Goal: Task Accomplishment & Management: Manage account settings

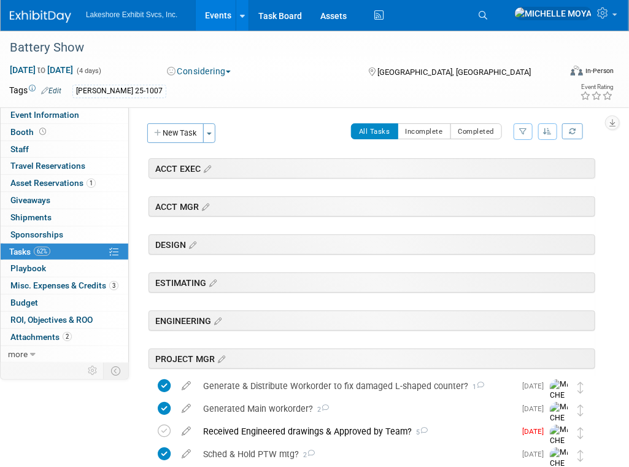
click at [222, 15] on link "Events" at bounding box center [218, 15] width 45 height 31
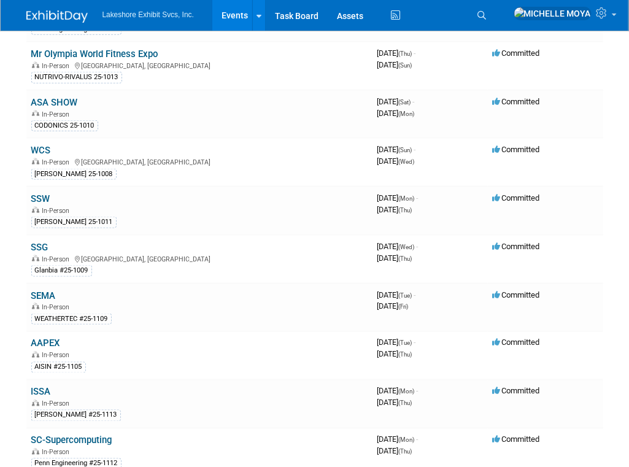
scroll to position [491, 0]
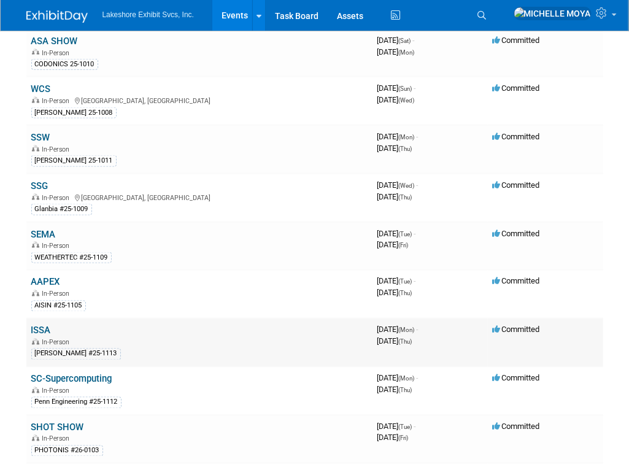
click at [45, 325] on link "ISSA" at bounding box center [41, 330] width 20 height 11
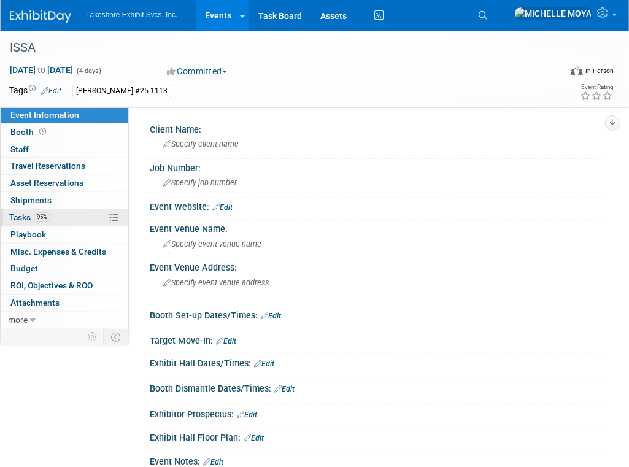
click at [56, 216] on link "95% Tasks 95%" at bounding box center [65, 217] width 128 height 17
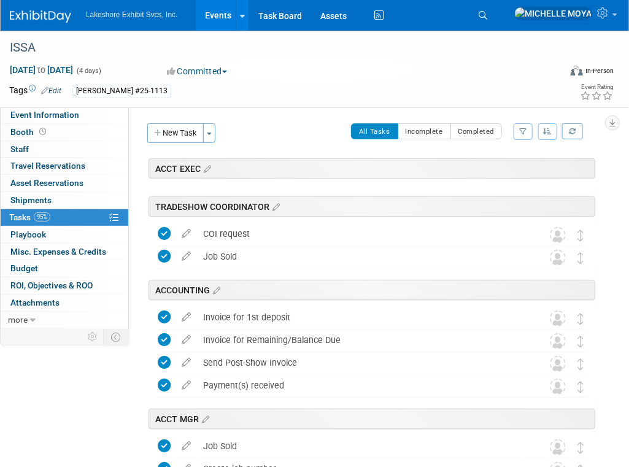
click at [524, 136] on button "button" at bounding box center [523, 131] width 19 height 17
click at [499, 174] on select "-- Select Assignee -- All unassigned tasks Assigned to me Amanda Koss Dave Desa…" at bounding box center [472, 170] width 101 height 17
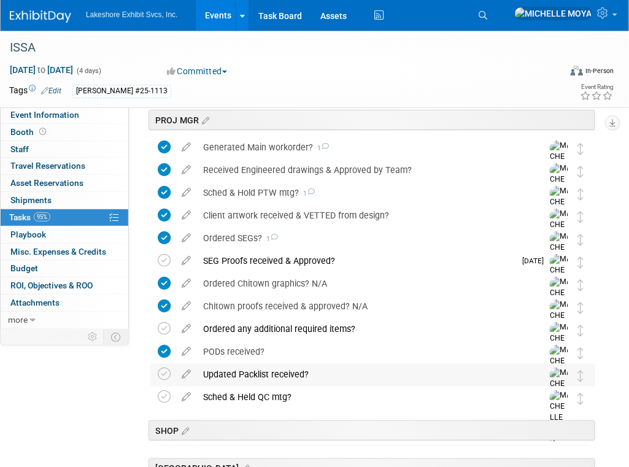
scroll to position [245, 0]
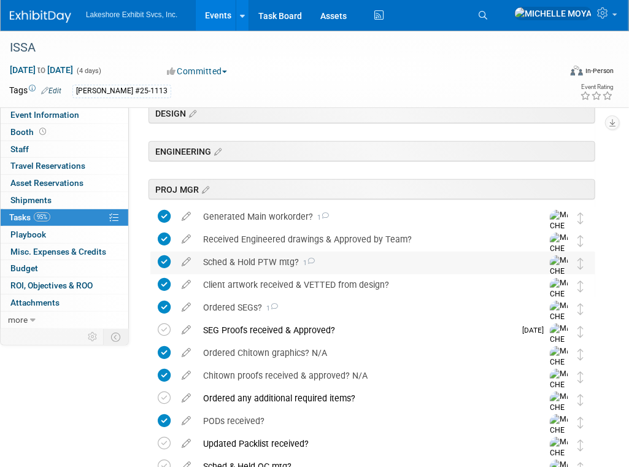
click at [249, 261] on div "Sched & Hold PTW mtg? 1" at bounding box center [361, 262] width 328 height 21
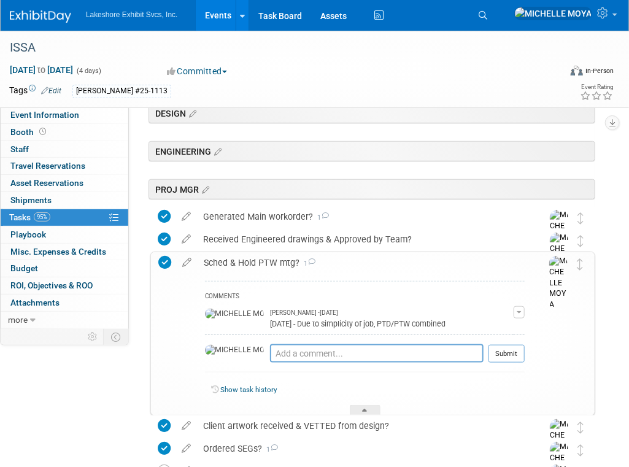
click at [249, 261] on div "Sched & Hold PTW mtg? 1" at bounding box center [361, 262] width 327 height 21
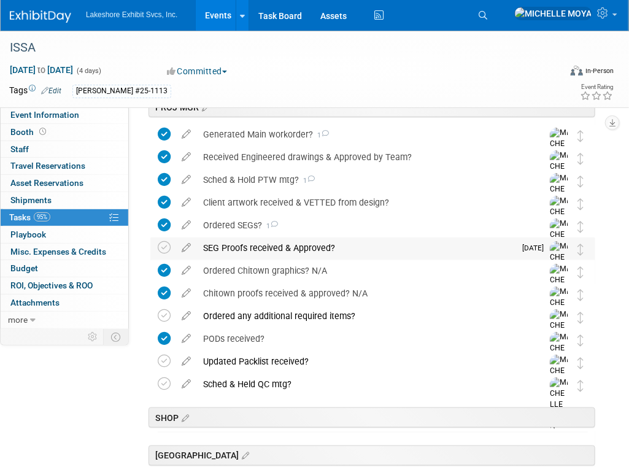
scroll to position [307, 0]
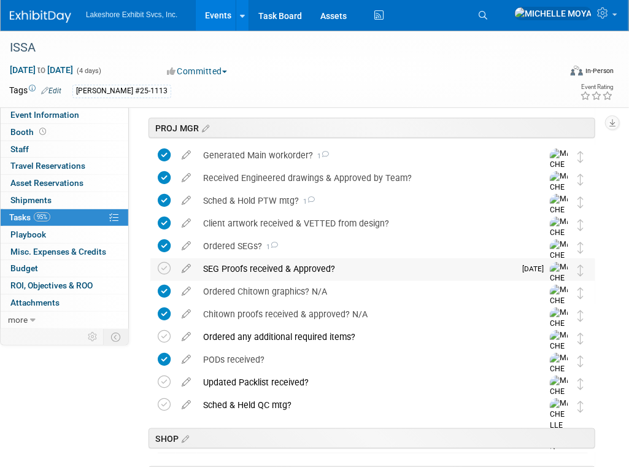
click at [249, 265] on div "SEG Proofs received & Approved?" at bounding box center [356, 268] width 318 height 21
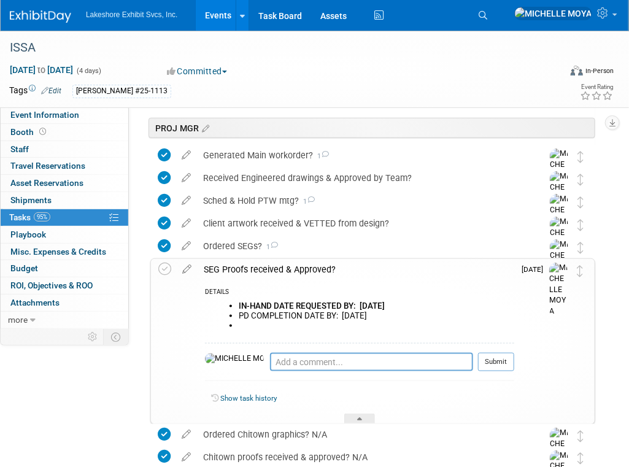
click at [249, 266] on div "SEG Proofs received & Approved?" at bounding box center [356, 269] width 317 height 21
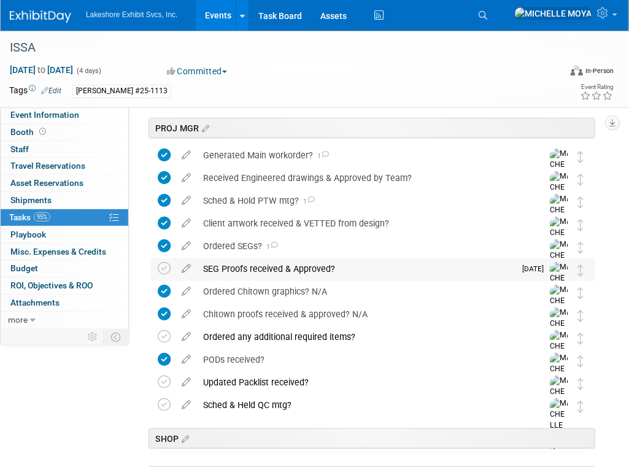
click at [258, 270] on div "SEG Proofs received & Approved?" at bounding box center [356, 268] width 318 height 21
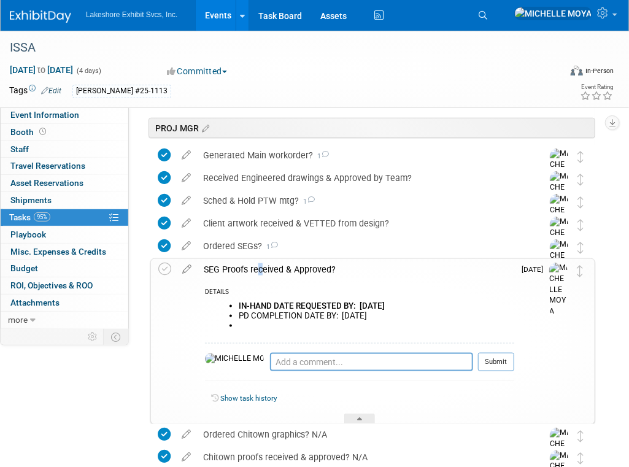
click at [253, 271] on div "SEG Proofs received & Approved?" at bounding box center [356, 269] width 317 height 21
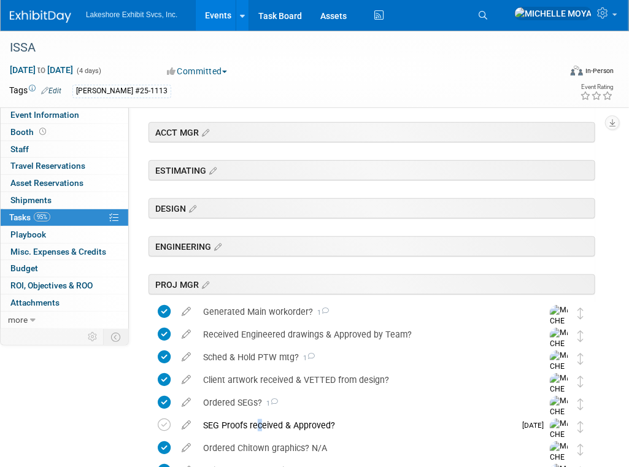
scroll to position [0, 0]
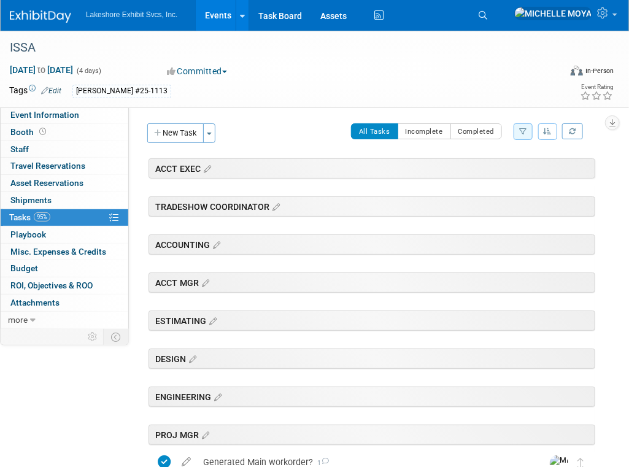
click at [181, 133] on button "New Task" at bounding box center [175, 133] width 56 height 20
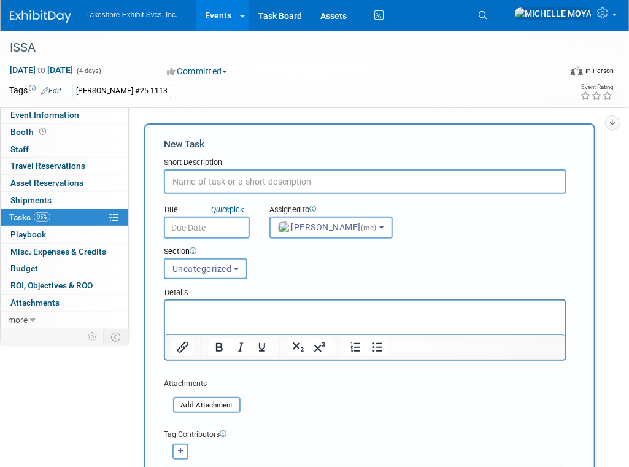
click at [271, 176] on input "text" at bounding box center [365, 181] width 403 height 25
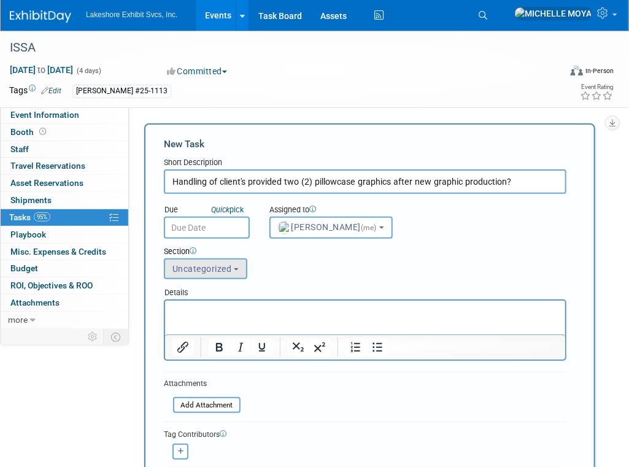
type input "Handling of client's provided two (2) pillowcase graphics after new graphic pro…"
click at [222, 265] on span "Uncategorized" at bounding box center [202, 269] width 60 height 10
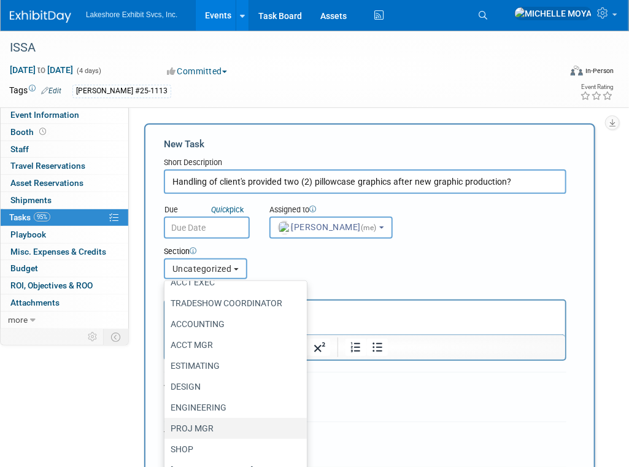
scroll to position [78, 0]
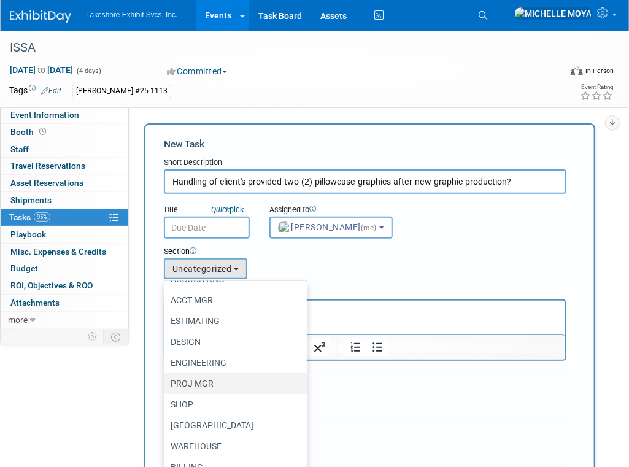
click at [229, 381] on label "PROJ MGR" at bounding box center [233, 384] width 124 height 16
click at [166, 381] on input "PROJ MGR" at bounding box center [162, 384] width 8 height 8
select select "11273823"
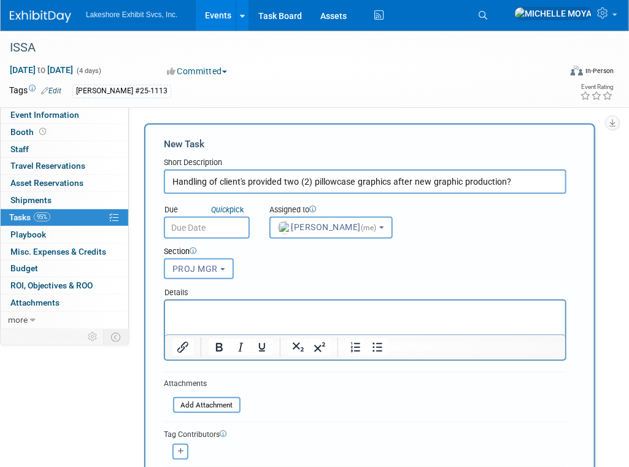
click at [242, 311] on p "Rich Text Area. Press ALT-0 for help." at bounding box center [365, 311] width 386 height 12
click at [383, 349] on button "Bullet list" at bounding box center [377, 347] width 21 height 17
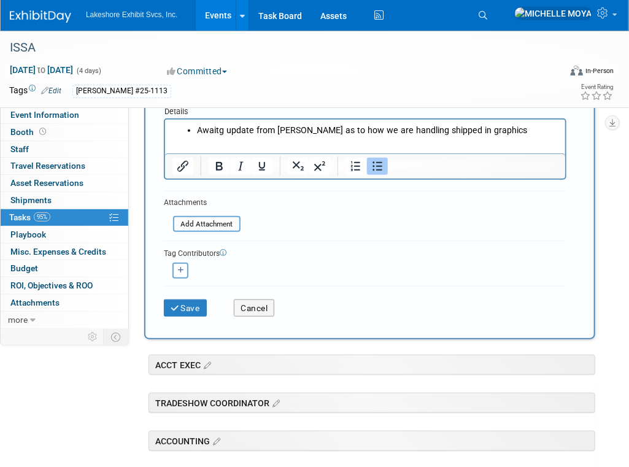
scroll to position [184, 0]
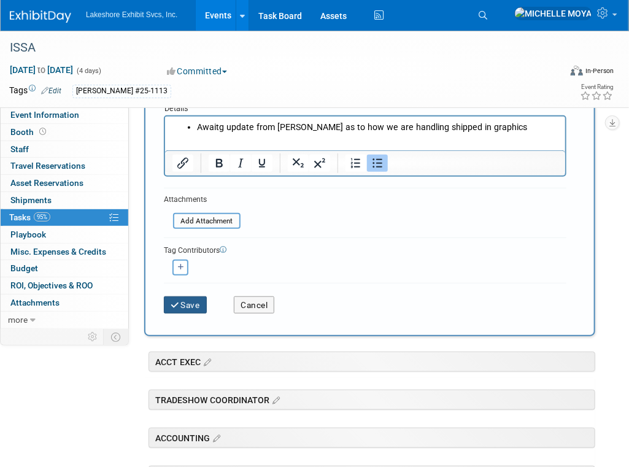
click at [203, 304] on button "Save" at bounding box center [185, 304] width 43 height 17
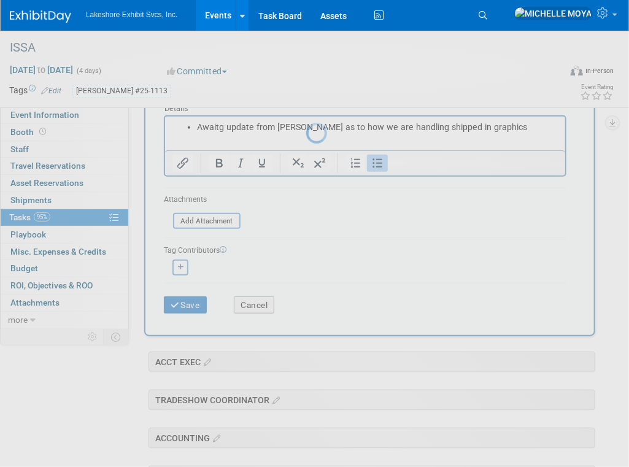
scroll to position [0, 0]
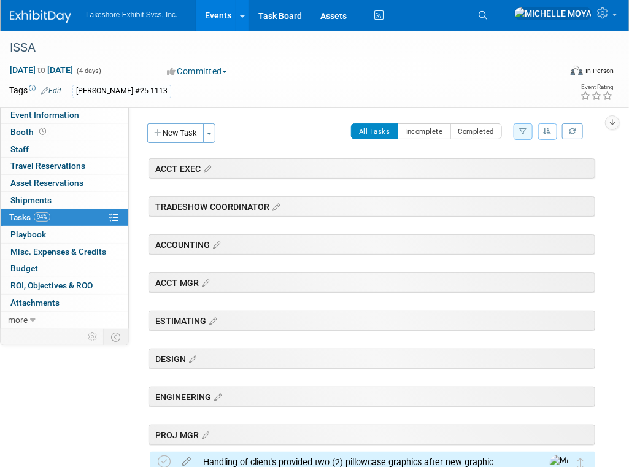
click at [220, 17] on link "Events" at bounding box center [218, 15] width 45 height 31
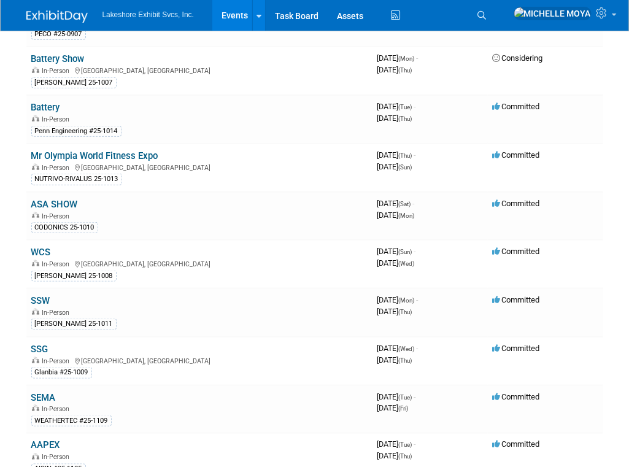
scroll to position [307, 0]
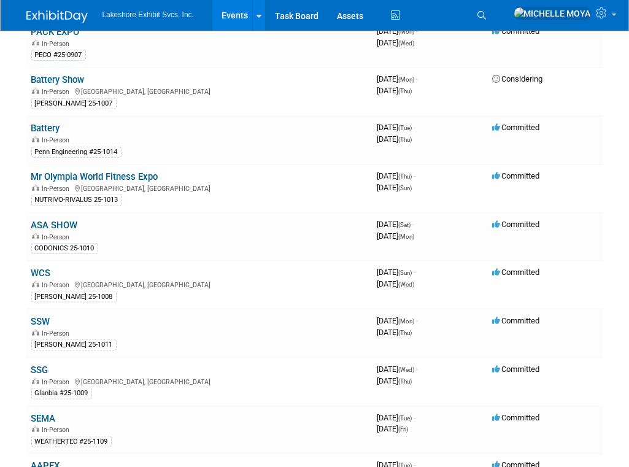
click at [237, 15] on link "Events" at bounding box center [234, 15] width 45 height 31
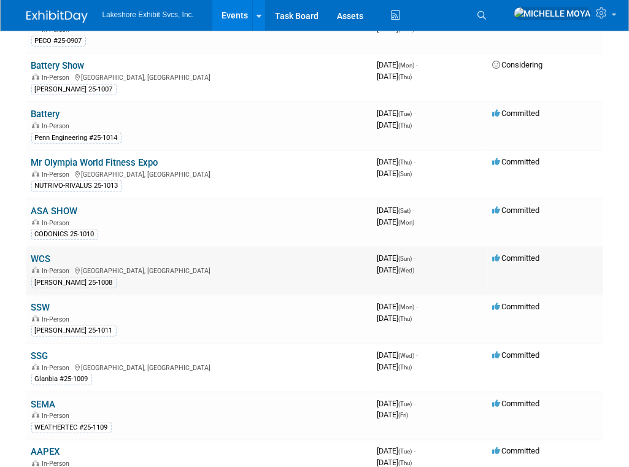
scroll to position [368, 0]
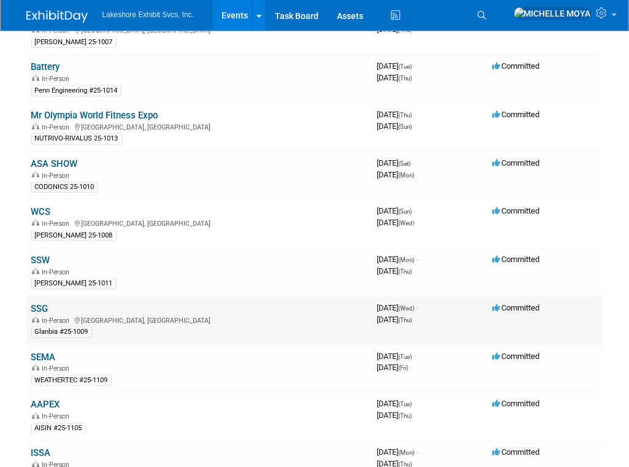
click at [45, 303] on link "SSG" at bounding box center [39, 308] width 17 height 11
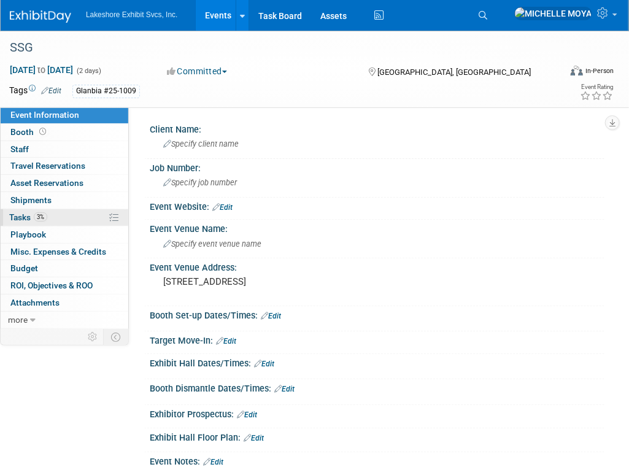
click at [52, 215] on link "3% Tasks 3%" at bounding box center [65, 217] width 128 height 17
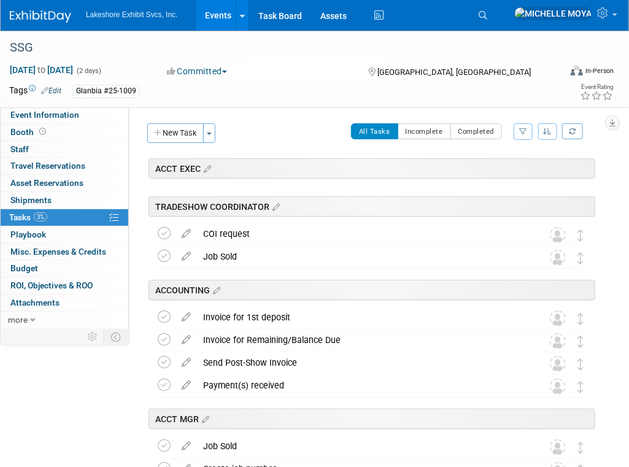
click at [522, 131] on icon "button" at bounding box center [523, 131] width 8 height 7
click at [493, 173] on select "-- Select Assignee -- All unassigned tasks Assigned to me Amanda Koss Dave Desa…" at bounding box center [472, 170] width 101 height 17
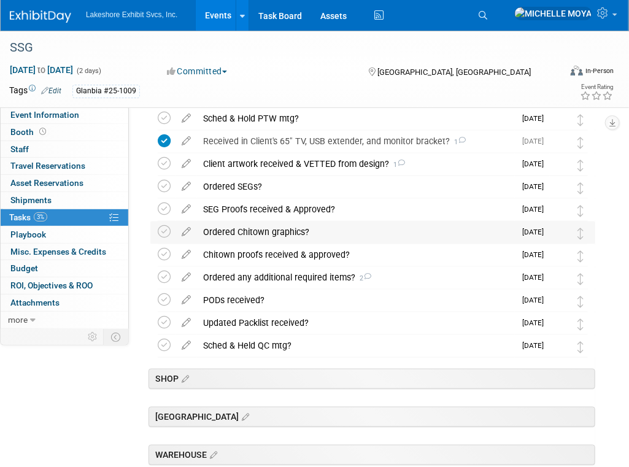
scroll to position [368, 0]
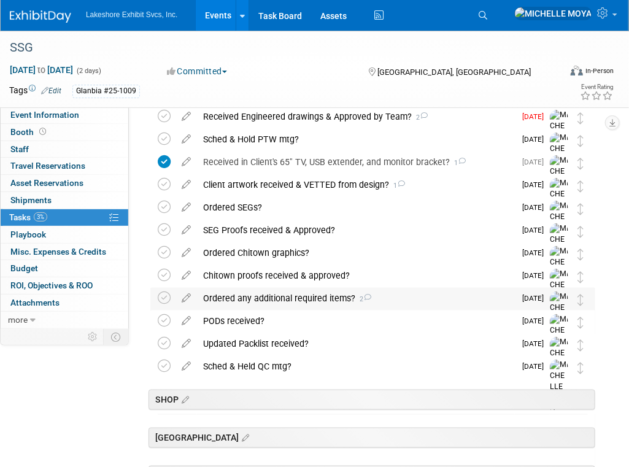
click at [280, 297] on div "Ordered any additional required items? 2" at bounding box center [356, 298] width 318 height 21
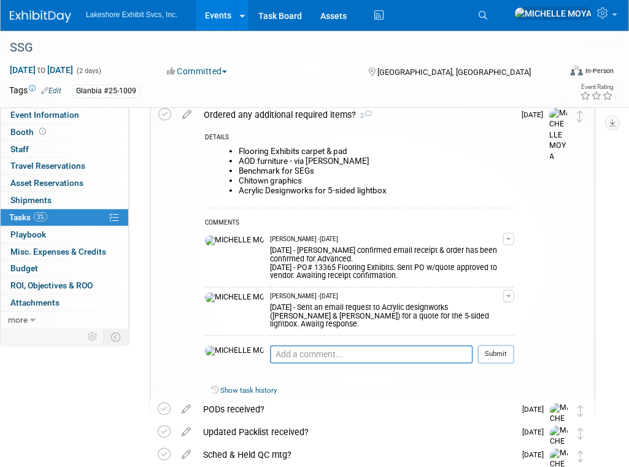
scroll to position [614, 0]
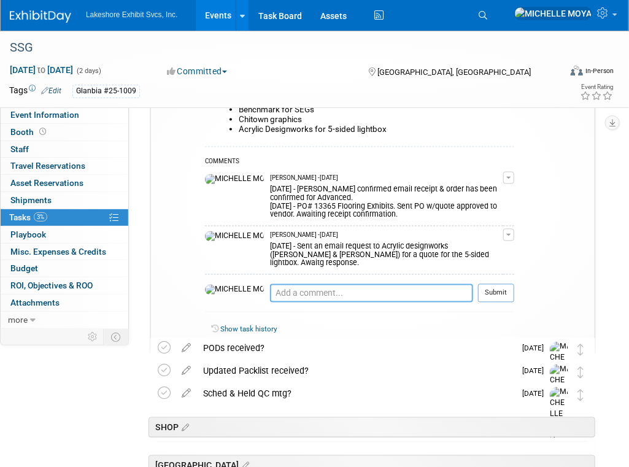
click at [273, 284] on textarea at bounding box center [371, 293] width 203 height 18
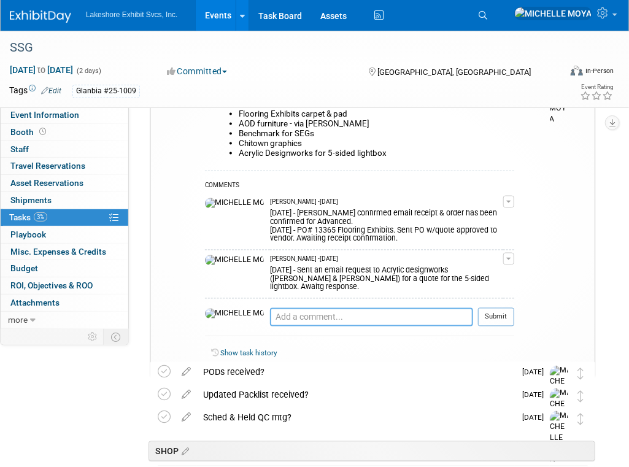
scroll to position [552, 0]
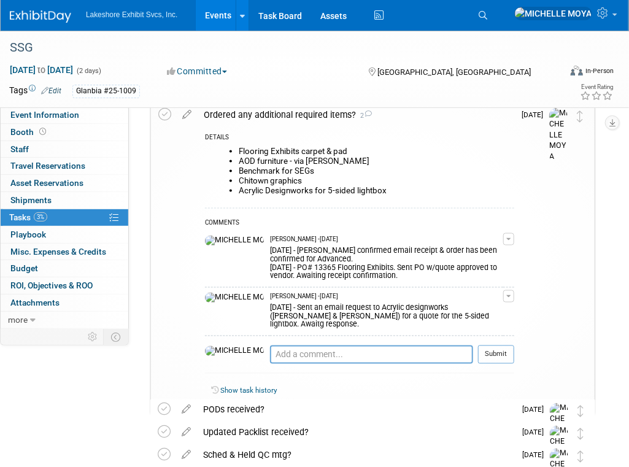
click at [514, 290] on button "button" at bounding box center [508, 296] width 11 height 12
click at [482, 306] on link "Edit Comment" at bounding box center [465, 314] width 97 height 17
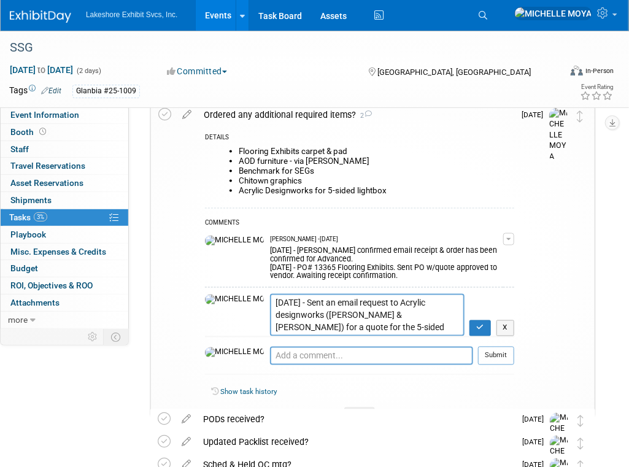
click at [270, 294] on textarea "8.19.25 - Sent an email request to Acrylic designworks (robert & cole) for a qu…" at bounding box center [367, 315] width 195 height 42
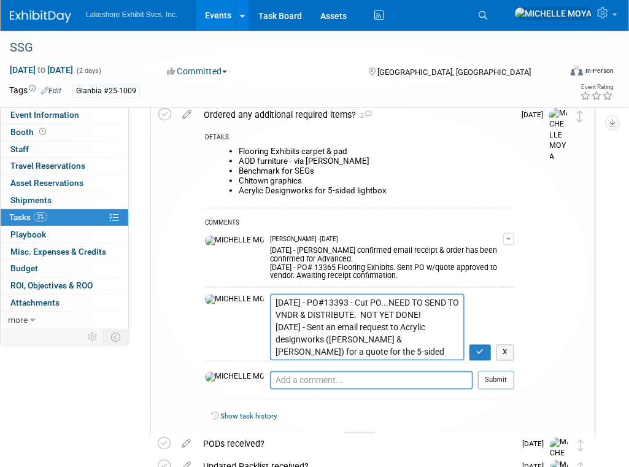
click at [334, 304] on textarea "8.19.25 - Sent an email request to Acrylic designworks (robert & cole) for a qu…" at bounding box center [367, 327] width 195 height 67
drag, startPoint x: 333, startPoint y: 304, endPoint x: 309, endPoint y: 310, distance: 25.2
click at [309, 310] on textarea "8.19.25 - Sent an email request to Acrylic designworks (robert & cole) for a qu…" at bounding box center [367, 327] width 195 height 67
click at [419, 307] on textarea "8.19.25 - Sent an email request to Acrylic designworks (robert & cole) for a qu…" at bounding box center [367, 327] width 195 height 67
type textarea "8.20.25 - PO#13393 - Cut PO...NEED TO SEND TO VNDR & DISTRIBUTE. NOT YET DONE! …"
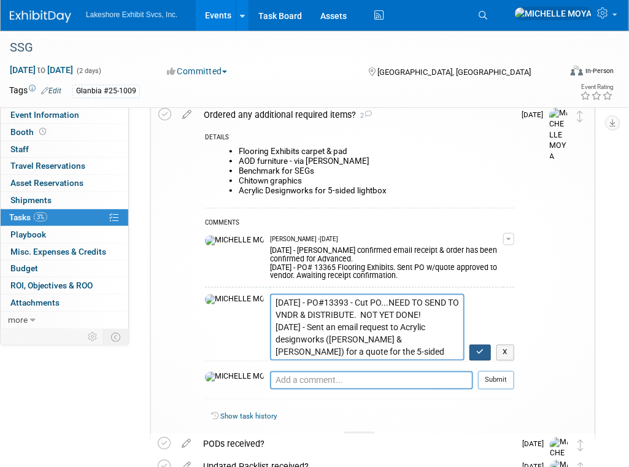
click at [482, 349] on icon "button" at bounding box center [480, 352] width 8 height 7
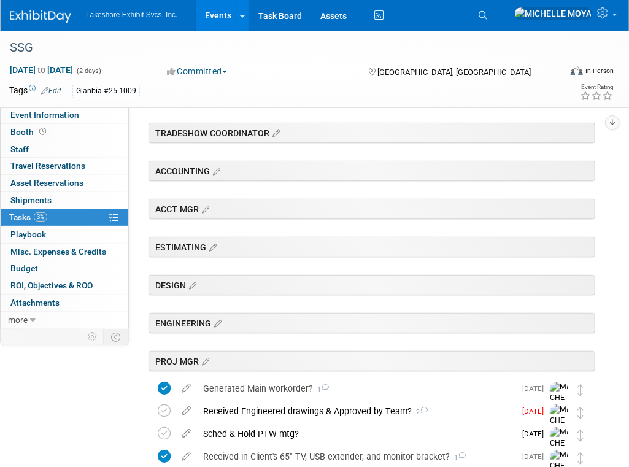
scroll to position [0, 0]
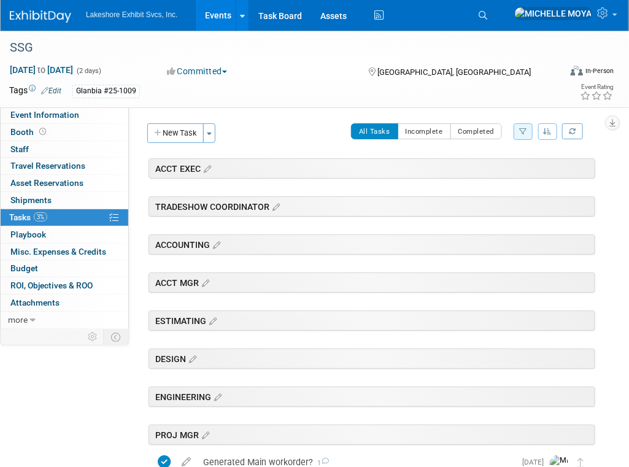
click at [225, 15] on link "Events" at bounding box center [218, 15] width 45 height 31
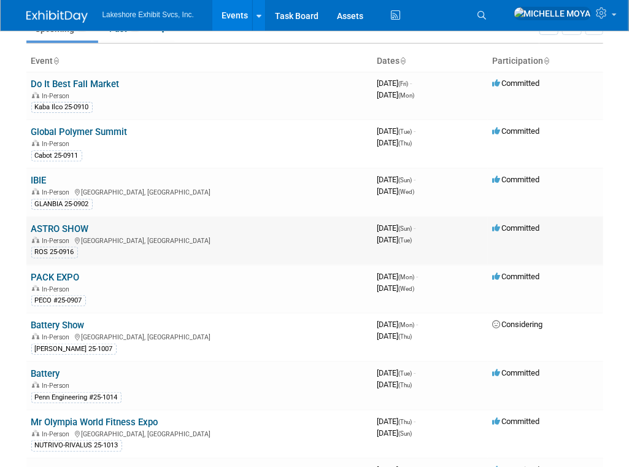
scroll to position [123, 0]
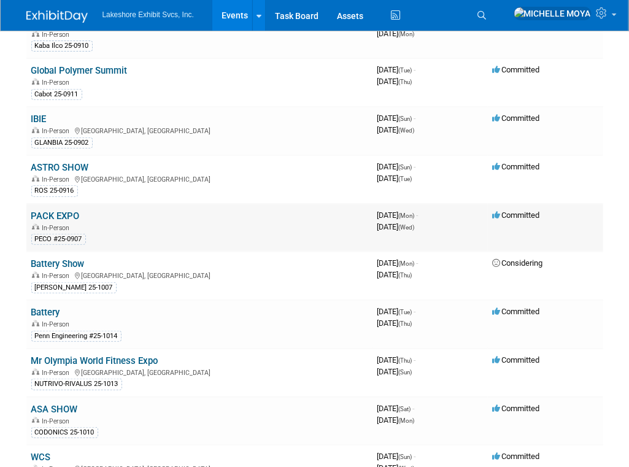
click at [63, 211] on link "PACK EXPO" at bounding box center [55, 216] width 48 height 11
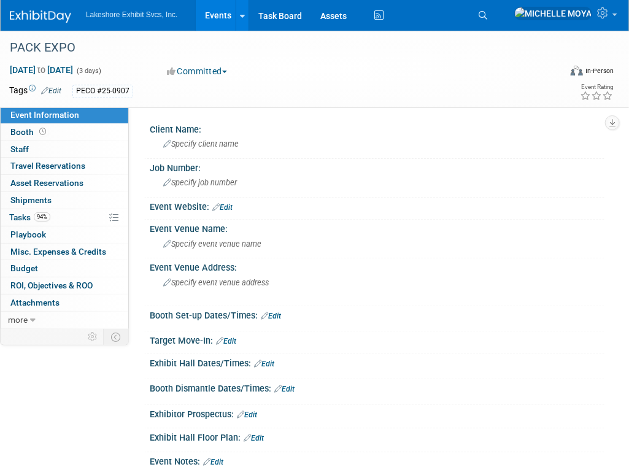
click at [211, 20] on link "Events" at bounding box center [218, 15] width 45 height 31
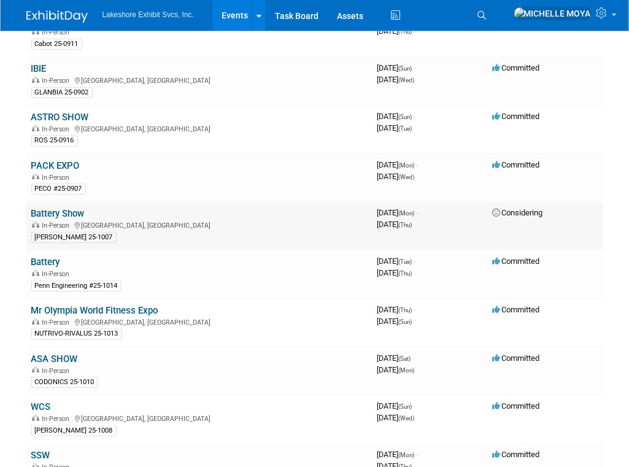
scroll to position [184, 0]
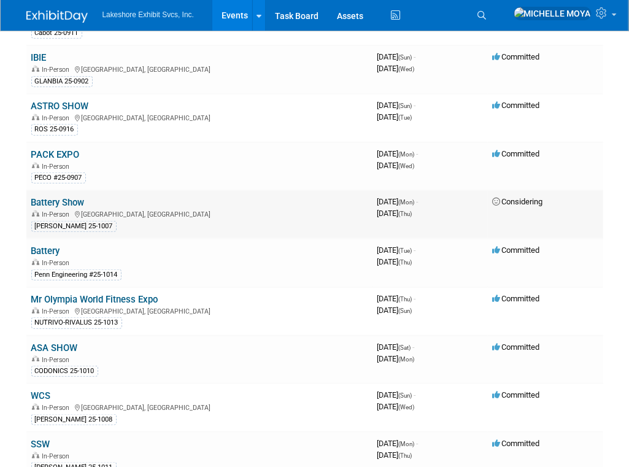
click at [76, 201] on link "Battery Show" at bounding box center [57, 202] width 53 height 11
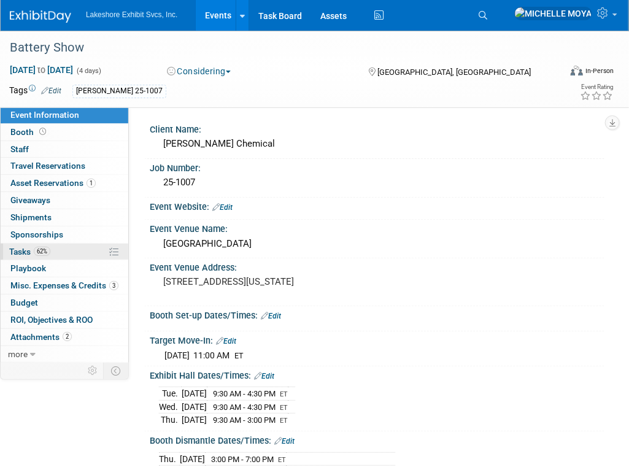
click at [71, 244] on link "62% Tasks 62%" at bounding box center [65, 252] width 128 height 17
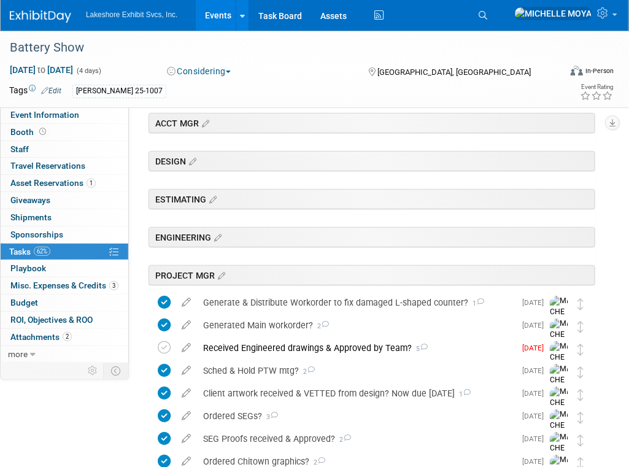
scroll to position [245, 0]
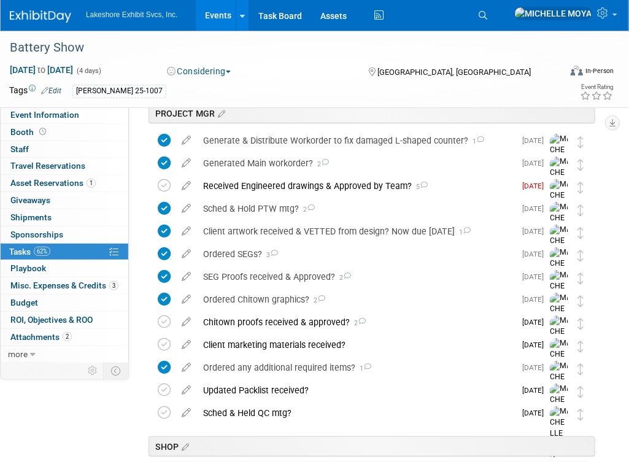
click at [220, 14] on link "Events" at bounding box center [218, 15] width 45 height 31
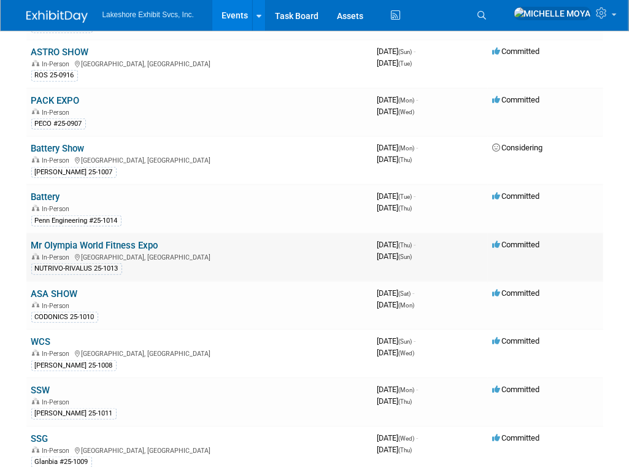
scroll to position [245, 0]
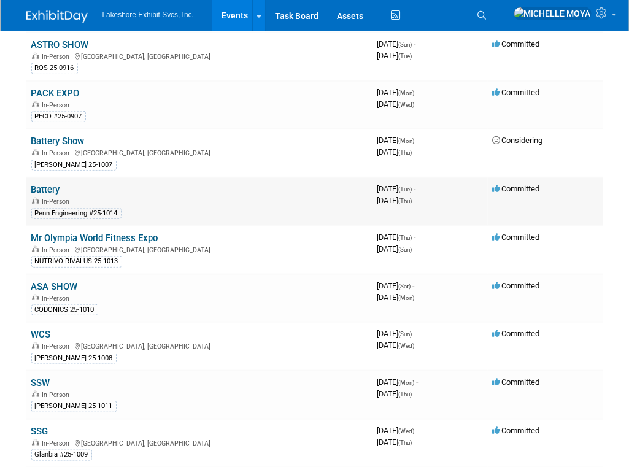
click at [48, 187] on link "Battery" at bounding box center [45, 189] width 29 height 11
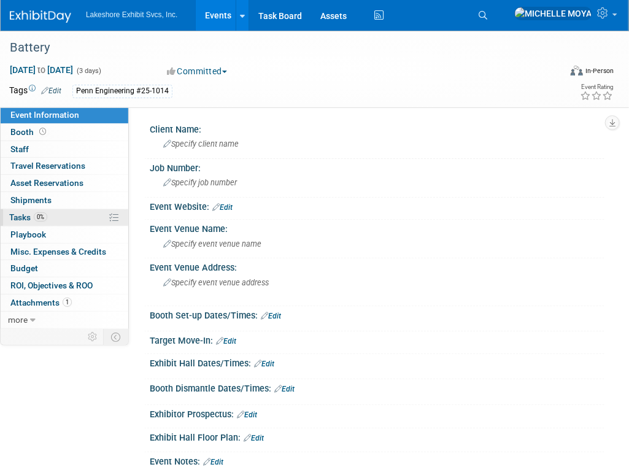
click at [65, 220] on link "0% Tasks 0%" at bounding box center [65, 217] width 128 height 17
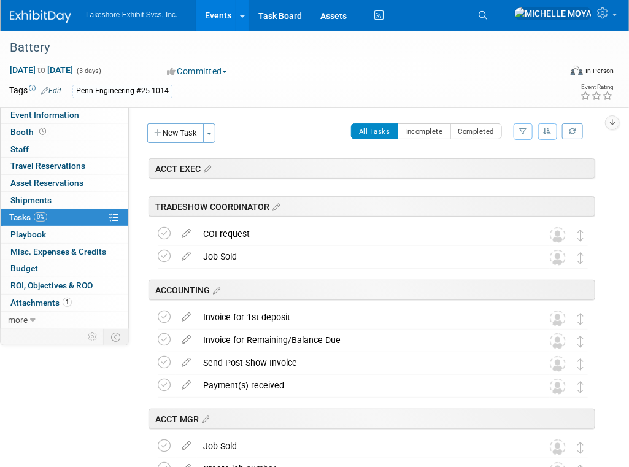
click at [528, 128] on button "button" at bounding box center [523, 131] width 19 height 17
click at [506, 171] on select "-- Select Assignee -- All unassigned tasks Assigned to me [PERSON_NAME] [PERSON…" at bounding box center [472, 170] width 101 height 17
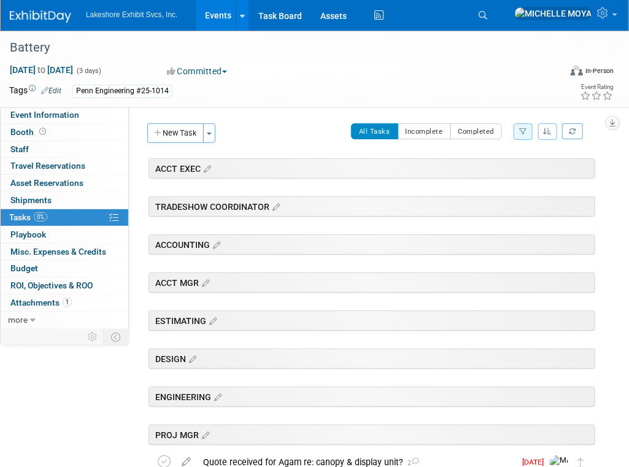
click at [523, 133] on icon "button" at bounding box center [523, 131] width 8 height 7
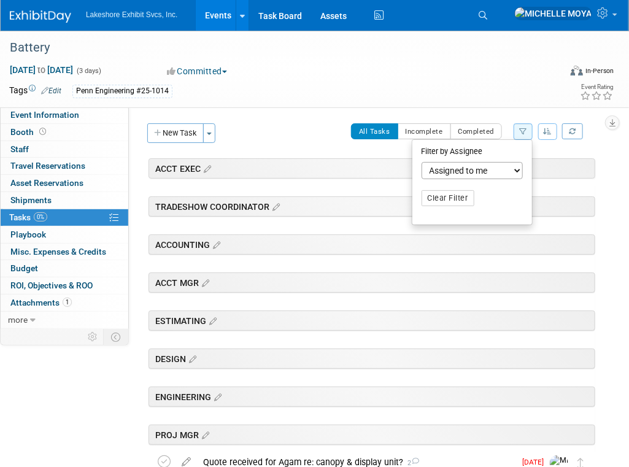
click at [497, 166] on select "-- Select Assignee -- All unassigned tasks Assigned to me Amanda Koss Dave Desa…" at bounding box center [472, 170] width 101 height 17
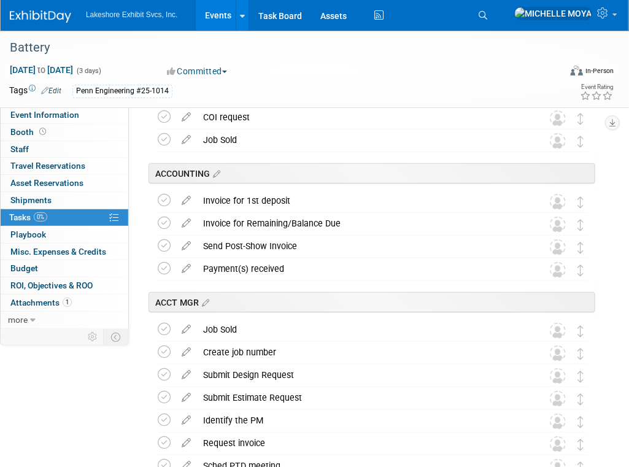
scroll to position [123, 0]
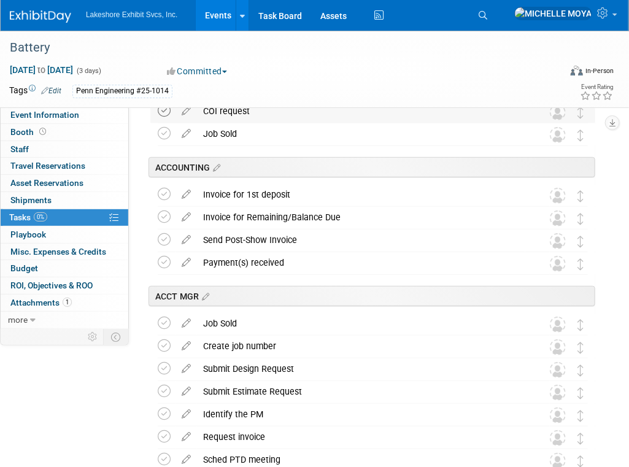
click at [164, 108] on icon at bounding box center [164, 110] width 13 height 13
click at [161, 131] on icon at bounding box center [164, 133] width 13 height 13
click at [168, 195] on icon at bounding box center [164, 194] width 13 height 13
drag, startPoint x: 165, startPoint y: 217, endPoint x: 164, endPoint y: 231, distance: 14.1
click at [166, 220] on icon at bounding box center [164, 217] width 13 height 13
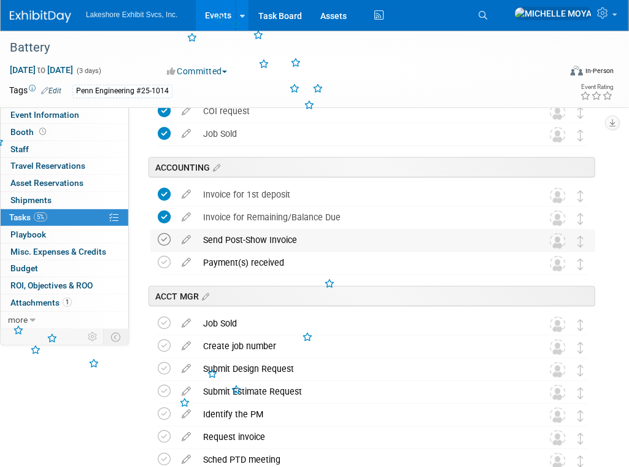
click at [164, 238] on icon at bounding box center [164, 239] width 13 height 13
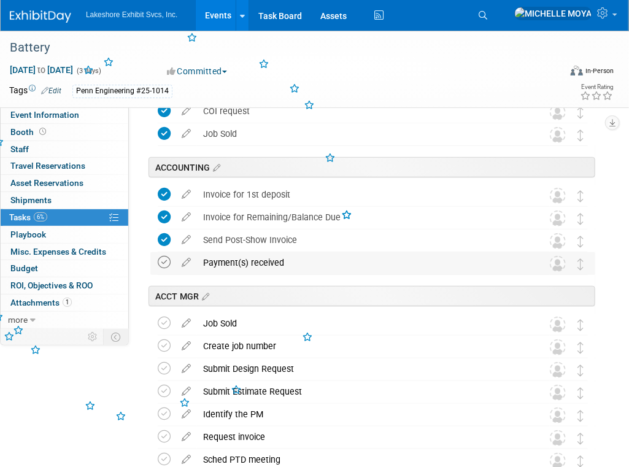
click at [166, 262] on icon at bounding box center [164, 262] width 13 height 13
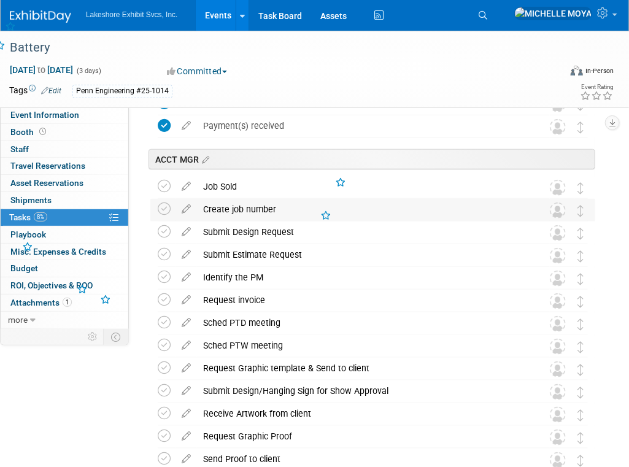
scroll to position [307, 0]
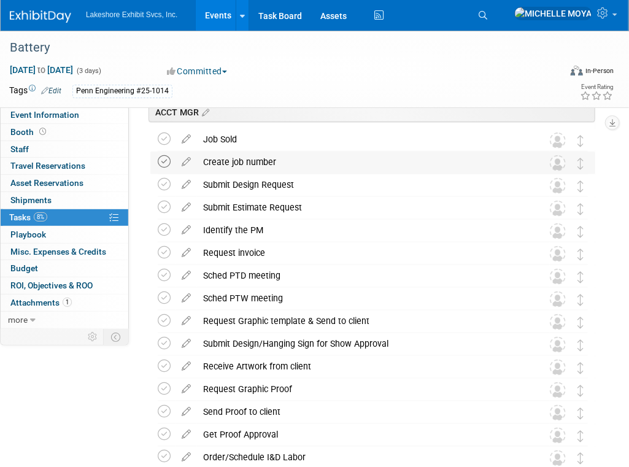
drag, startPoint x: 163, startPoint y: 142, endPoint x: 169, endPoint y: 160, distance: 18.6
click at [163, 143] on icon at bounding box center [164, 139] width 13 height 13
drag, startPoint x: 168, startPoint y: 162, endPoint x: 163, endPoint y: 176, distance: 14.2
click at [168, 163] on icon at bounding box center [164, 161] width 13 height 13
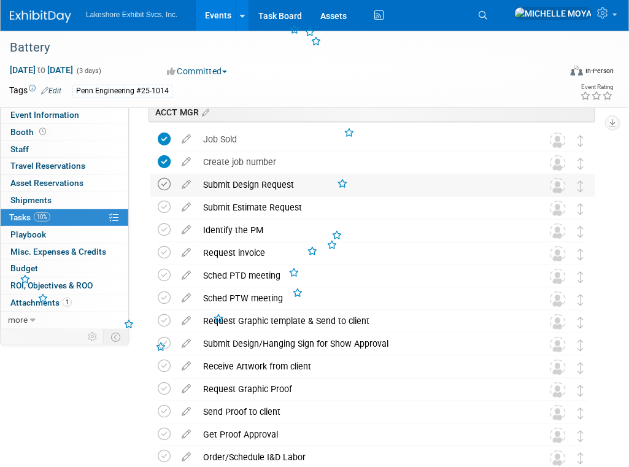
click at [160, 189] on icon at bounding box center [164, 184] width 13 height 13
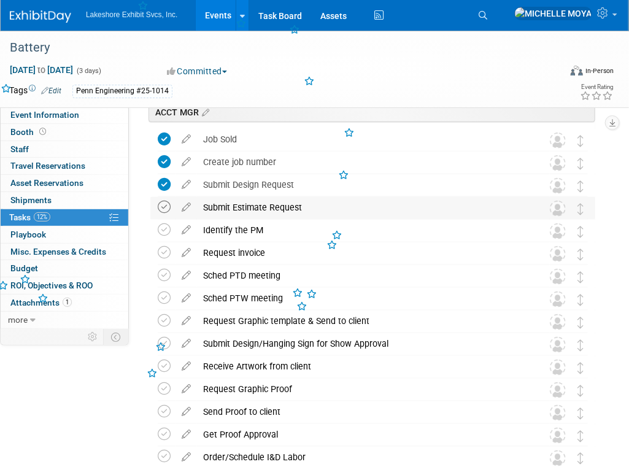
click at [165, 209] on icon at bounding box center [164, 207] width 13 height 13
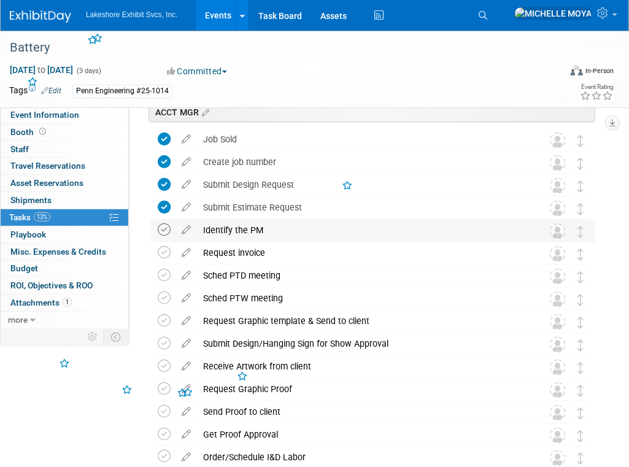
click at [160, 225] on icon at bounding box center [164, 229] width 13 height 13
click at [166, 252] on icon at bounding box center [164, 252] width 13 height 13
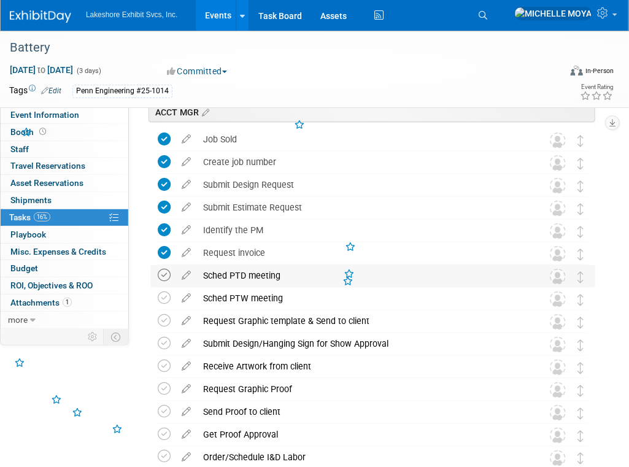
click at [169, 275] on icon at bounding box center [164, 275] width 13 height 13
click at [163, 299] on icon at bounding box center [164, 298] width 13 height 13
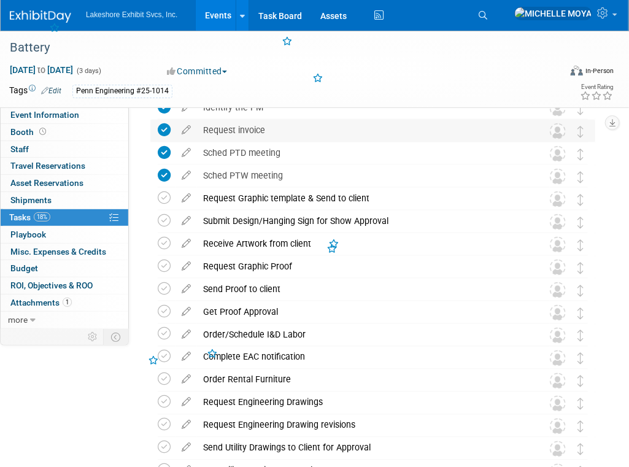
scroll to position [491, 0]
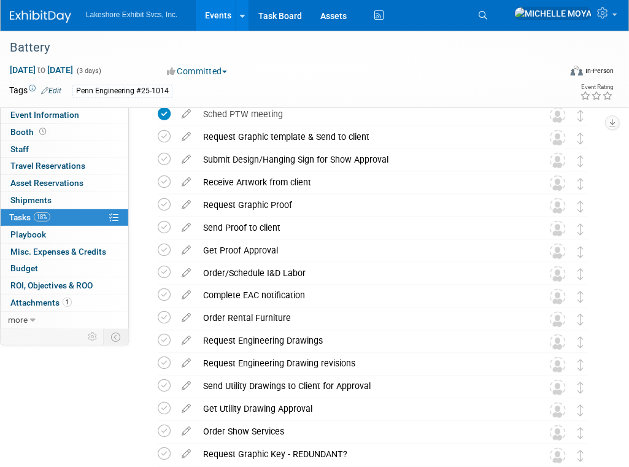
drag, startPoint x: 162, startPoint y: 137, endPoint x: 162, endPoint y: 148, distance: 11.0
click at [163, 139] on icon at bounding box center [164, 136] width 13 height 13
drag, startPoint x: 162, startPoint y: 156, endPoint x: 166, endPoint y: 166, distance: 10.5
click at [163, 156] on icon at bounding box center [164, 159] width 13 height 13
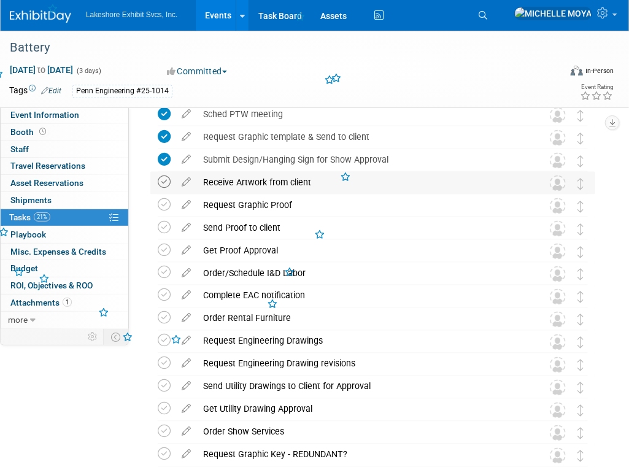
click at [164, 185] on icon at bounding box center [164, 182] width 13 height 13
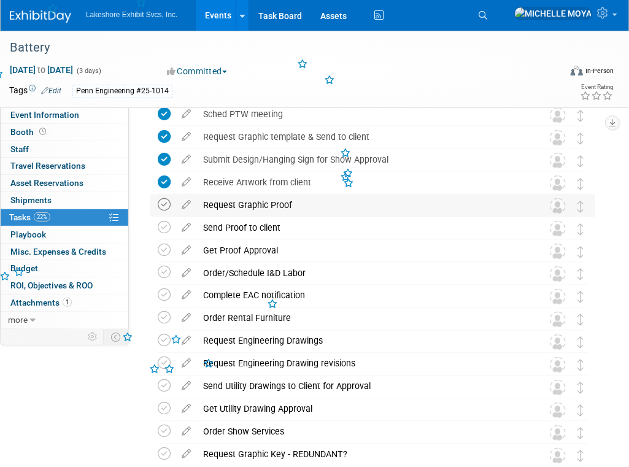
click at [163, 199] on icon at bounding box center [164, 204] width 13 height 13
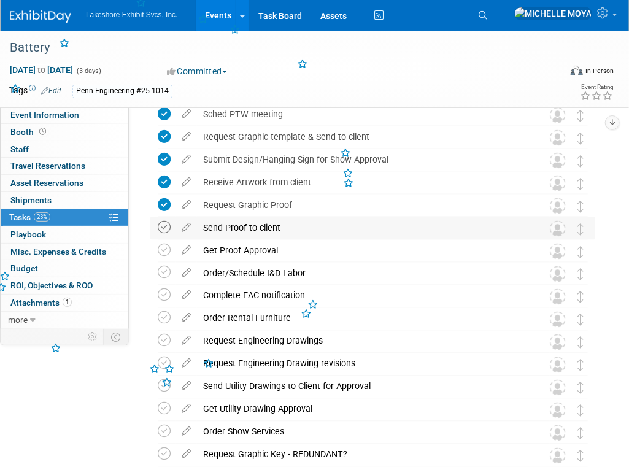
click at [162, 228] on icon at bounding box center [164, 227] width 13 height 13
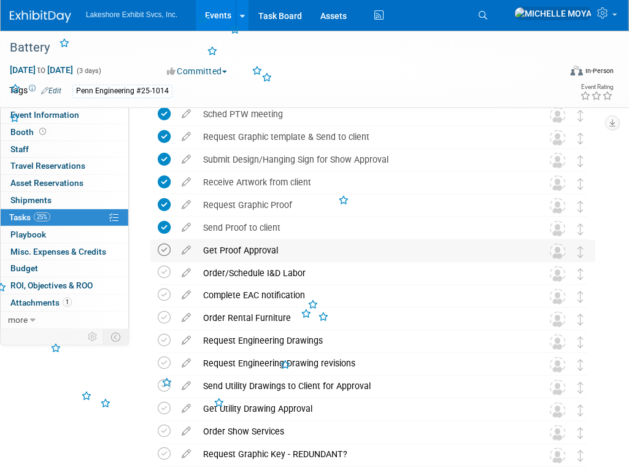
click at [164, 245] on icon at bounding box center [164, 250] width 13 height 13
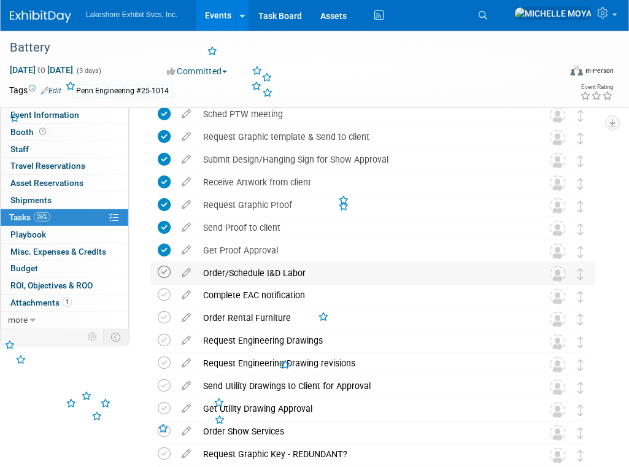
click at [162, 274] on icon at bounding box center [164, 272] width 13 height 13
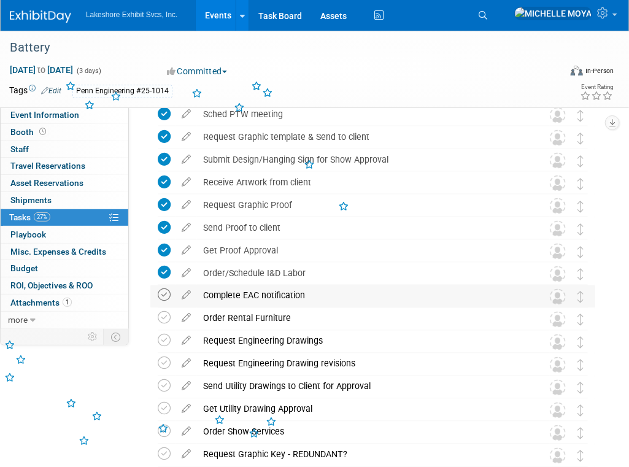
click at [166, 296] on icon at bounding box center [164, 295] width 13 height 13
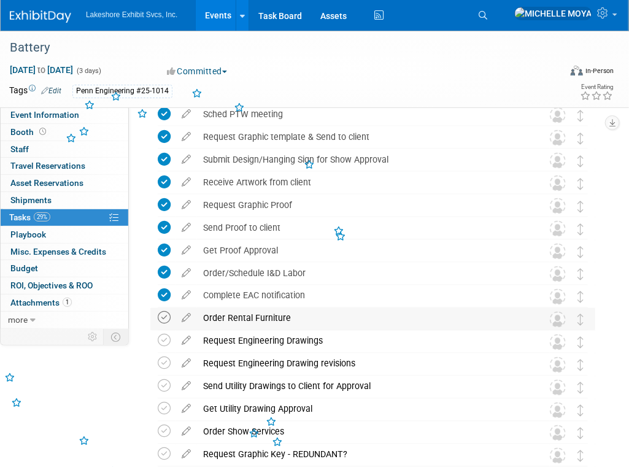
click at [160, 320] on icon at bounding box center [164, 318] width 13 height 13
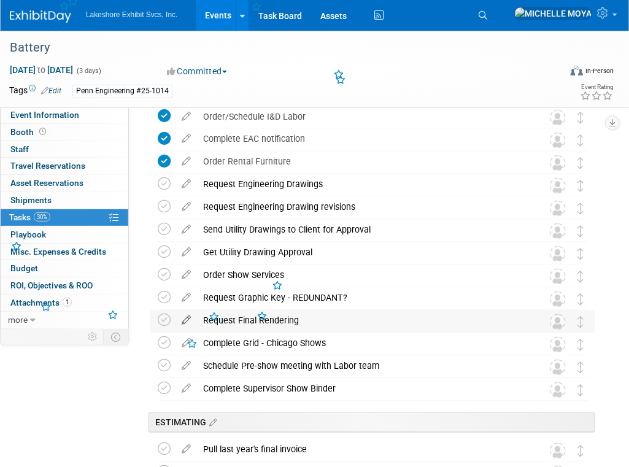
scroll to position [675, 0]
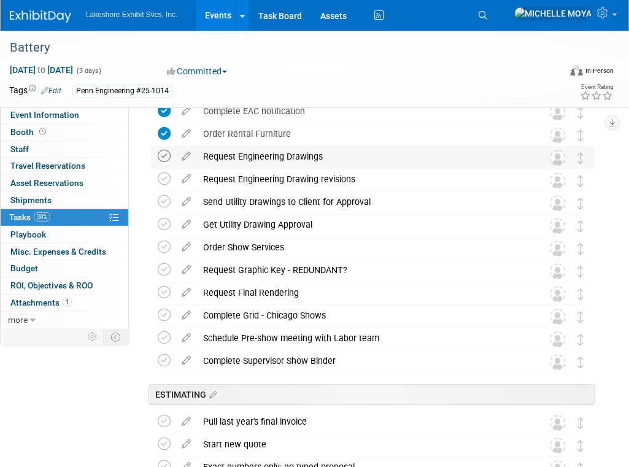
click at [168, 158] on icon at bounding box center [164, 156] width 13 height 13
click at [171, 180] on td at bounding box center [167, 180] width 18 height 22
click at [167, 179] on icon at bounding box center [164, 179] width 13 height 13
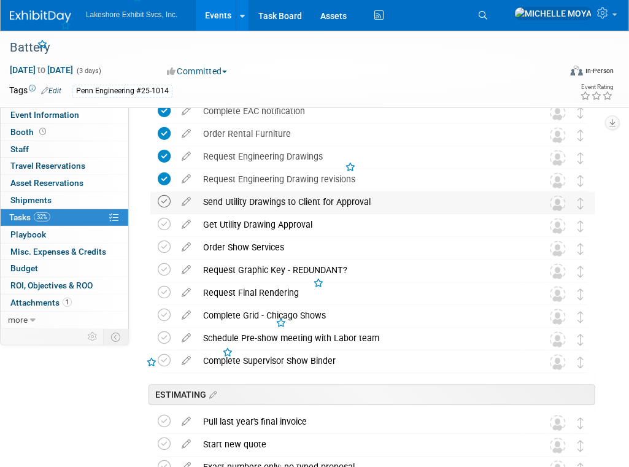
click at [170, 198] on icon at bounding box center [164, 202] width 13 height 13
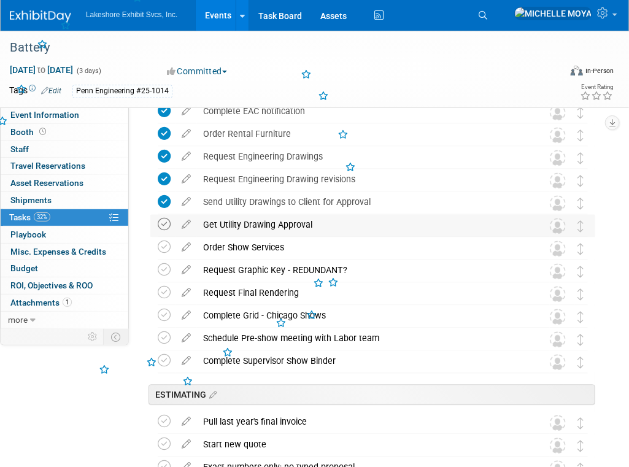
click at [164, 221] on icon at bounding box center [164, 224] width 13 height 13
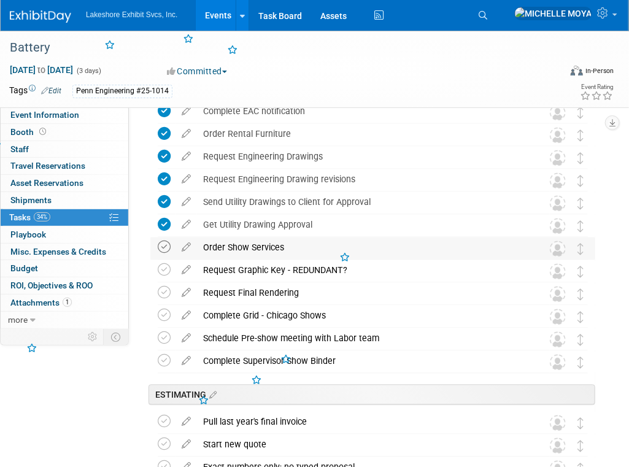
click at [164, 249] on icon at bounding box center [164, 247] width 13 height 13
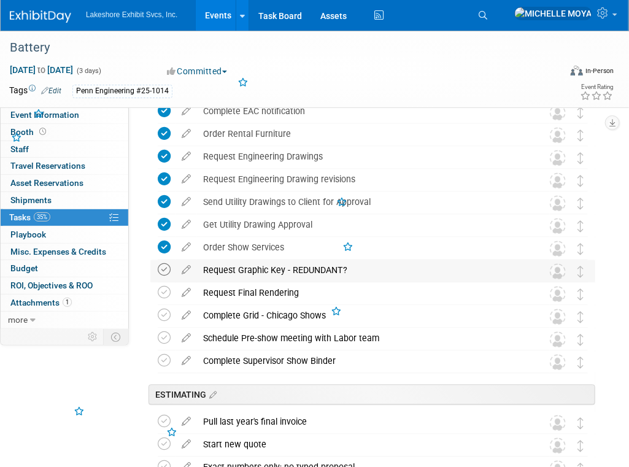
click at [165, 264] on icon at bounding box center [164, 270] width 13 height 13
click at [167, 287] on icon at bounding box center [164, 293] width 13 height 13
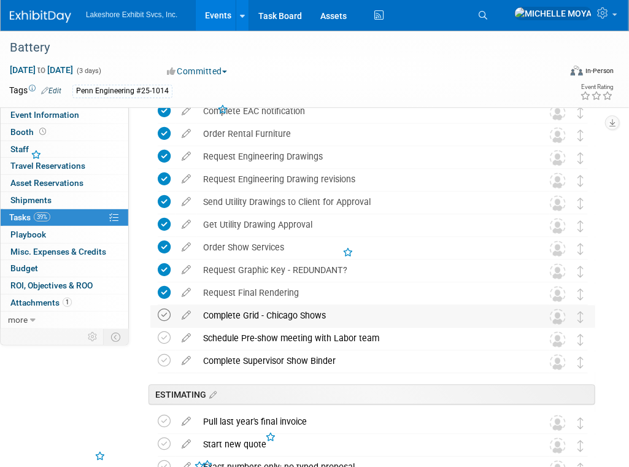
click at [163, 313] on icon at bounding box center [164, 315] width 13 height 13
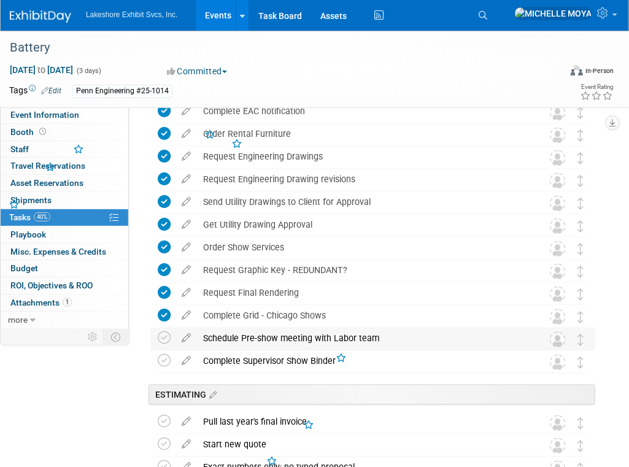
click at [163, 330] on td at bounding box center [167, 339] width 18 height 22
click at [164, 338] on icon at bounding box center [164, 338] width 13 height 13
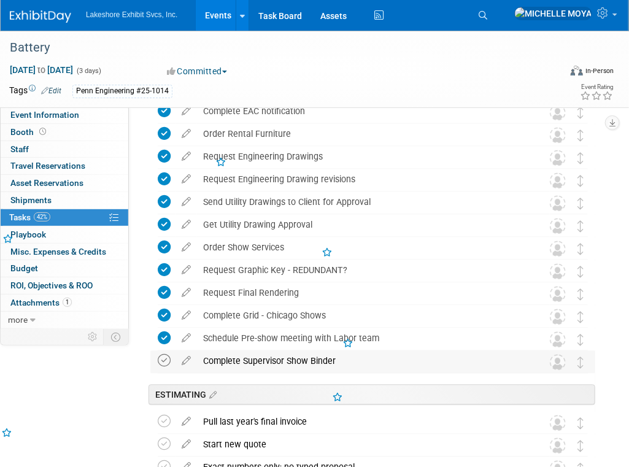
click at [164, 360] on icon at bounding box center [164, 361] width 13 height 13
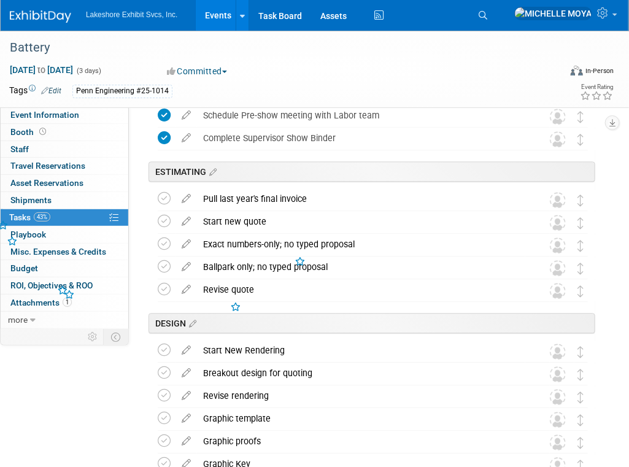
scroll to position [921, 0]
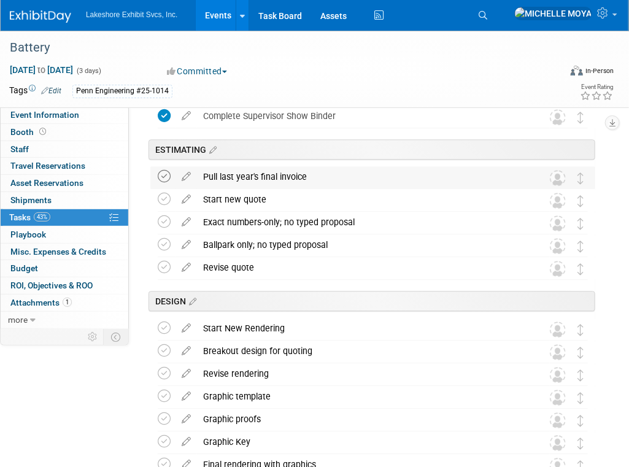
click at [165, 179] on icon at bounding box center [164, 176] width 13 height 13
click at [167, 206] on td at bounding box center [167, 200] width 18 height 22
click at [164, 203] on icon at bounding box center [164, 199] width 13 height 13
click at [168, 230] on td at bounding box center [167, 223] width 18 height 22
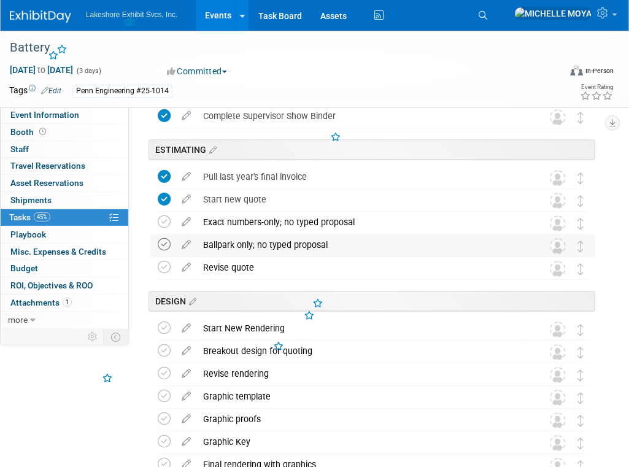
drag, startPoint x: 163, startPoint y: 221, endPoint x: 163, endPoint y: 239, distance: 17.8
click at [163, 222] on icon at bounding box center [164, 221] width 13 height 13
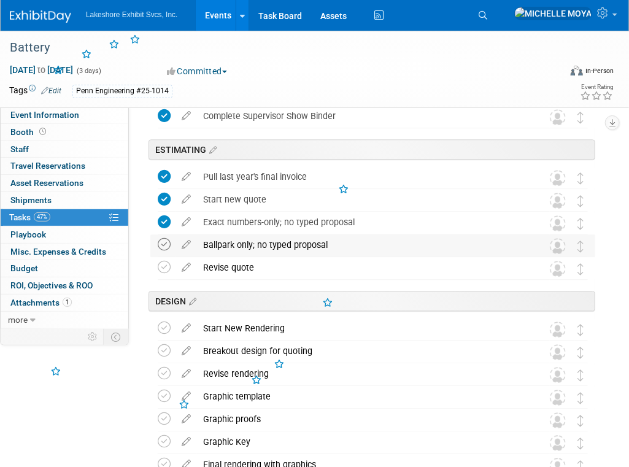
click at [164, 247] on icon at bounding box center [164, 244] width 13 height 13
click at [163, 266] on icon at bounding box center [164, 267] width 13 height 13
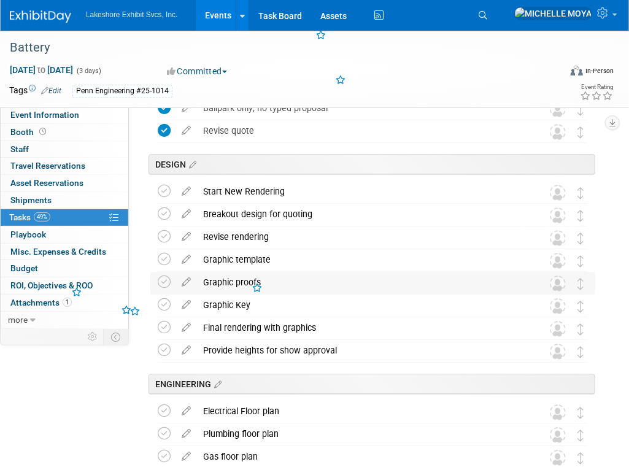
scroll to position [1105, 0]
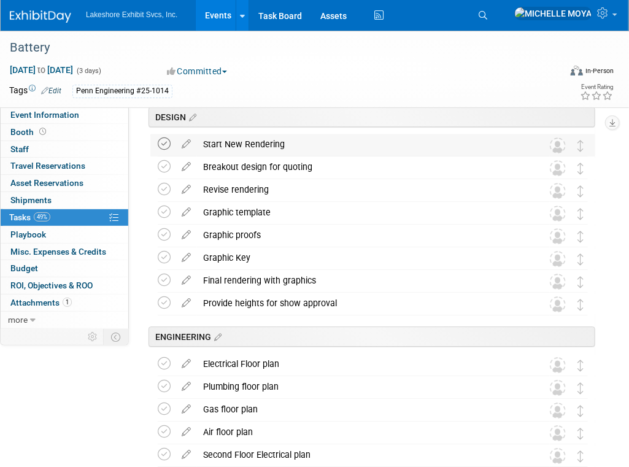
click at [166, 143] on icon at bounding box center [164, 143] width 13 height 13
click at [161, 174] on td at bounding box center [167, 167] width 18 height 22
click at [162, 165] on icon at bounding box center [164, 166] width 13 height 13
click at [162, 196] on td at bounding box center [167, 190] width 18 height 22
click at [161, 185] on icon at bounding box center [164, 189] width 13 height 13
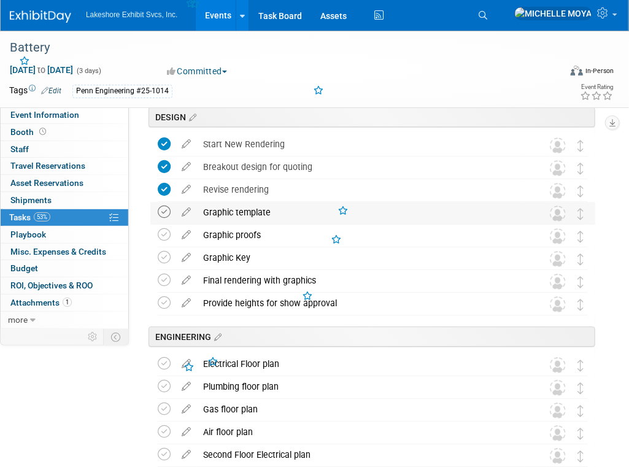
click at [161, 207] on icon at bounding box center [164, 212] width 13 height 13
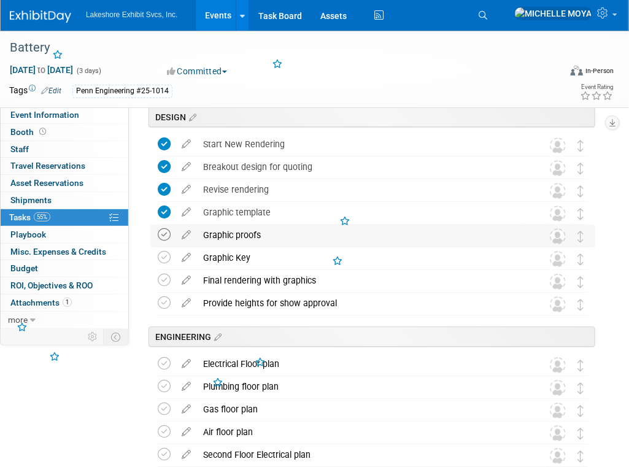
click at [162, 233] on icon at bounding box center [164, 234] width 13 height 13
click at [163, 254] on icon at bounding box center [164, 257] width 13 height 13
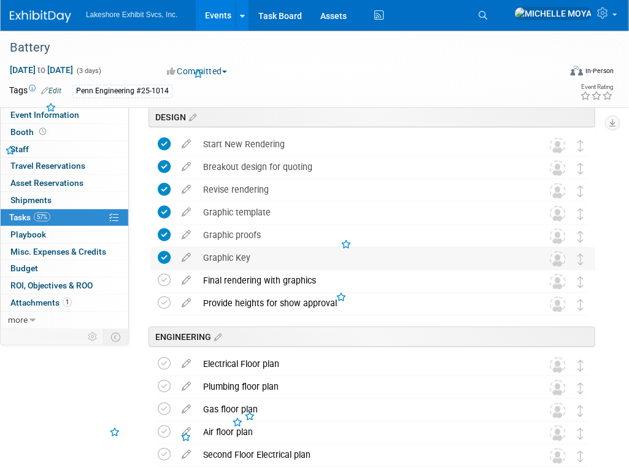
click at [163, 268] on td at bounding box center [167, 258] width 18 height 22
click at [163, 276] on icon at bounding box center [164, 280] width 13 height 13
click at [162, 299] on icon at bounding box center [164, 302] width 13 height 13
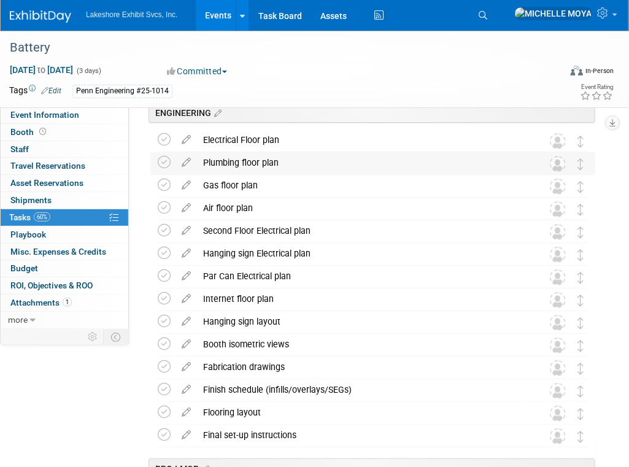
scroll to position [1350, 0]
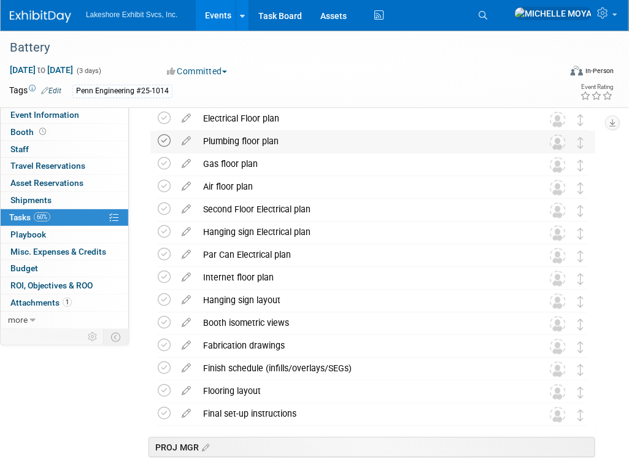
drag, startPoint x: 166, startPoint y: 119, endPoint x: 167, endPoint y: 134, distance: 14.7
click at [166, 120] on icon at bounding box center [164, 118] width 13 height 13
click at [167, 140] on icon at bounding box center [164, 140] width 13 height 13
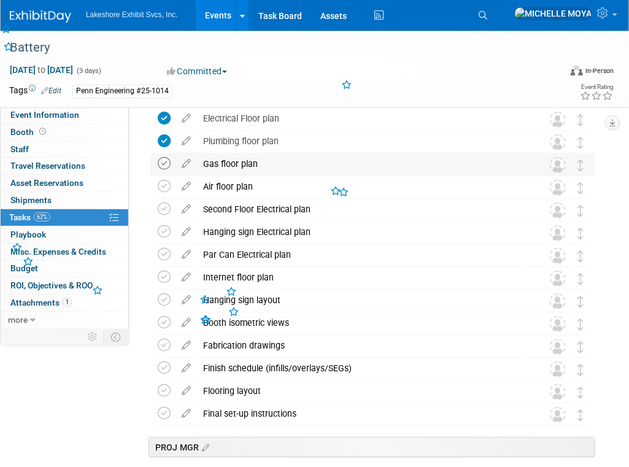
click at [164, 162] on icon at bounding box center [164, 163] width 13 height 13
click at [166, 187] on icon at bounding box center [164, 186] width 13 height 13
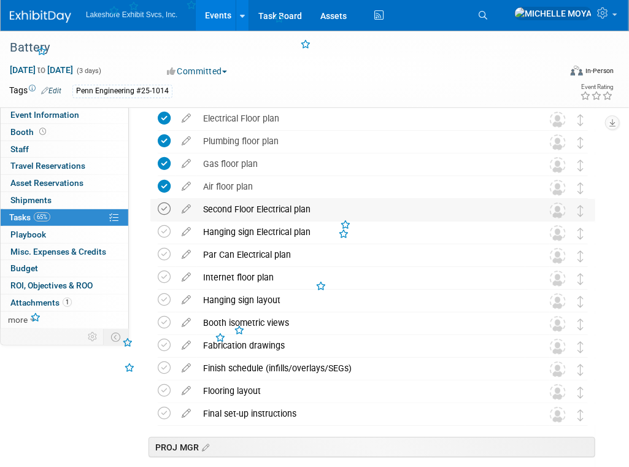
click at [166, 207] on icon at bounding box center [164, 209] width 13 height 13
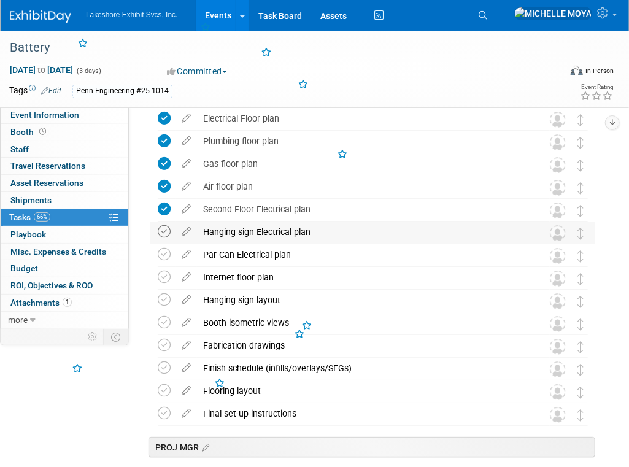
click at [161, 232] on icon at bounding box center [164, 231] width 13 height 13
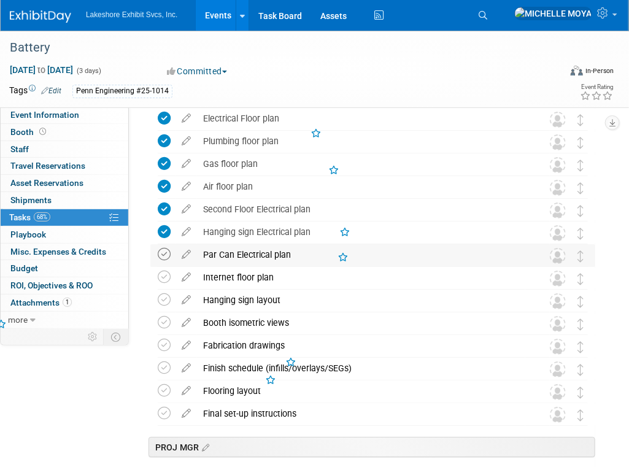
click at [162, 249] on icon at bounding box center [164, 254] width 13 height 13
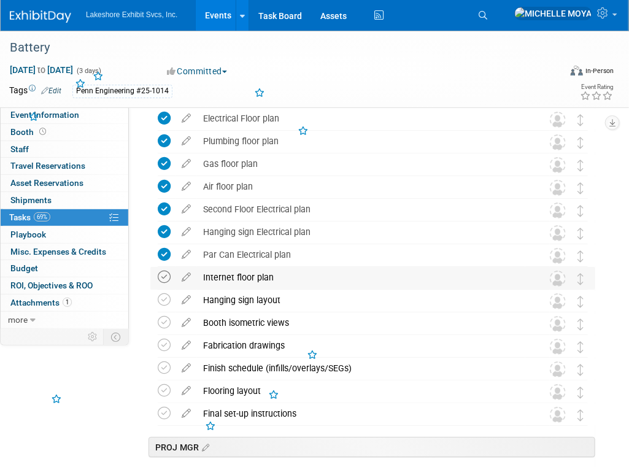
click at [161, 277] on icon at bounding box center [164, 277] width 13 height 13
click at [166, 301] on icon at bounding box center [164, 299] width 13 height 13
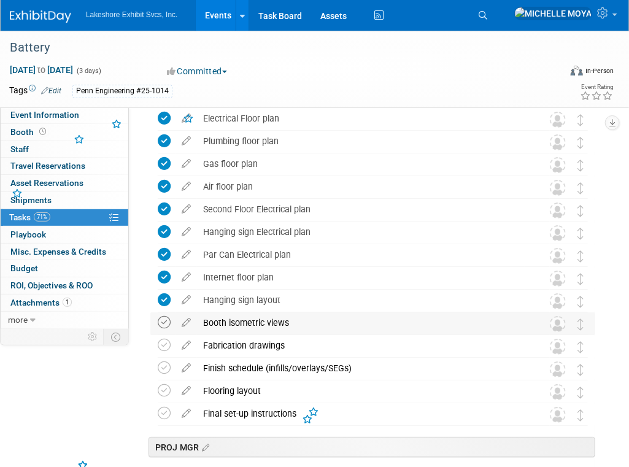
click at [163, 319] on icon at bounding box center [164, 322] width 13 height 13
click at [164, 341] on icon at bounding box center [164, 345] width 13 height 13
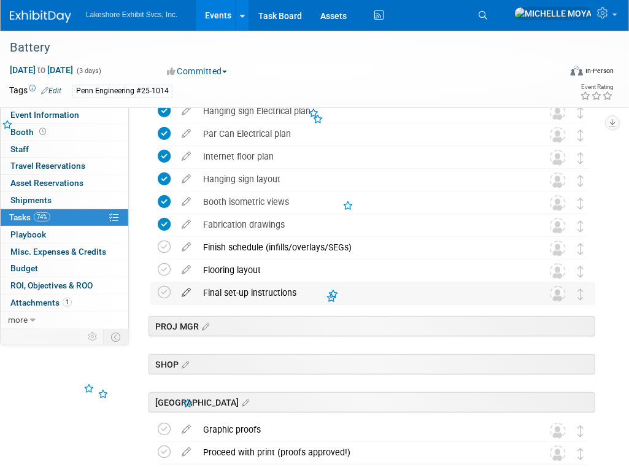
scroll to position [1473, 0]
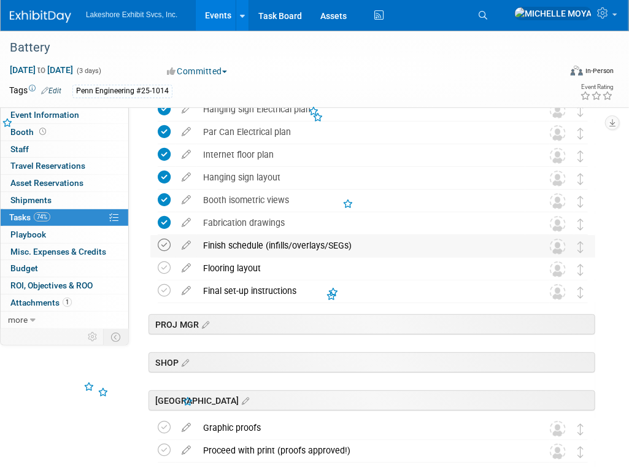
click at [161, 248] on icon at bounding box center [164, 245] width 13 height 13
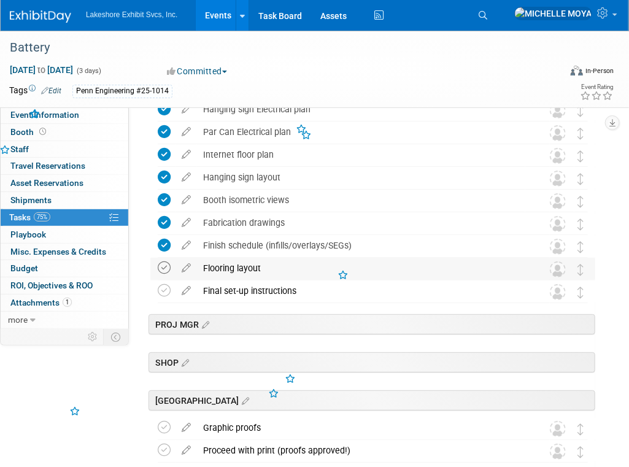
click at [167, 268] on icon at bounding box center [164, 267] width 13 height 13
click at [162, 285] on icon at bounding box center [164, 290] width 13 height 13
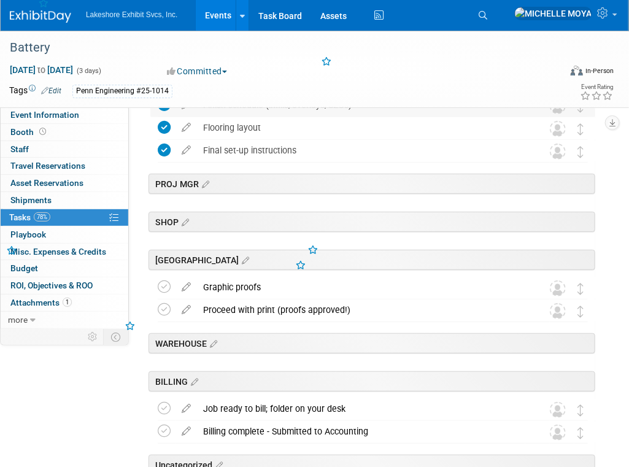
scroll to position [1657, 0]
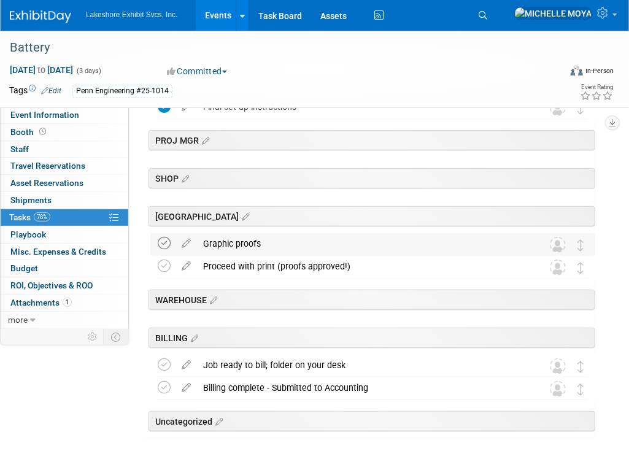
click at [169, 243] on td at bounding box center [167, 244] width 18 height 22
drag, startPoint x: 165, startPoint y: 245, endPoint x: 166, endPoint y: 256, distance: 10.5
click at [166, 247] on icon at bounding box center [164, 243] width 13 height 13
click at [164, 269] on icon at bounding box center [164, 266] width 13 height 13
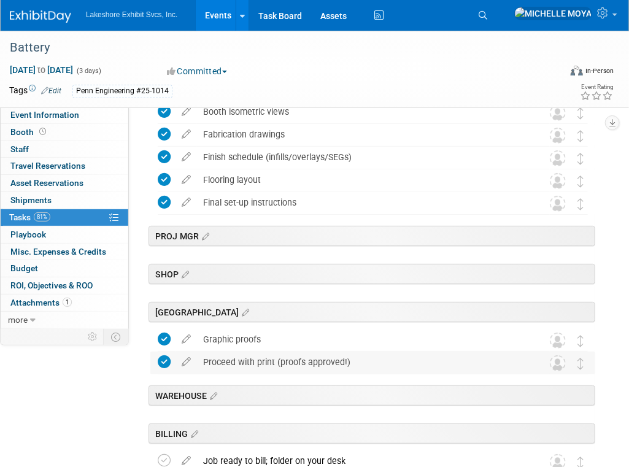
scroll to position [1534, 0]
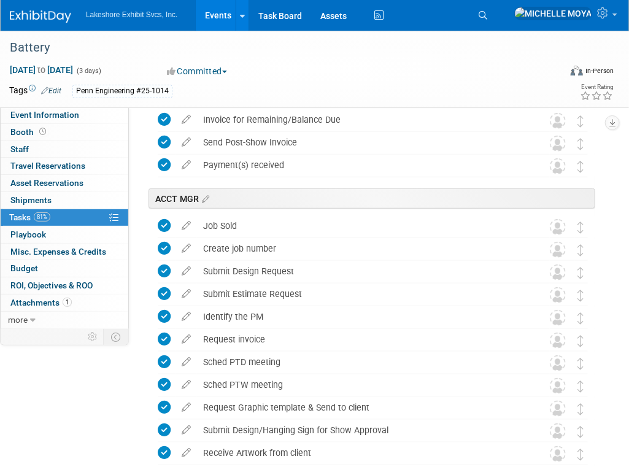
scroll to position [0, 0]
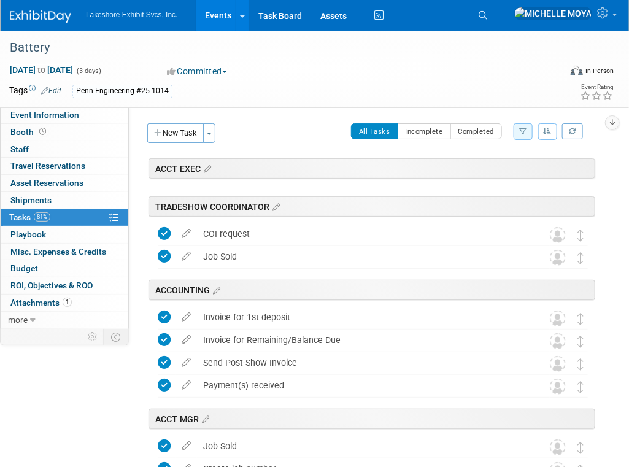
click at [521, 130] on icon "button" at bounding box center [523, 131] width 8 height 7
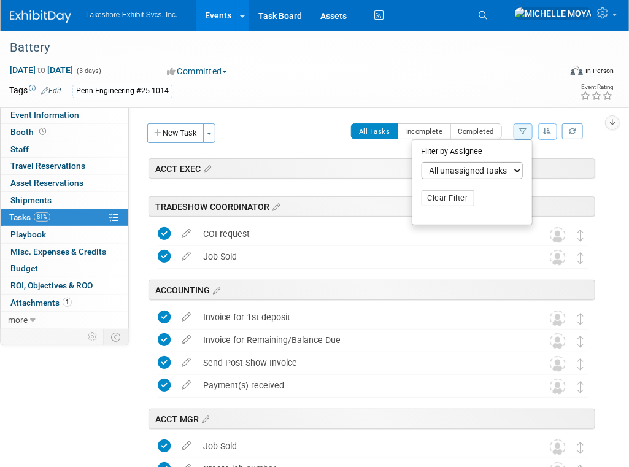
click at [475, 176] on select "-- Select Assignee -- All unassigned tasks Assigned to me Amanda Koss Dave Desa…" at bounding box center [472, 170] width 101 height 17
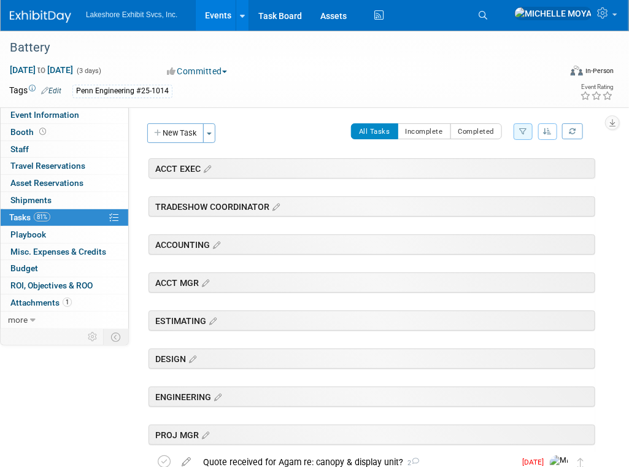
click at [517, 133] on button "button" at bounding box center [523, 131] width 19 height 17
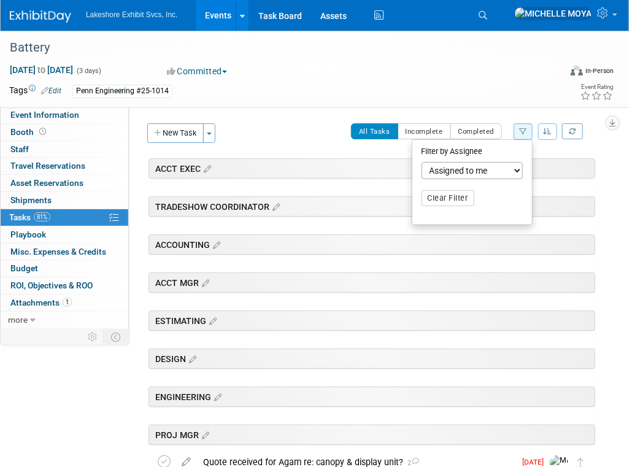
click at [456, 168] on select "-- Select Assignee -- All unassigned tasks Assigned to me Amanda Koss Dave Desa…" at bounding box center [472, 170] width 101 height 17
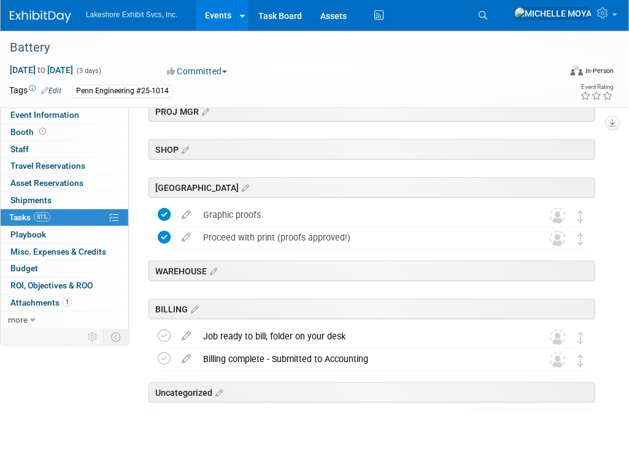
scroll to position [1702, 0]
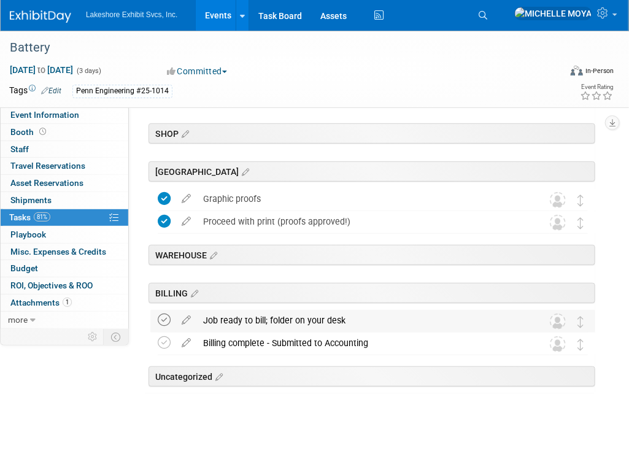
click at [166, 322] on icon at bounding box center [164, 320] width 13 height 13
click at [166, 339] on icon at bounding box center [164, 342] width 13 height 13
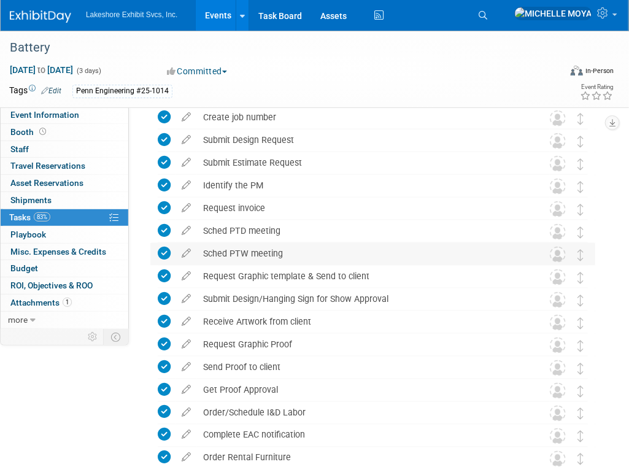
scroll to position [0, 0]
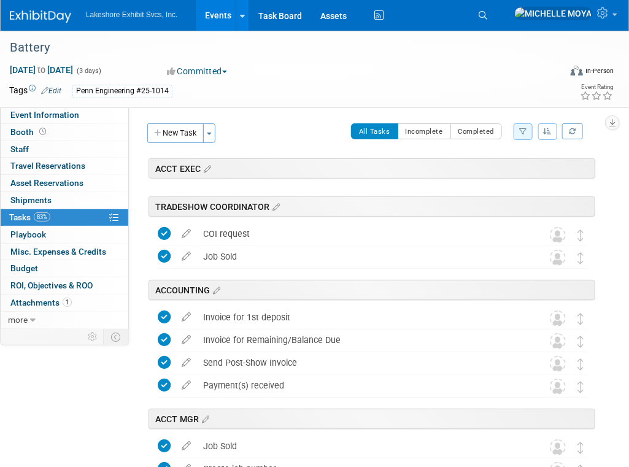
click at [525, 132] on icon "button" at bounding box center [523, 131] width 8 height 7
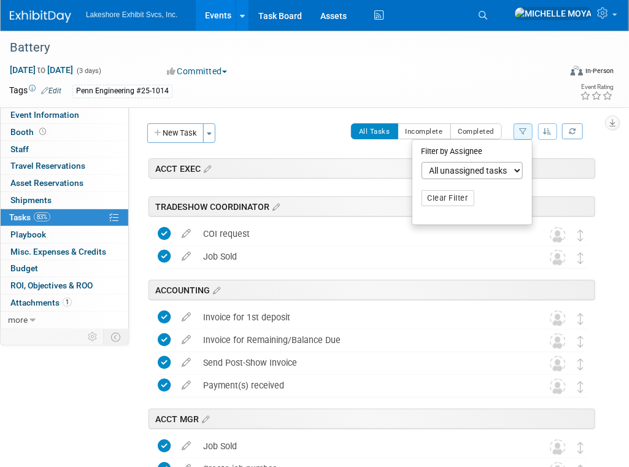
click at [500, 172] on select "-- Select Assignee -- All unassigned tasks Assigned to me Amanda Koss Dave Desa…" at bounding box center [472, 170] width 101 height 17
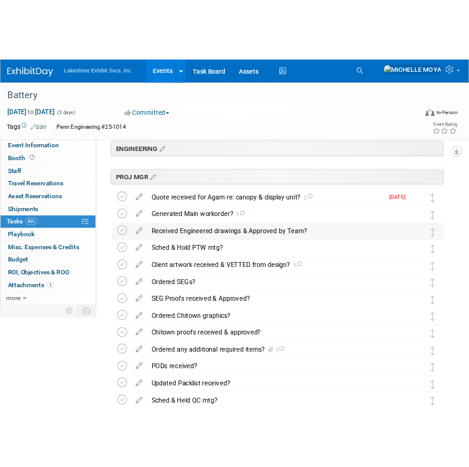
scroll to position [307, 0]
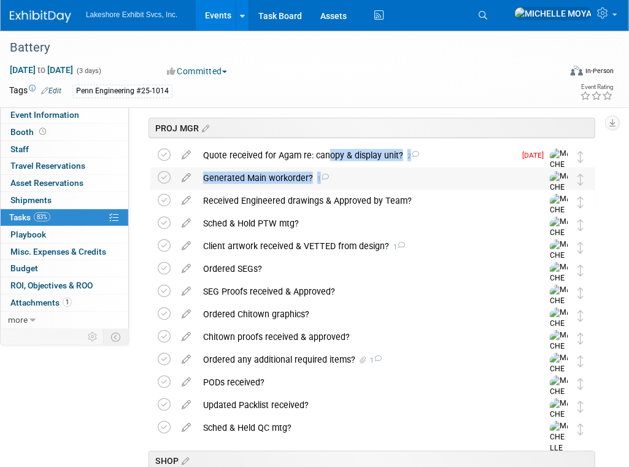
drag, startPoint x: 321, startPoint y: 154, endPoint x: 322, endPoint y: 173, distance: 19.0
click at [322, 173] on div "Battery Oct 7, 2025 to Oct 9, 2025 (Going) TRADESHOW COORDINATOR ACCOUNTING ACC…" at bounding box center [369, 254] width 451 height 752
click at [473, 156] on div "Quote received for Agam re: canopy & display unit? 2" at bounding box center [356, 155] width 318 height 21
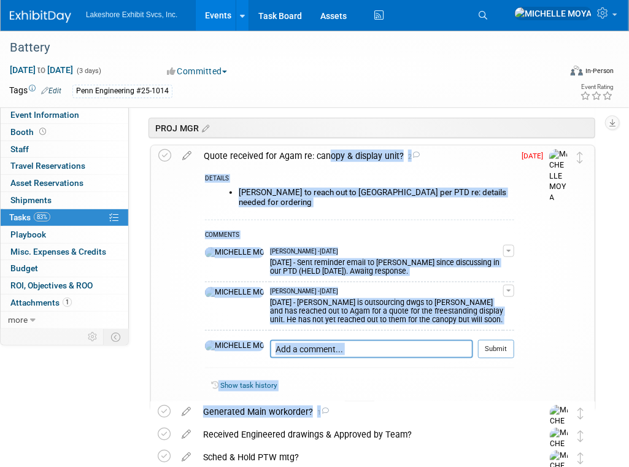
click at [472, 156] on div "Quote received for Agam re: canopy & display unit? 2" at bounding box center [356, 155] width 317 height 21
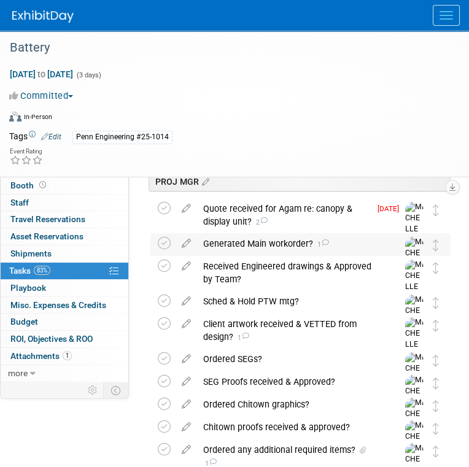
click at [276, 242] on div "Generated Main workorder? 1" at bounding box center [288, 243] width 183 height 21
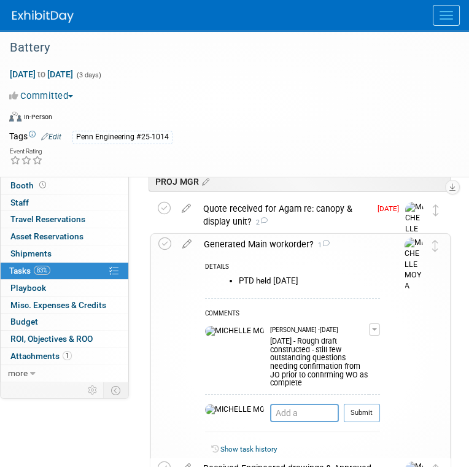
click at [373, 332] on button "button" at bounding box center [374, 329] width 11 height 12
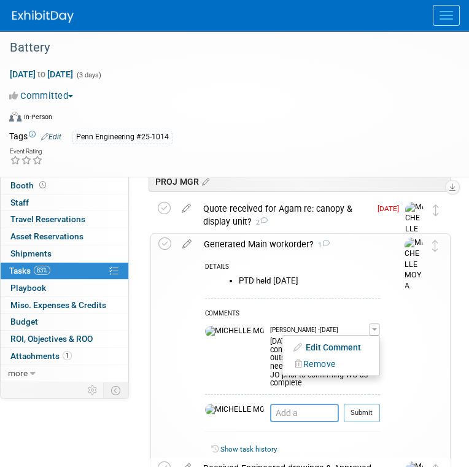
click at [354, 349] on link "Edit Comment" at bounding box center [330, 347] width 97 height 17
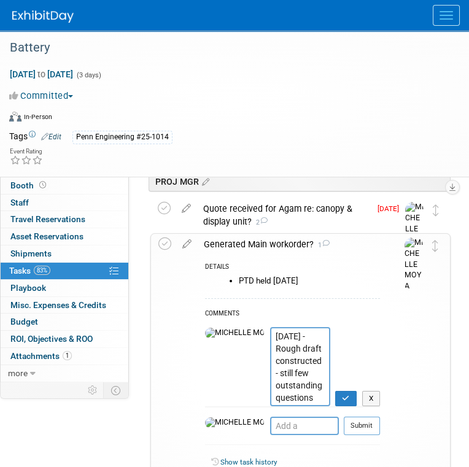
click at [270, 336] on textarea "8.18.25 - Rough draft constructed - still few outstanding questions needing con…" at bounding box center [300, 366] width 60 height 79
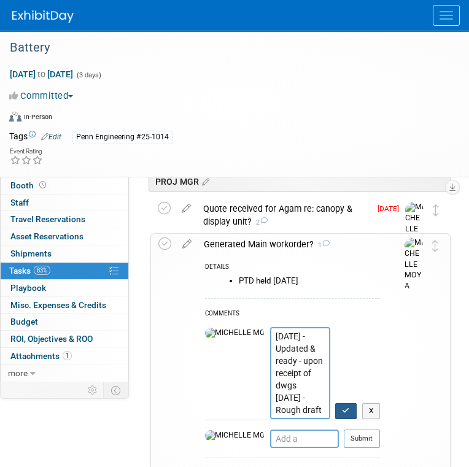
type textarea "8.19.25 - Updated & ready - upon receipt of dwgs 8.18.25 - Rough draft construc…"
click at [349, 408] on icon "button" at bounding box center [346, 410] width 8 height 7
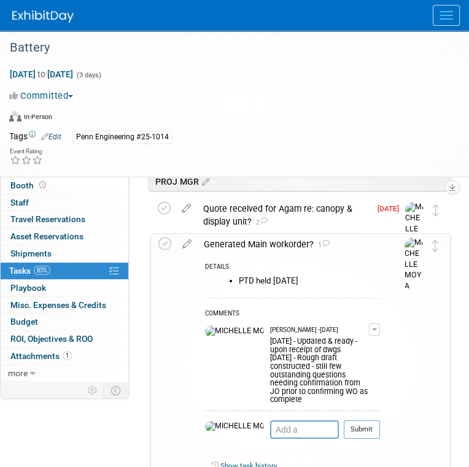
click at [275, 242] on div "Generated Main workorder? 1" at bounding box center [289, 244] width 182 height 21
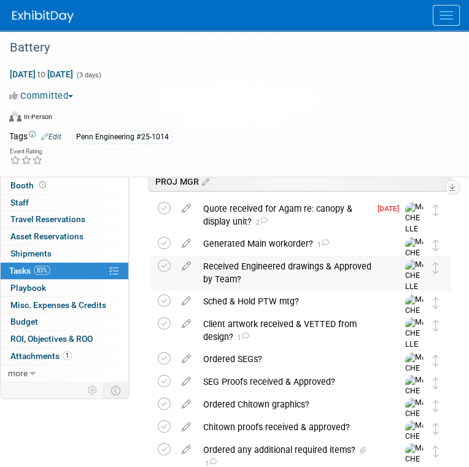
click at [278, 266] on div "Received Engineered drawings & Approved by Team?" at bounding box center [288, 273] width 183 height 34
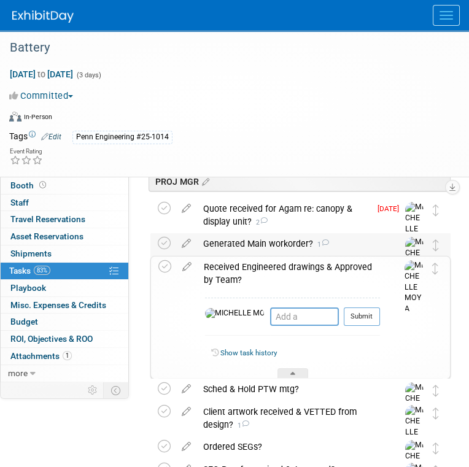
click at [276, 241] on div "Generated Main workorder? 1" at bounding box center [288, 243] width 183 height 21
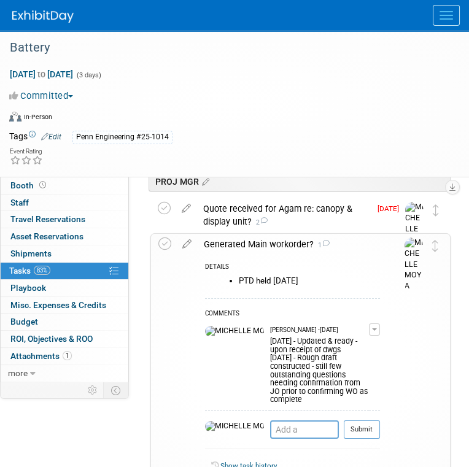
click at [276, 241] on div "Generated Main workorder? 1" at bounding box center [289, 244] width 182 height 21
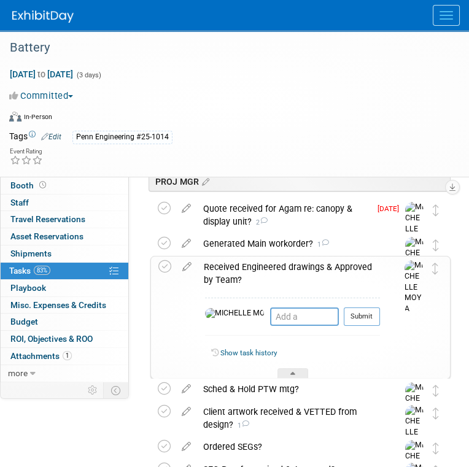
click at [183, 267] on icon at bounding box center [186, 264] width 21 height 15
select select "7"
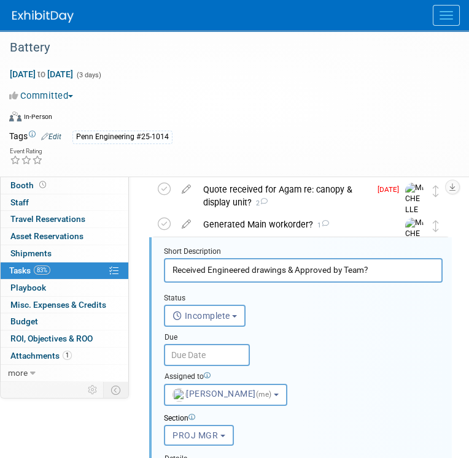
scroll to position [330, 0]
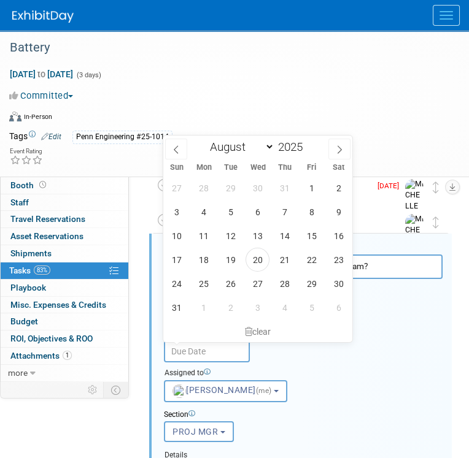
click at [214, 350] on input "text" at bounding box center [207, 352] width 86 height 22
click at [226, 285] on span "26" at bounding box center [230, 284] width 24 height 24
type input "Aug 26, 2025"
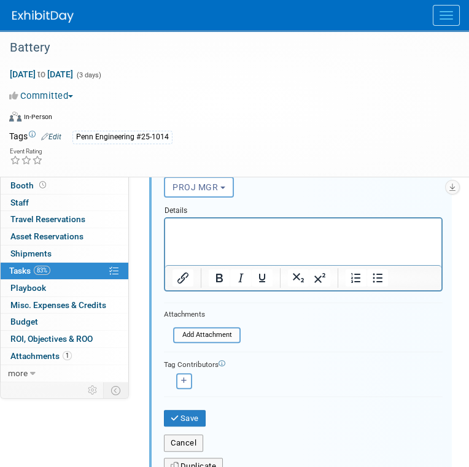
scroll to position [575, 0]
click at [192, 411] on button "Save" at bounding box center [185, 417] width 42 height 17
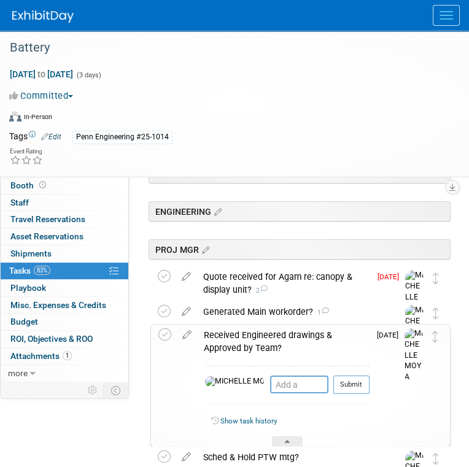
scroll to position [207, 0]
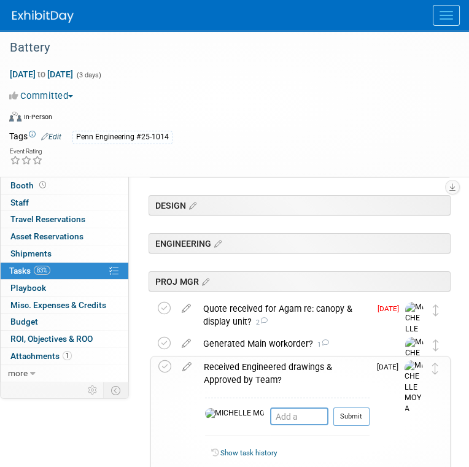
click at [276, 369] on div "Received Engineered drawings & Approved by Team?" at bounding box center [284, 374] width 172 height 34
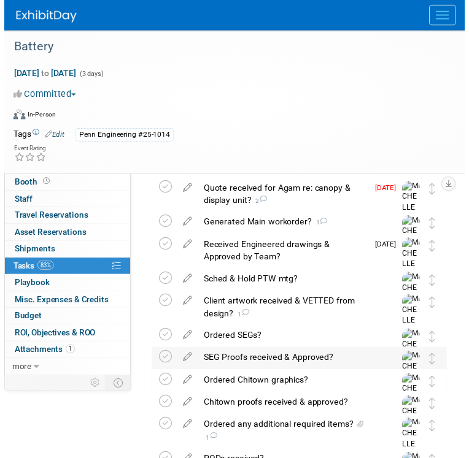
scroll to position [330, 0]
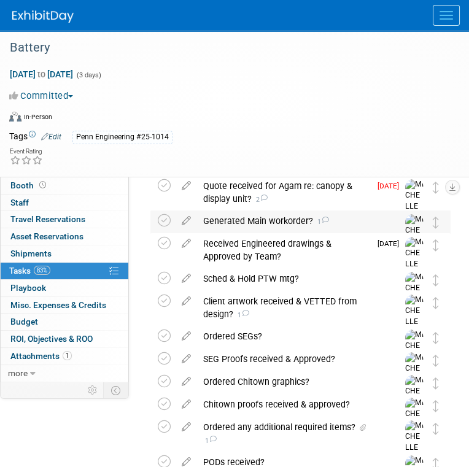
click at [287, 218] on div "Generated Main workorder? 1" at bounding box center [288, 221] width 183 height 21
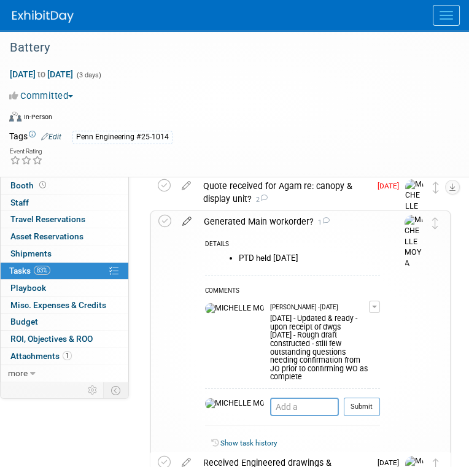
click at [185, 220] on icon at bounding box center [186, 218] width 21 height 15
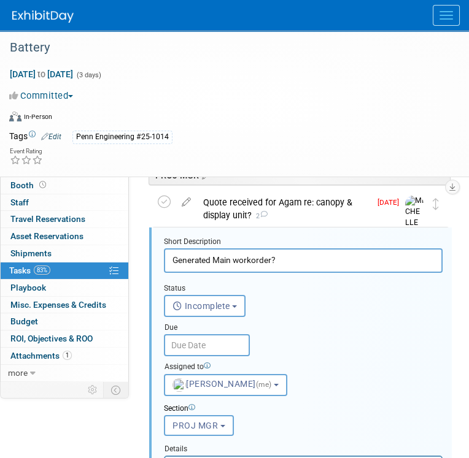
scroll to position [307, 0]
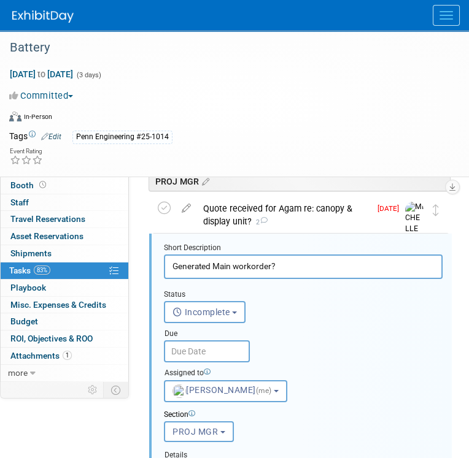
click at [215, 350] on input "text" at bounding box center [207, 352] width 86 height 22
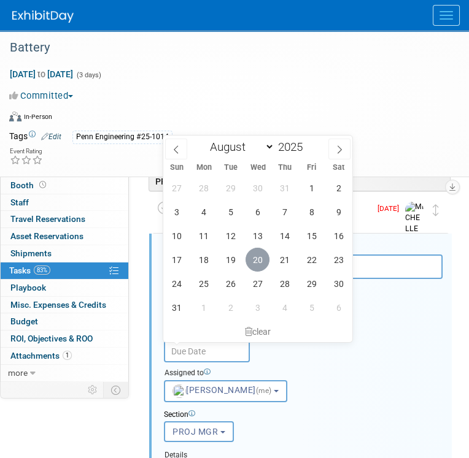
click at [261, 257] on span "20" at bounding box center [257, 260] width 24 height 24
type input "Aug 20, 2025"
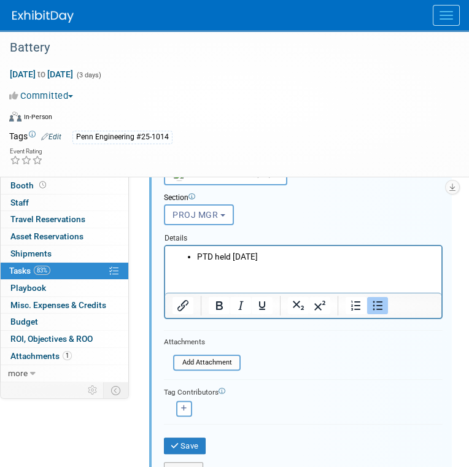
scroll to position [552, 0]
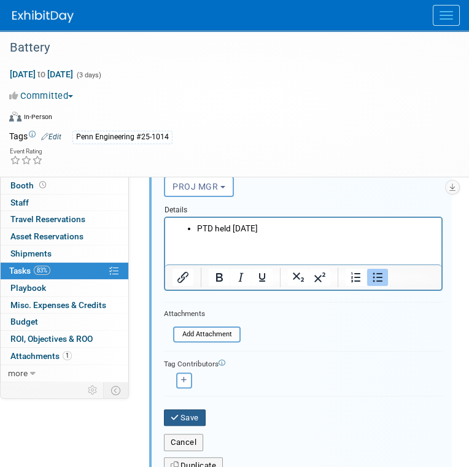
click at [198, 411] on button "Save" at bounding box center [185, 417] width 42 height 17
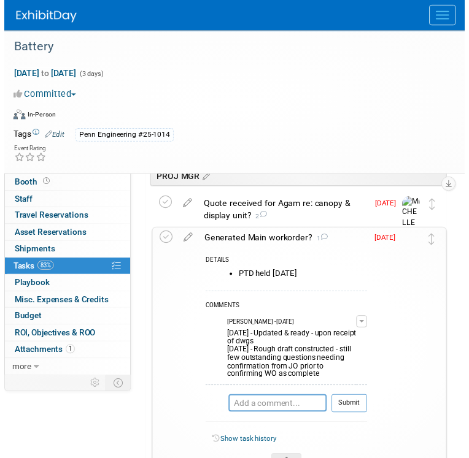
scroll to position [307, 0]
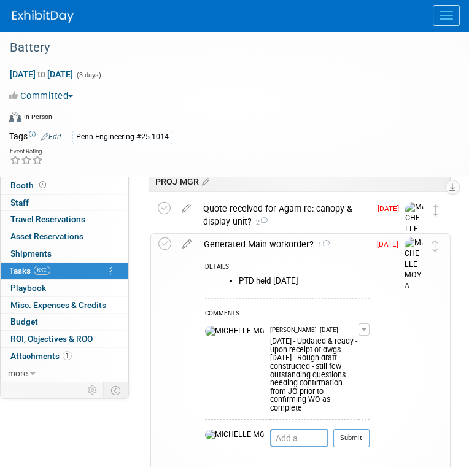
click at [274, 242] on div "Generated Main workorder? 1" at bounding box center [284, 244] width 172 height 21
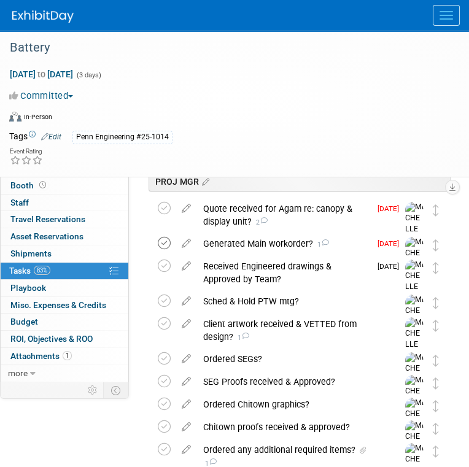
click at [164, 244] on icon at bounding box center [164, 243] width 13 height 13
click at [251, 299] on div "Sched & Hold PTW mtg?" at bounding box center [288, 301] width 183 height 21
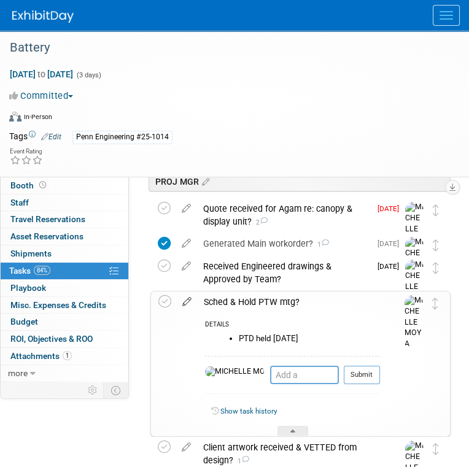
click at [187, 303] on icon at bounding box center [186, 299] width 21 height 15
select select "7"
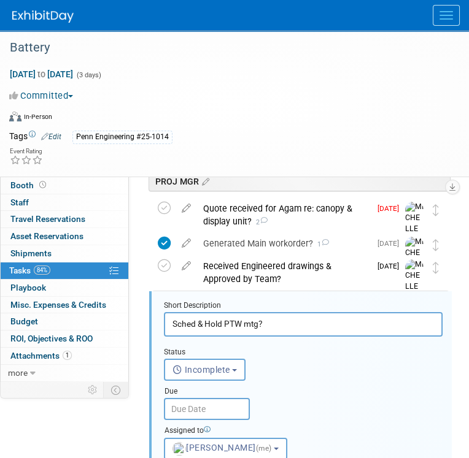
scroll to position [365, 0]
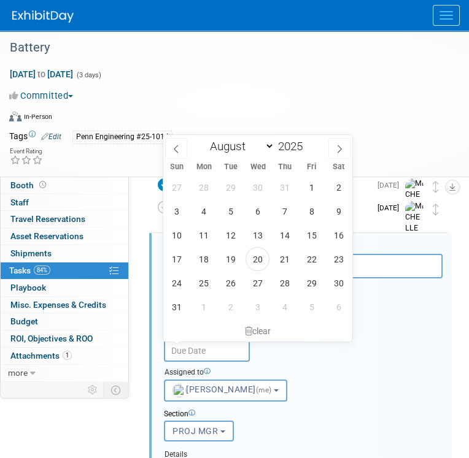
click at [210, 352] on input "text" at bounding box center [207, 351] width 86 height 22
click at [255, 284] on span "27" at bounding box center [257, 283] width 24 height 24
type input "Aug 27, 2025"
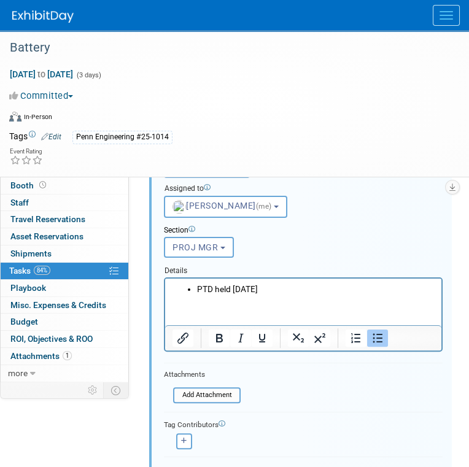
scroll to position [611, 0]
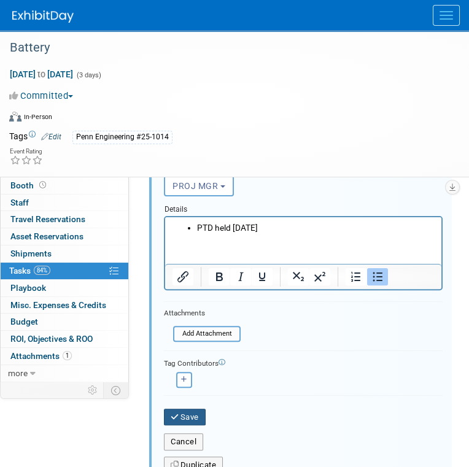
click at [197, 409] on button "Save" at bounding box center [185, 417] width 42 height 17
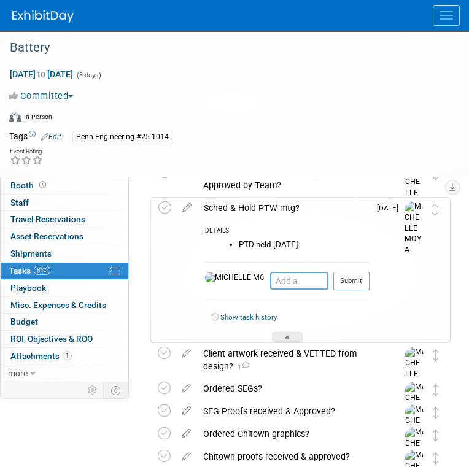
scroll to position [365, 0]
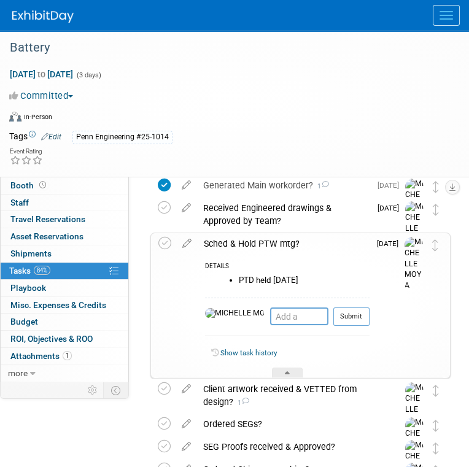
click at [258, 243] on div "Sched & Hold PTW mtg?" at bounding box center [284, 243] width 172 height 21
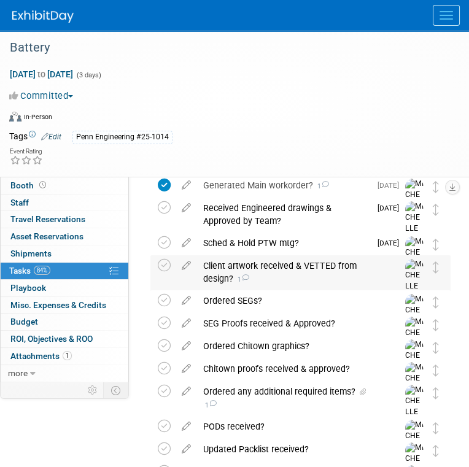
click at [256, 265] on div "Client artwork received & VETTED from design? 1" at bounding box center [288, 272] width 183 height 34
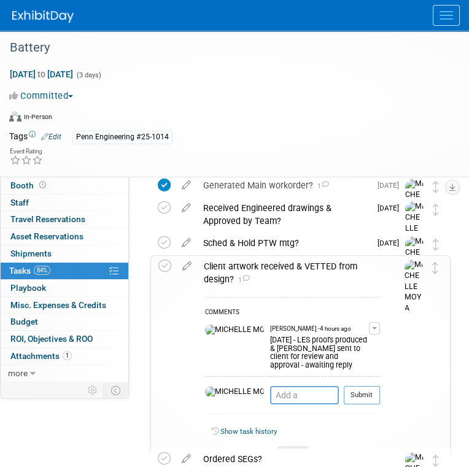
click at [376, 326] on button "button" at bounding box center [374, 328] width 11 height 12
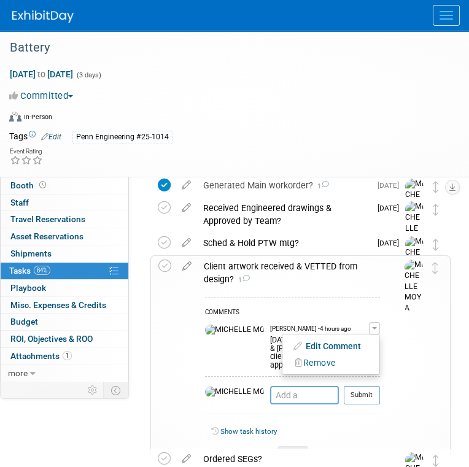
click at [358, 341] on link "Edit Comment" at bounding box center [330, 346] width 97 height 17
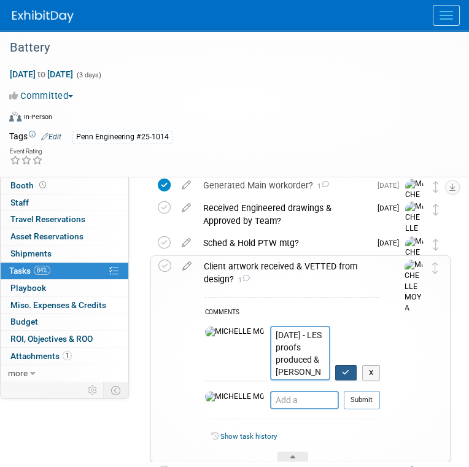
click at [345, 370] on icon "button" at bounding box center [346, 372] width 8 height 7
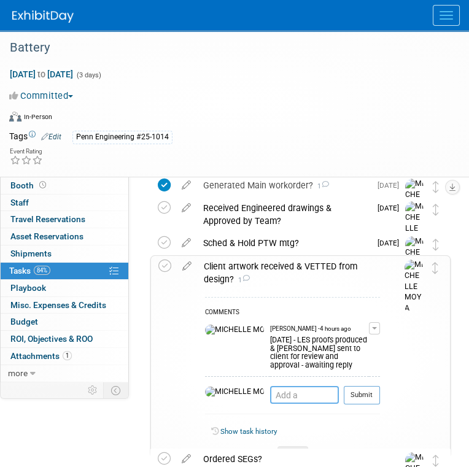
click at [280, 392] on textarea at bounding box center [304, 395] width 69 height 18
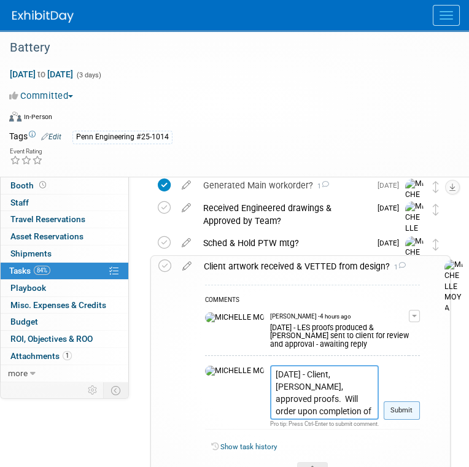
type textarea "8.20.25 - Client, Sandy, approved proofs. Will order upon completion of drawings"
click at [384, 420] on button "Submit" at bounding box center [402, 410] width 36 height 18
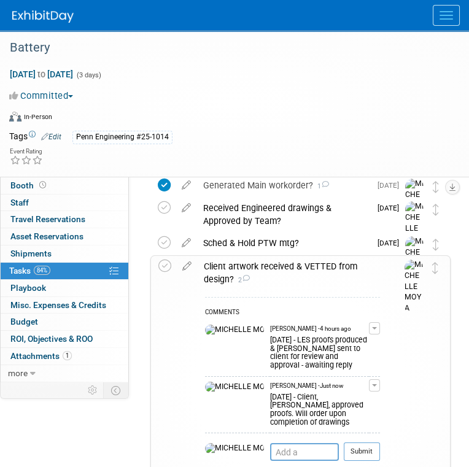
click at [269, 265] on div "Client artwork received & VETTED from design? 2" at bounding box center [289, 273] width 182 height 34
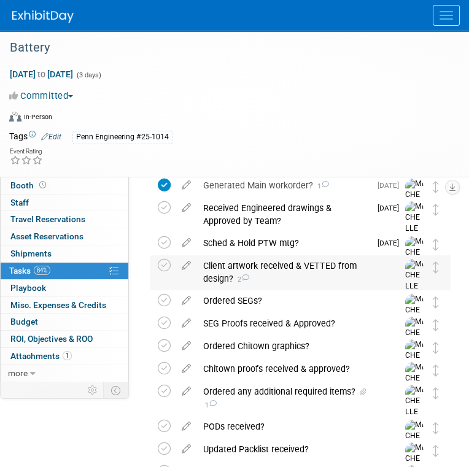
click at [268, 264] on div "Client artwork received & VETTED from design? 2" at bounding box center [288, 272] width 183 height 34
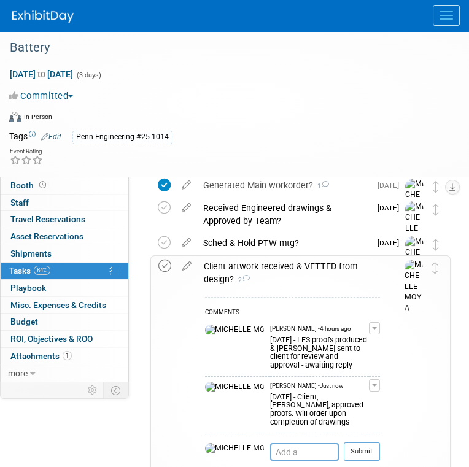
click at [167, 267] on icon at bounding box center [164, 266] width 13 height 13
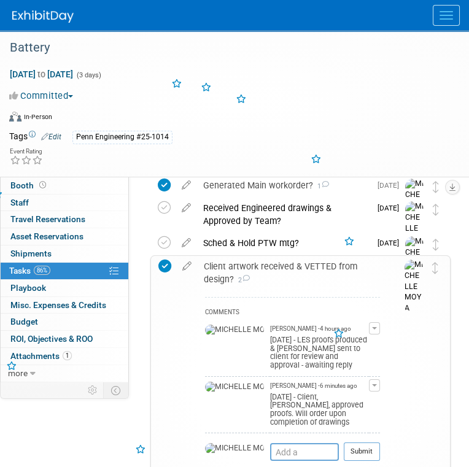
click at [262, 265] on div "Client artwork received & VETTED from design? 2" at bounding box center [289, 273] width 182 height 34
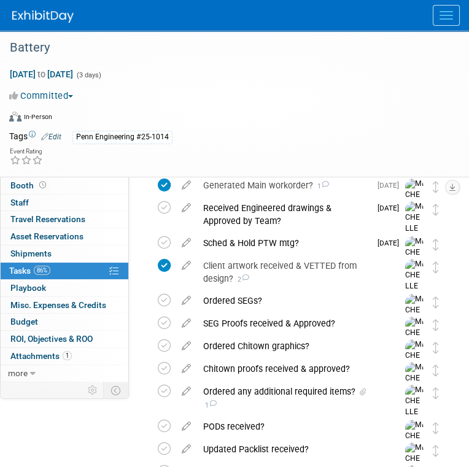
drag, startPoint x: 262, startPoint y: 265, endPoint x: 377, endPoint y: 109, distance: 193.6
click at [371, 131] on div "Penn Engineering #25-1014" at bounding box center [258, 138] width 372 height 14
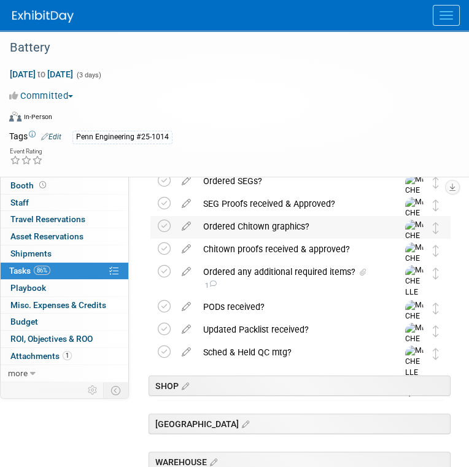
scroll to position [488, 0]
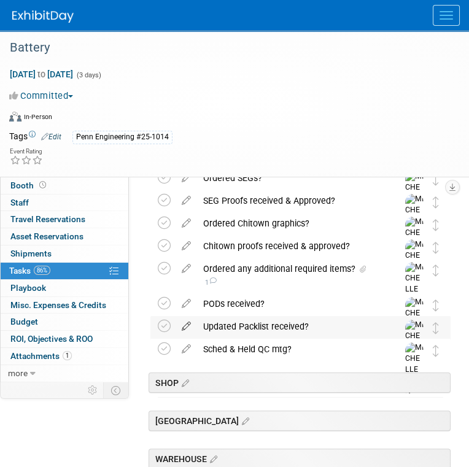
click at [187, 326] on icon at bounding box center [186, 323] width 21 height 15
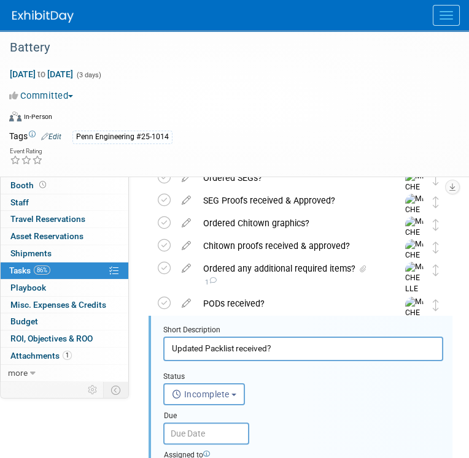
scroll to position [571, 0]
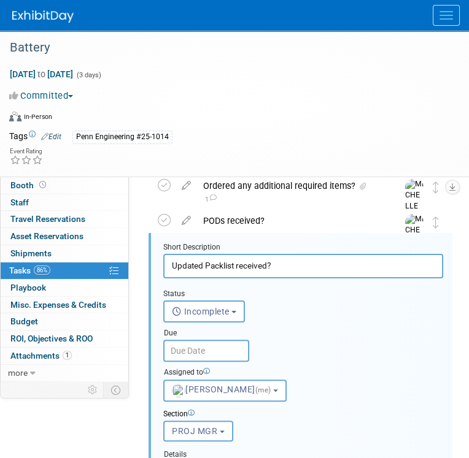
click at [231, 346] on input "text" at bounding box center [206, 351] width 86 height 22
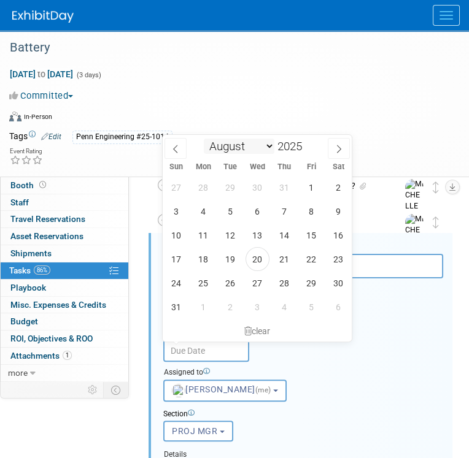
click at [264, 144] on select "January February March April May June July August September October November De…" at bounding box center [239, 146] width 71 height 15
select select "8"
click at [204, 139] on select "January February March April May June July August September October November De…" at bounding box center [239, 146] width 71 height 15
click at [286, 209] on span "11" at bounding box center [284, 211] width 24 height 24
type input "Sep 11, 2025"
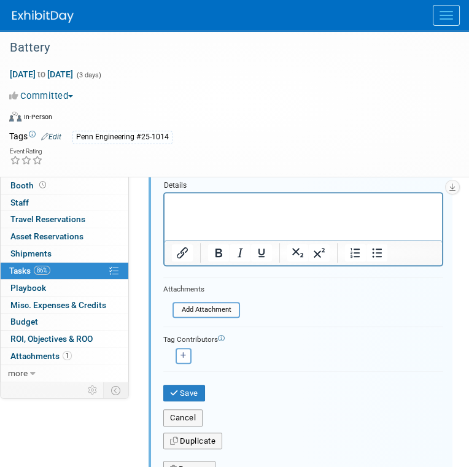
scroll to position [878, 0]
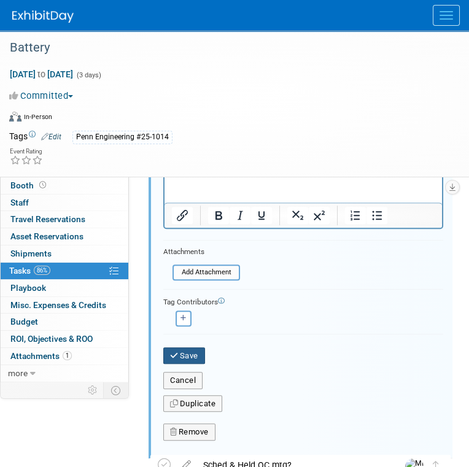
click at [198, 349] on button "Save" at bounding box center [184, 355] width 42 height 17
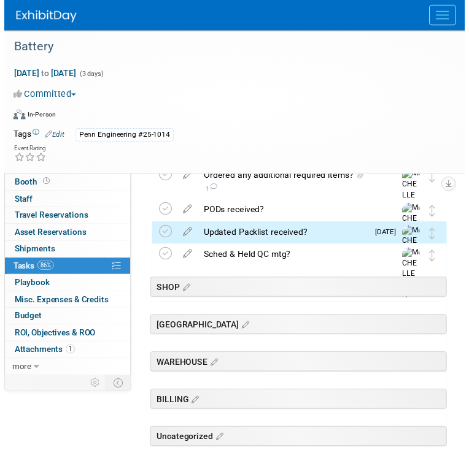
scroll to position [524, 0]
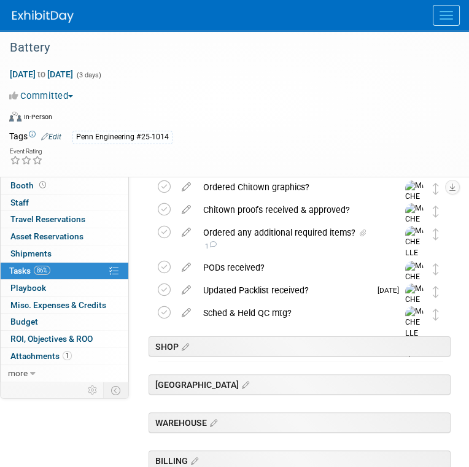
click at [189, 311] on icon at bounding box center [186, 310] width 21 height 15
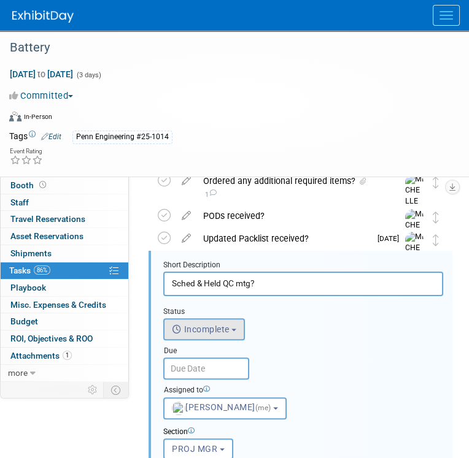
scroll to position [593, 0]
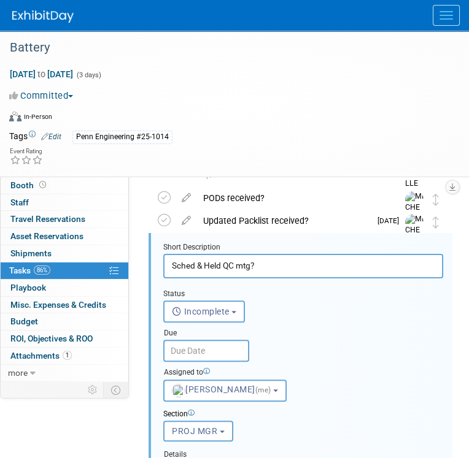
click at [226, 349] on input "text" at bounding box center [206, 351] width 86 height 22
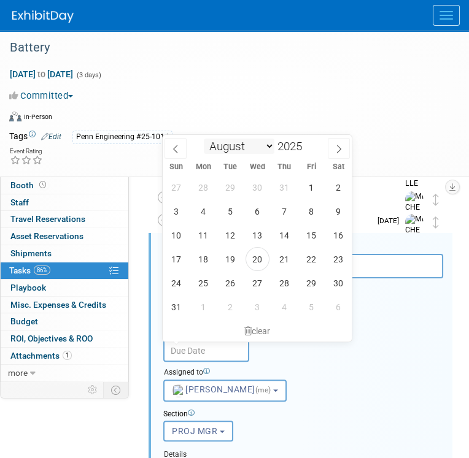
click at [267, 144] on select "January February March April May June July August September October November De…" at bounding box center [239, 146] width 71 height 15
select select "8"
click at [204, 139] on select "January February March April May June July August September October November De…" at bounding box center [239, 146] width 71 height 15
click at [310, 212] on span "12" at bounding box center [311, 211] width 24 height 24
type input "Sep 12, 2025"
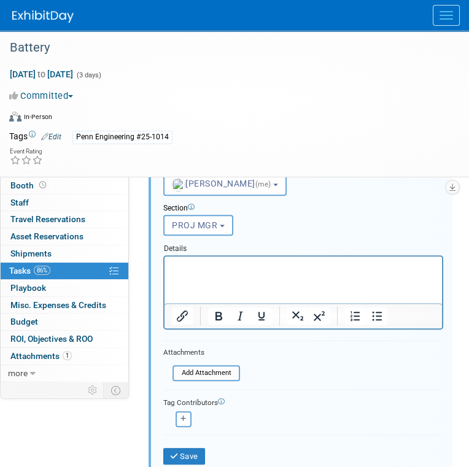
scroll to position [839, 0]
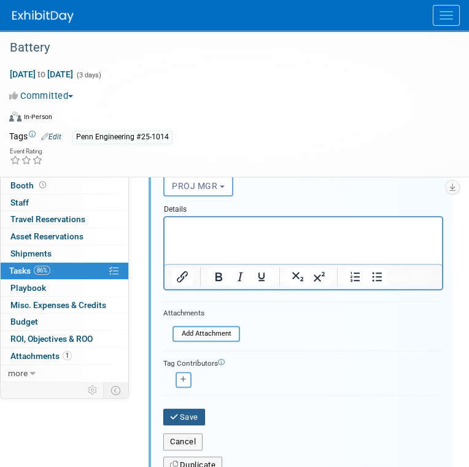
click at [191, 414] on button "Save" at bounding box center [184, 417] width 42 height 17
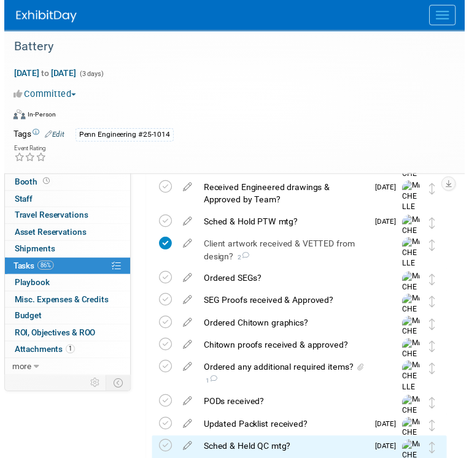
scroll to position [340, 0]
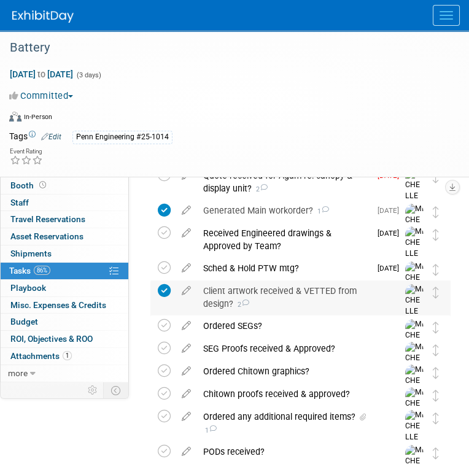
click at [230, 289] on div "Client artwork received & VETTED from design? 2" at bounding box center [288, 297] width 183 height 34
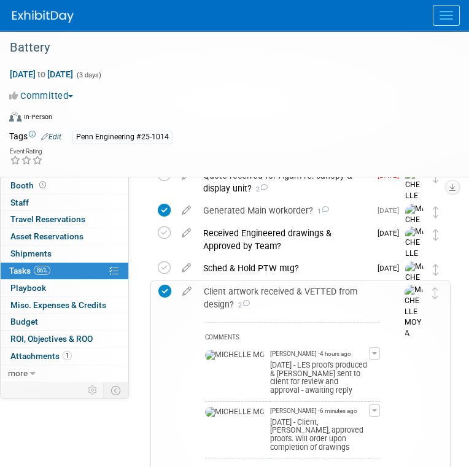
click at [183, 290] on icon at bounding box center [186, 288] width 21 height 15
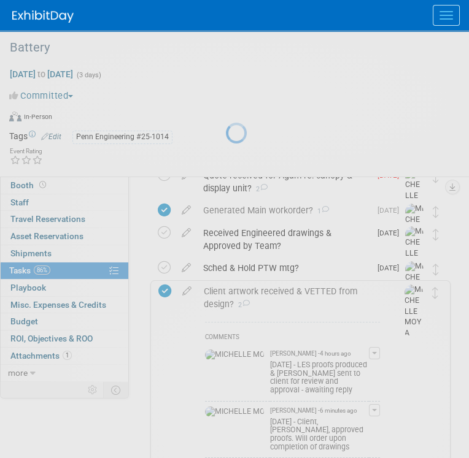
select select "7"
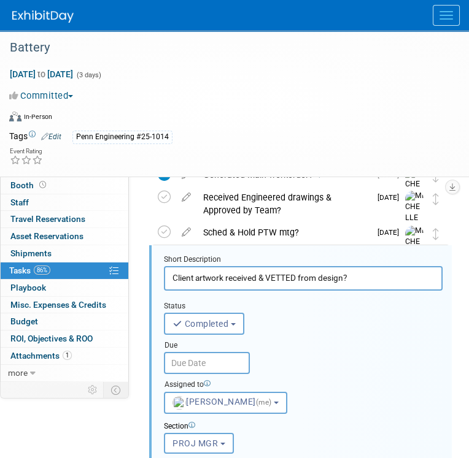
scroll to position [387, 0]
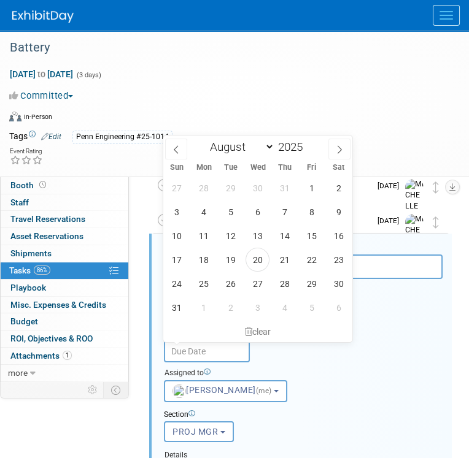
click at [221, 347] on input "text" at bounding box center [207, 352] width 86 height 22
click at [255, 284] on span "27" at bounding box center [257, 284] width 24 height 24
type input "Aug 27, 2025"
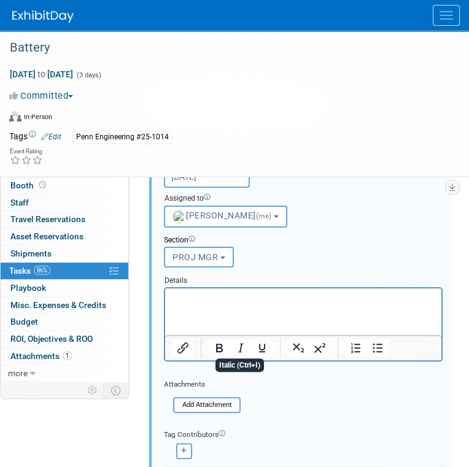
scroll to position [633, 0]
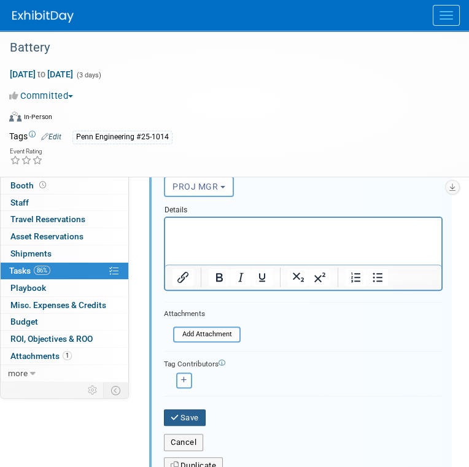
click at [186, 415] on button "Save" at bounding box center [185, 417] width 42 height 17
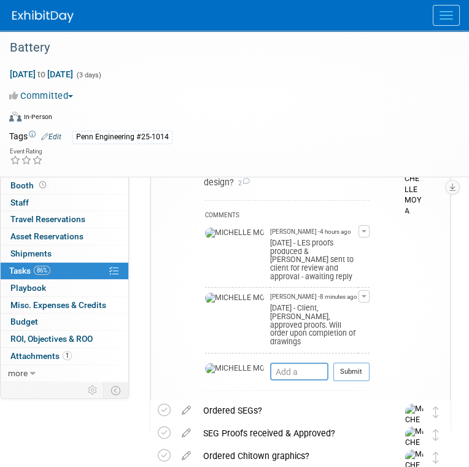
scroll to position [387, 0]
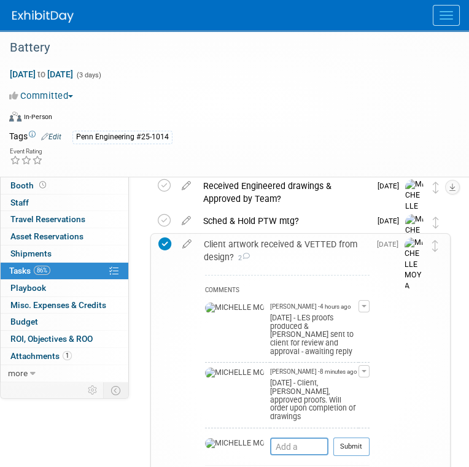
click at [292, 245] on div "Client artwork received & VETTED from design? 2" at bounding box center [284, 251] width 172 height 34
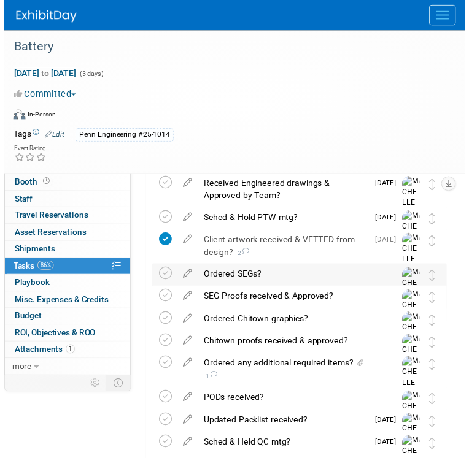
scroll to position [449, 0]
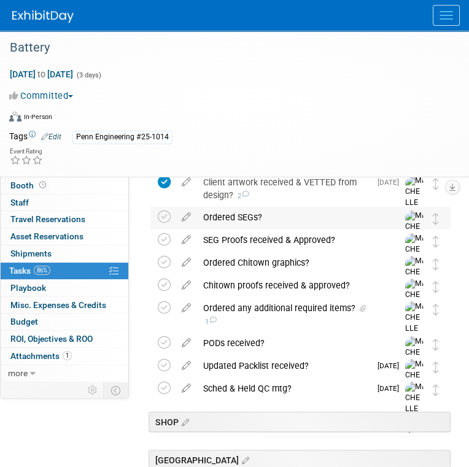
click at [240, 217] on div "Ordered SEGs?" at bounding box center [288, 217] width 183 height 21
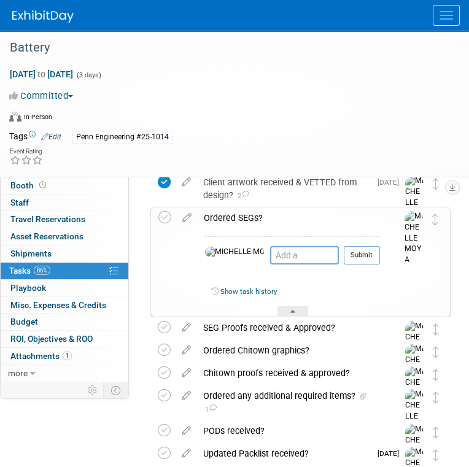
click at [184, 218] on icon at bounding box center [186, 214] width 21 height 15
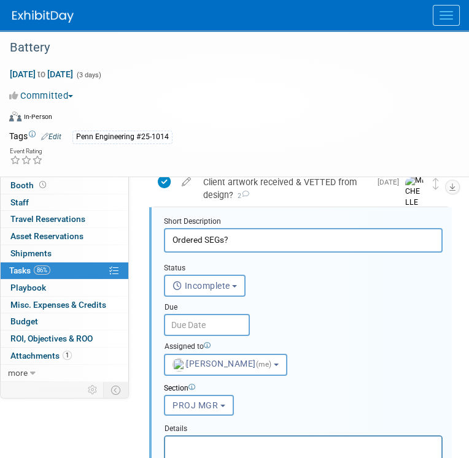
scroll to position [423, 0]
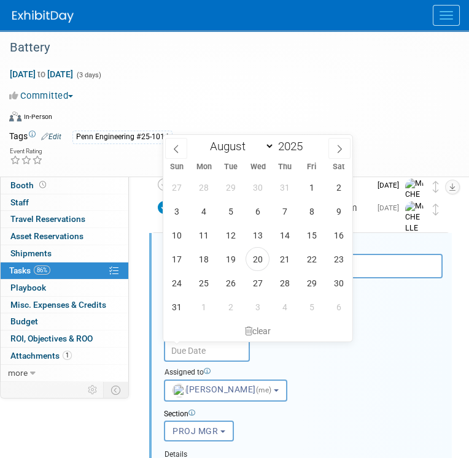
click at [218, 350] on input "text" at bounding box center [207, 351] width 86 height 22
click at [284, 284] on span "28" at bounding box center [284, 283] width 24 height 24
type input "Aug 28, 2025"
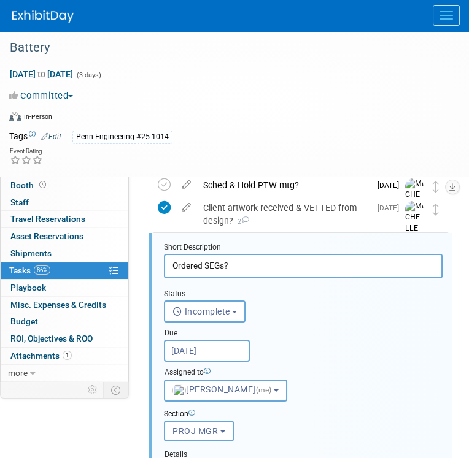
click at [246, 207] on div "Client artwork received & VETTED from design? 2" at bounding box center [283, 215] width 173 height 34
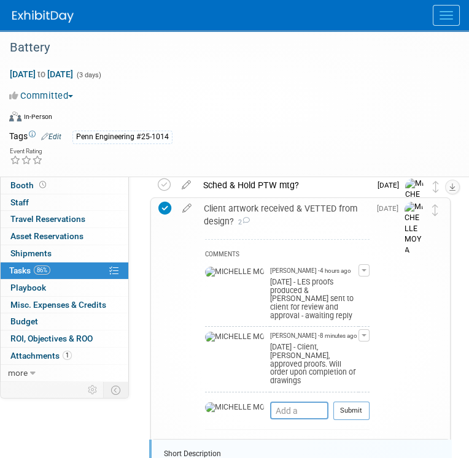
click at [249, 212] on div "Client artwork received & VETTED from design? 2" at bounding box center [284, 215] width 172 height 34
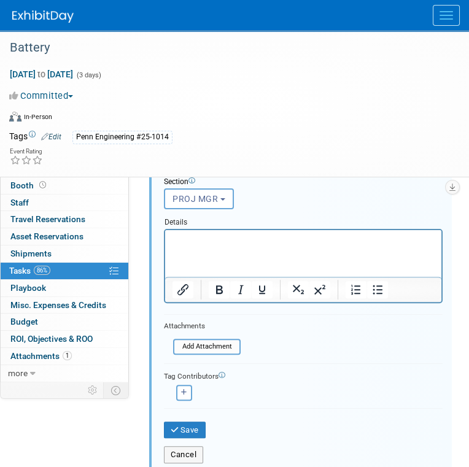
scroll to position [730, 0]
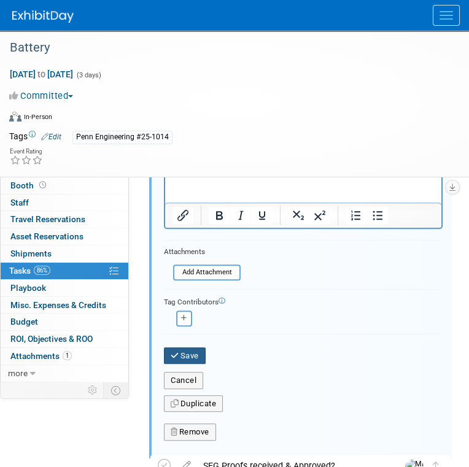
click at [190, 354] on button "Save" at bounding box center [185, 355] width 42 height 17
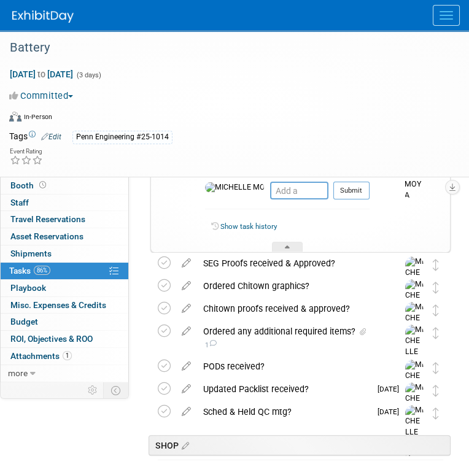
scroll to position [484, 0]
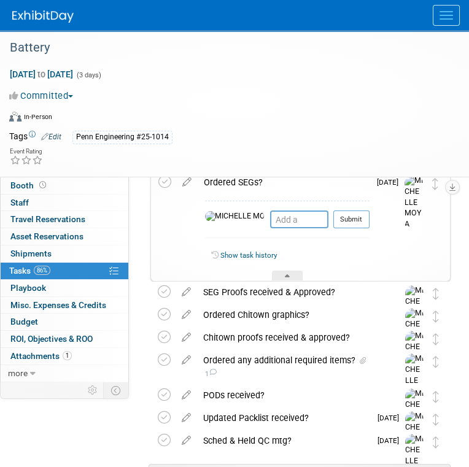
click at [234, 182] on div "Ordered SEGs?" at bounding box center [284, 182] width 172 height 21
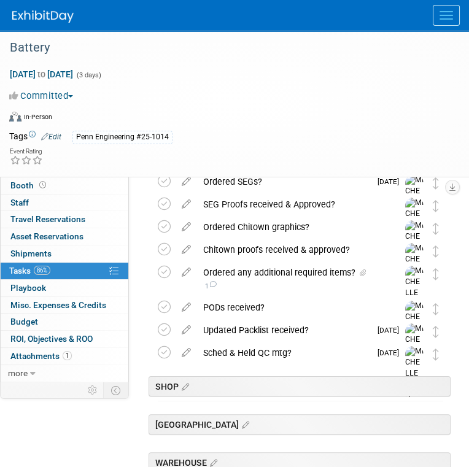
click at [233, 179] on div "Ordered SEGs?" at bounding box center [283, 181] width 173 height 21
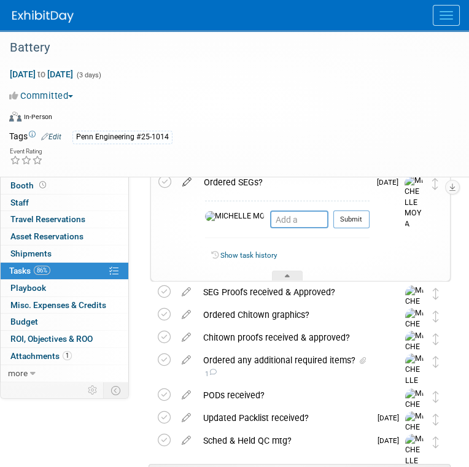
click at [185, 180] on icon at bounding box center [186, 179] width 21 height 15
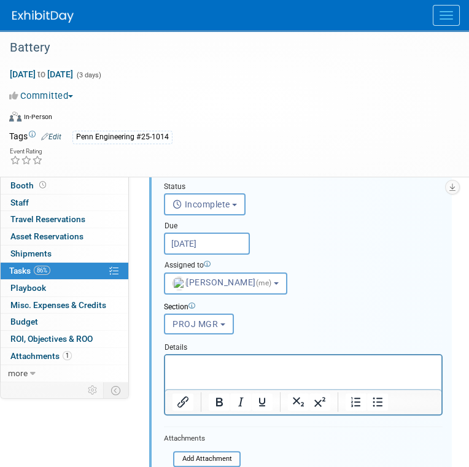
scroll to position [546, 0]
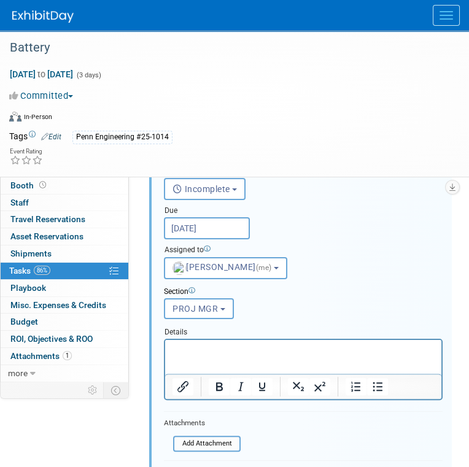
click at [299, 350] on p "Rich Text Area. Press ALT-0 for help." at bounding box center [303, 351] width 262 height 12
click at [374, 380] on icon "Bullet list" at bounding box center [377, 386] width 15 height 15
click at [287, 350] on li "PD Completion Date:" at bounding box center [316, 351] width 238 height 12
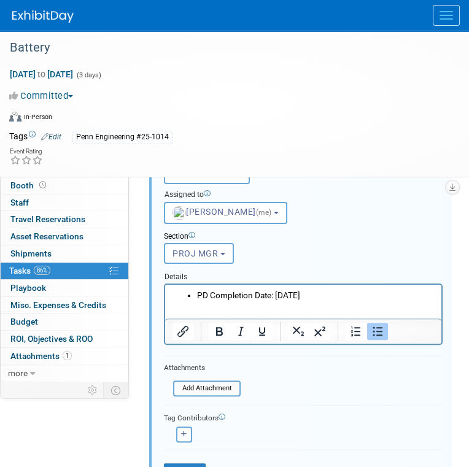
scroll to position [668, 0]
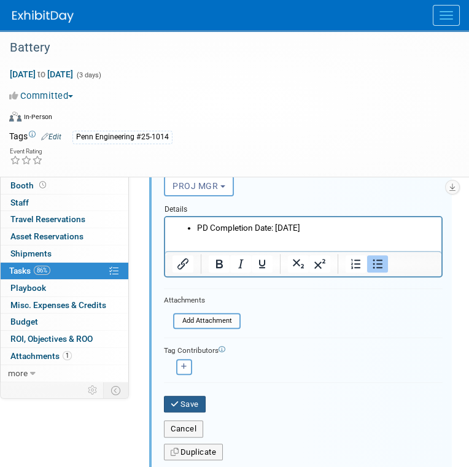
click at [183, 408] on button "Save" at bounding box center [185, 404] width 42 height 17
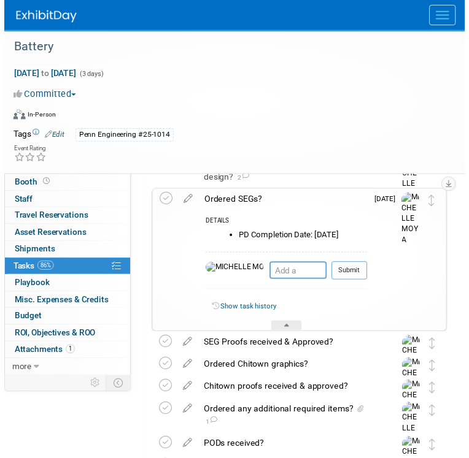
scroll to position [423, 0]
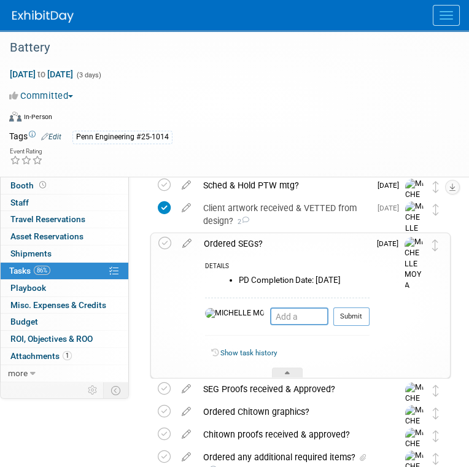
click at [233, 243] on div "Ordered SEGs?" at bounding box center [284, 243] width 172 height 21
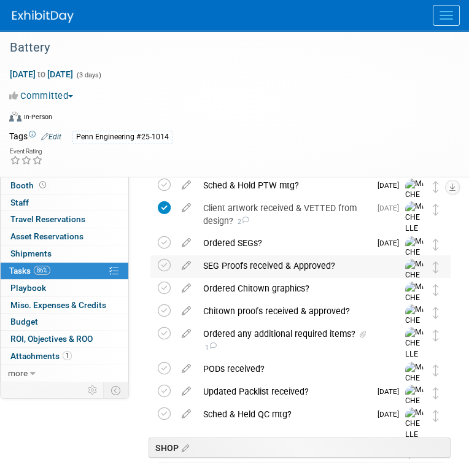
click at [240, 262] on div "SEG Proofs received & Approved?" at bounding box center [288, 265] width 183 height 21
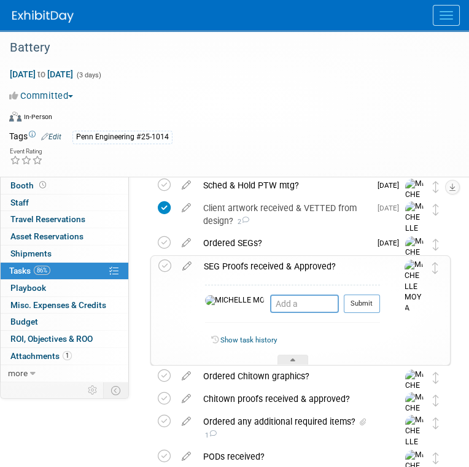
click at [191, 264] on icon at bounding box center [186, 263] width 21 height 15
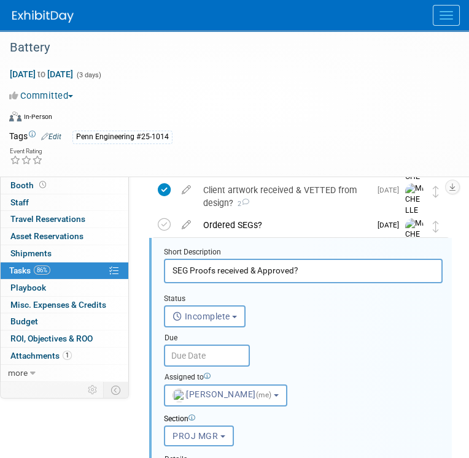
scroll to position [446, 0]
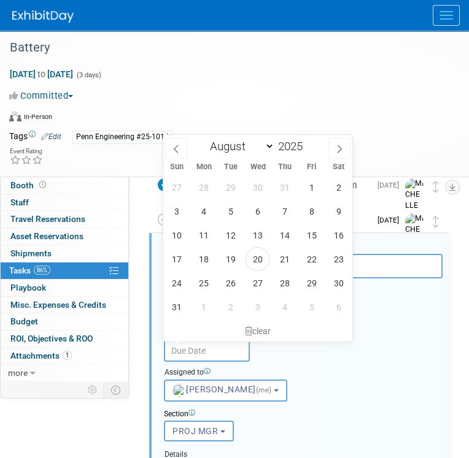
click at [223, 353] on input "text" at bounding box center [207, 351] width 86 height 22
click at [271, 145] on select "January February March April May June July August September October November De…" at bounding box center [239, 146] width 71 height 15
select select "8"
click at [204, 139] on select "January February March April May June July August September October November De…" at bounding box center [239, 146] width 71 height 15
click at [261, 183] on span "3" at bounding box center [257, 188] width 24 height 24
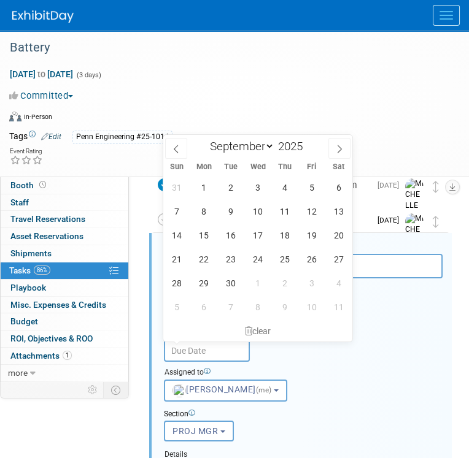
type input "Sep 3, 2025"
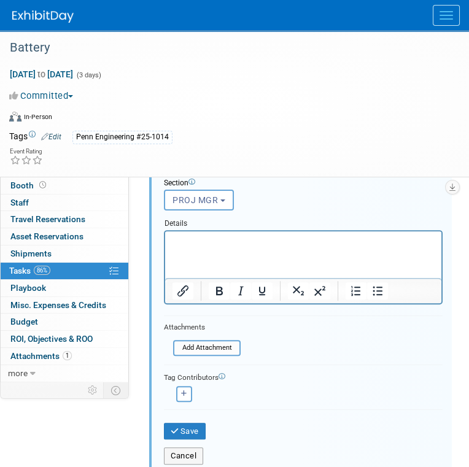
scroll to position [752, 0]
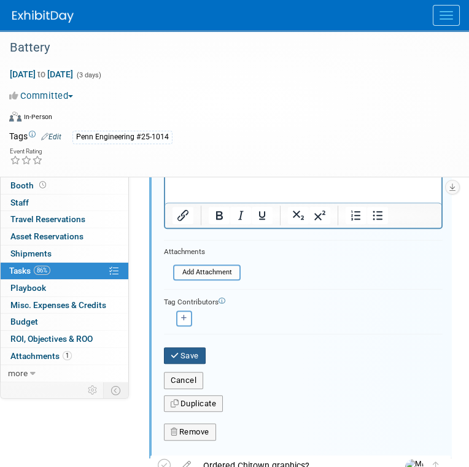
click at [190, 347] on button "Save" at bounding box center [185, 355] width 42 height 17
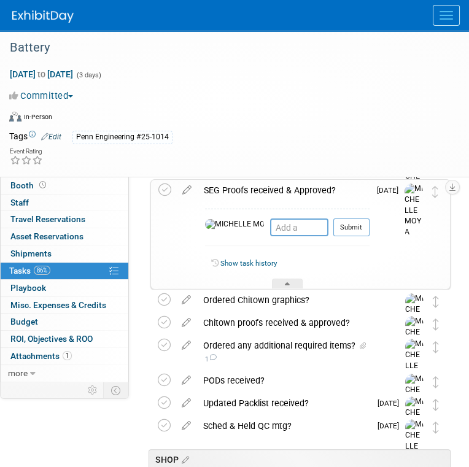
scroll to position [489, 0]
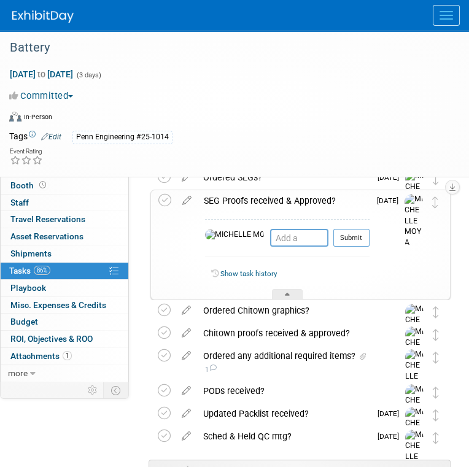
click at [264, 199] on div "SEG Proofs received & Approved?" at bounding box center [284, 200] width 172 height 21
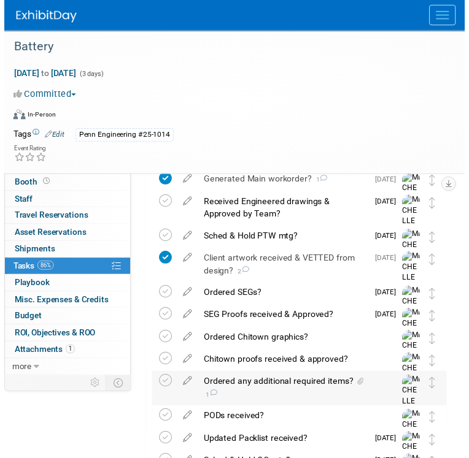
scroll to position [366, 0]
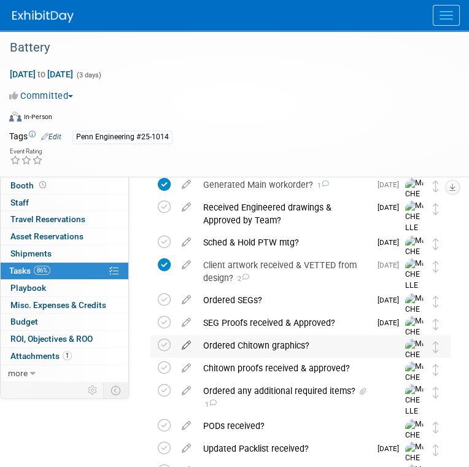
click at [188, 342] on icon at bounding box center [186, 342] width 21 height 15
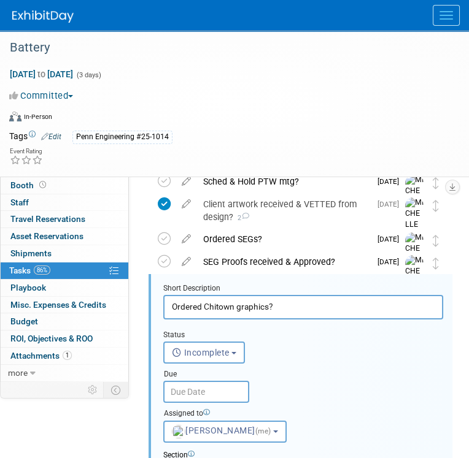
scroll to position [468, 0]
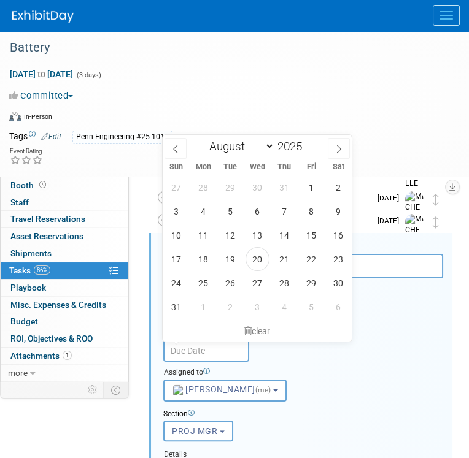
click at [202, 352] on input "text" at bounding box center [206, 351] width 86 height 22
click at [285, 284] on span "28" at bounding box center [284, 283] width 24 height 24
type input "Aug 28, 2025"
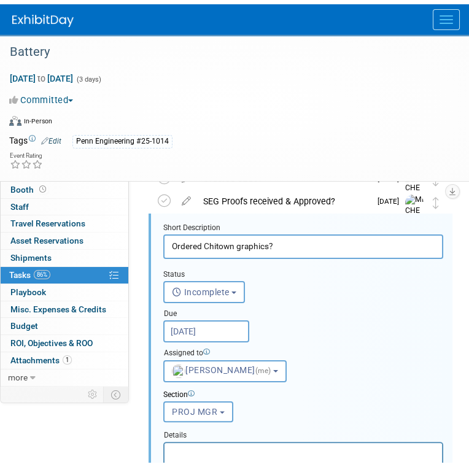
scroll to position [590, 0]
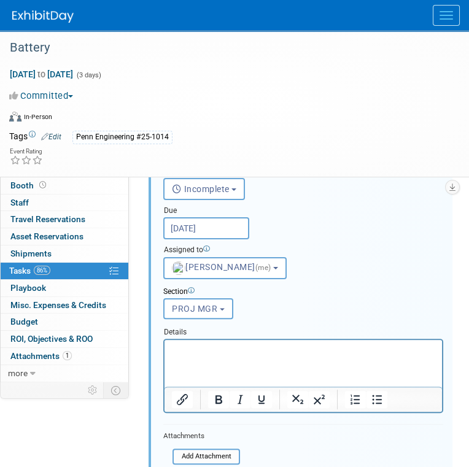
click at [236, 349] on p "Rich Text Area. Press ALT-0 for help." at bounding box center [303, 351] width 263 height 12
click at [373, 400] on icon "Bullet list" at bounding box center [376, 399] width 15 height 15
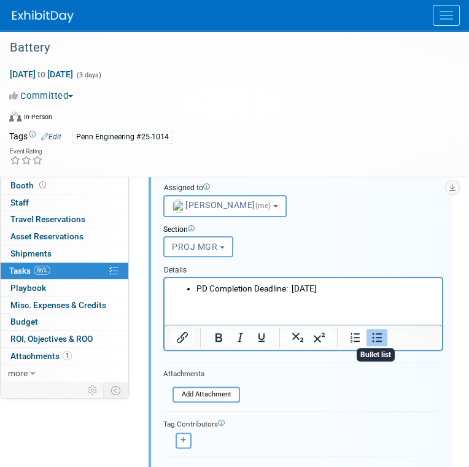
scroll to position [774, 0]
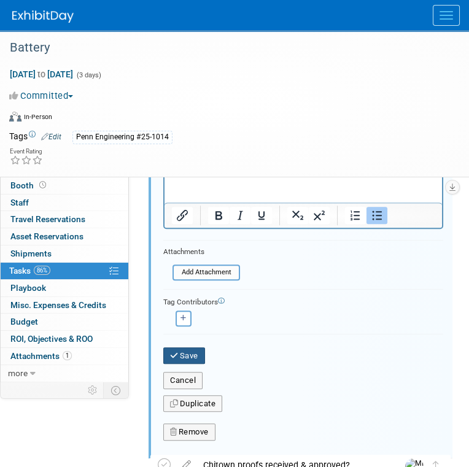
click at [196, 348] on button "Save" at bounding box center [184, 355] width 42 height 17
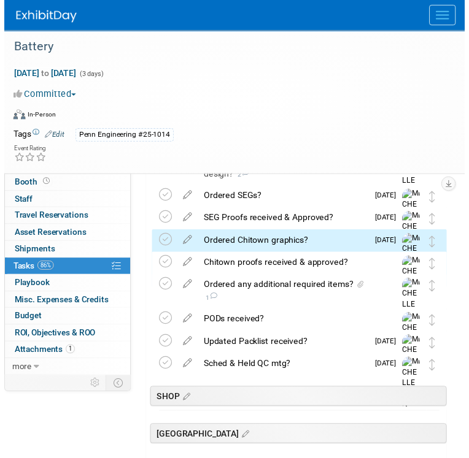
scroll to position [463, 0]
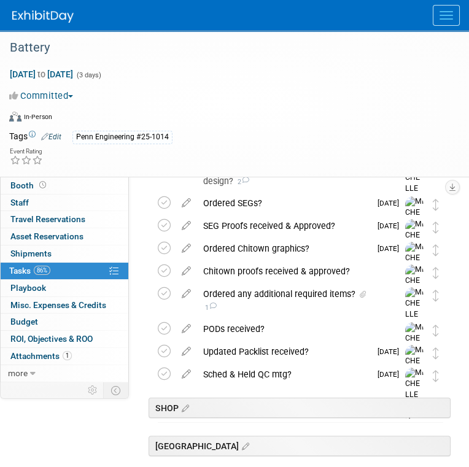
click at [188, 268] on icon at bounding box center [186, 268] width 21 height 15
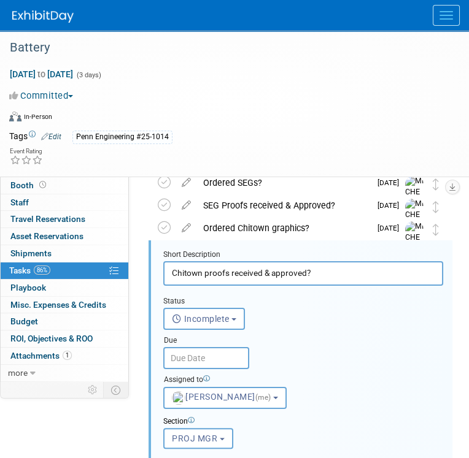
scroll to position [490, 0]
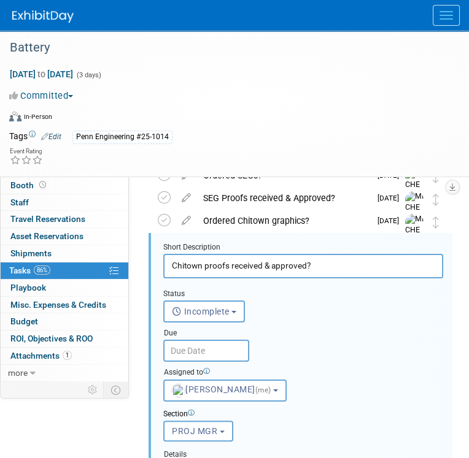
click at [230, 351] on input "text" at bounding box center [206, 351] width 86 height 22
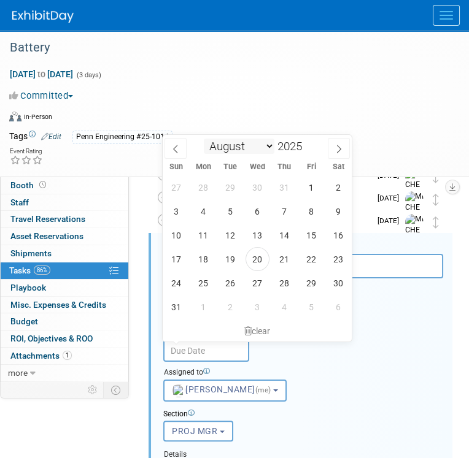
click at [270, 146] on select "January February March April May June July August September October November De…" at bounding box center [239, 146] width 71 height 15
select select "8"
click at [204, 139] on select "January February March April May June July August September October November De…" at bounding box center [239, 146] width 71 height 15
click at [257, 191] on span "3" at bounding box center [257, 188] width 24 height 24
type input "Sep 3, 2025"
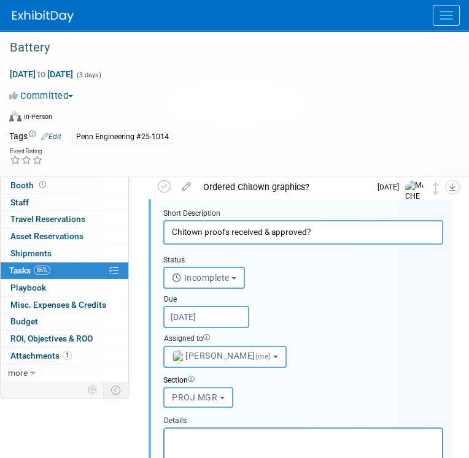
scroll to position [552, 0]
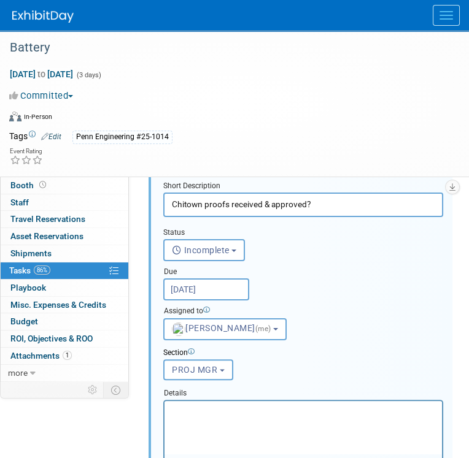
click at [225, 290] on input "Sep 3, 2025" at bounding box center [206, 290] width 86 height 22
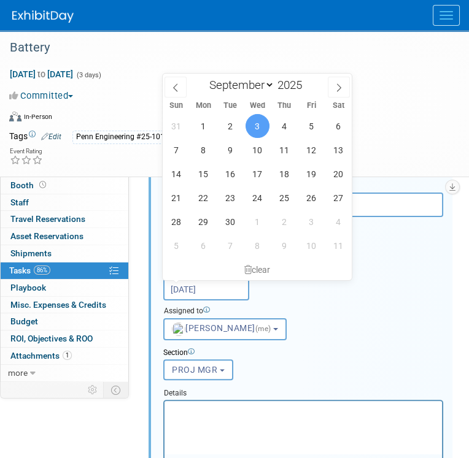
click at [225, 290] on input "Sep 3, 2025" at bounding box center [206, 290] width 86 height 22
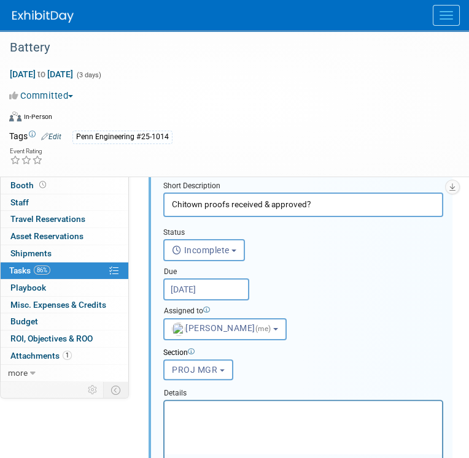
click at [336, 310] on div "Assigned to" at bounding box center [303, 312] width 280 height 12
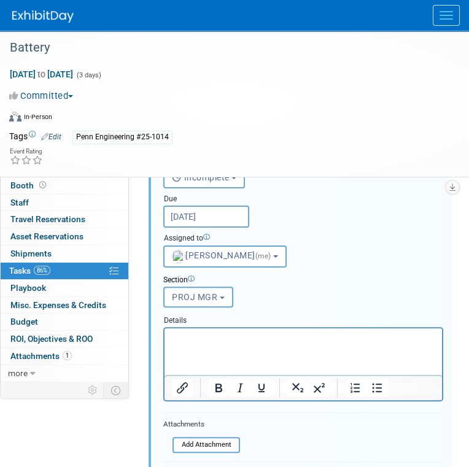
scroll to position [736, 0]
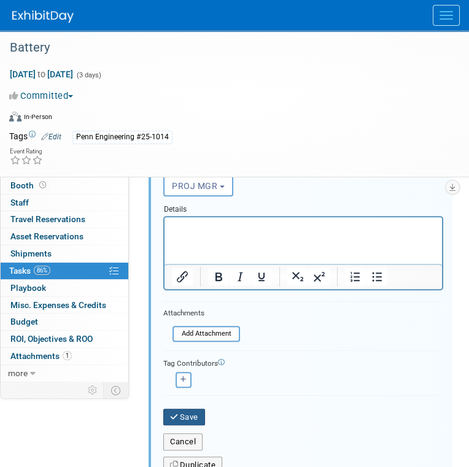
click at [182, 409] on button "Save" at bounding box center [184, 417] width 42 height 17
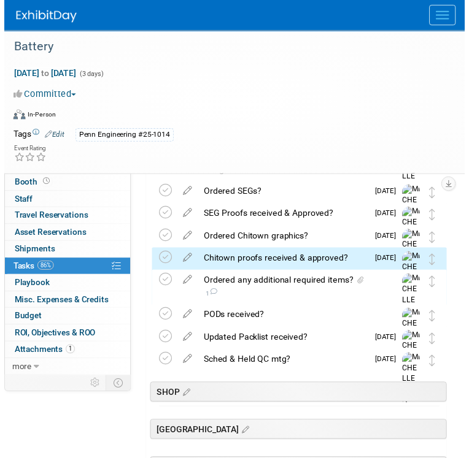
scroll to position [463, 0]
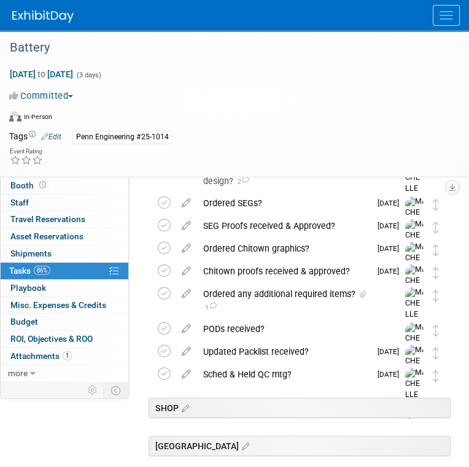
click at [302, 271] on div "Chitown proofs received & approved?" at bounding box center [283, 271] width 173 height 21
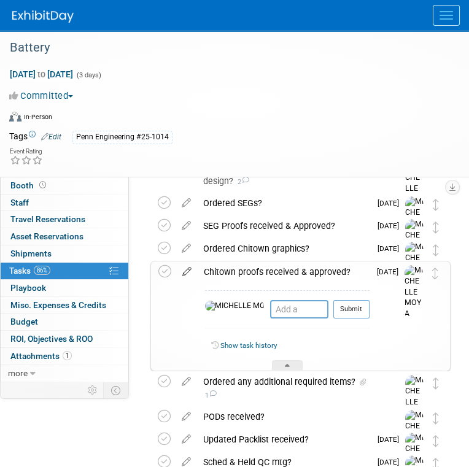
click at [188, 267] on icon at bounding box center [186, 268] width 21 height 15
select select "8"
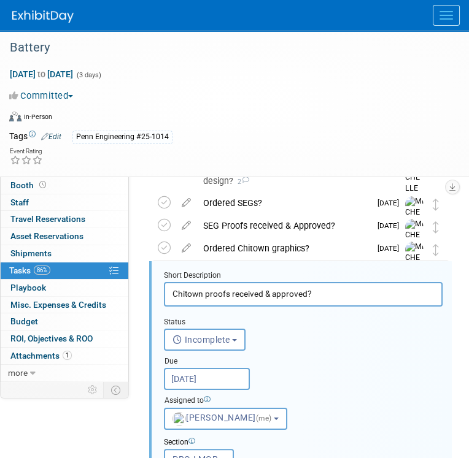
scroll to position [491, 0]
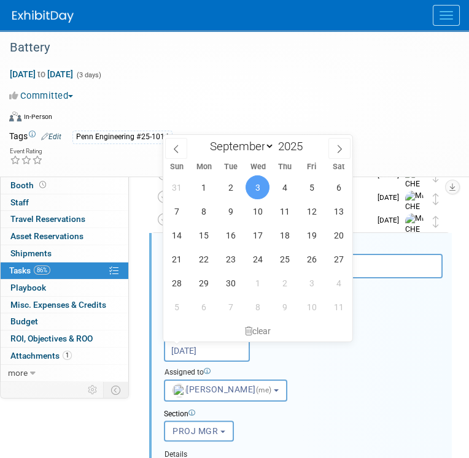
click at [222, 355] on input "Sep 3, 2025" at bounding box center [207, 351] width 86 height 22
click at [287, 183] on span "4" at bounding box center [284, 188] width 24 height 24
type input "[DATE]"
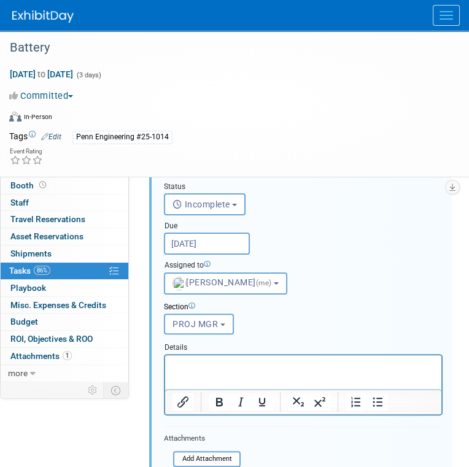
scroll to position [736, 0]
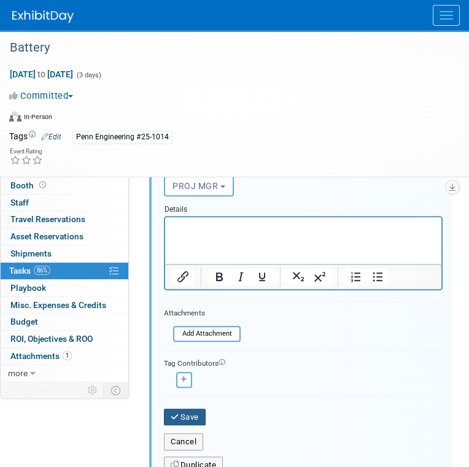
click at [175, 409] on button "Save" at bounding box center [185, 417] width 42 height 17
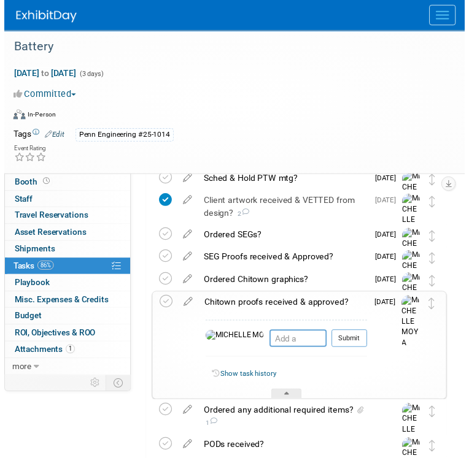
scroll to position [366, 0]
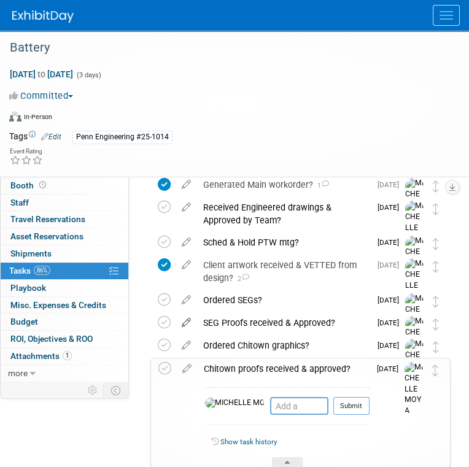
click at [187, 319] on icon at bounding box center [186, 319] width 21 height 15
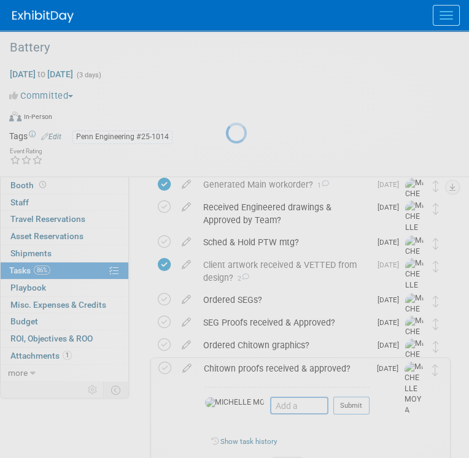
select select "8"
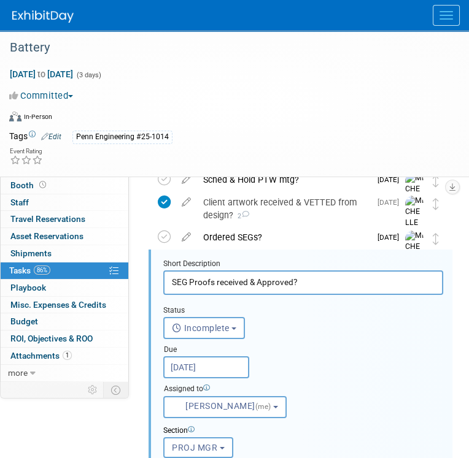
scroll to position [445, 0]
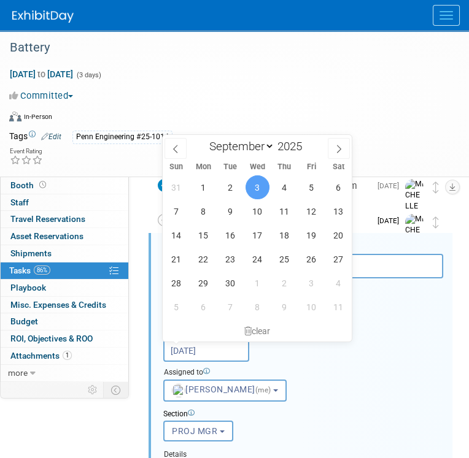
click at [232, 348] on input "Sep 3, 2025" at bounding box center [206, 351] width 86 height 22
click at [285, 190] on span "4" at bounding box center [284, 188] width 24 height 24
type input "[DATE]"
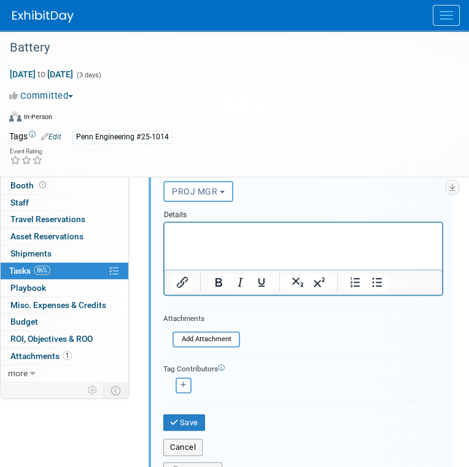
scroll to position [690, 0]
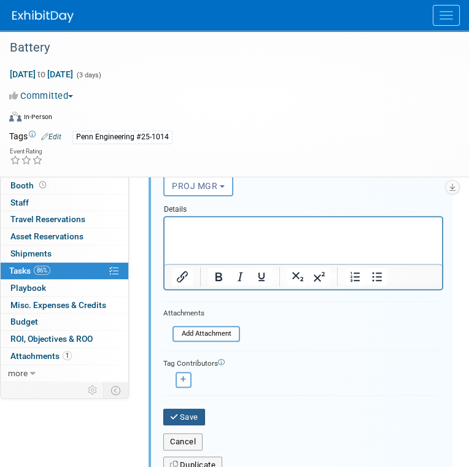
click at [183, 409] on button "Save" at bounding box center [184, 417] width 42 height 17
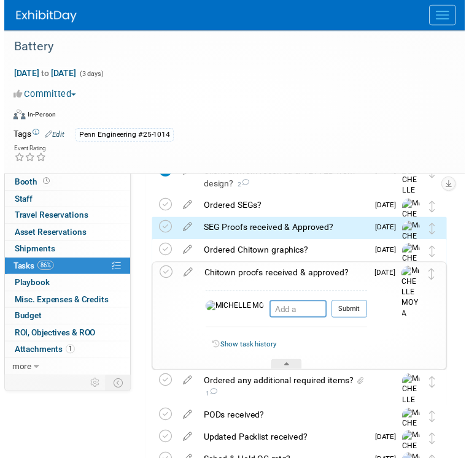
scroll to position [445, 0]
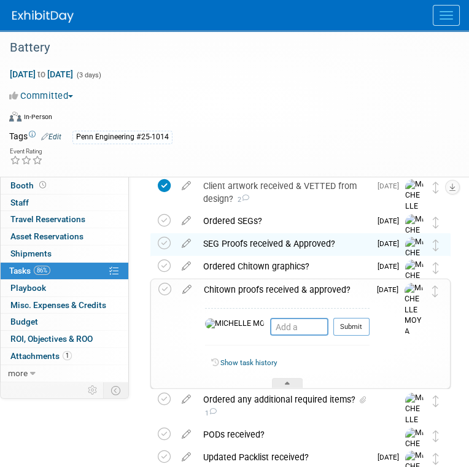
click at [288, 289] on div "Chitown proofs received & approved?" at bounding box center [284, 289] width 172 height 21
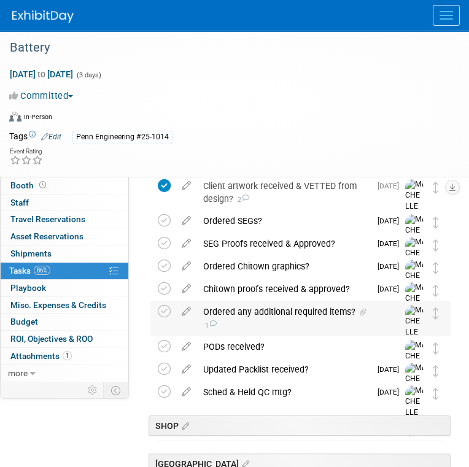
click at [229, 310] on div "Ordered any additional required items? 1" at bounding box center [288, 318] width 183 height 34
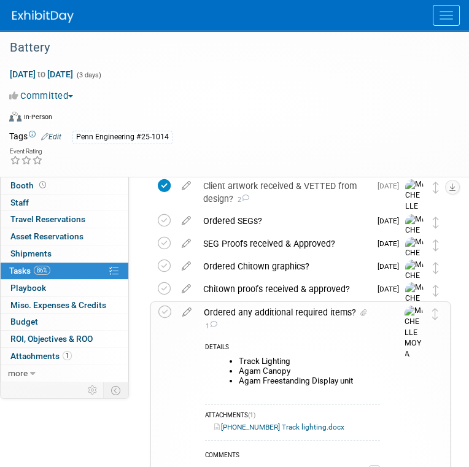
click at [229, 310] on div "Ordered any additional required items? 1" at bounding box center [289, 319] width 182 height 34
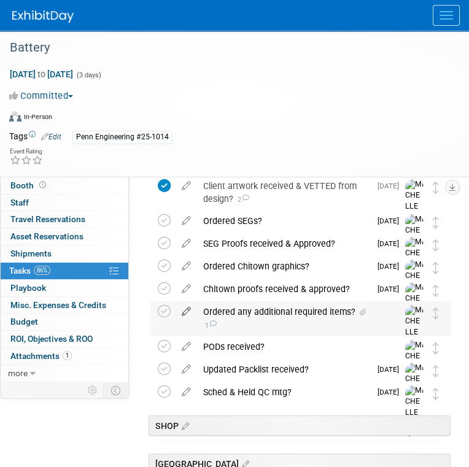
click at [184, 307] on icon at bounding box center [186, 308] width 21 height 15
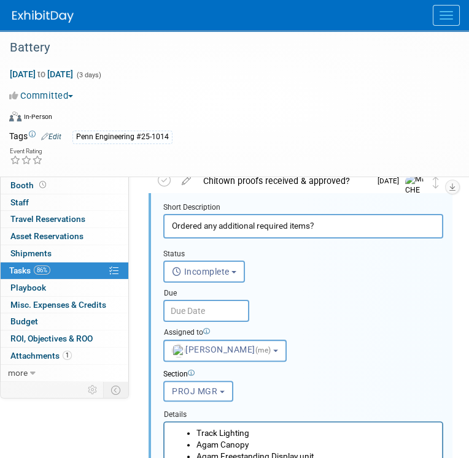
scroll to position [574, 0]
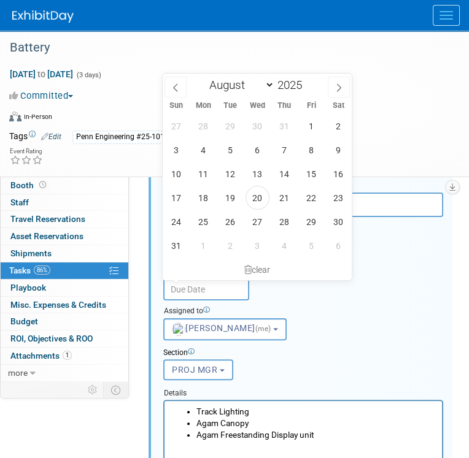
click at [206, 287] on input "text" at bounding box center [206, 290] width 86 height 22
click at [284, 222] on span "28" at bounding box center [284, 222] width 24 height 24
type input "Aug 28, 2025"
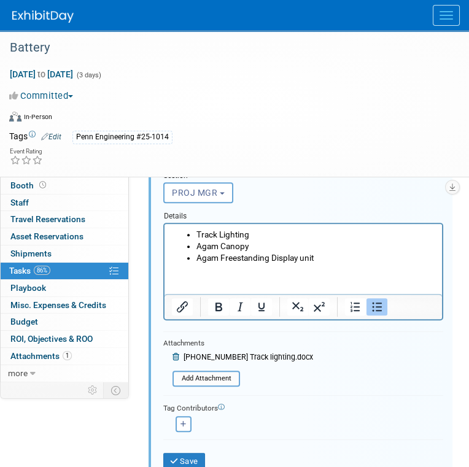
scroll to position [759, 0]
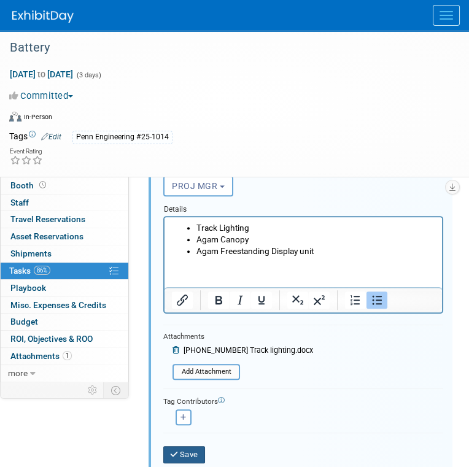
click at [190, 448] on button "Save" at bounding box center [184, 454] width 42 height 17
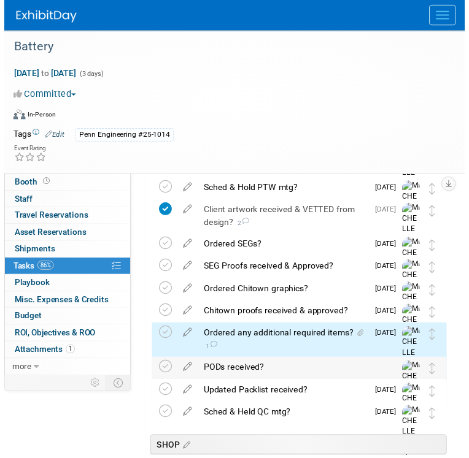
scroll to position [401, 0]
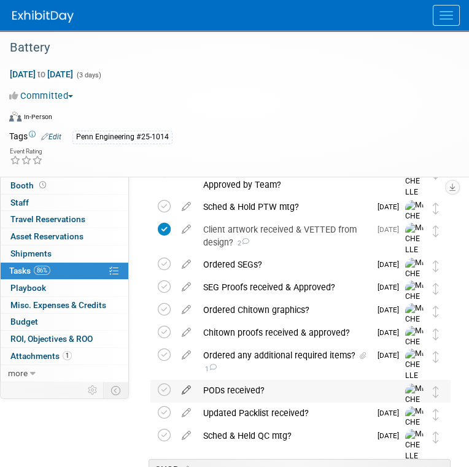
click at [184, 388] on icon at bounding box center [186, 387] width 21 height 15
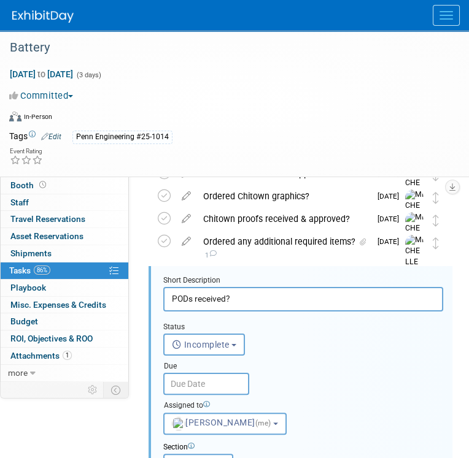
scroll to position [548, 0]
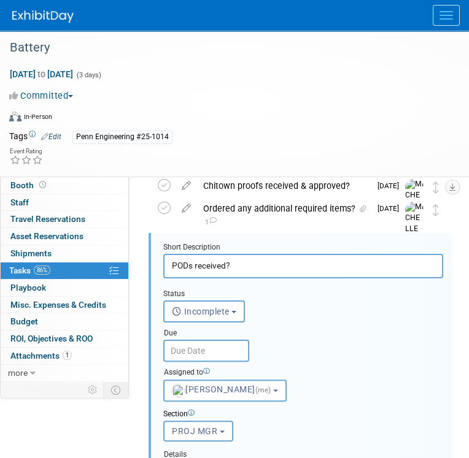
click at [218, 350] on input "text" at bounding box center [206, 351] width 86 height 22
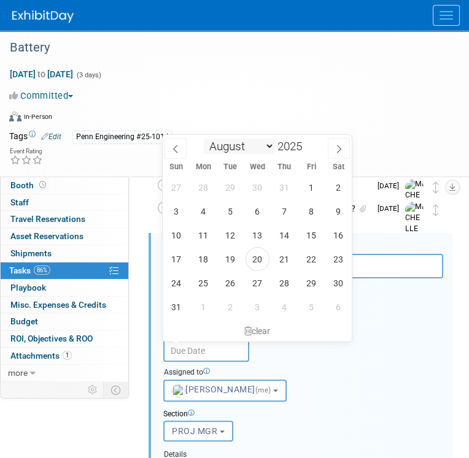
click at [267, 145] on select "January February March April May June July August September October November De…" at bounding box center [239, 146] width 71 height 15
select select "8"
click at [204, 139] on select "January February March April May June July August September October November De…" at bounding box center [239, 146] width 71 height 15
click at [306, 234] on span "19" at bounding box center [311, 235] width 24 height 24
type input "Sep 19, 2025"
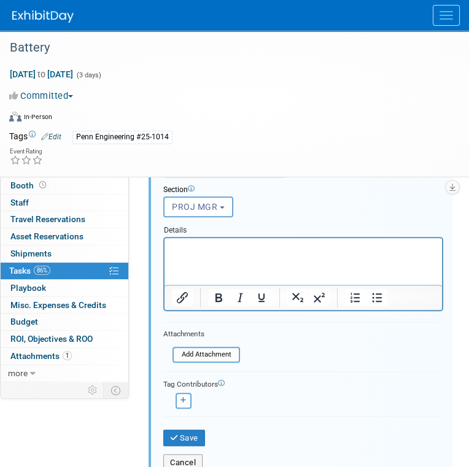
scroll to position [794, 0]
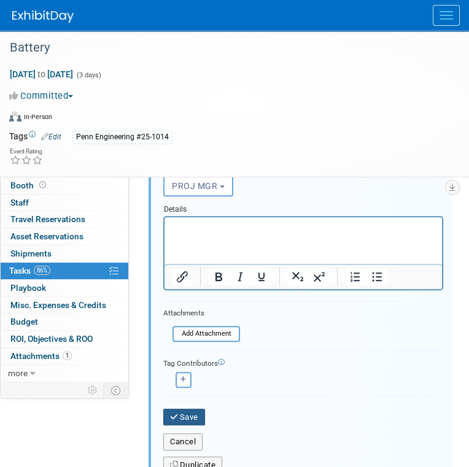
click at [190, 411] on button "Save" at bounding box center [184, 417] width 42 height 17
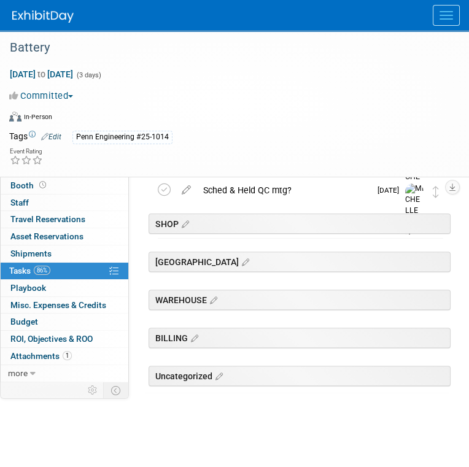
scroll to position [524, 0]
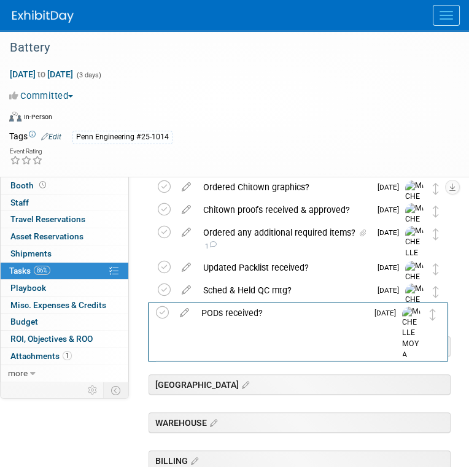
drag, startPoint x: 438, startPoint y: 269, endPoint x: 436, endPoint y: 315, distance: 45.5
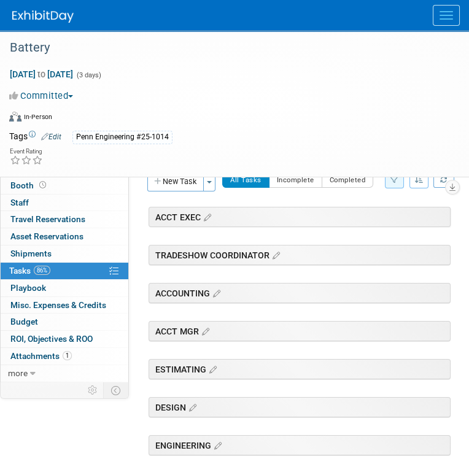
scroll to position [0, 0]
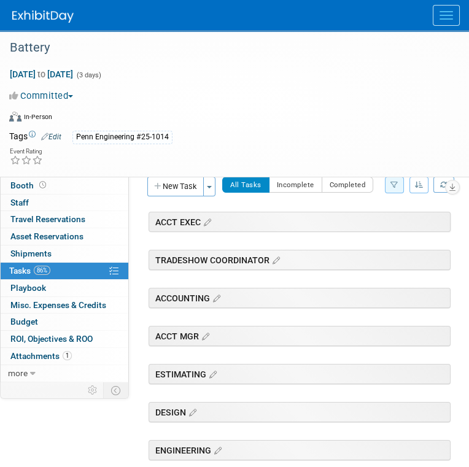
click at [69, 168] on span "Event Information" at bounding box center [44, 168] width 69 height 10
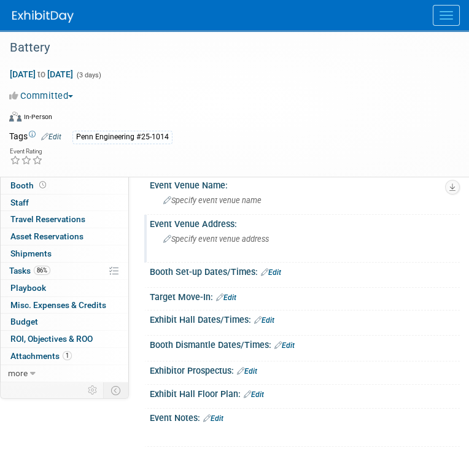
scroll to position [98, 0]
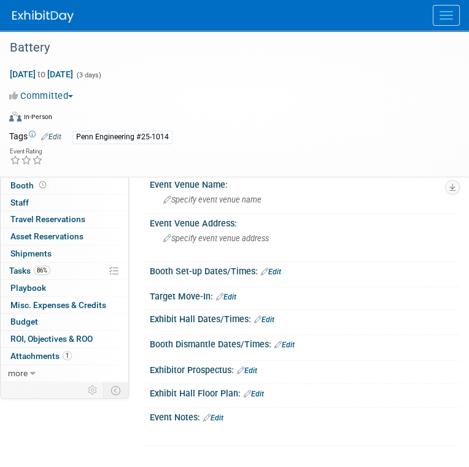
click at [218, 414] on link "Edit" at bounding box center [213, 418] width 20 height 9
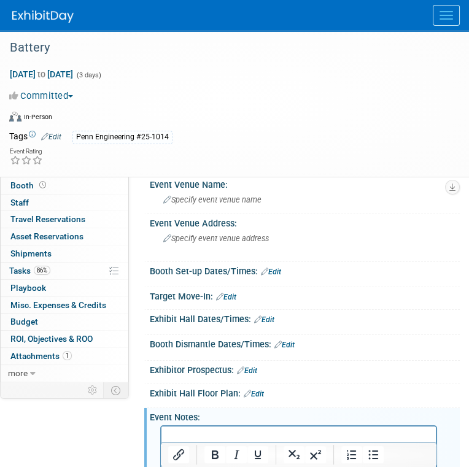
scroll to position [0, 0]
click at [365, 456] on icon "Bullet list" at bounding box center [372, 454] width 15 height 15
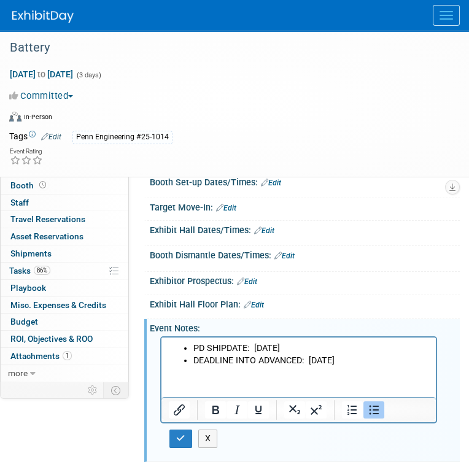
scroll to position [190, 0]
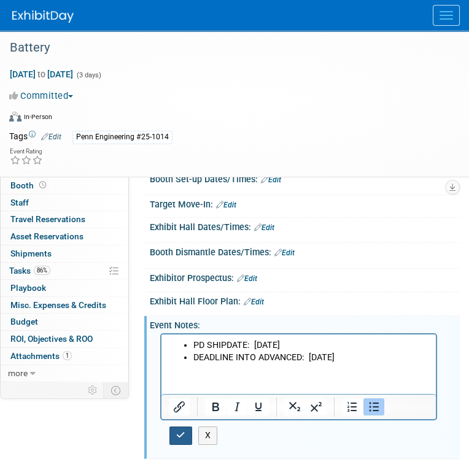
click at [182, 431] on icon "button" at bounding box center [180, 435] width 9 height 9
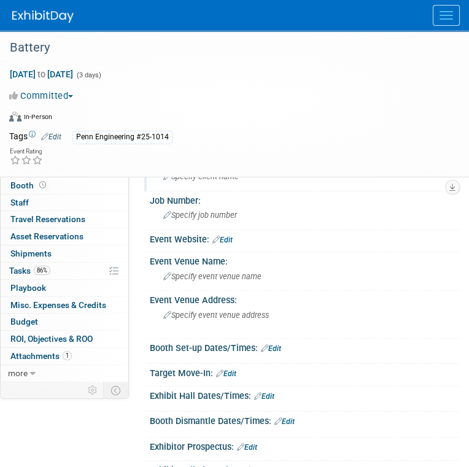
scroll to position [0, 0]
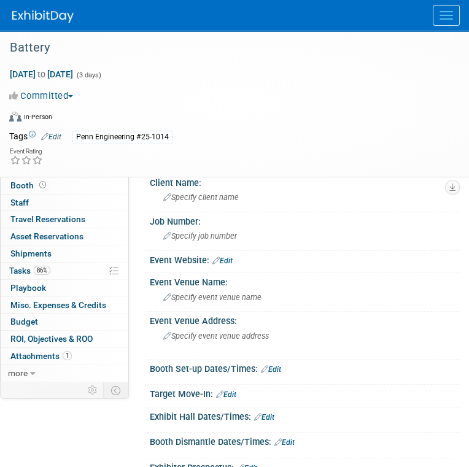
click at [215, 89] on div "Committed Committed Considering Not Going" at bounding box center [226, 96] width 435 height 14
click at [72, 171] on span "Event Information" at bounding box center [44, 168] width 69 height 10
click at [64, 276] on link "86% Tasks 86%" at bounding box center [65, 271] width 128 height 17
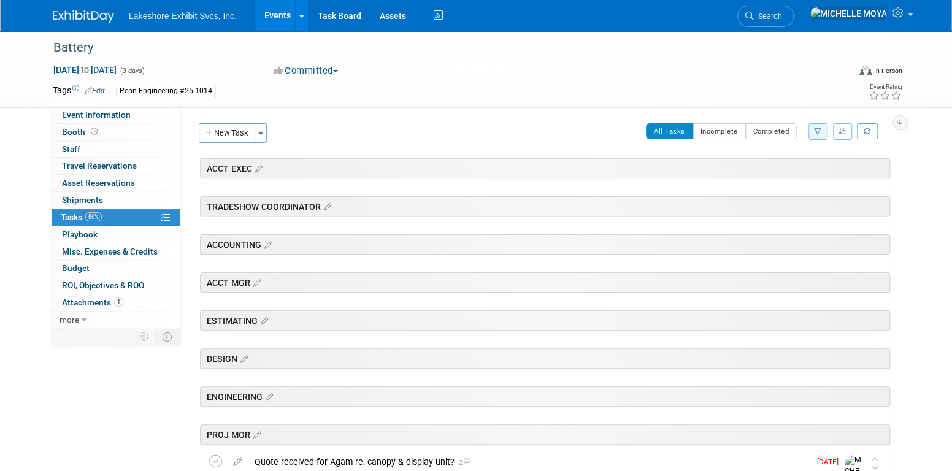
click at [276, 12] on link "Events" at bounding box center [277, 15] width 45 height 31
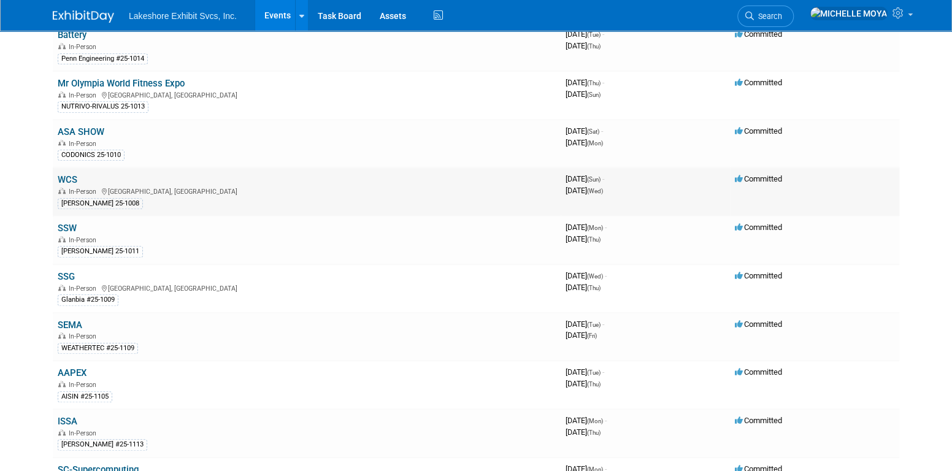
scroll to position [430, 0]
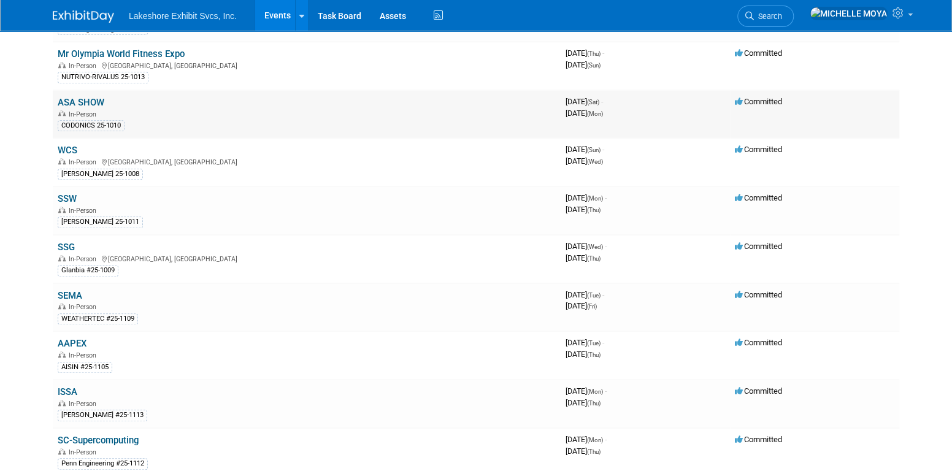
click at [98, 97] on link "ASA SHOW" at bounding box center [81, 102] width 47 height 11
click at [61, 242] on link "SSG" at bounding box center [66, 247] width 17 height 11
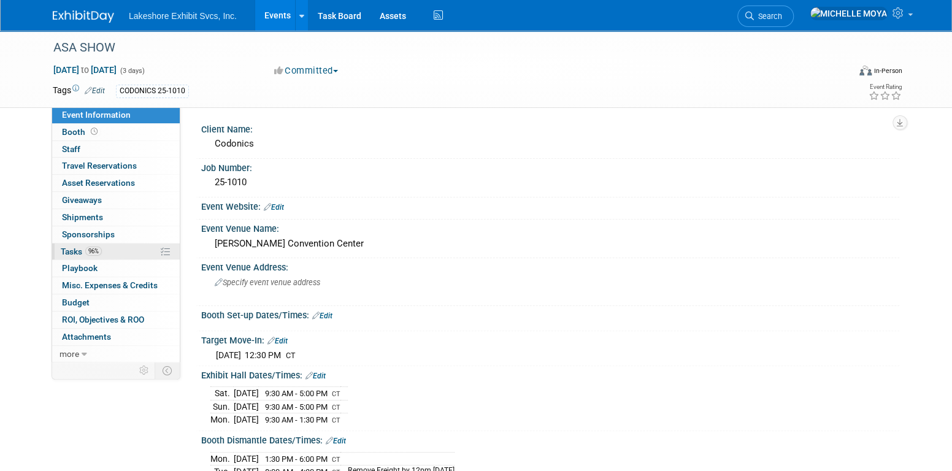
click at [110, 245] on link "96% Tasks 96%" at bounding box center [116, 252] width 128 height 17
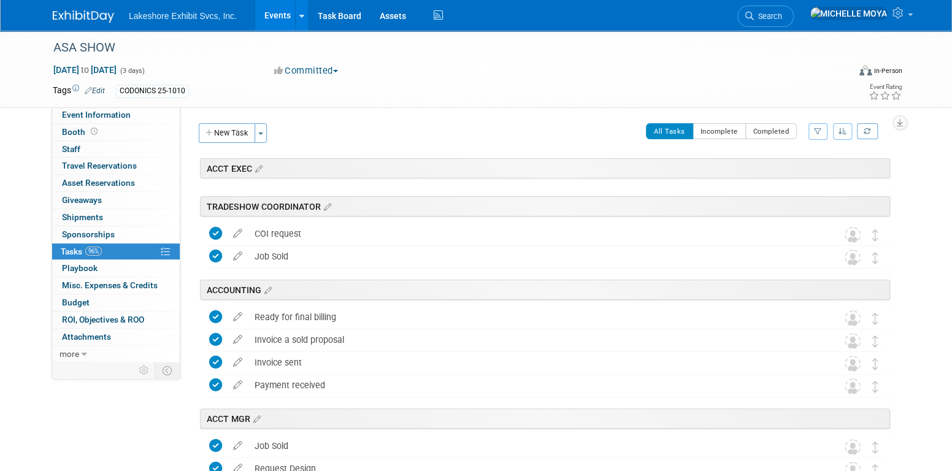
click at [816, 130] on icon "button" at bounding box center [818, 131] width 8 height 7
click at [776, 172] on select "-- Select Assignee -- All unassigned tasks Assigned to me Amanda Koss Dave Desa…" at bounding box center [767, 170] width 101 height 17
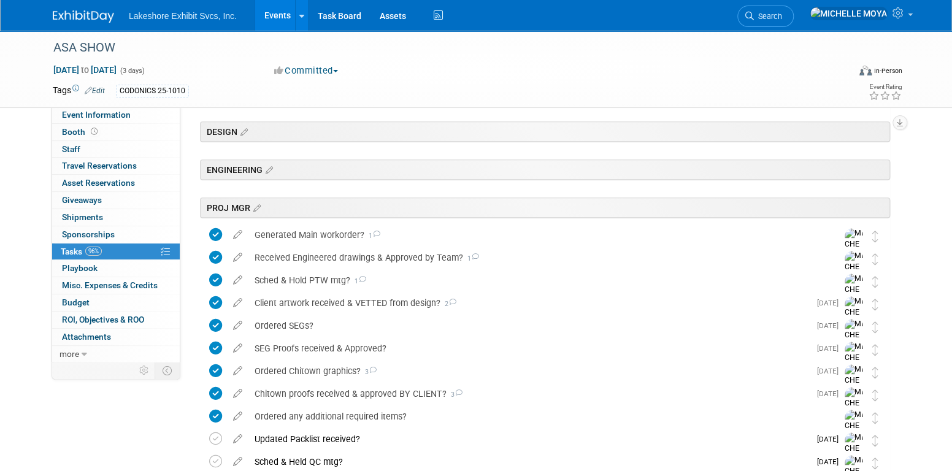
scroll to position [368, 0]
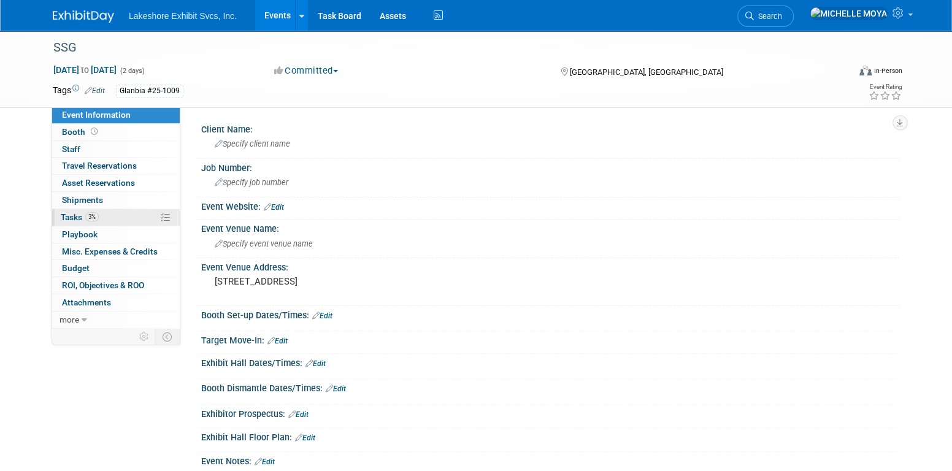
click at [120, 217] on link "3% Tasks 3%" at bounding box center [116, 217] width 128 height 17
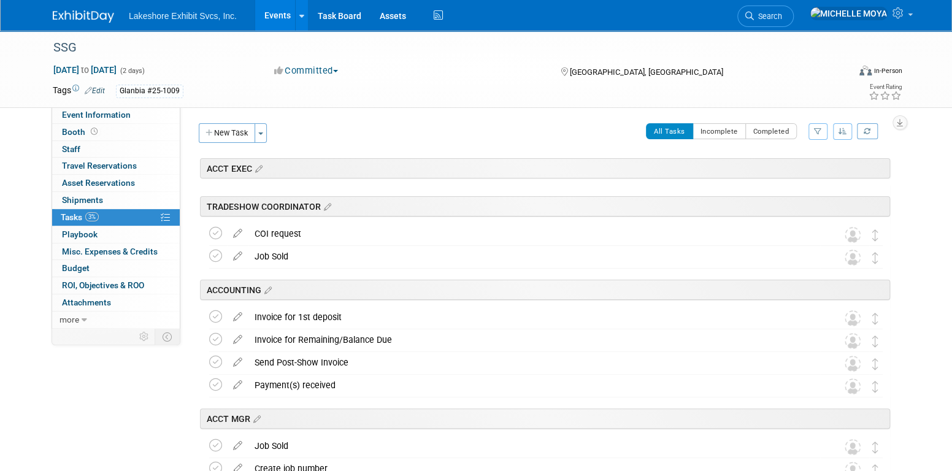
click at [821, 131] on icon "button" at bounding box center [818, 131] width 8 height 7
click at [774, 172] on select "-- Select Assignee -- All unassigned tasks Assigned to me [PERSON_NAME] [PERSON…" at bounding box center [767, 170] width 101 height 17
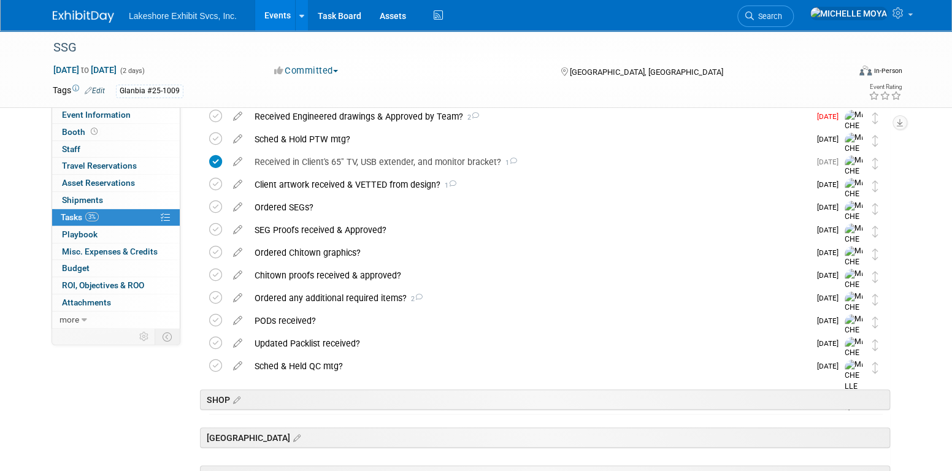
scroll to position [307, 0]
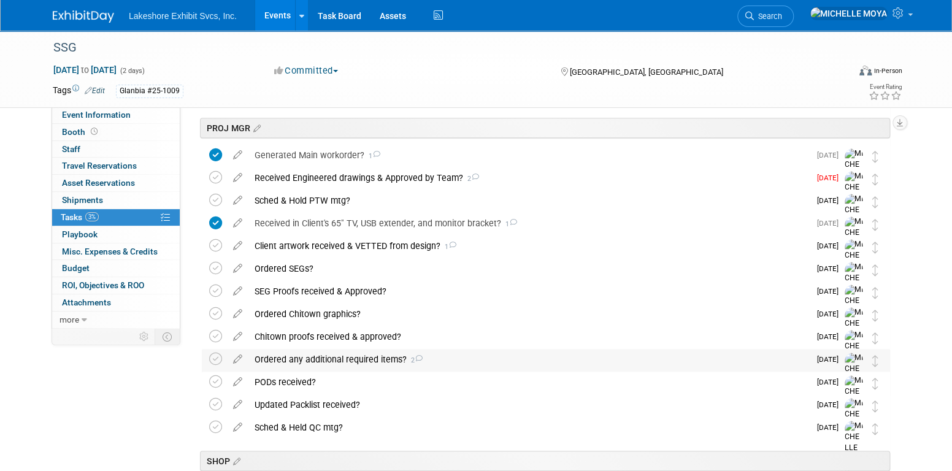
click at [379, 360] on div "Ordered any additional required items? 2" at bounding box center [530, 359] width 562 height 21
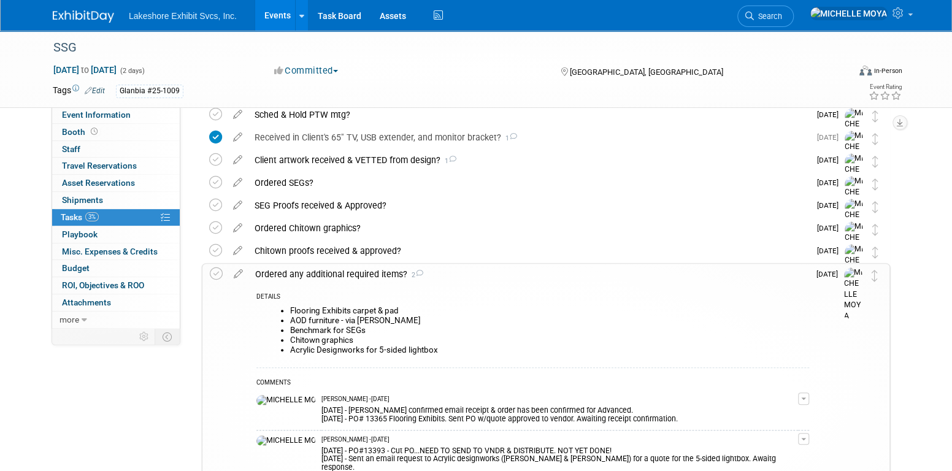
scroll to position [491, 0]
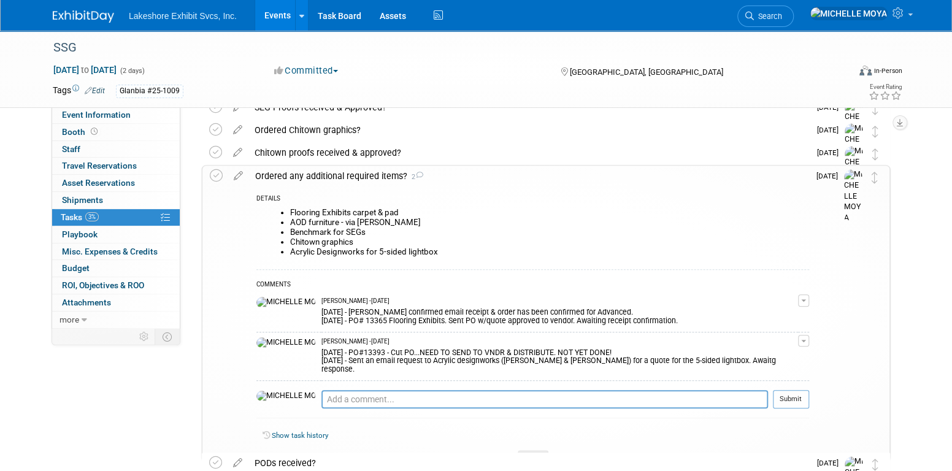
click at [265, 13] on link "Events" at bounding box center [277, 15] width 45 height 31
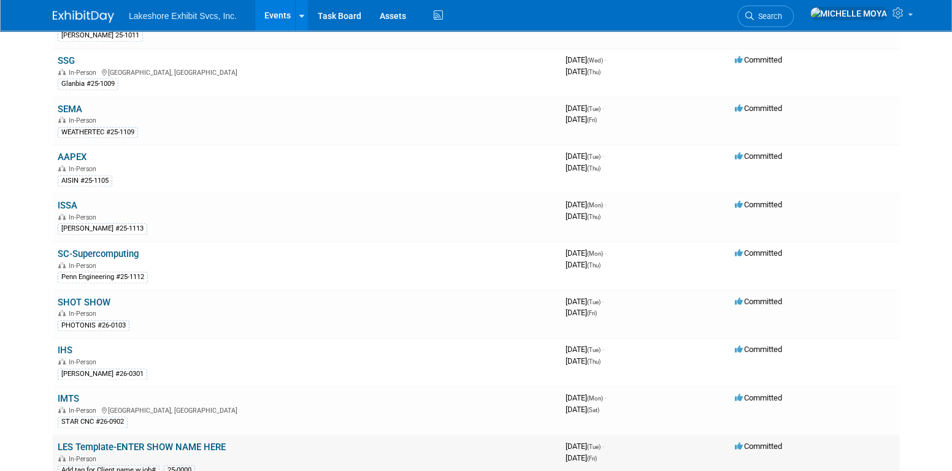
scroll to position [763, 0]
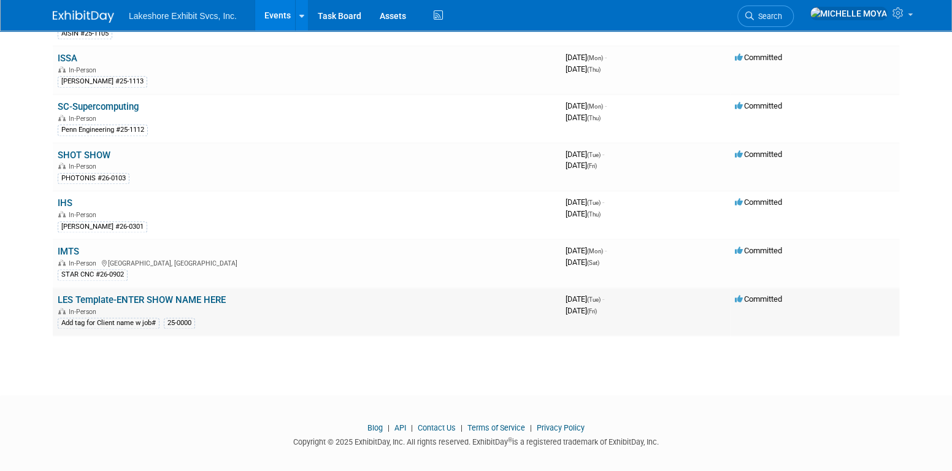
click at [131, 295] on link "LES Template-ENTER SHOW NAME HERE" at bounding box center [142, 300] width 168 height 11
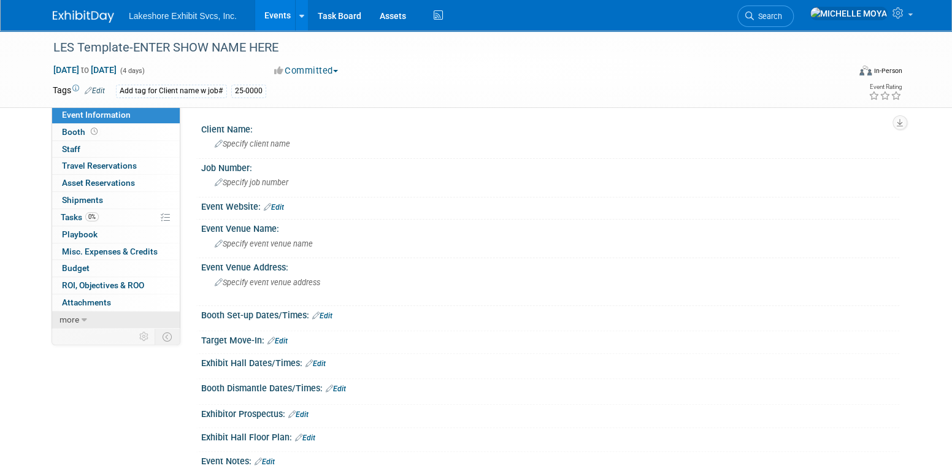
click at [80, 315] on link "more" at bounding box center [116, 320] width 128 height 17
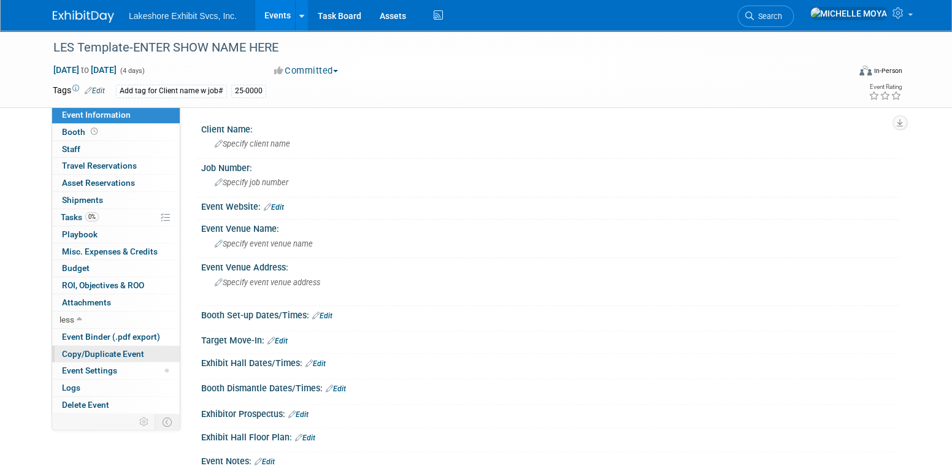
click at [118, 353] on span "Copy/Duplicate Event" at bounding box center [103, 354] width 82 height 10
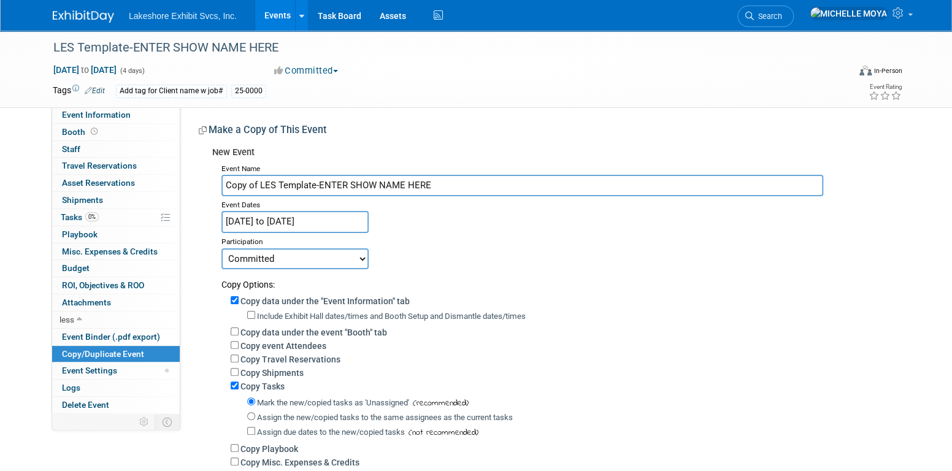
drag, startPoint x: 452, startPoint y: 186, endPoint x: 222, endPoint y: 191, distance: 230.8
click at [222, 191] on input "Copy of LES Template-ENTER SHOW NAME HERE" at bounding box center [523, 185] width 602 height 21
type input "p"
type input "SHOT SHOW"
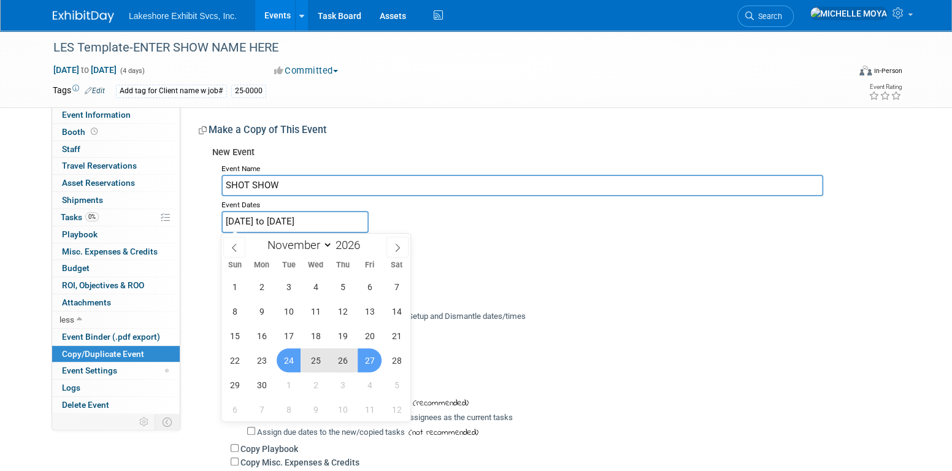
click at [313, 223] on input "Nov 24, 2026 to Nov 27, 2026" at bounding box center [295, 221] width 147 height 21
click at [239, 247] on span at bounding box center [234, 247] width 22 height 21
click at [239, 246] on span at bounding box center [234, 247] width 22 height 21
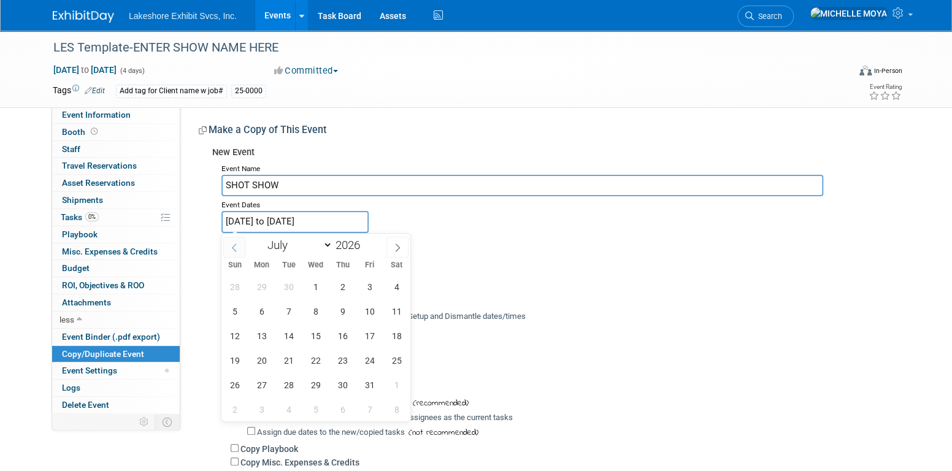
click at [239, 246] on span at bounding box center [234, 247] width 22 height 21
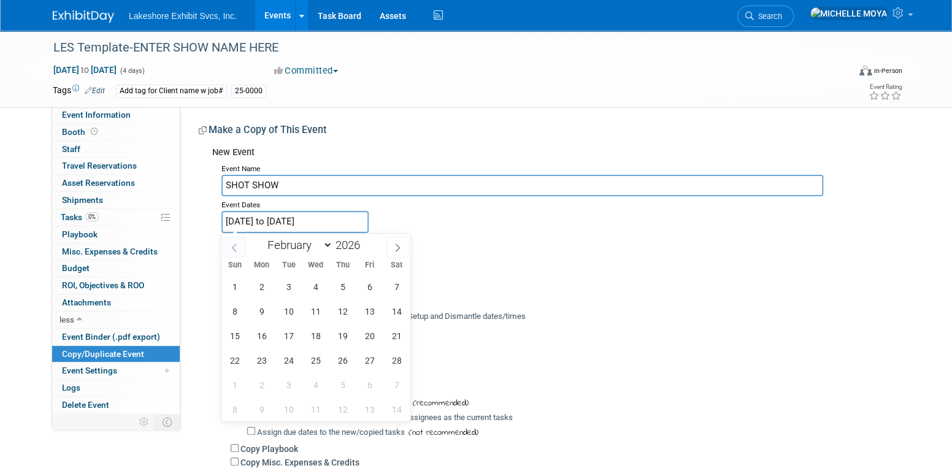
click at [239, 246] on span at bounding box center [234, 247] width 22 height 21
select select "0"
click at [287, 353] on span "20" at bounding box center [289, 361] width 24 height 24
click at [369, 365] on span "23" at bounding box center [370, 361] width 24 height 24
type input "[DATE] to [DATE]"
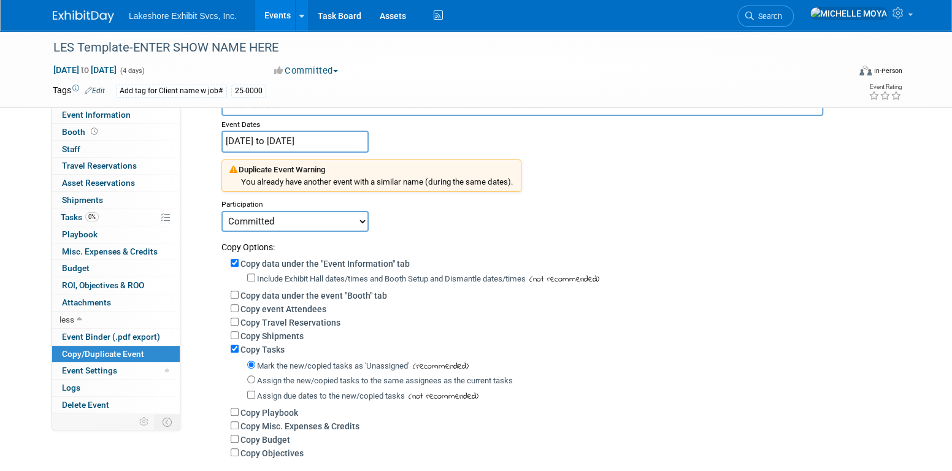
scroll to position [123, 0]
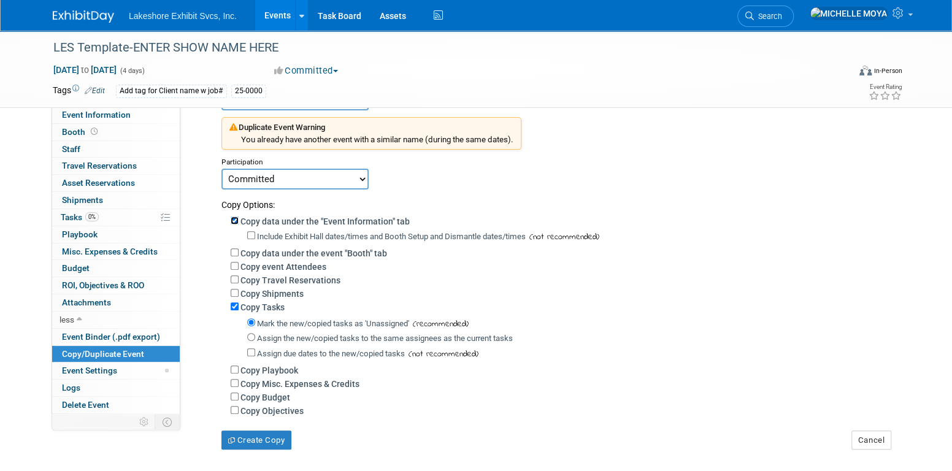
click at [234, 218] on input "Copy data under the "Event Information" tab" at bounding box center [235, 221] width 8 height 8
checkbox input "false"
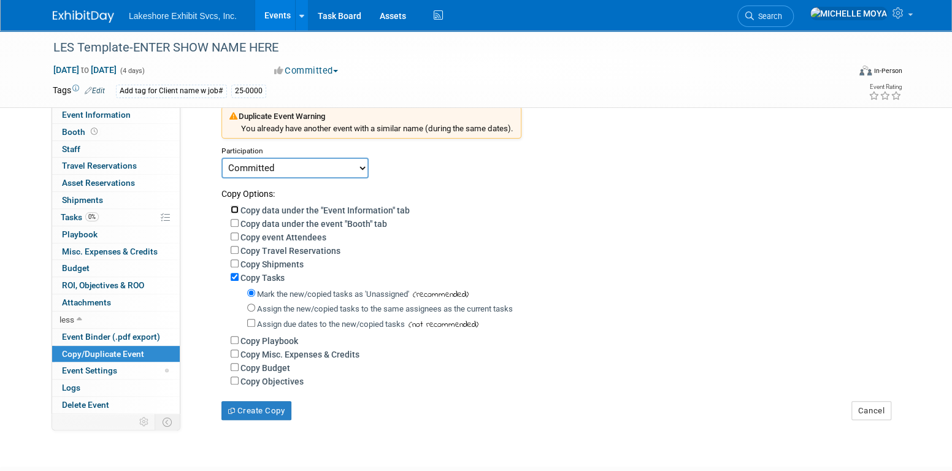
scroll to position [184, 0]
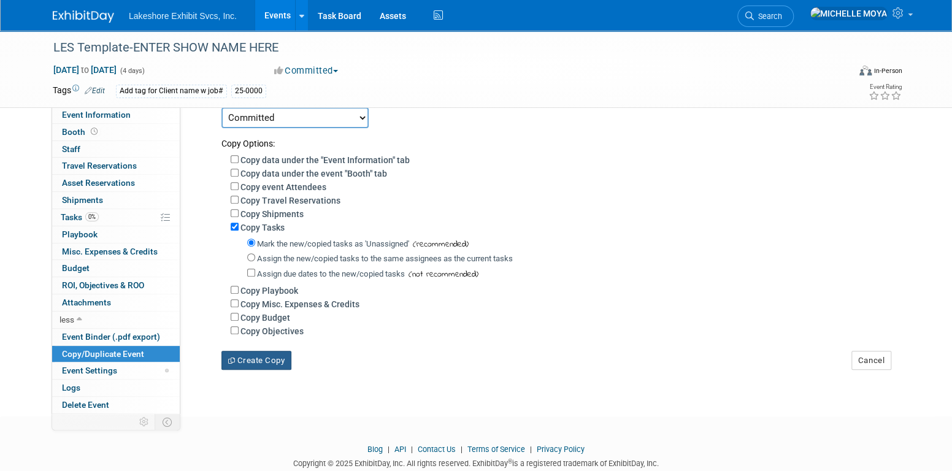
click at [267, 357] on button "Create Copy" at bounding box center [257, 361] width 70 height 20
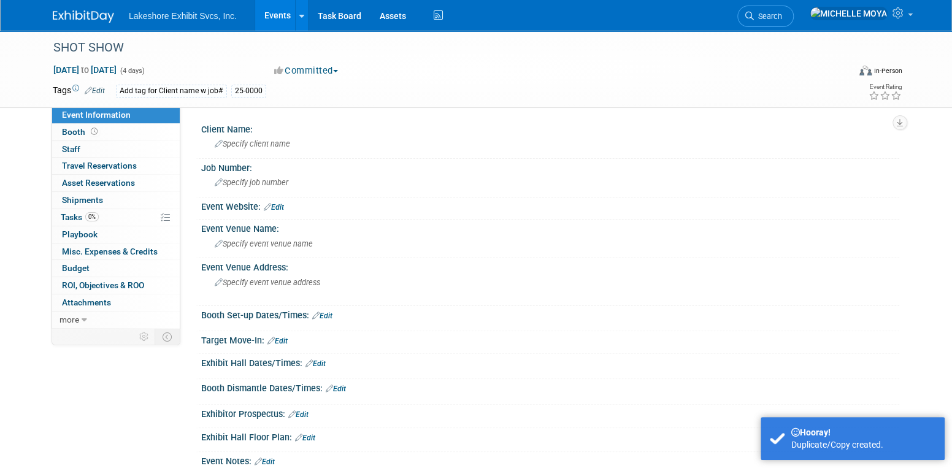
click at [278, 17] on link "Events" at bounding box center [277, 15] width 45 height 31
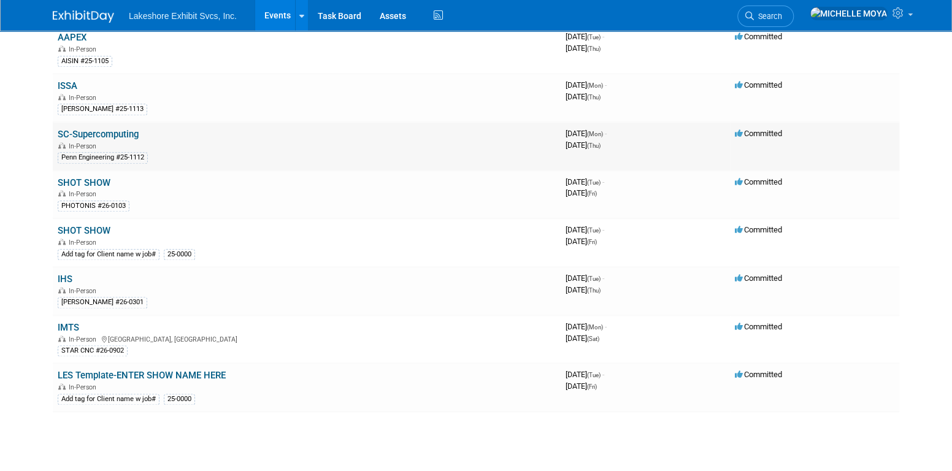
scroll to position [736, 0]
drag, startPoint x: 104, startPoint y: 218, endPoint x: 93, endPoint y: 222, distance: 11.6
click at [93, 225] on link "SHOT SHOW" at bounding box center [84, 230] width 53 height 11
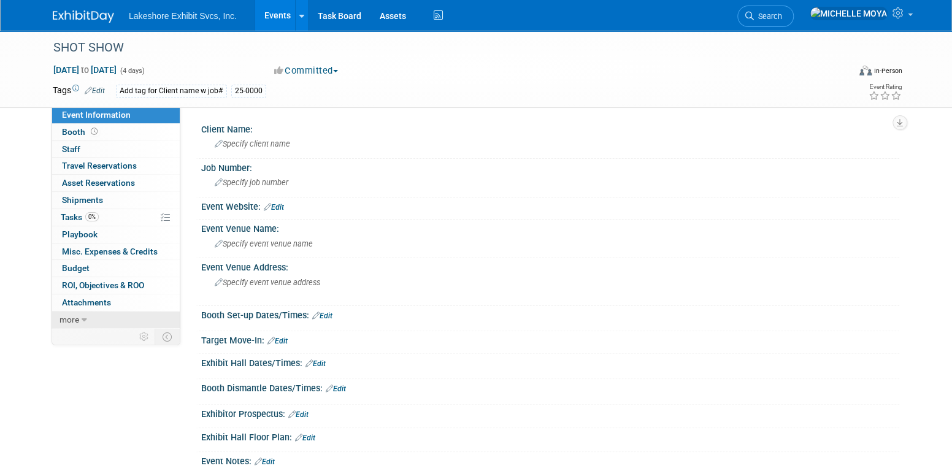
click at [75, 320] on span "more" at bounding box center [70, 320] width 20 height 10
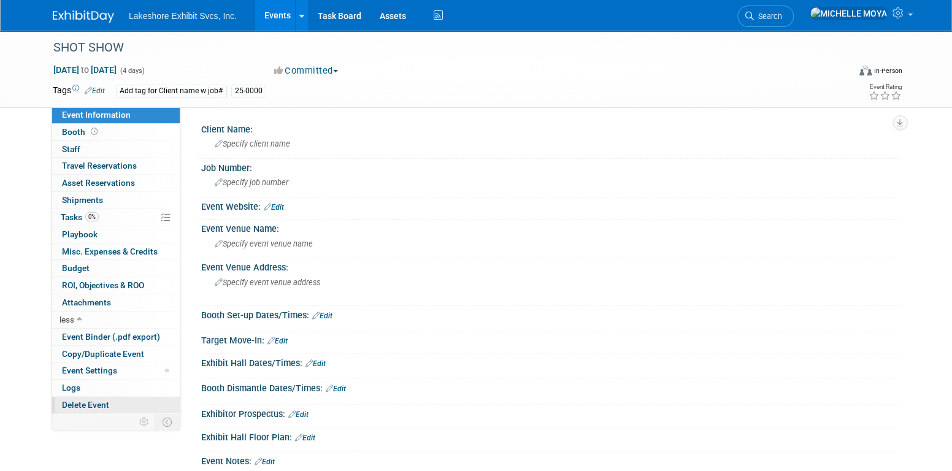
click at [100, 403] on span "Delete Event" at bounding box center [85, 405] width 47 height 10
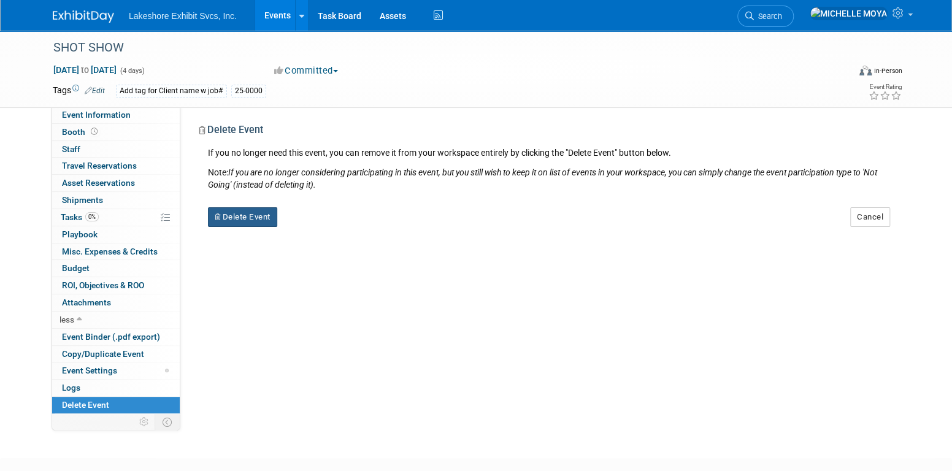
click at [254, 222] on button "Delete Event" at bounding box center [242, 217] width 69 height 20
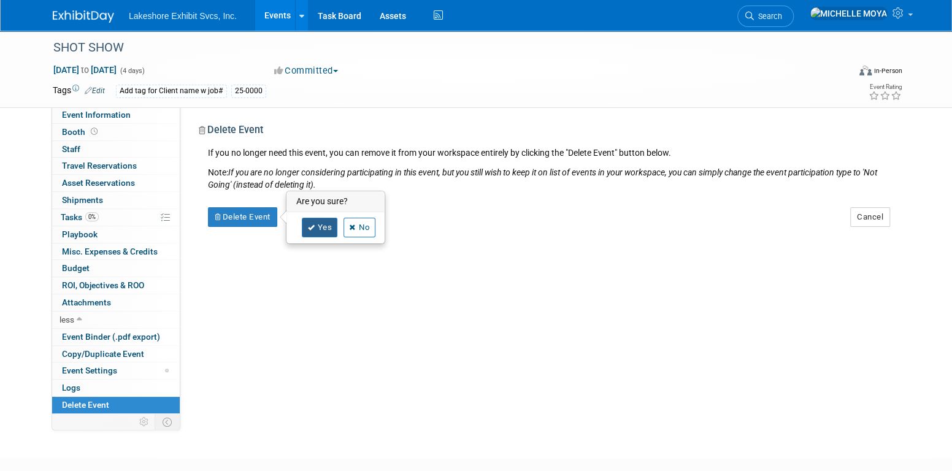
click at [324, 231] on link "Yes" at bounding box center [320, 228] width 36 height 20
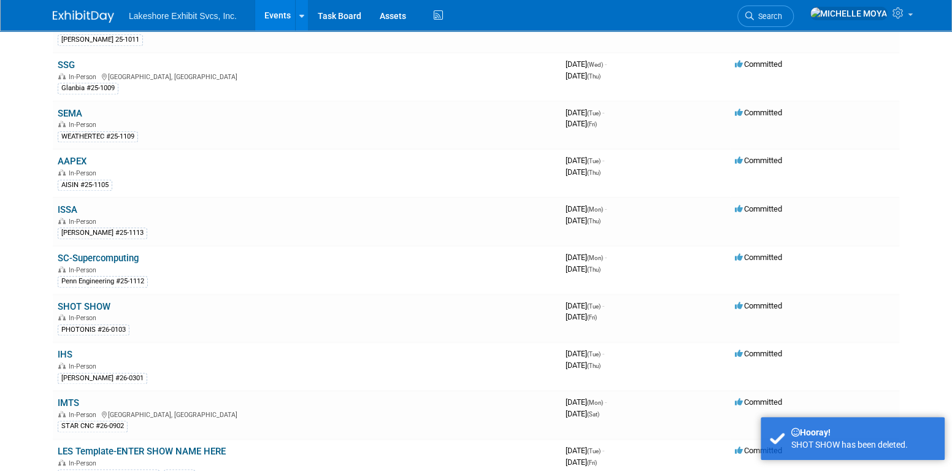
scroll to position [614, 0]
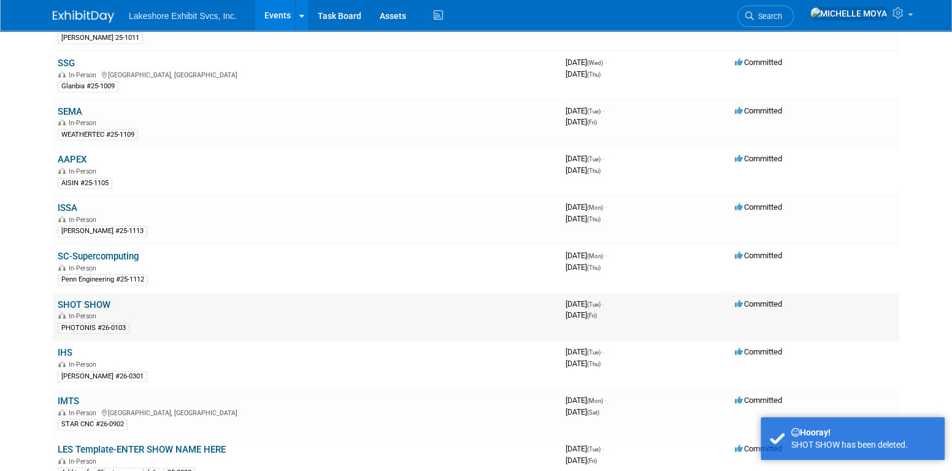
click at [96, 299] on link "SHOT SHOW" at bounding box center [84, 304] width 53 height 11
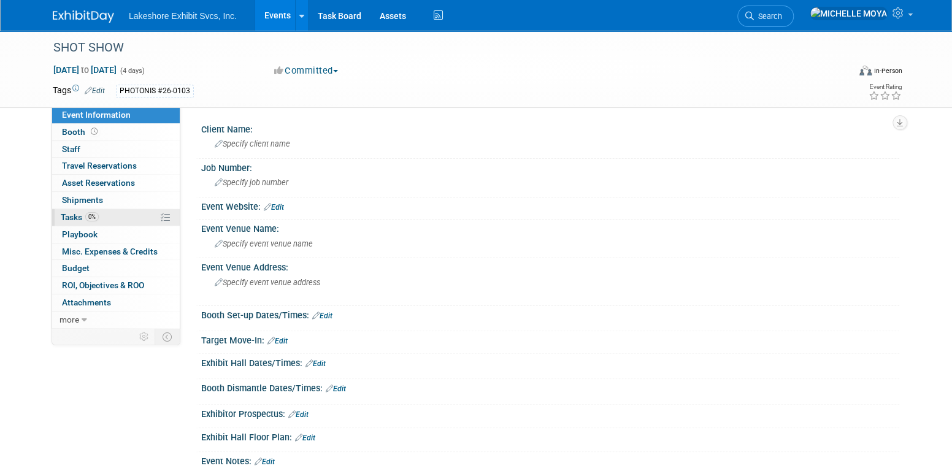
click at [120, 214] on link "0% Tasks 0%" at bounding box center [116, 217] width 128 height 17
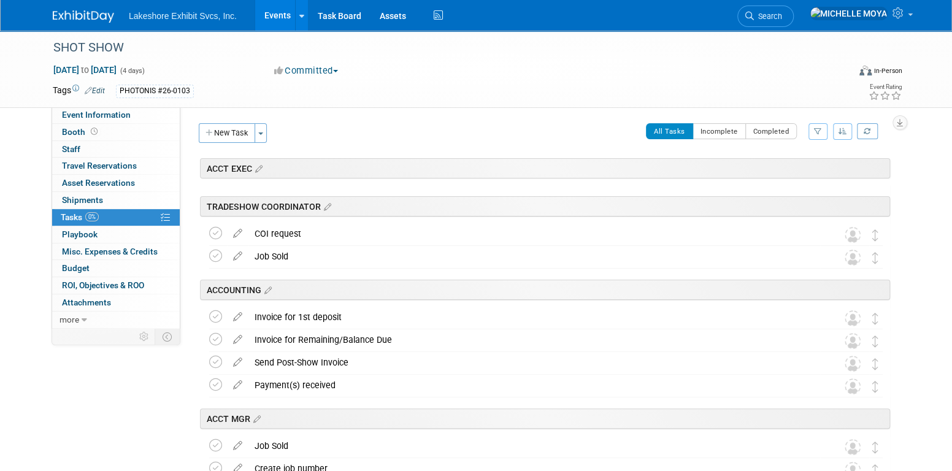
click at [821, 128] on icon "button" at bounding box center [818, 131] width 8 height 7
click at [795, 173] on select "-- Select Assignee -- All unassigned tasks Assigned to me [PERSON_NAME] [PERSON…" at bounding box center [767, 170] width 101 height 17
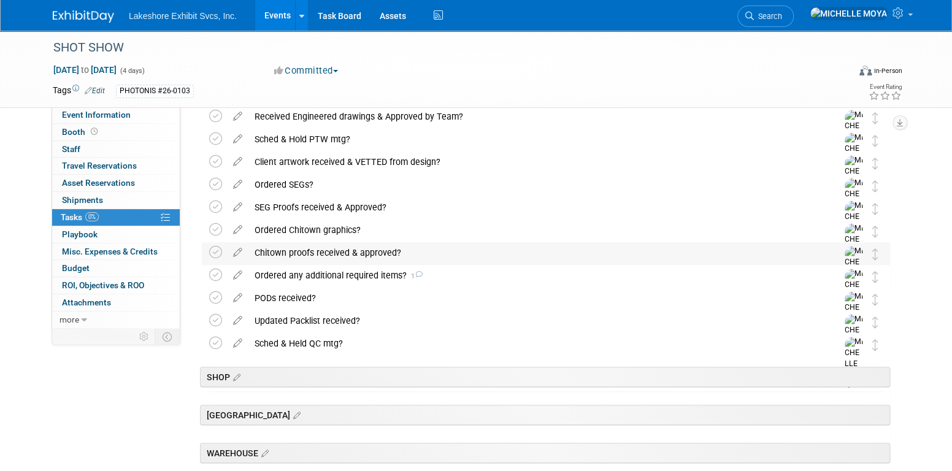
scroll to position [307, 0]
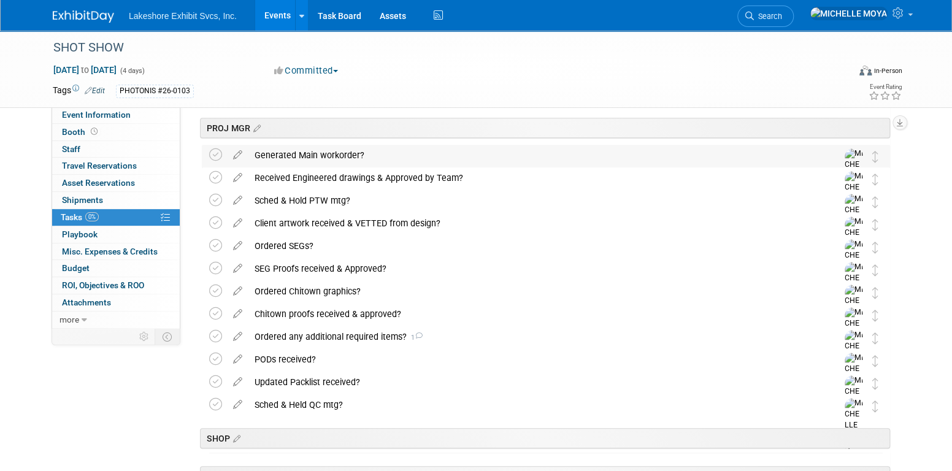
click at [307, 153] on div "Generated Main workorder?" at bounding box center [535, 155] width 572 height 21
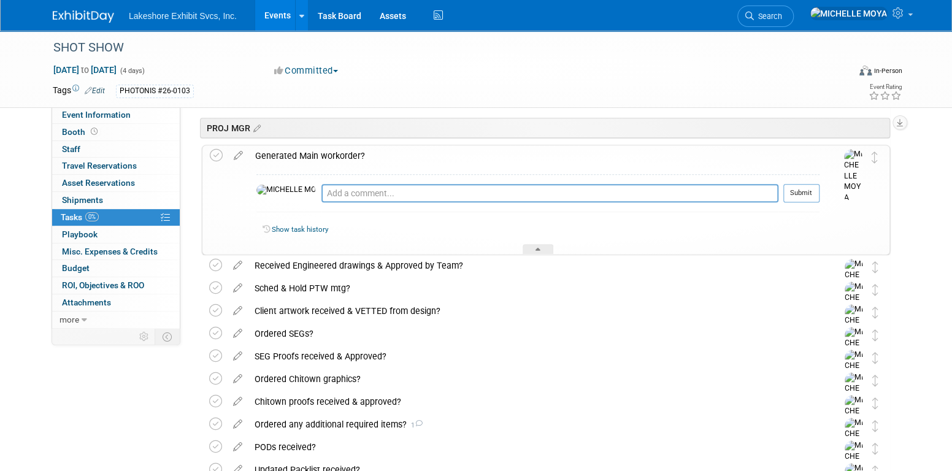
click at [307, 153] on div "Generated Main workorder?" at bounding box center [534, 155] width 571 height 21
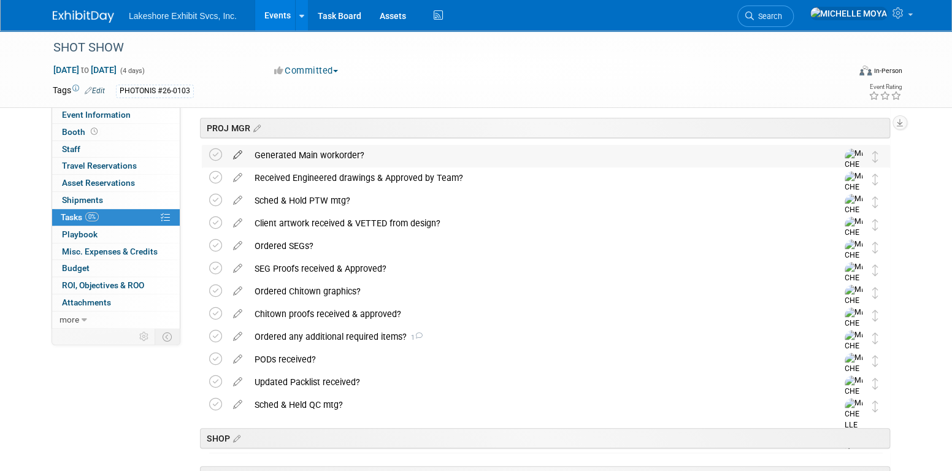
click at [239, 156] on icon at bounding box center [237, 152] width 21 height 15
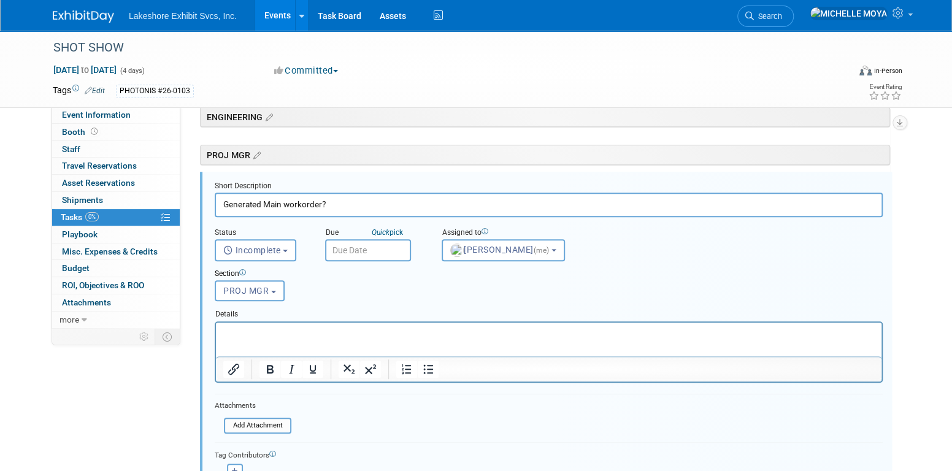
scroll to position [272, 0]
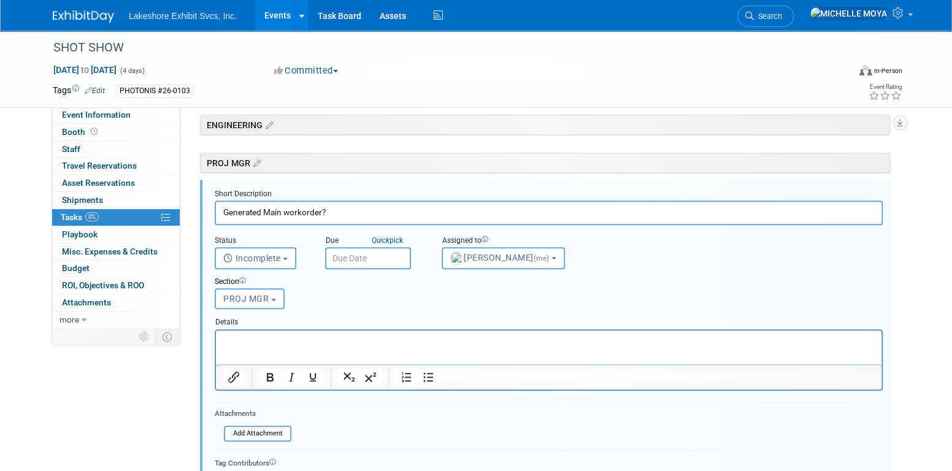
click at [417, 347] on html at bounding box center [549, 338] width 666 height 17
click at [427, 373] on icon "Bullet list" at bounding box center [428, 377] width 10 height 9
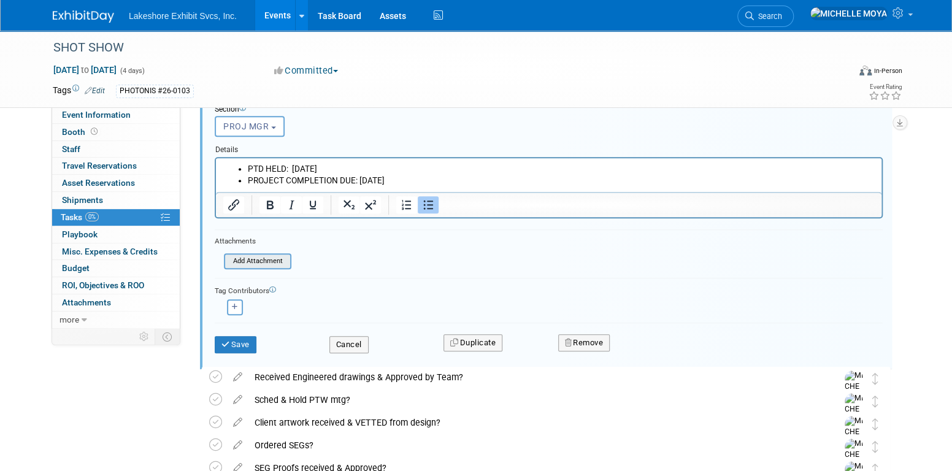
scroll to position [456, 0]
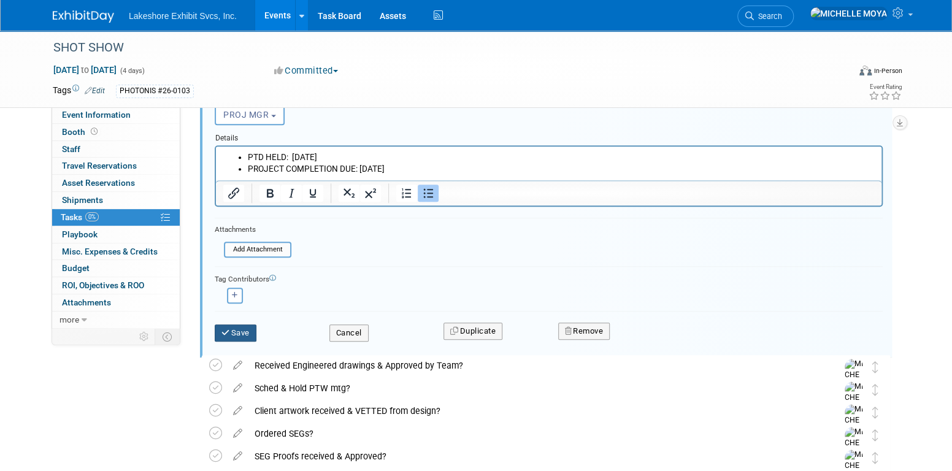
click at [245, 325] on button "Save" at bounding box center [236, 333] width 42 height 17
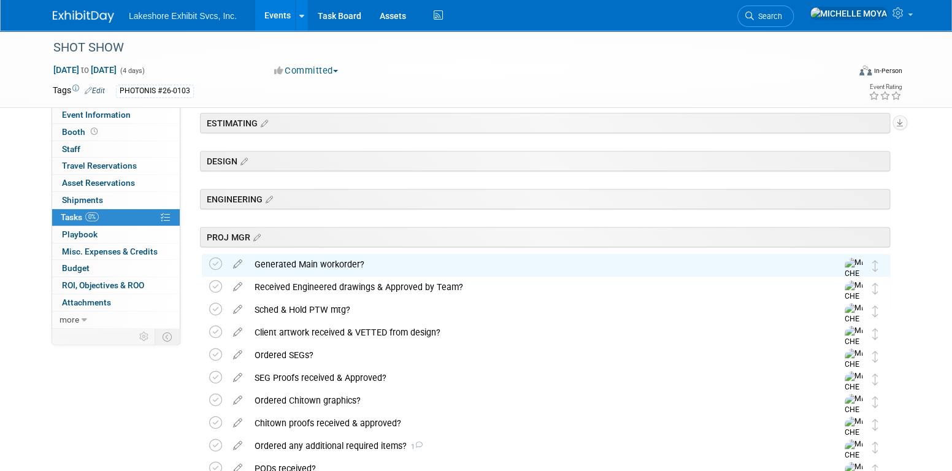
scroll to position [272, 0]
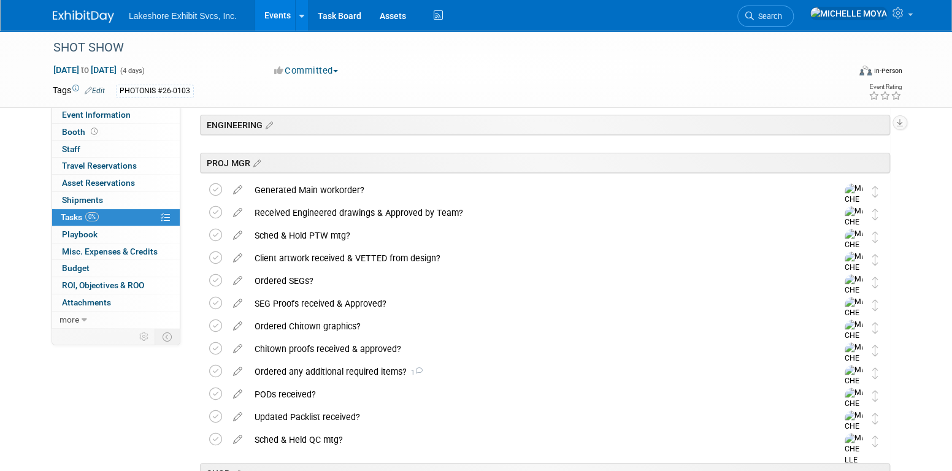
click at [155, 384] on div "Event Information Event Info Booth Booth 0 Staff 0 Staff 0 Travel Reservations …" at bounding box center [476, 226] width 865 height 934
click at [338, 260] on div "Client artwork received & VETTED from design?" at bounding box center [535, 258] width 572 height 21
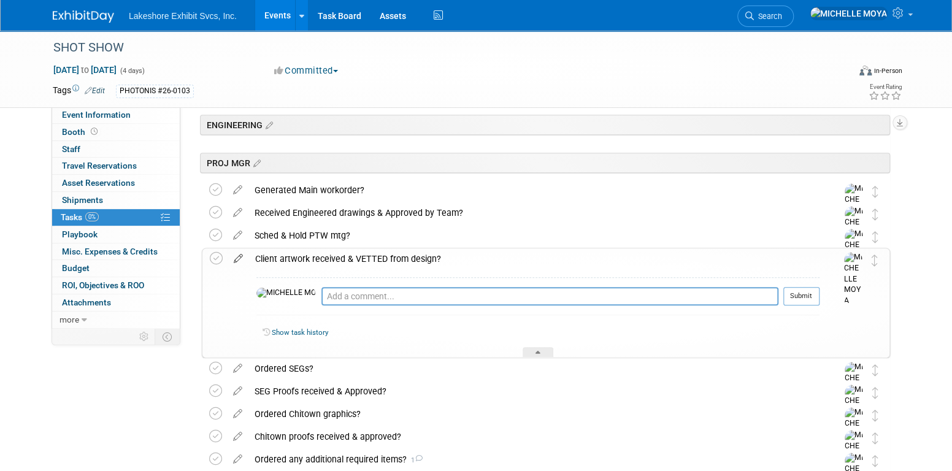
click at [243, 256] on icon at bounding box center [238, 256] width 21 height 15
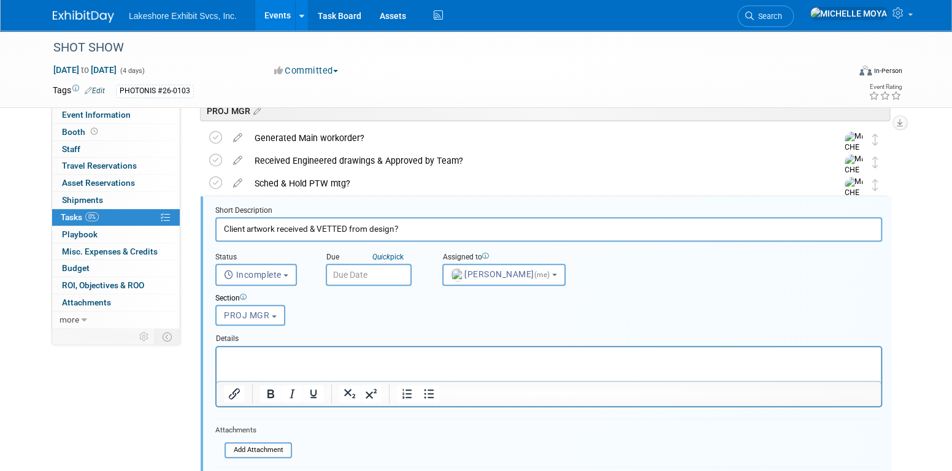
scroll to position [340, 0]
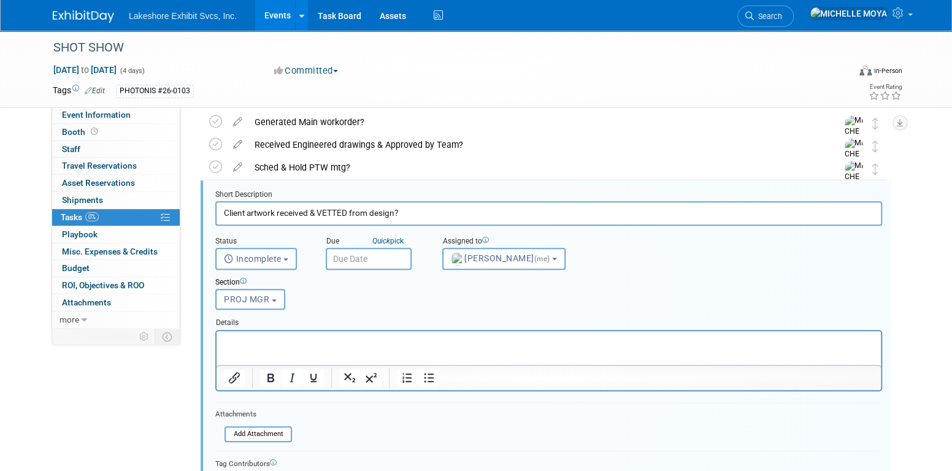
click at [384, 331] on iframe at bounding box center [549, 348] width 665 height 34
drag, startPoint x: 393, startPoint y: 342, endPoint x: 403, endPoint y: 350, distance: 11.8
click at [394, 343] on p "Rich Text Area. Press ALT-0 for help." at bounding box center [549, 342] width 651 height 12
click at [430, 378] on icon "Bullet list" at bounding box center [429, 378] width 15 height 15
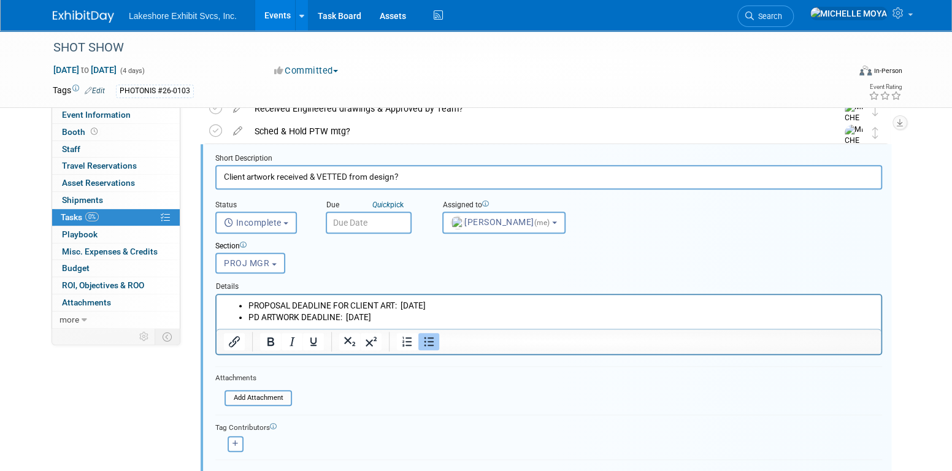
scroll to position [401, 0]
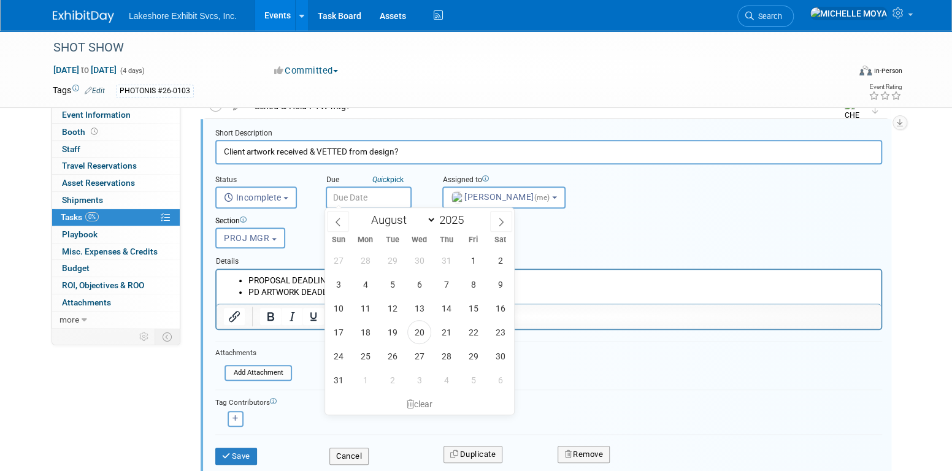
click at [356, 191] on input "text" at bounding box center [369, 198] width 86 height 22
click at [428, 217] on select "January February March April May June July August September October November De…" at bounding box center [401, 219] width 71 height 15
select select "9"
click at [366, 212] on select "January February March April May June July August September October November De…" at bounding box center [401, 219] width 71 height 15
click at [365, 284] on span "6" at bounding box center [365, 284] width 24 height 24
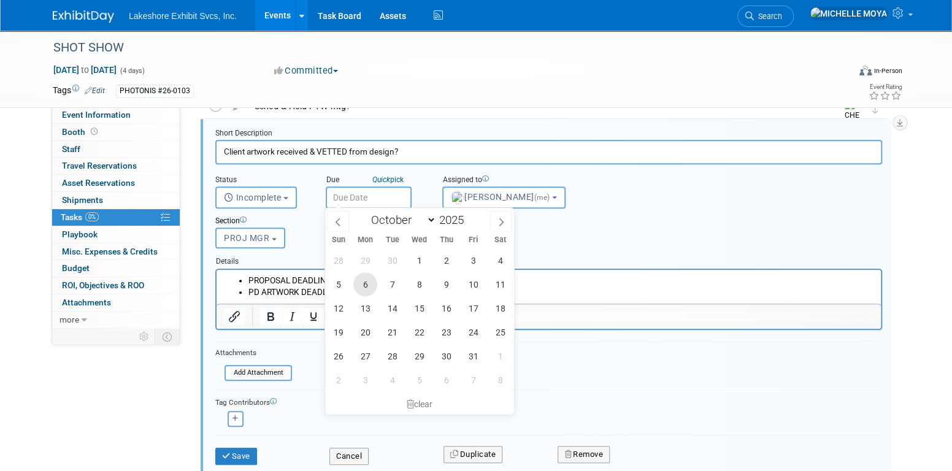
type input "[DATE]"
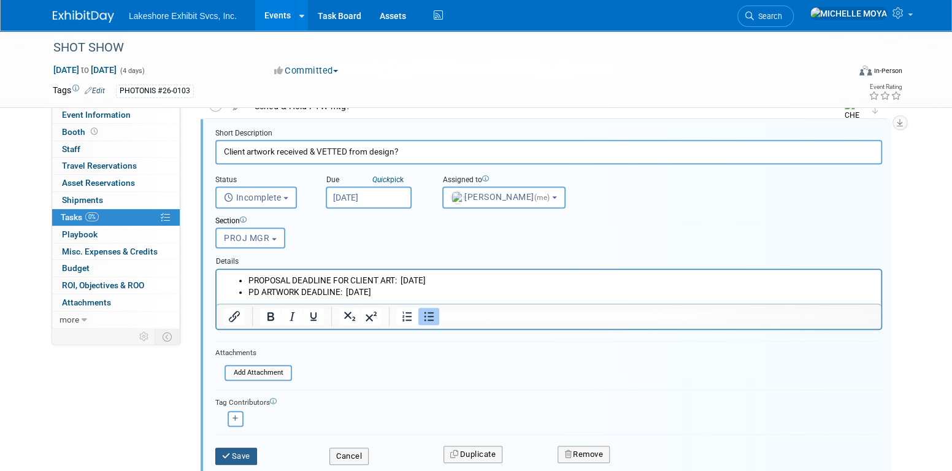
click at [245, 448] on button "Save" at bounding box center [236, 456] width 42 height 17
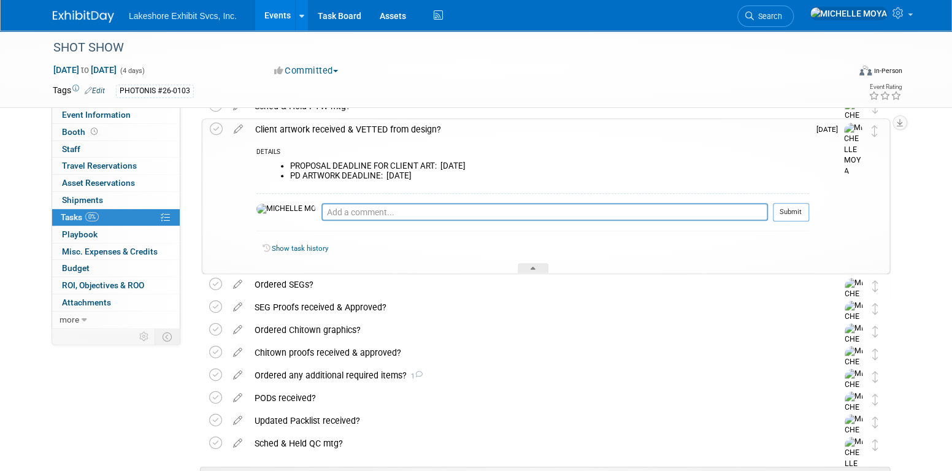
click at [369, 133] on div "Client artwork received & VETTED from design?" at bounding box center [529, 129] width 560 height 21
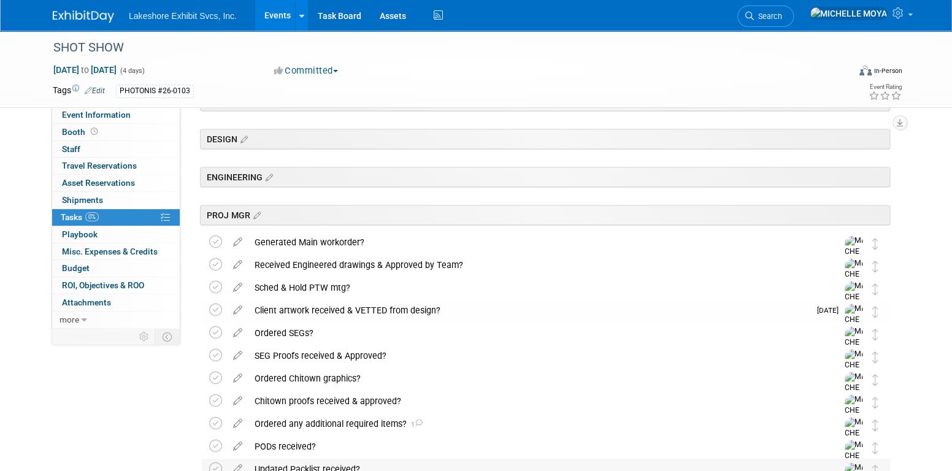
scroll to position [217, 0]
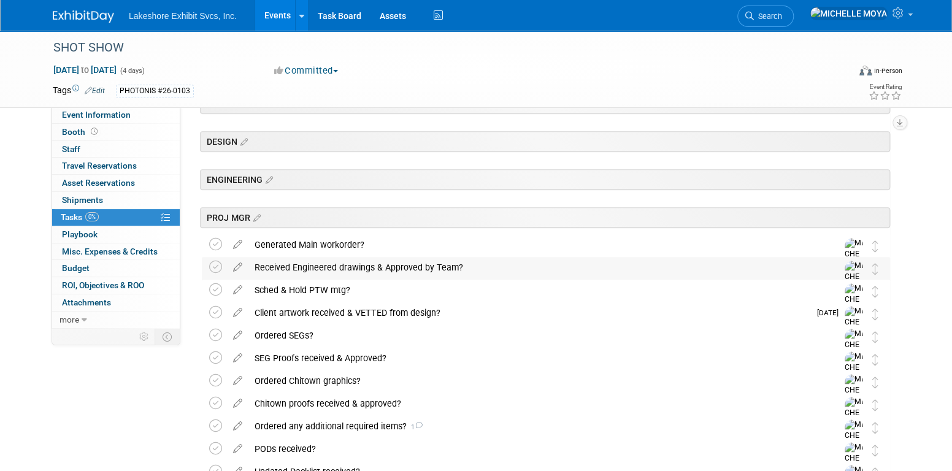
click at [333, 270] on div "Received Engineered drawings & Approved by Team?" at bounding box center [535, 267] width 572 height 21
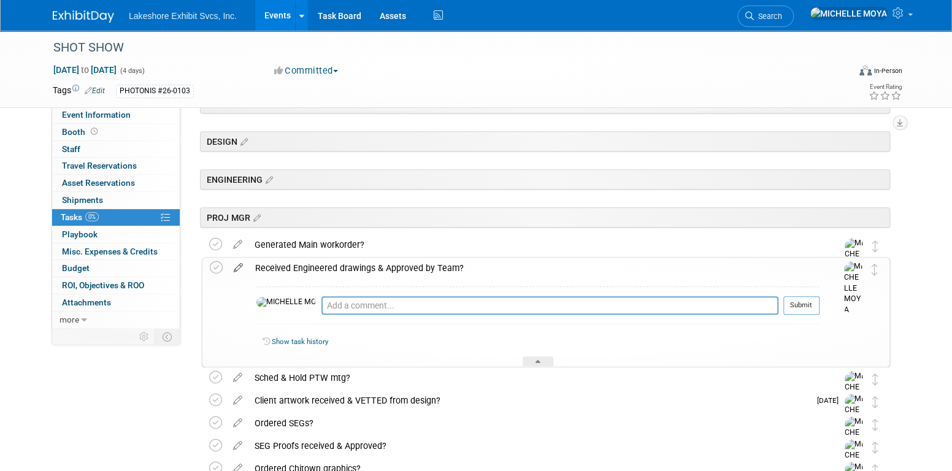
click at [239, 267] on icon at bounding box center [238, 265] width 21 height 15
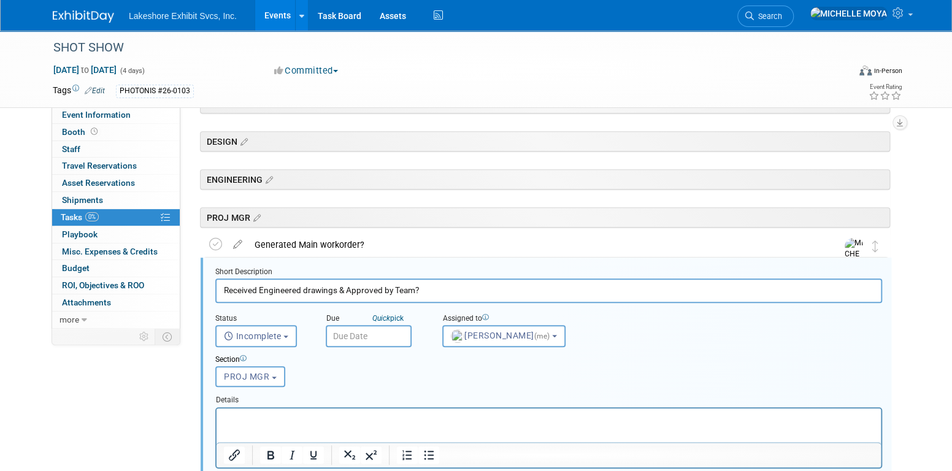
scroll to position [295, 0]
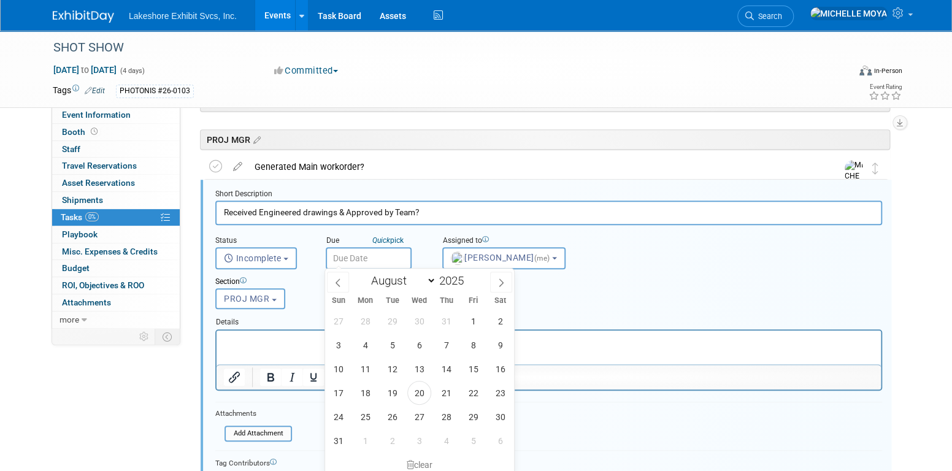
click at [346, 255] on input "text" at bounding box center [369, 258] width 86 height 22
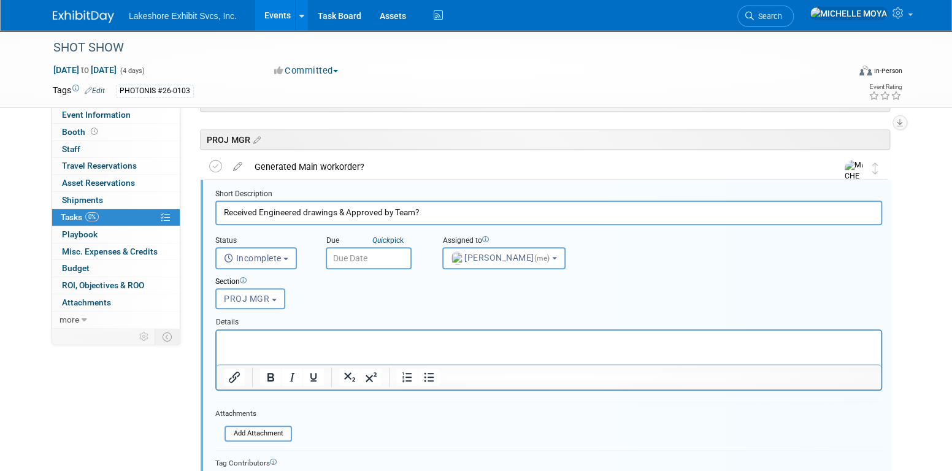
click at [271, 319] on div "Details" at bounding box center [548, 320] width 667 height 17
click at [374, 255] on input "text" at bounding box center [369, 258] width 86 height 22
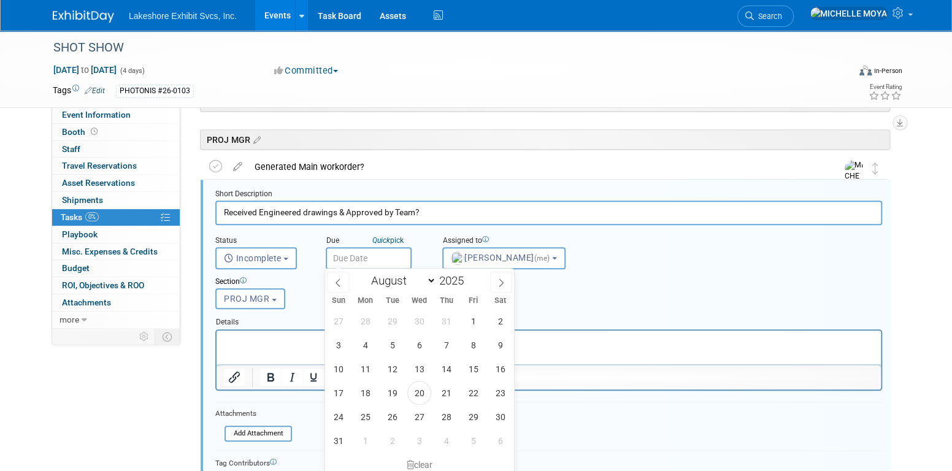
click at [385, 255] on input "text" at bounding box center [369, 258] width 86 height 22
click at [430, 281] on select "January February March April May June July August September October November De…" at bounding box center [401, 280] width 71 height 15
click at [366, 273] on select "January February March April May June July August September October November De…" at bounding box center [401, 280] width 71 height 15
click at [334, 282] on icon at bounding box center [338, 283] width 9 height 9
click at [385, 258] on input "text" at bounding box center [369, 258] width 86 height 22
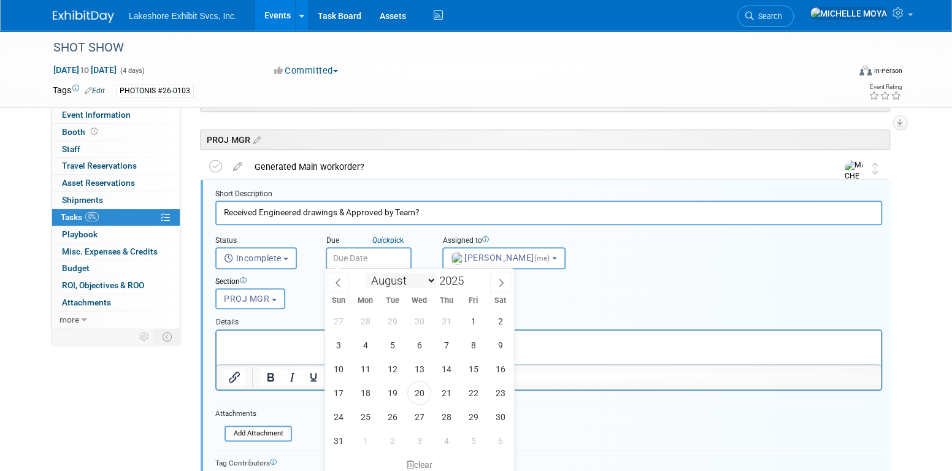
click at [430, 278] on select "January February March April May June July August September October November De…" at bounding box center [401, 280] width 71 height 15
select select "8"
click at [366, 273] on select "January February March April May June July August September October November De…" at bounding box center [401, 280] width 71 height 15
click at [451, 323] on span "4" at bounding box center [447, 321] width 24 height 24
type input "[DATE]"
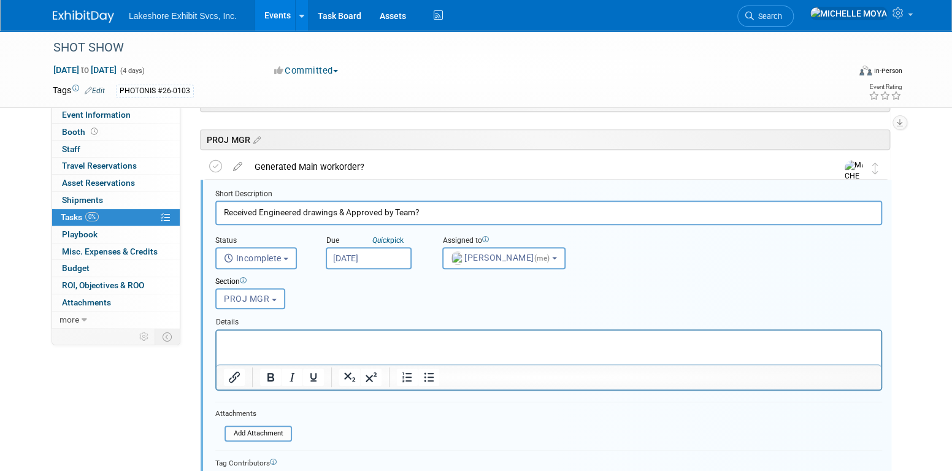
click at [377, 339] on p "Rich Text Area. Press ALT-0 for help." at bounding box center [549, 341] width 651 height 12
click at [430, 377] on icon "Bullet list" at bounding box center [429, 377] width 15 height 15
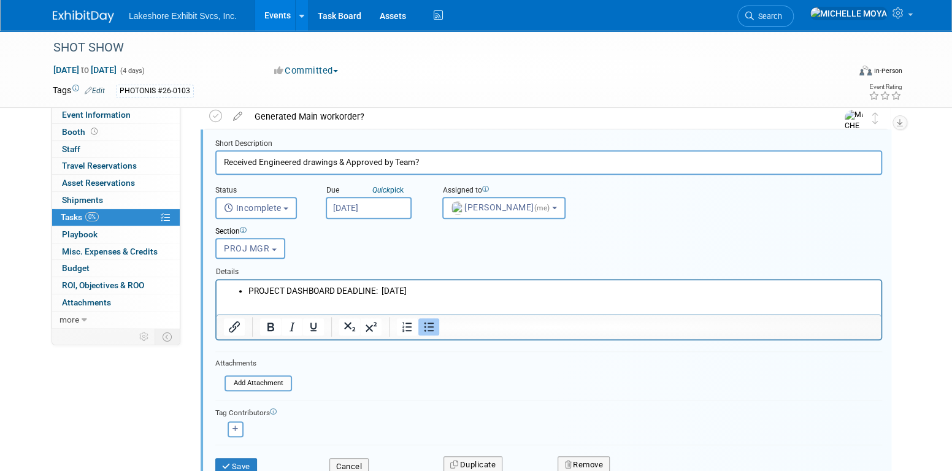
scroll to position [418, 0]
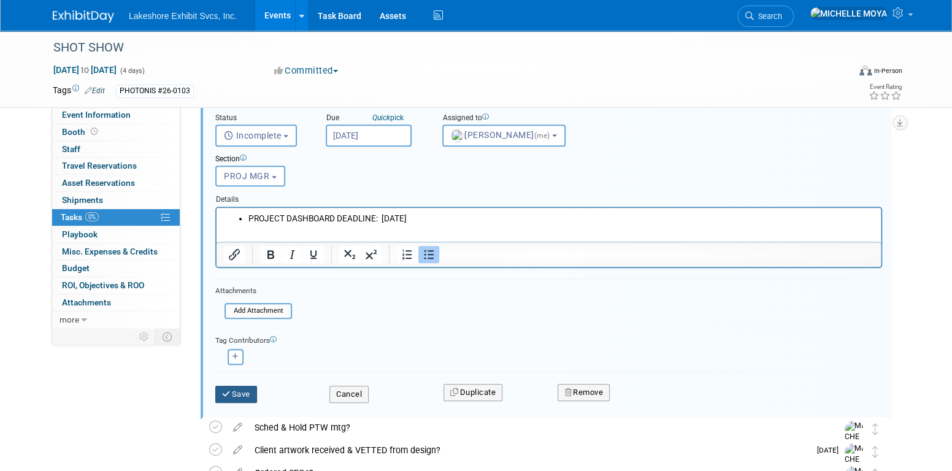
click at [242, 393] on button "Save" at bounding box center [236, 394] width 42 height 17
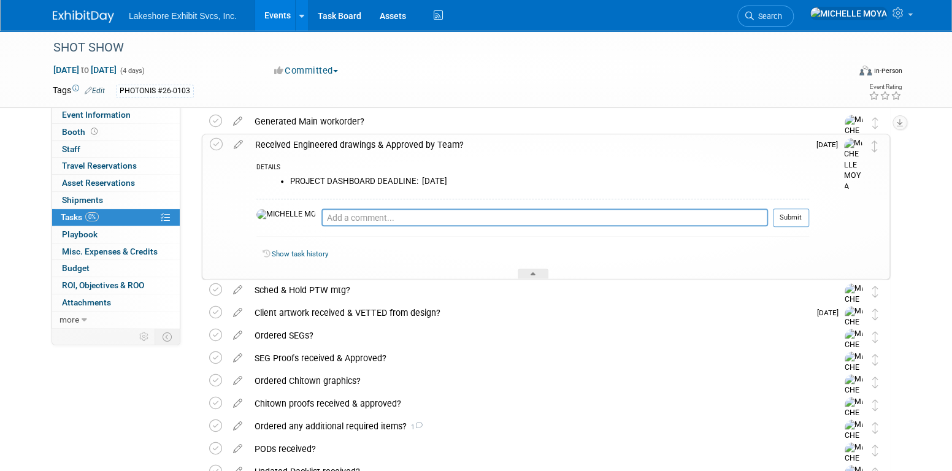
scroll to position [295, 0]
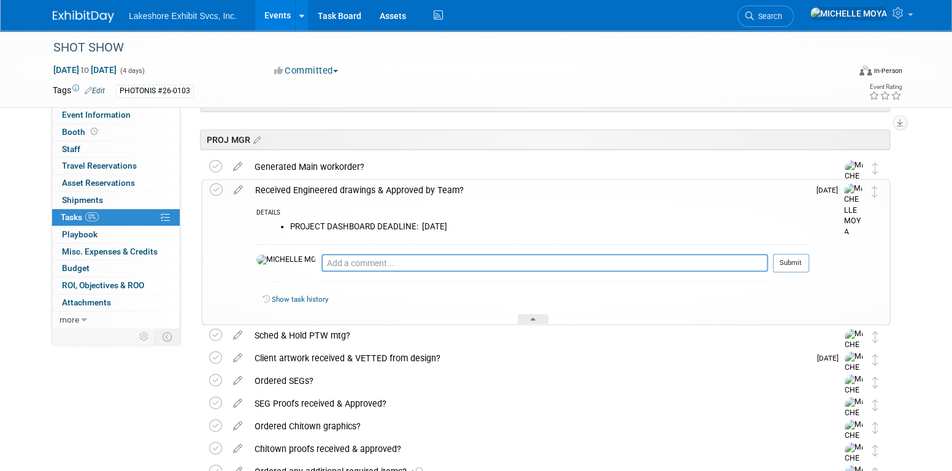
click at [357, 192] on div "Received Engineered drawings & Approved by Team?" at bounding box center [529, 190] width 560 height 21
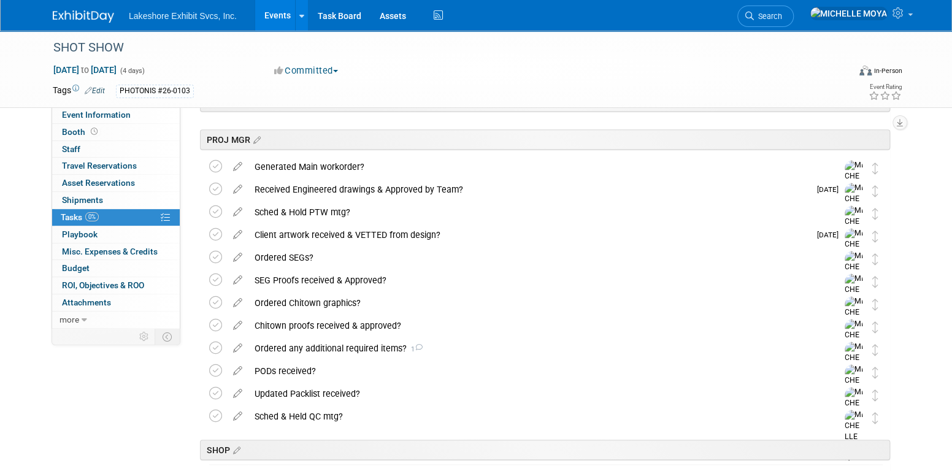
click at [240, 212] on icon at bounding box center [237, 209] width 21 height 15
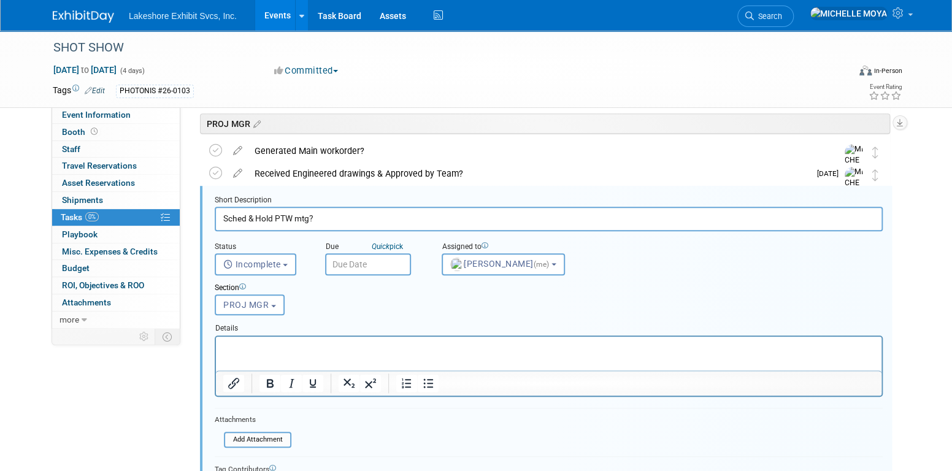
scroll to position [317, 0]
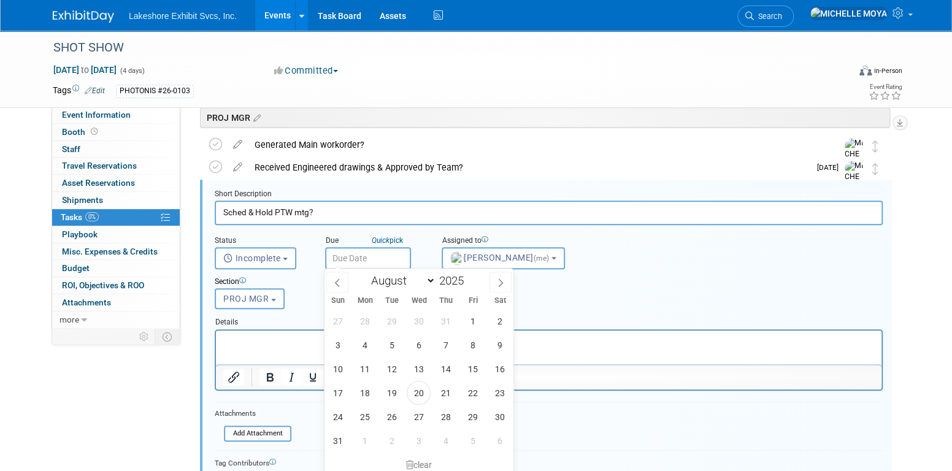
click at [358, 255] on input "text" at bounding box center [368, 258] width 86 height 22
click at [428, 283] on select "January February March April May June July August September October November De…" at bounding box center [400, 280] width 71 height 15
click at [365, 273] on select "January February March April May June July August September October November De…" at bounding box center [400, 280] width 71 height 15
click at [388, 257] on input "text" at bounding box center [368, 258] width 86 height 22
click at [338, 278] on span at bounding box center [337, 282] width 22 height 21
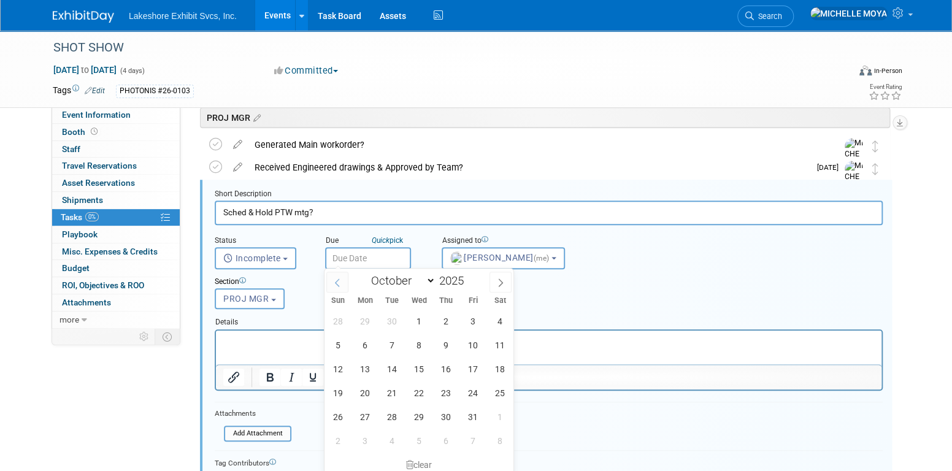
select select "8"
click at [475, 323] on span "5" at bounding box center [473, 321] width 24 height 24
type input "[DATE]"
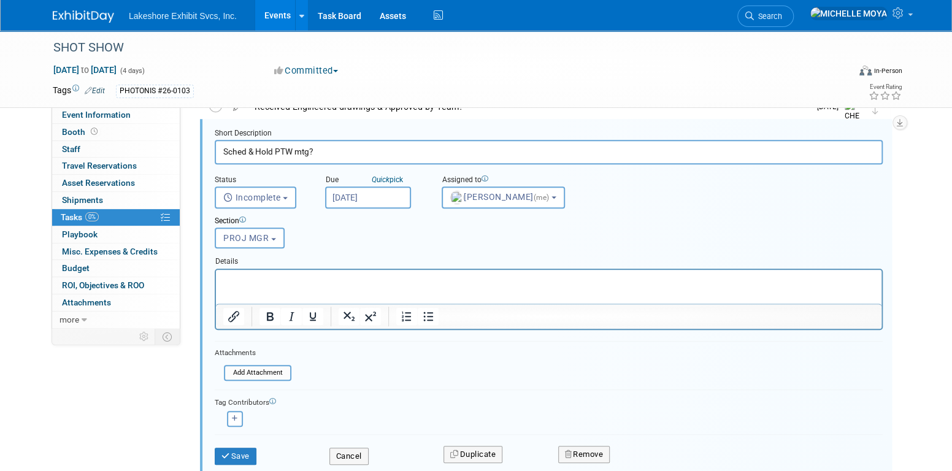
scroll to position [379, 0]
drag, startPoint x: 247, startPoint y: 448, endPoint x: 256, endPoint y: 437, distance: 14.0
click at [247, 448] on button "Save" at bounding box center [236, 455] width 42 height 17
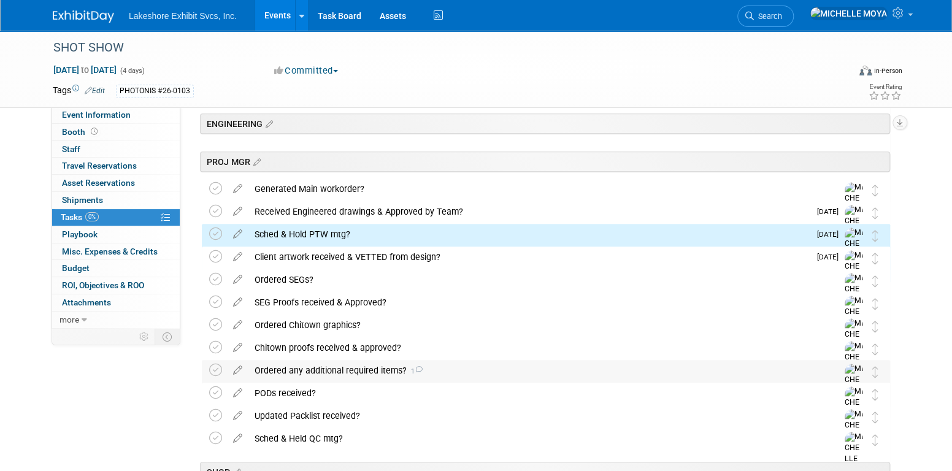
scroll to position [256, 0]
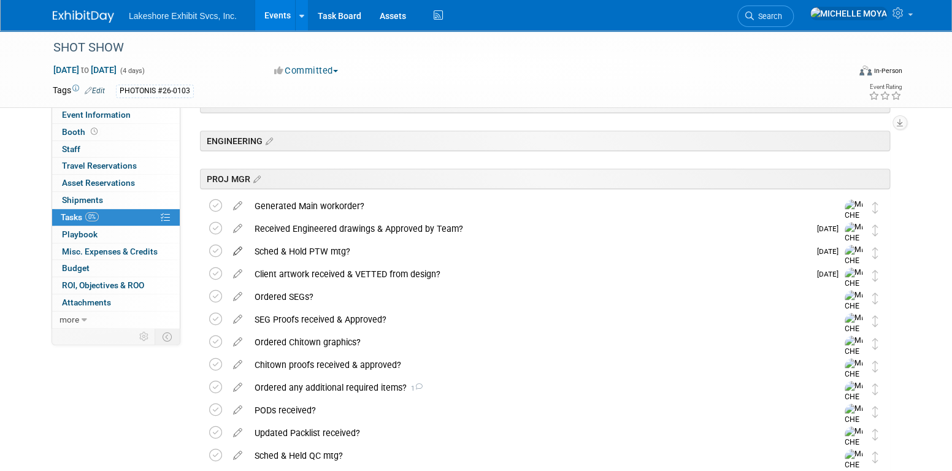
click at [239, 250] on icon at bounding box center [237, 248] width 21 height 15
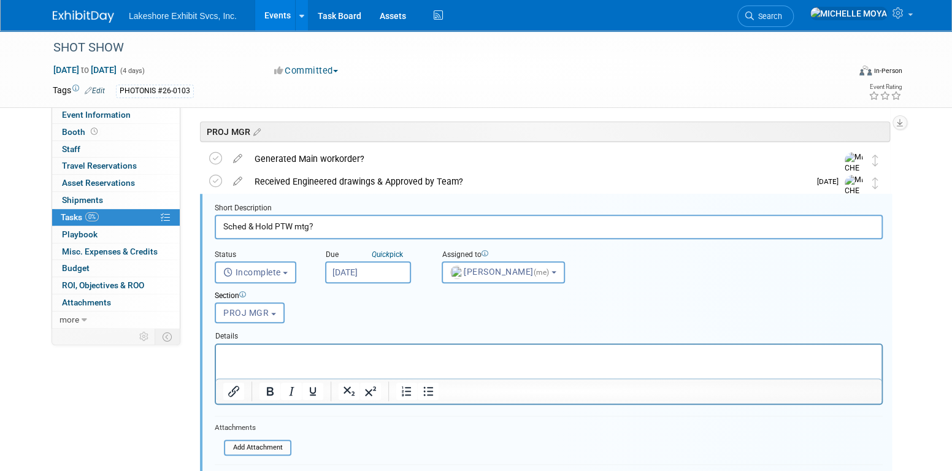
scroll to position [317, 0]
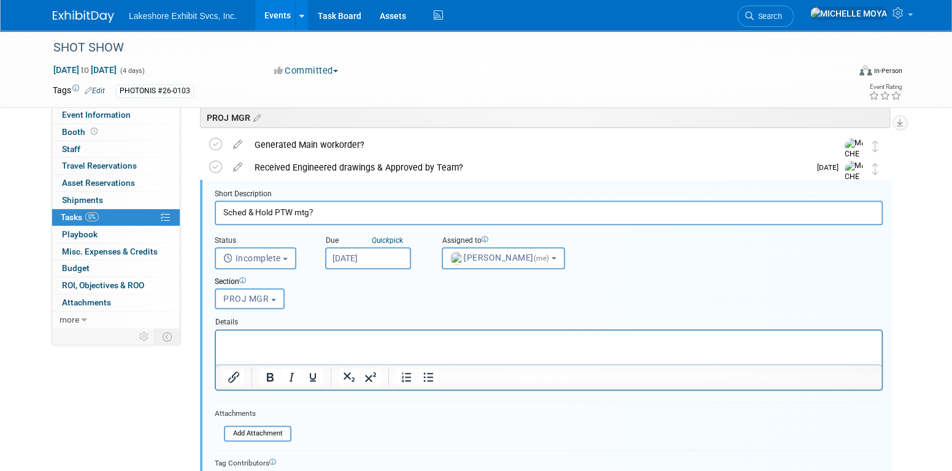
click at [379, 341] on p "Rich Text Area. Press ALT-0 for help." at bounding box center [549, 341] width 652 height 12
click at [430, 373] on icon "Bullet list" at bounding box center [428, 377] width 10 height 9
drag, startPoint x: 285, startPoint y: 353, endPoint x: 293, endPoint y: 353, distance: 8.0
click at [285, 347] on html "PROJECT DEADLINE TO SHOP:" at bounding box center [549, 338] width 666 height 17
click at [379, 343] on li "PROJECT DEADLINE TO SHOP:" at bounding box center [561, 341] width 627 height 12
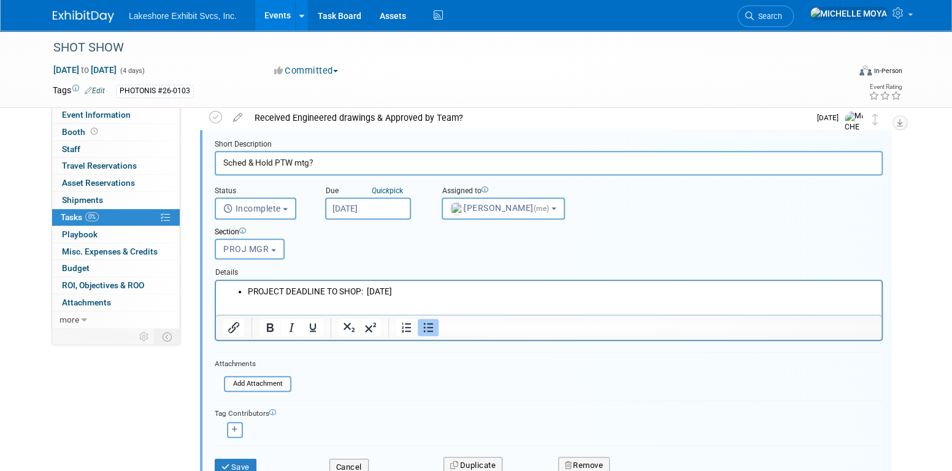
scroll to position [440, 0]
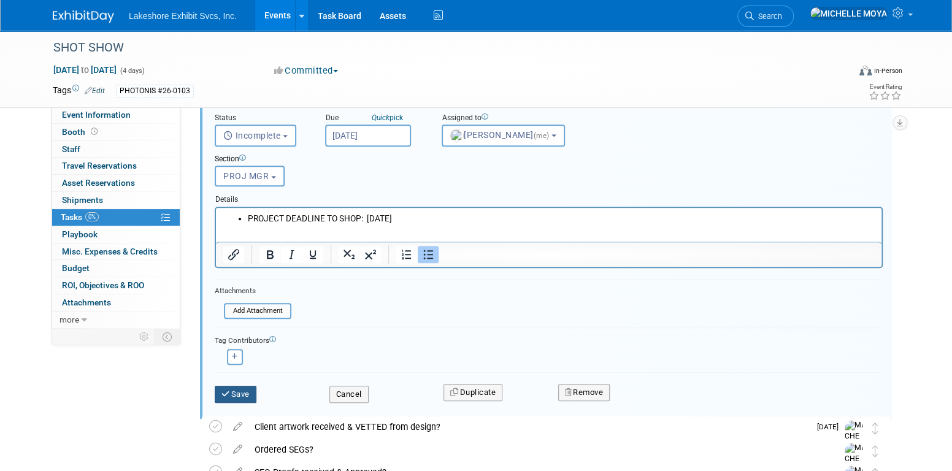
click at [243, 388] on button "Save" at bounding box center [236, 394] width 42 height 17
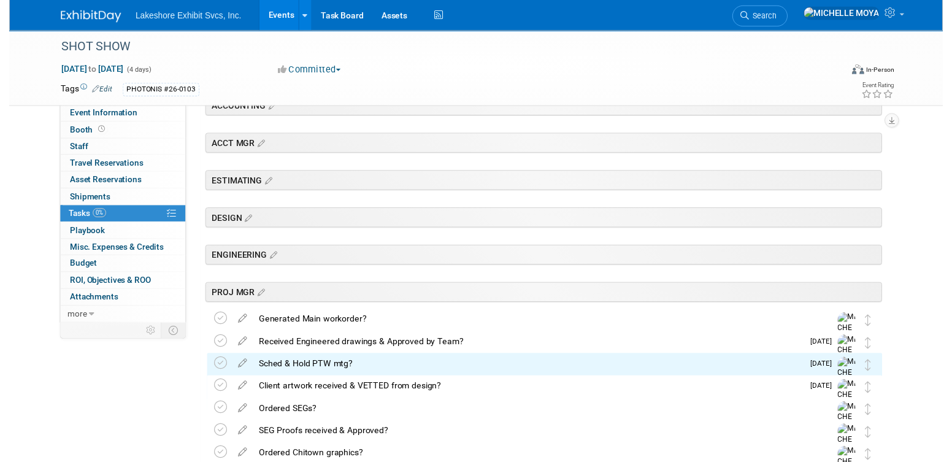
scroll to position [256, 0]
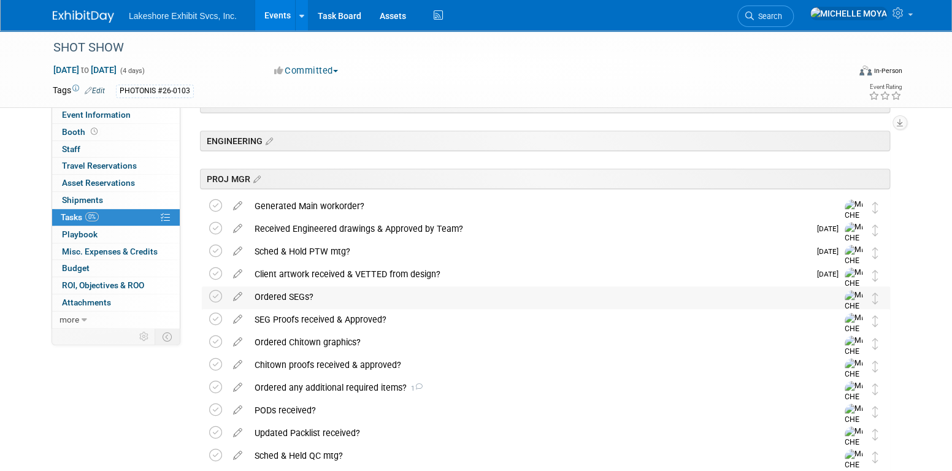
click at [290, 294] on div "Ordered SEGs?" at bounding box center [535, 297] width 572 height 21
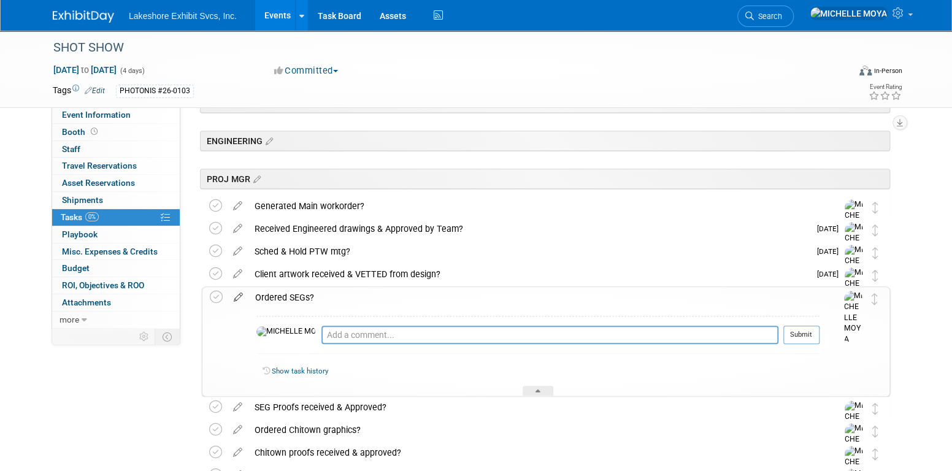
click at [240, 293] on icon at bounding box center [238, 294] width 21 height 15
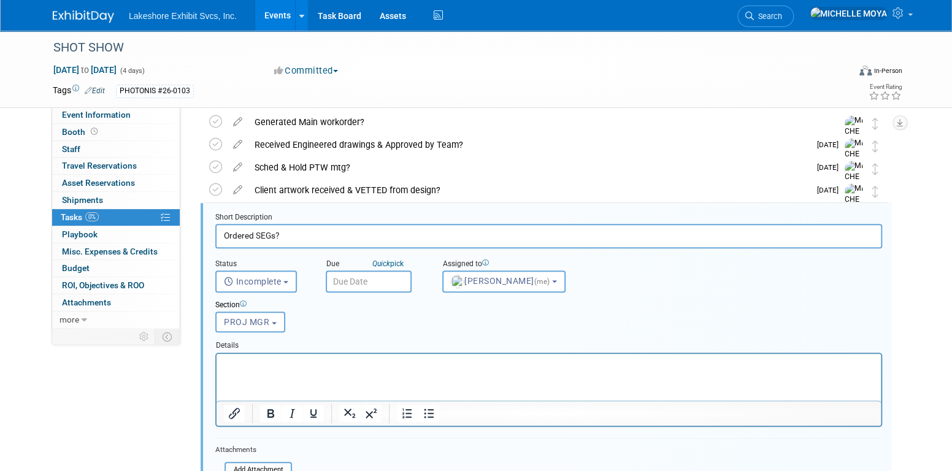
scroll to position [363, 0]
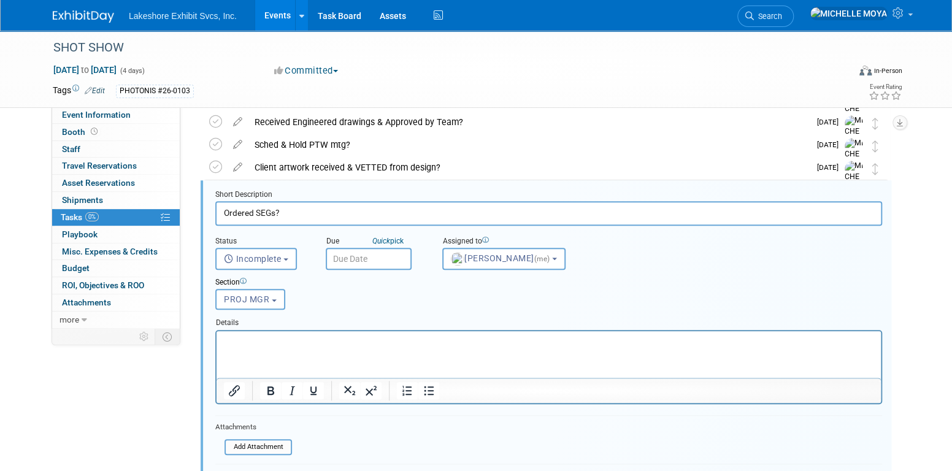
click at [377, 258] on input "text" at bounding box center [369, 259] width 86 height 22
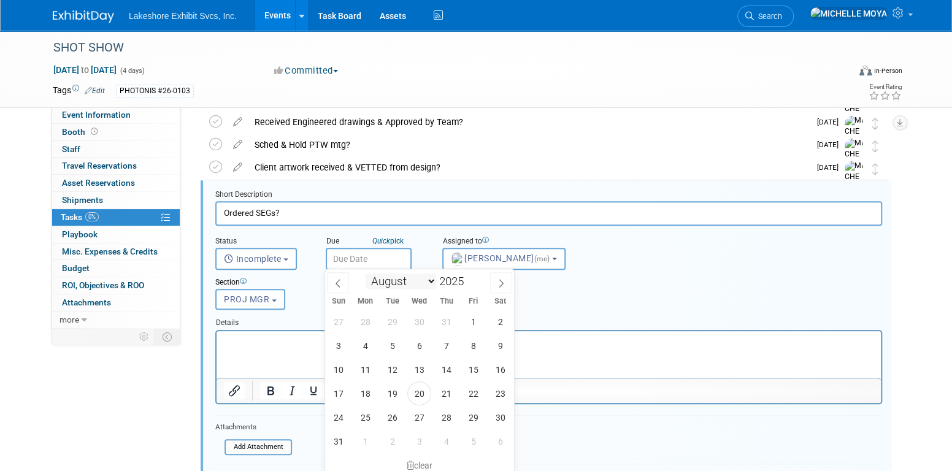
click at [430, 279] on select "January February March April May June July August September October November De…" at bounding box center [401, 281] width 71 height 15
select select "8"
click at [366, 274] on select "January February March April May June July August September October November De…" at bounding box center [401, 281] width 71 height 15
click at [370, 349] on span "8" at bounding box center [365, 346] width 24 height 24
type input "[DATE]"
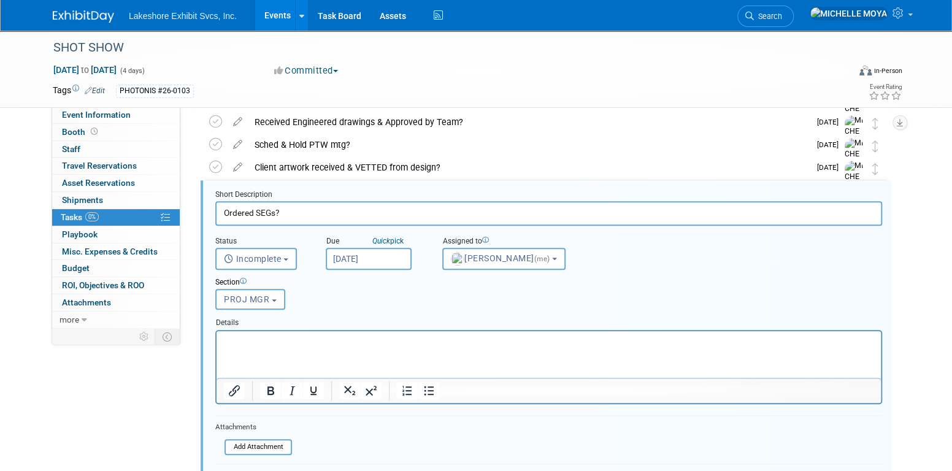
click at [377, 347] on p "Rich Text Area. Press ALT-0 for help." at bounding box center [549, 342] width 651 height 12
click at [428, 390] on icon "Bullet list" at bounding box center [429, 391] width 15 height 15
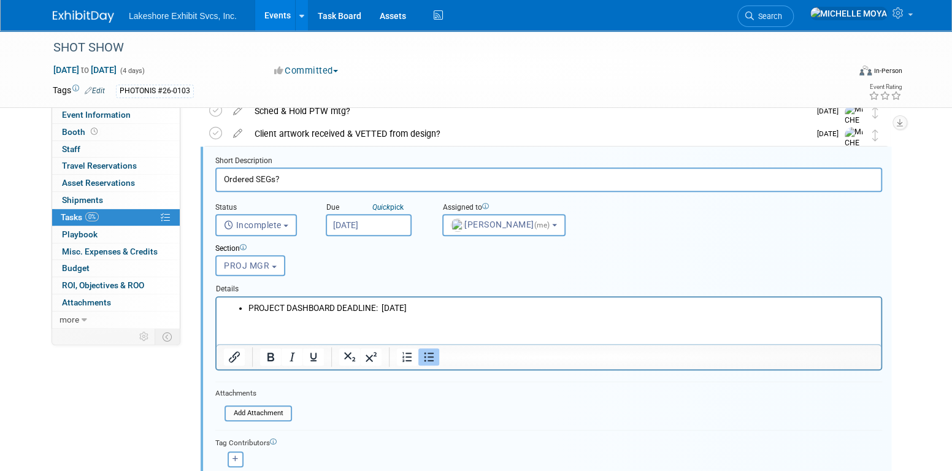
scroll to position [424, 0]
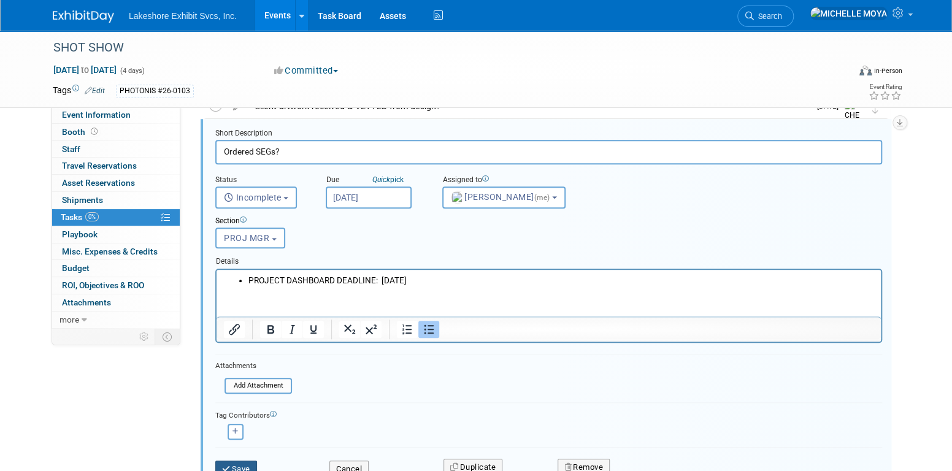
click at [239, 461] on button "Save" at bounding box center [236, 469] width 42 height 17
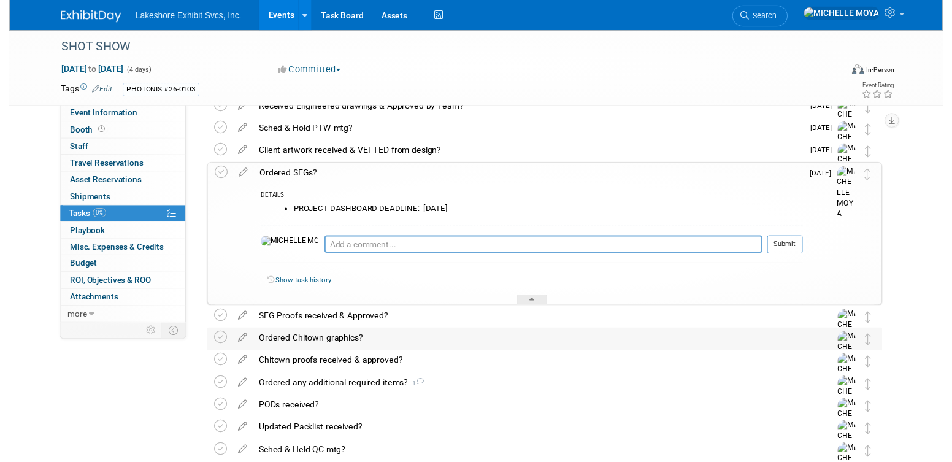
scroll to position [240, 0]
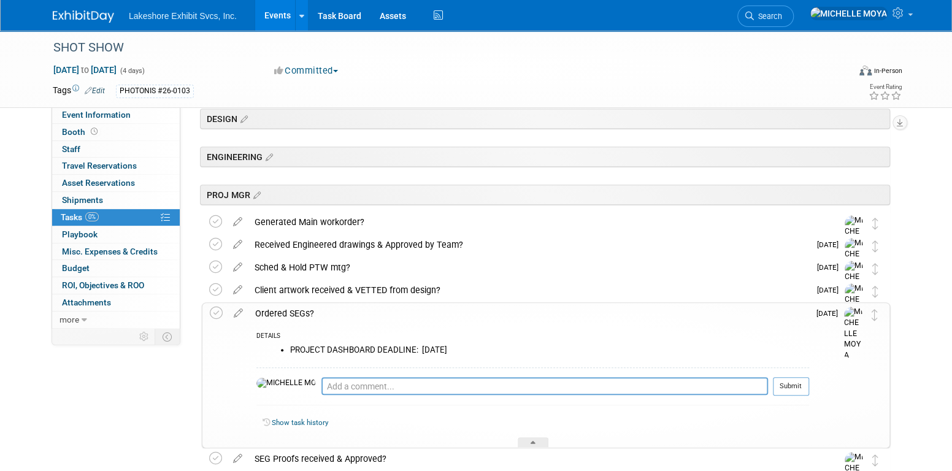
click at [370, 253] on div "Received Engineered drawings & Approved by Team?" at bounding box center [530, 244] width 562 height 21
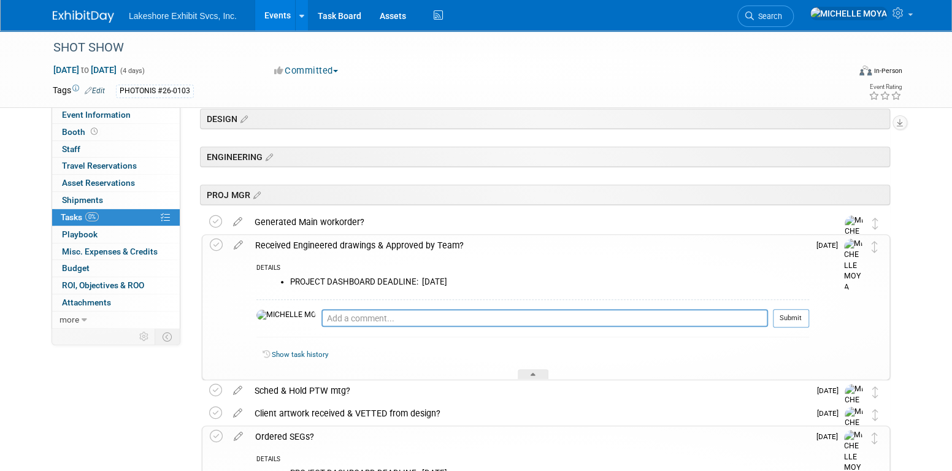
click at [370, 246] on div "Received Engineered drawings & Approved by Team?" at bounding box center [529, 245] width 560 height 21
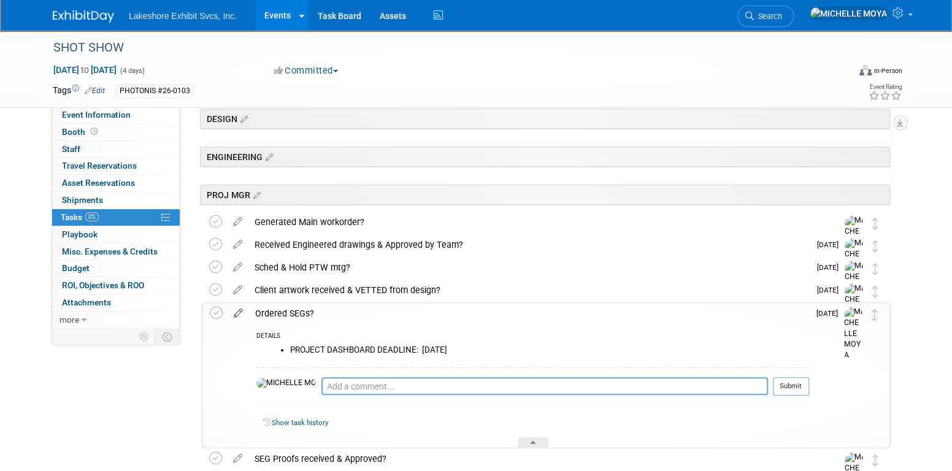
click at [239, 311] on icon at bounding box center [238, 310] width 21 height 15
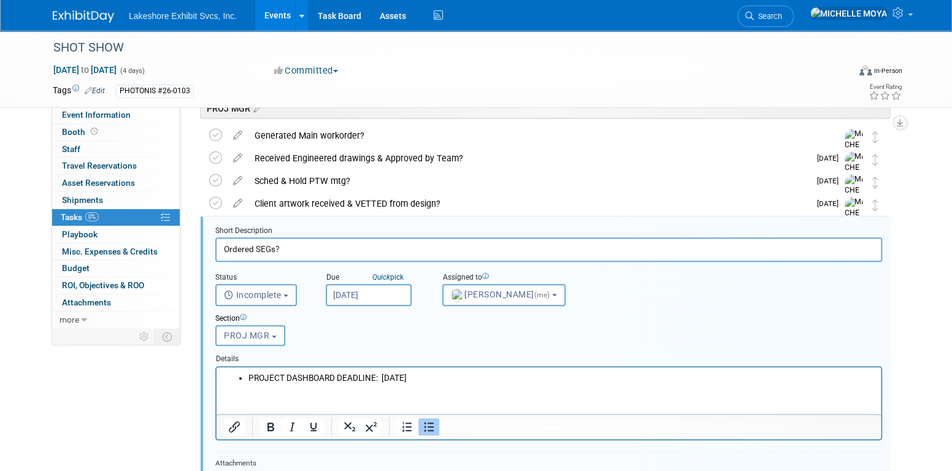
scroll to position [363, 0]
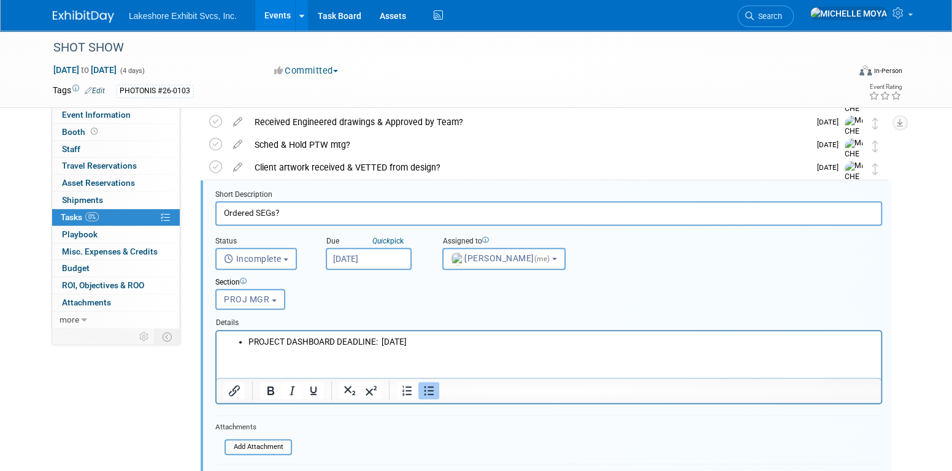
drag, startPoint x: 449, startPoint y: 342, endPoint x: 382, endPoint y: 335, distance: 67.2
click at [382, 336] on li "PROJECT DASHBOARD DEADLINE: [DATE]" at bounding box center [562, 342] width 626 height 12
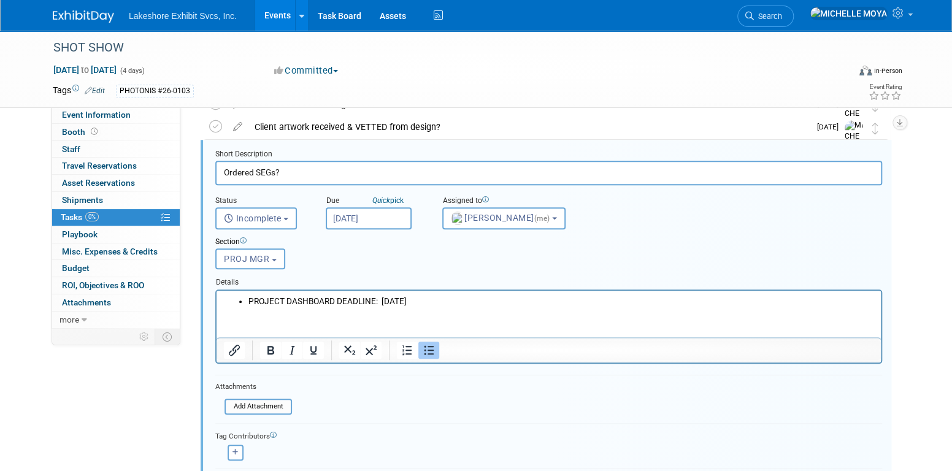
scroll to position [424, 0]
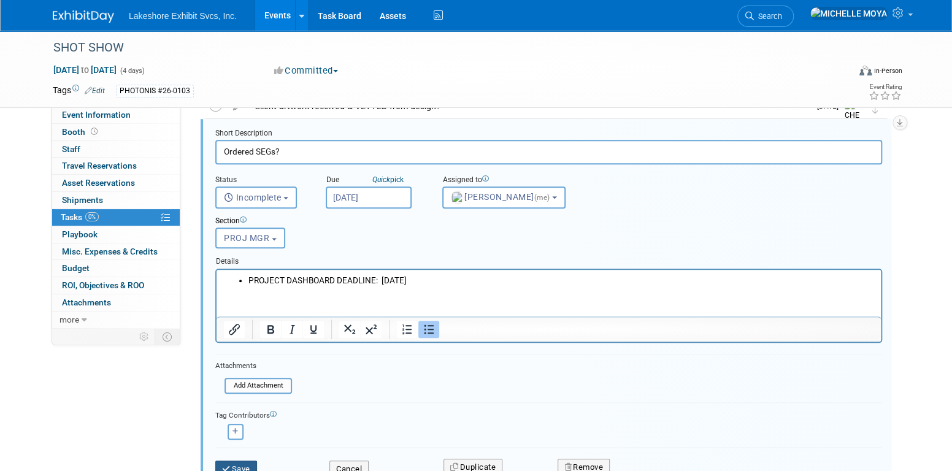
click at [231, 463] on button "Save" at bounding box center [236, 469] width 42 height 17
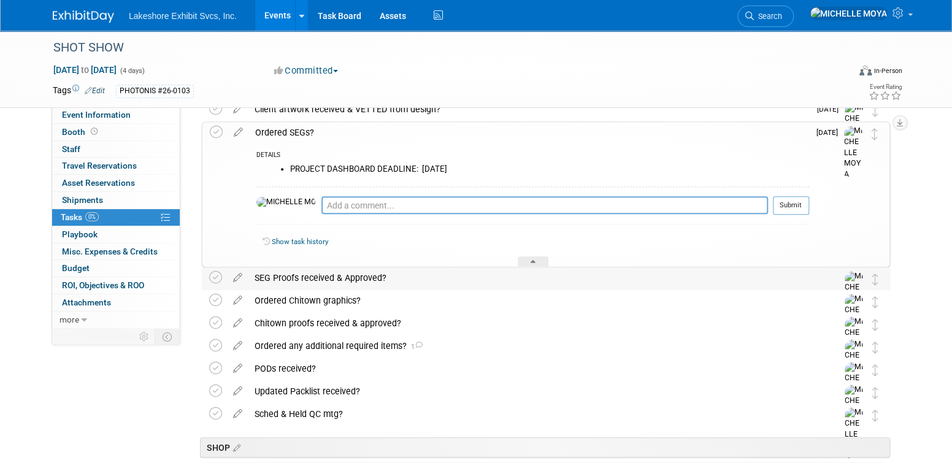
scroll to position [301, 0]
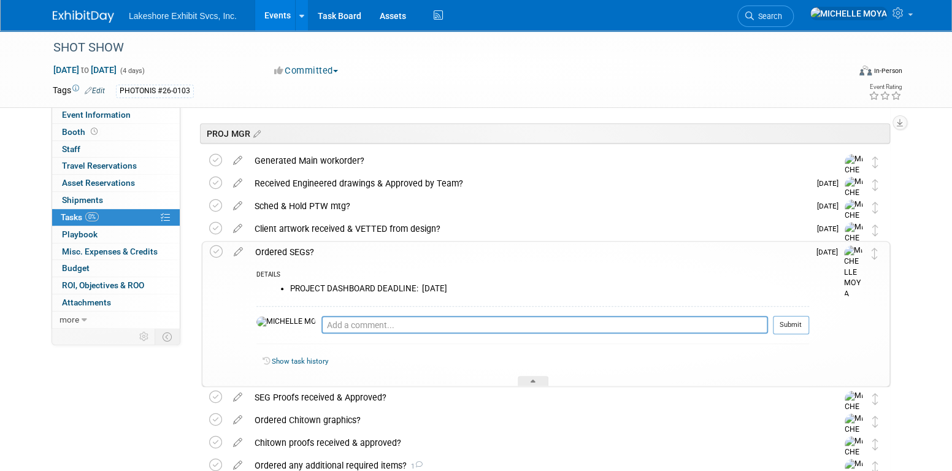
click at [296, 248] on div "Ordered SEGs?" at bounding box center [529, 252] width 560 height 21
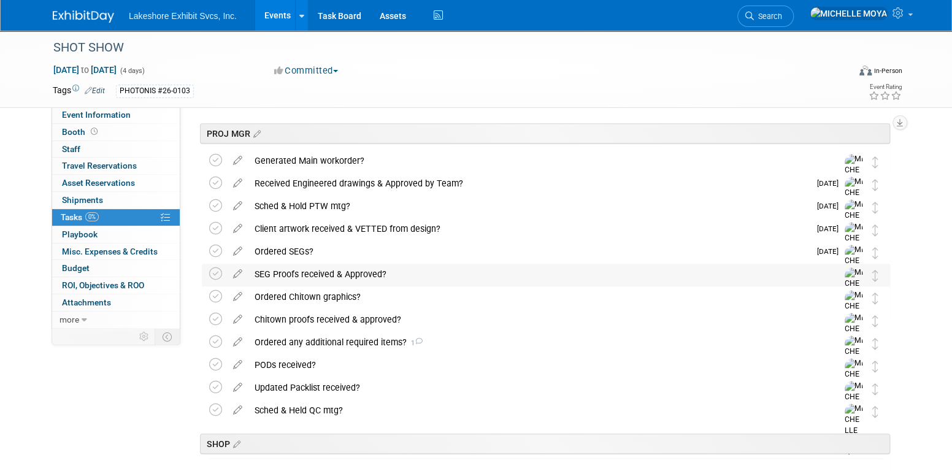
click at [315, 273] on div "SEG Proofs received & Approved?" at bounding box center [535, 274] width 572 height 21
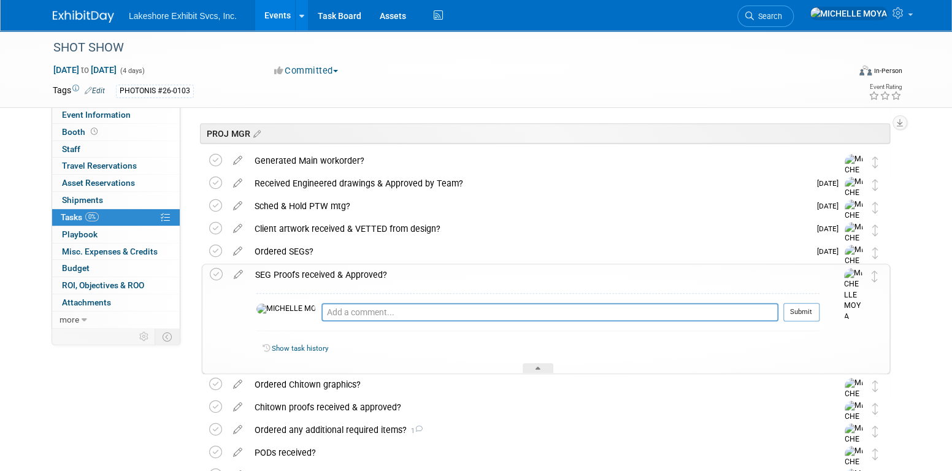
click at [293, 266] on div "SEG Proofs received & Approved?" at bounding box center [534, 275] width 571 height 21
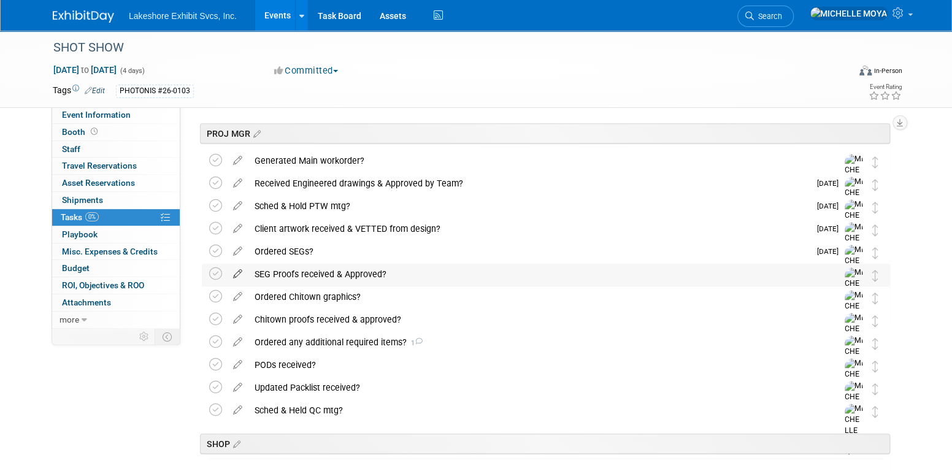
click at [240, 273] on icon at bounding box center [237, 271] width 21 height 15
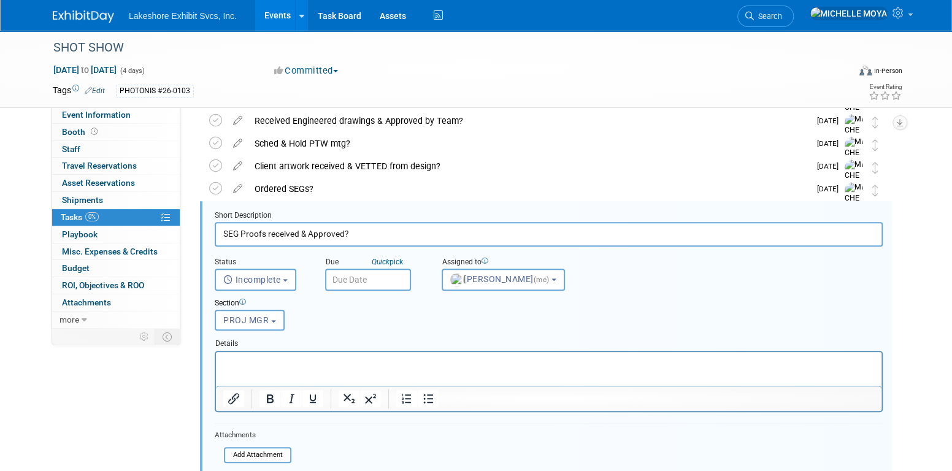
scroll to position [385, 0]
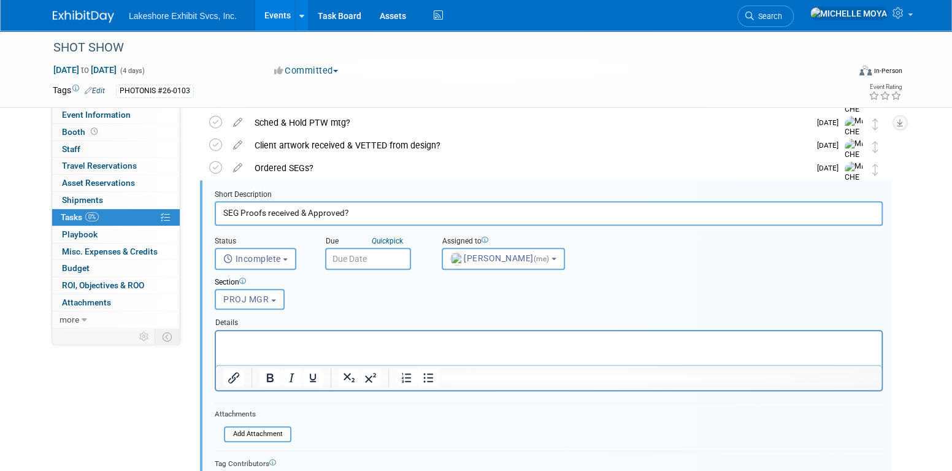
drag, startPoint x: 394, startPoint y: 341, endPoint x: 401, endPoint y: 346, distance: 8.0
click at [395, 341] on p "Rich Text Area. Press ALT-0 for help." at bounding box center [549, 342] width 652 height 12
click at [427, 376] on icon "Bullet list" at bounding box center [428, 377] width 10 height 9
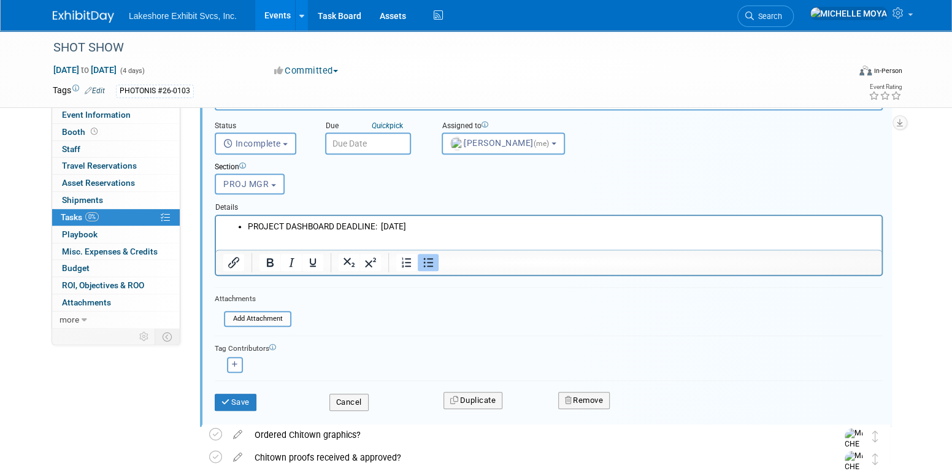
scroll to position [508, 0]
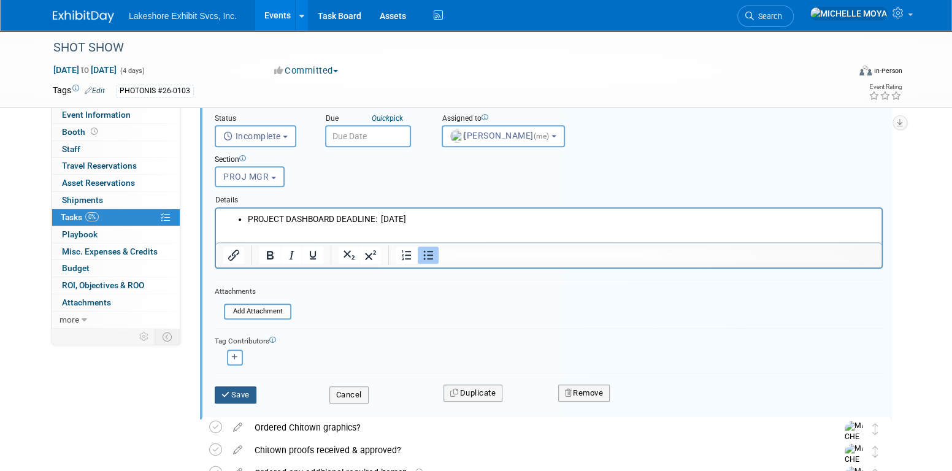
click at [249, 388] on button "Save" at bounding box center [236, 395] width 42 height 17
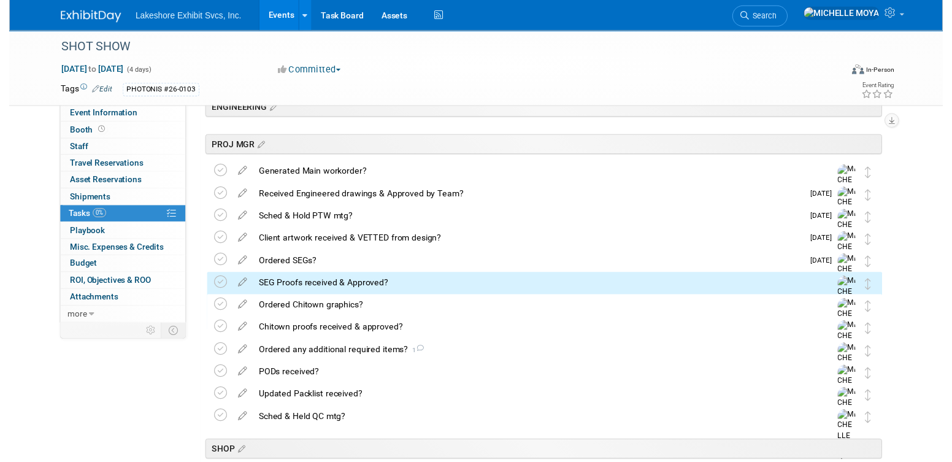
scroll to position [262, 0]
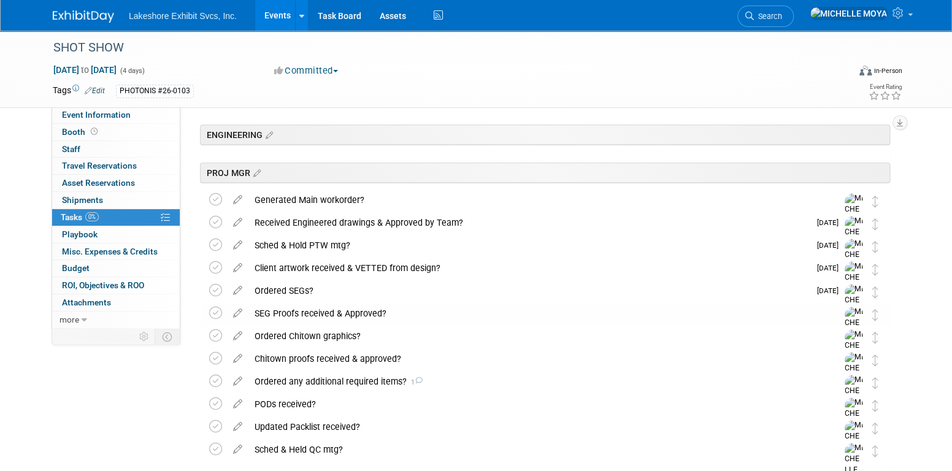
click at [240, 309] on icon at bounding box center [237, 310] width 21 height 15
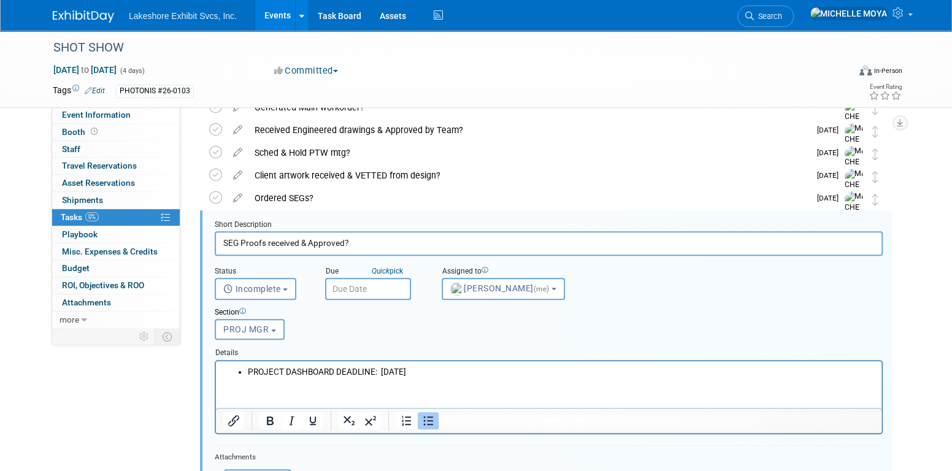
scroll to position [385, 0]
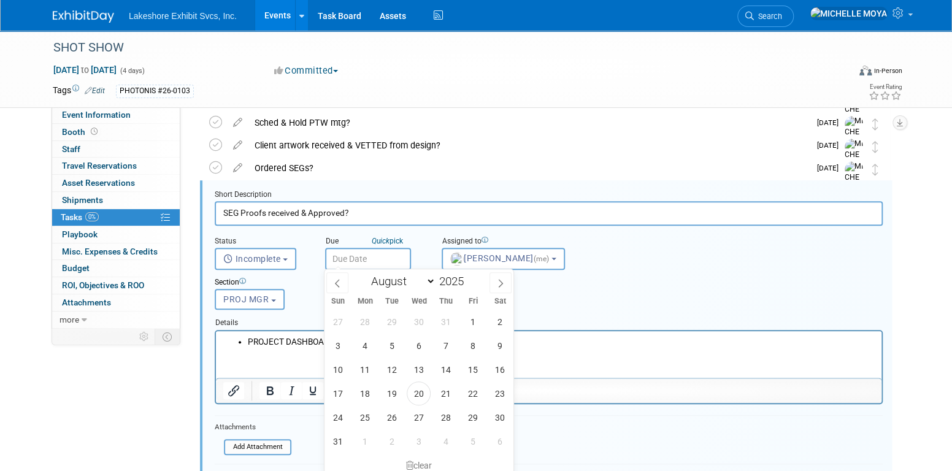
click at [360, 258] on input "text" at bounding box center [368, 259] width 86 height 22
click at [428, 281] on select "January February March April May June July August September October November De…" at bounding box center [400, 281] width 71 height 15
select select "8"
click at [365, 274] on select "January February March April May June July August September October November De…" at bounding box center [400, 281] width 71 height 15
click at [476, 392] on span "26" at bounding box center [473, 394] width 24 height 24
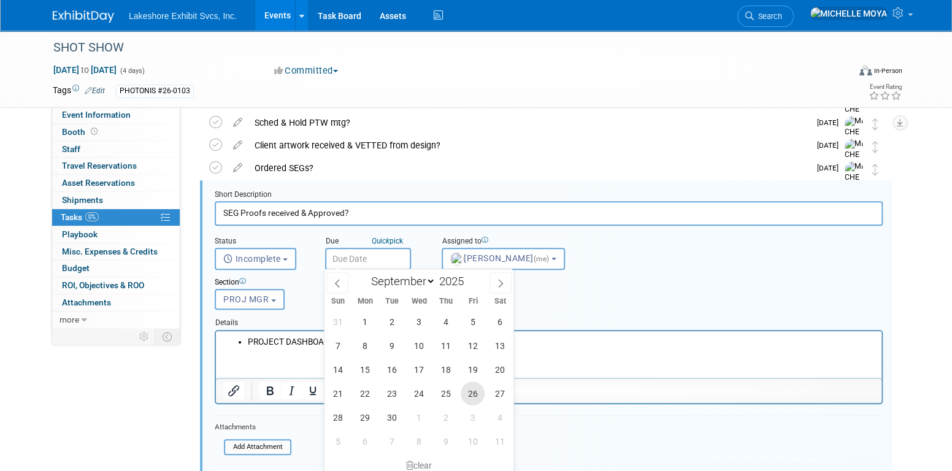
type input "[DATE]"
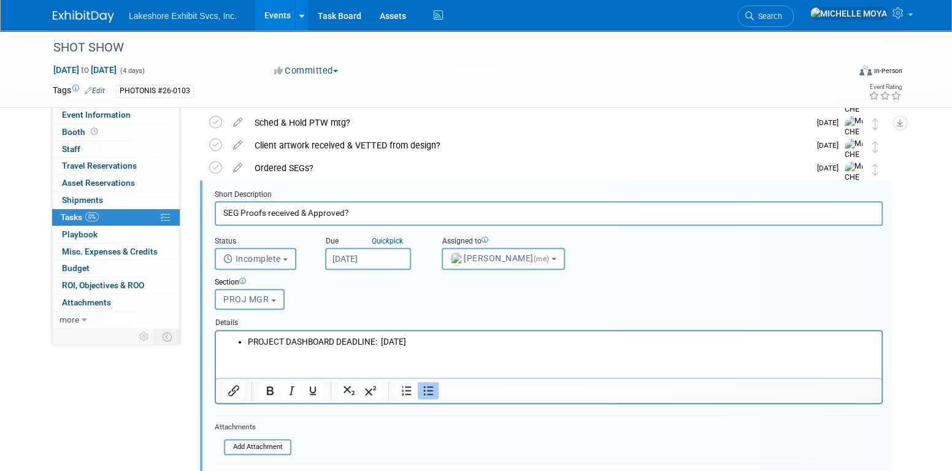
scroll to position [446, 0]
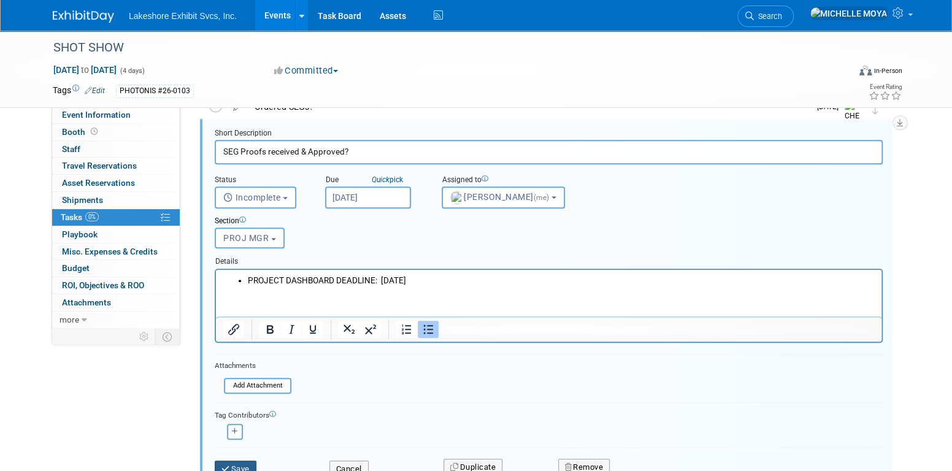
click at [243, 461] on button "Save" at bounding box center [236, 469] width 42 height 17
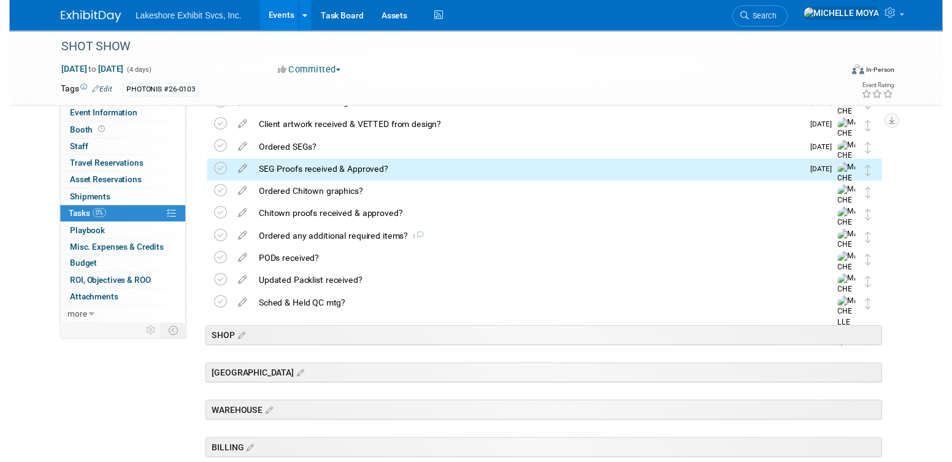
scroll to position [323, 0]
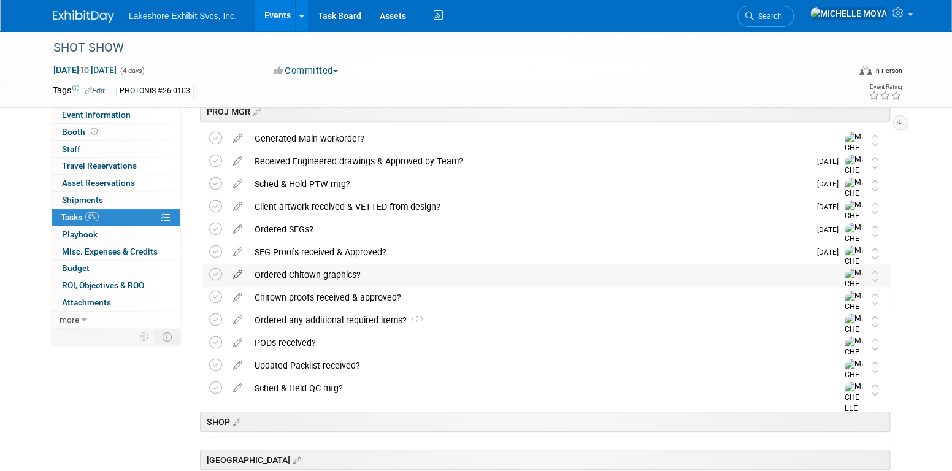
click at [238, 272] on icon at bounding box center [237, 272] width 21 height 15
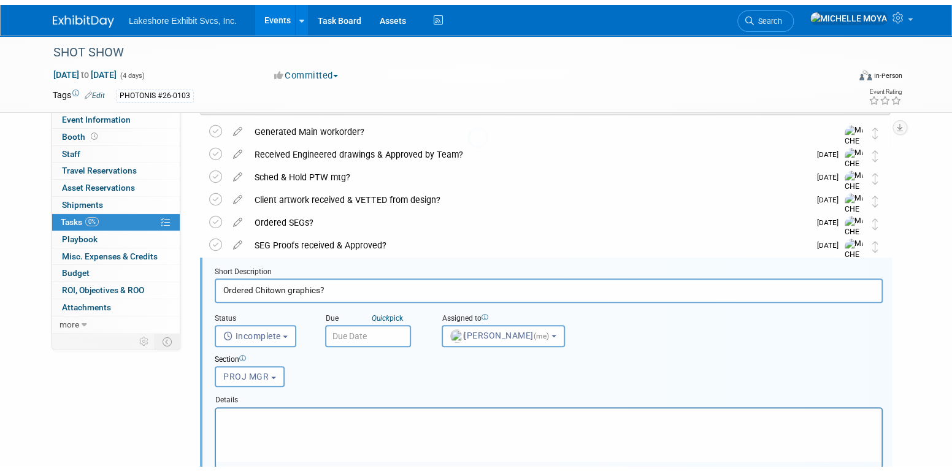
scroll to position [408, 0]
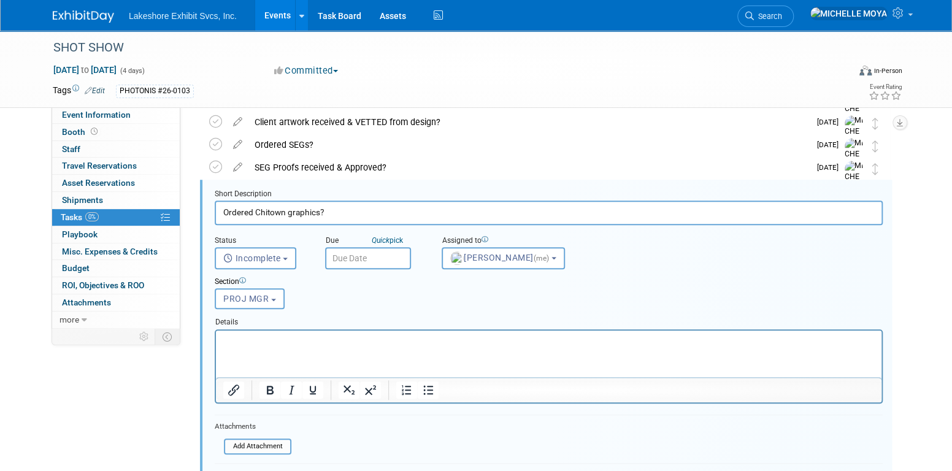
click at [360, 255] on input "text" at bounding box center [368, 258] width 86 height 22
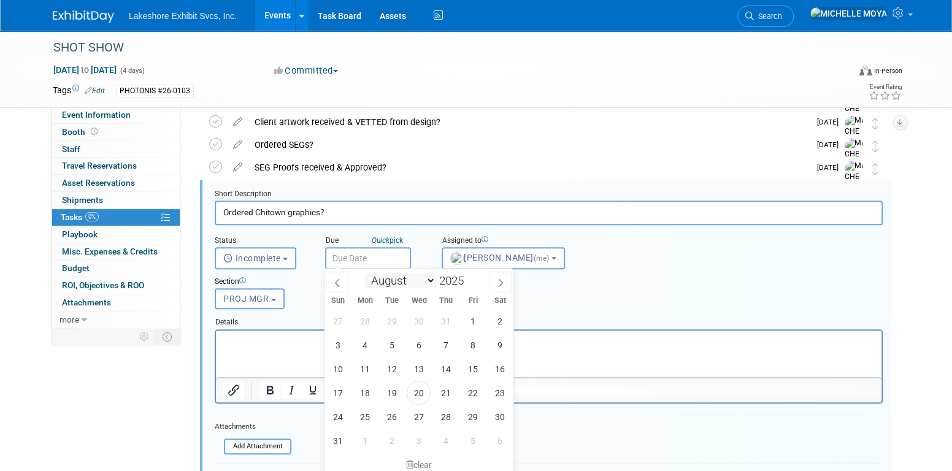
drag, startPoint x: 436, startPoint y: 280, endPoint x: 428, endPoint y: 278, distance: 7.6
click at [431, 278] on div "January February March April May June July August September October November [D…" at bounding box center [420, 279] width 142 height 21
click at [427, 278] on select "January February March April May June July August September October November De…" at bounding box center [400, 280] width 71 height 15
select select "8"
click at [365, 273] on select "January February March April May June July August September October November De…" at bounding box center [400, 280] width 71 height 15
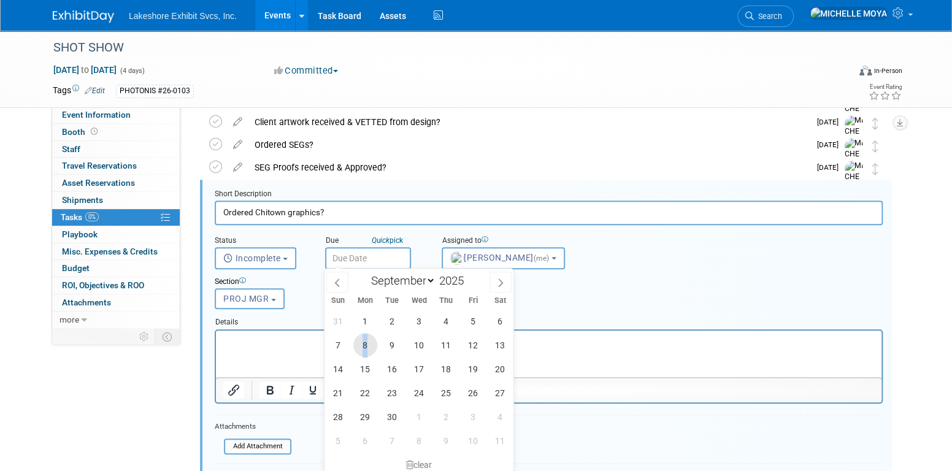
click at [365, 344] on span "8" at bounding box center [365, 345] width 24 height 24
type input "[DATE]"
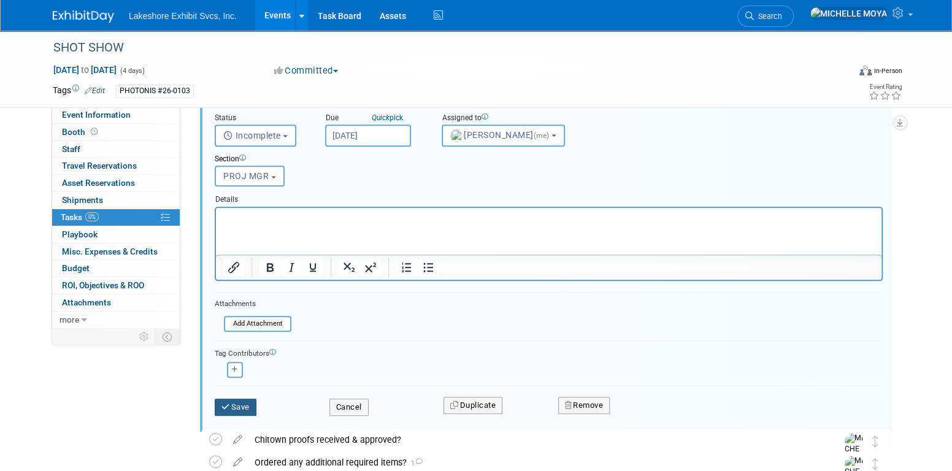
click at [251, 403] on button "Save" at bounding box center [236, 407] width 42 height 17
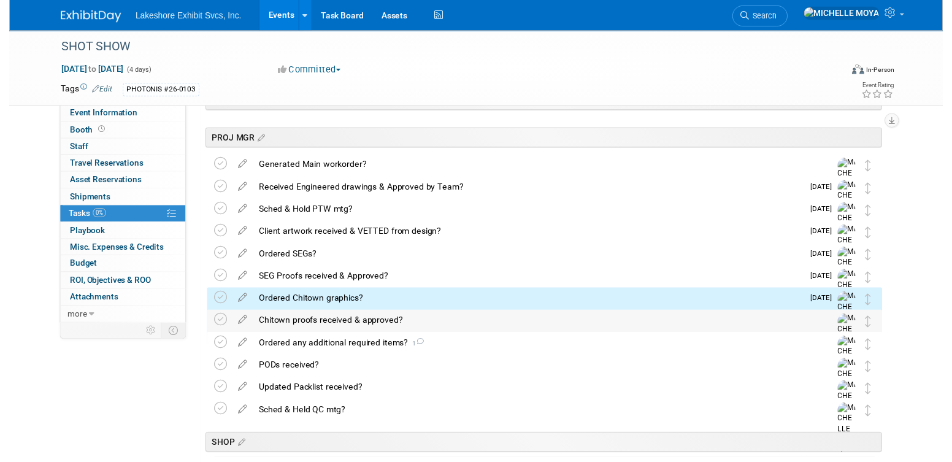
scroll to position [272, 0]
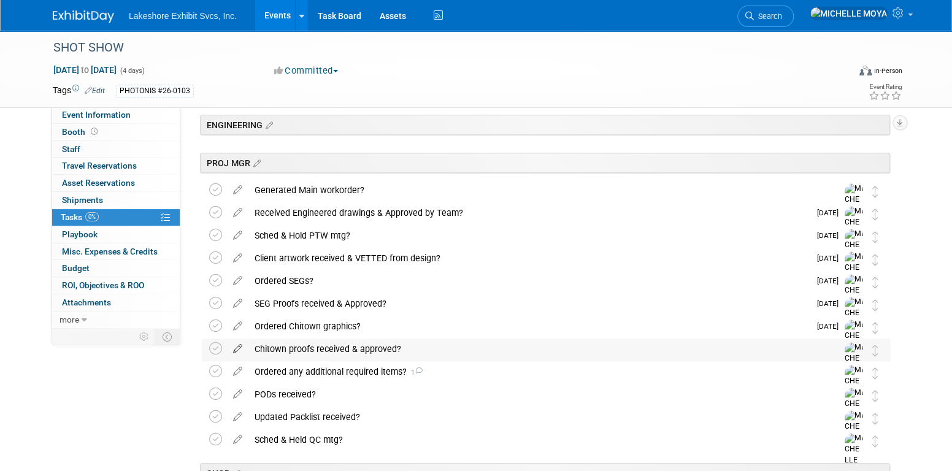
click at [242, 346] on icon at bounding box center [237, 346] width 21 height 15
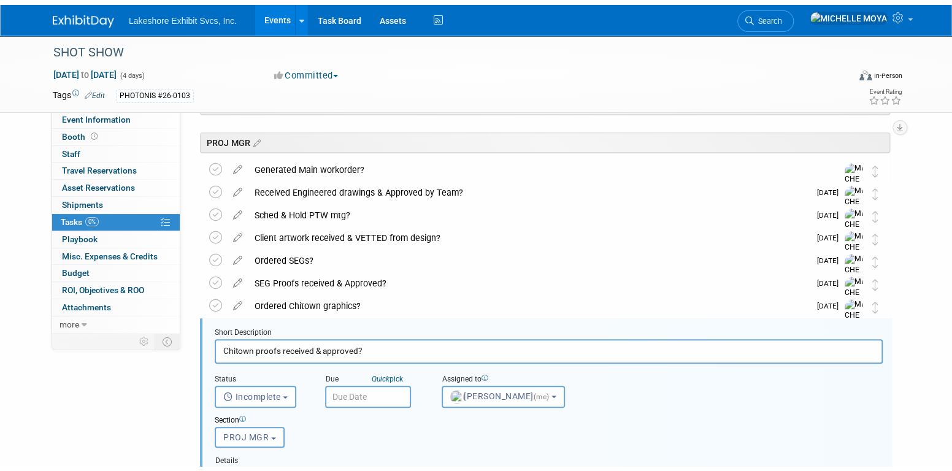
scroll to position [431, 0]
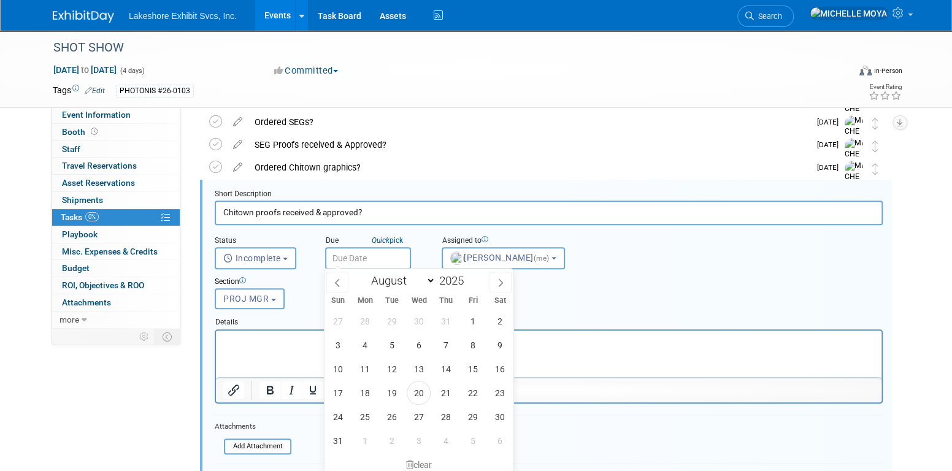
click at [353, 258] on input "text" at bounding box center [368, 258] width 86 height 22
click at [425, 282] on select "January February March April May June July August September October November De…" at bounding box center [400, 280] width 71 height 15
select select "8"
click at [365, 273] on select "January February March April May June July August September October November De…" at bounding box center [400, 280] width 71 height 15
click at [479, 392] on span "26" at bounding box center [473, 393] width 24 height 24
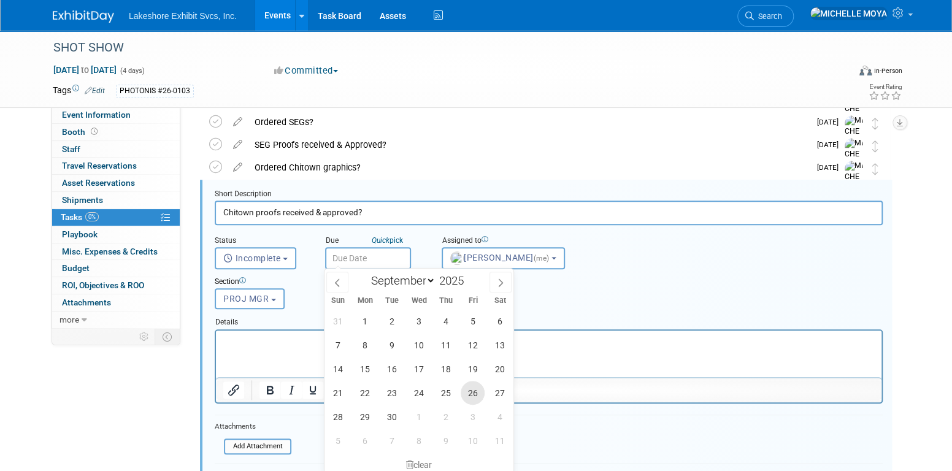
type input "[DATE]"
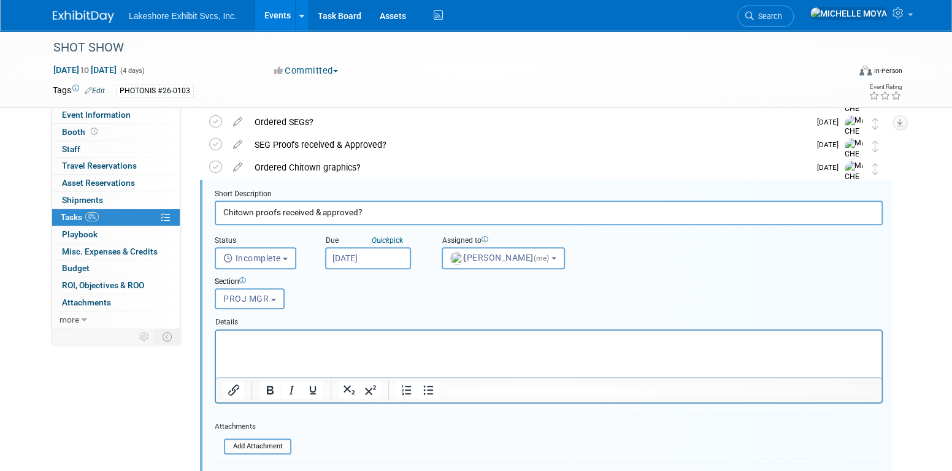
scroll to position [554, 0]
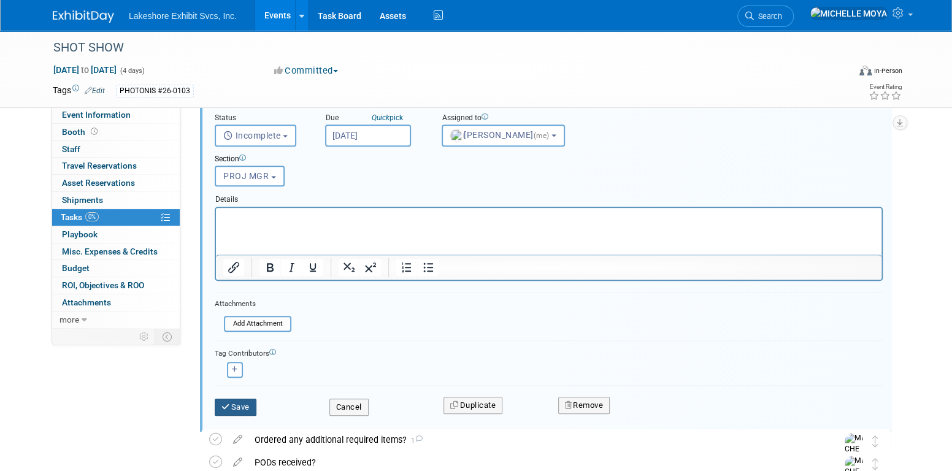
click at [252, 403] on button "Save" at bounding box center [236, 407] width 42 height 17
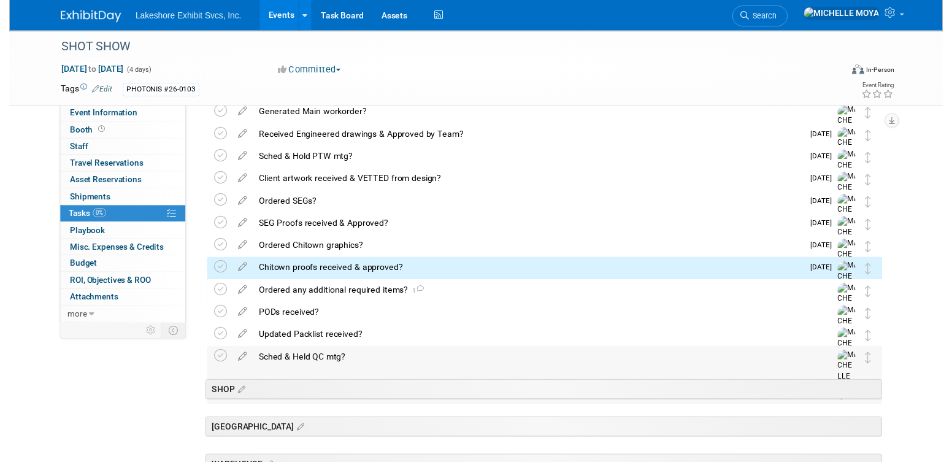
scroll to position [348, 0]
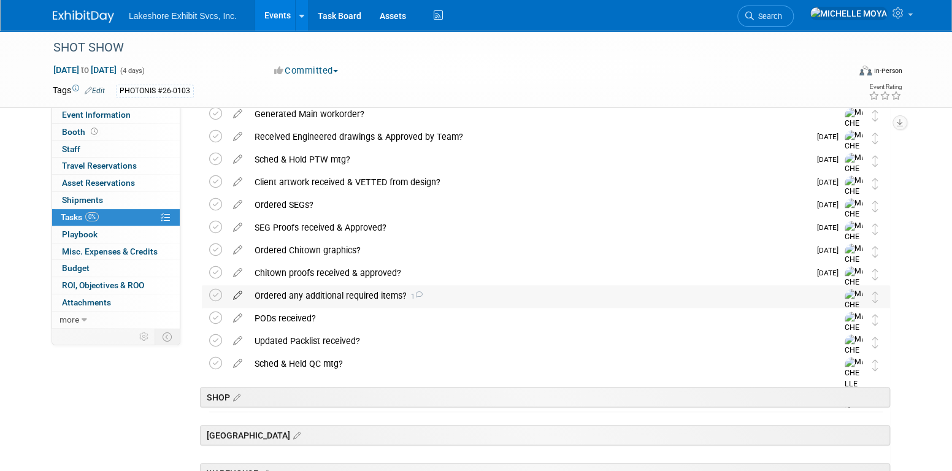
click at [242, 293] on icon at bounding box center [237, 292] width 21 height 15
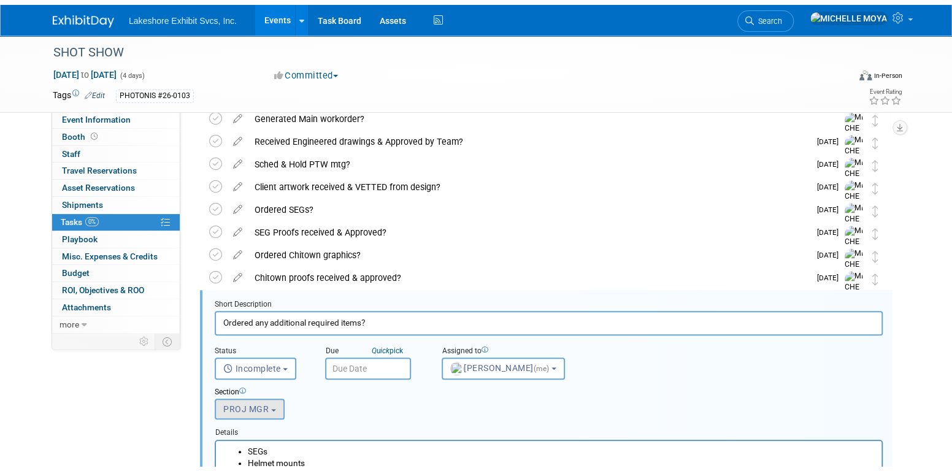
scroll to position [454, 0]
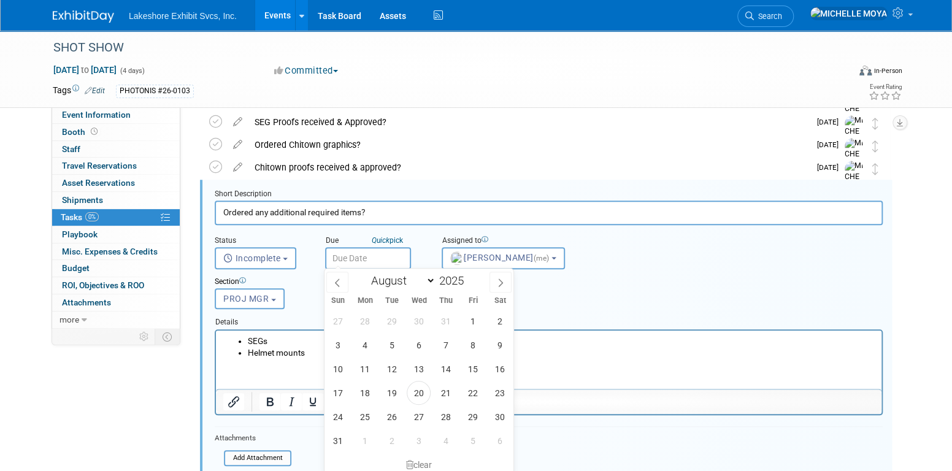
click at [347, 256] on input "text" at bounding box center [368, 258] width 86 height 22
click at [430, 278] on select "January February March April May June July August September October November De…" at bounding box center [400, 280] width 71 height 15
select select "8"
click at [365, 273] on select "January February March April May June July August September October November De…" at bounding box center [400, 280] width 71 height 15
click at [363, 344] on span "8" at bounding box center [365, 345] width 24 height 24
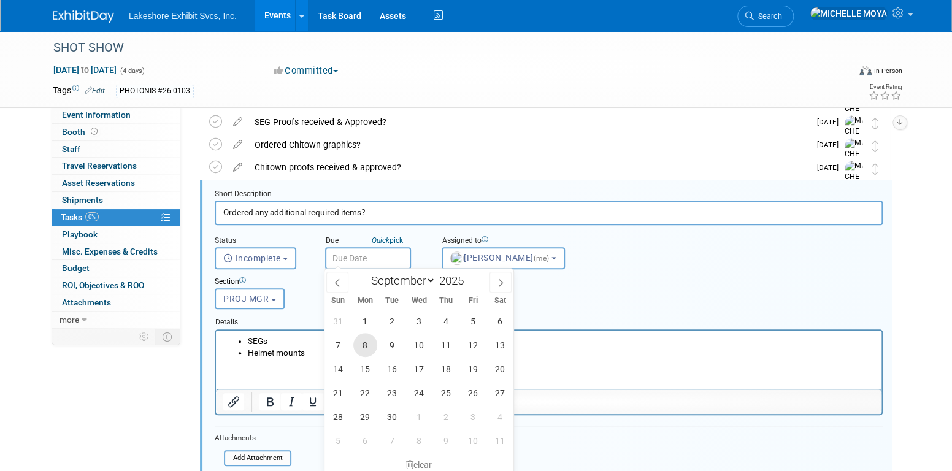
type input "[DATE]"
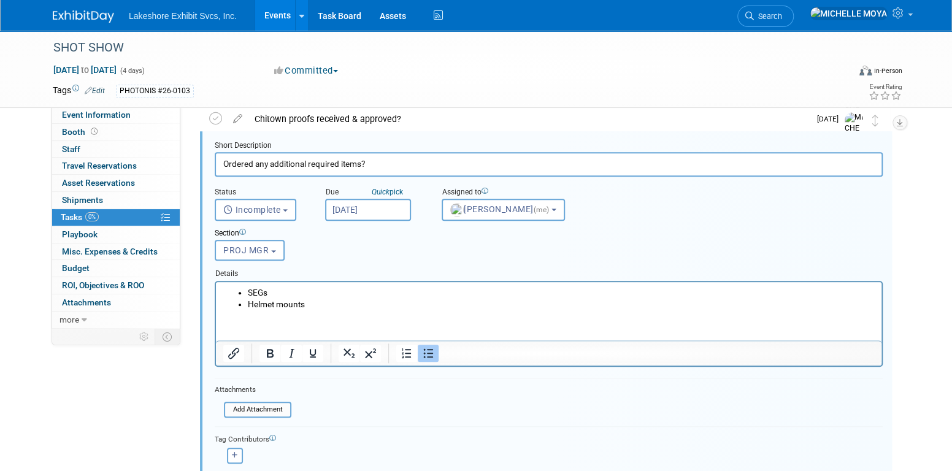
scroll to position [576, 0]
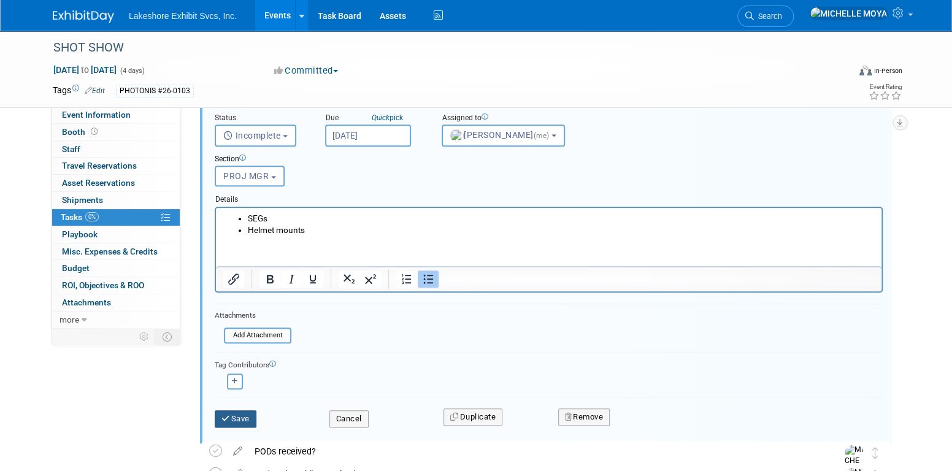
click at [241, 418] on button "Save" at bounding box center [236, 419] width 42 height 17
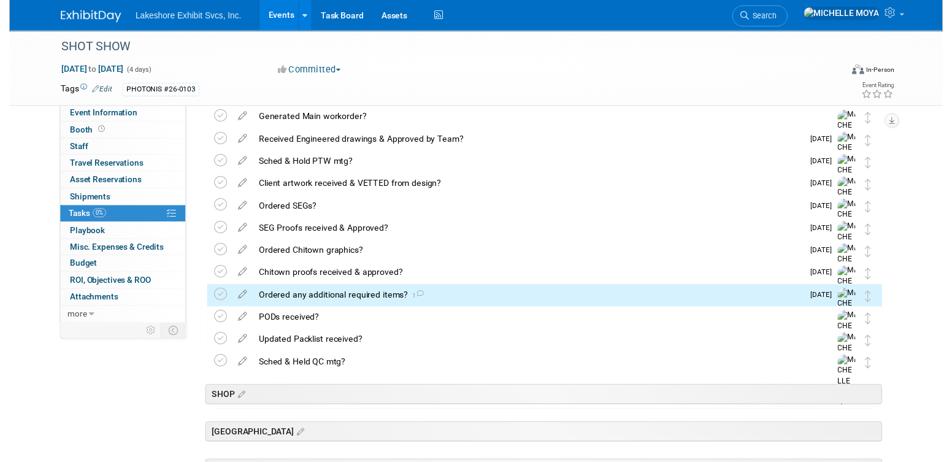
scroll to position [333, 0]
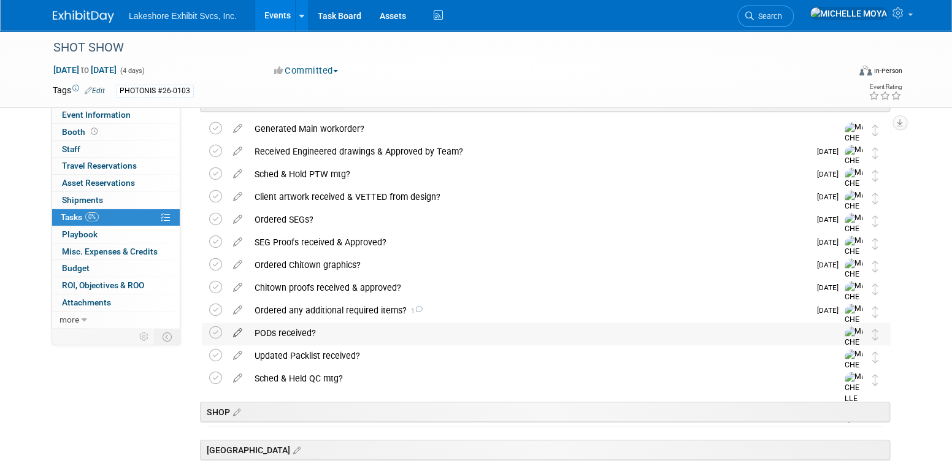
click at [234, 334] on icon at bounding box center [237, 330] width 21 height 15
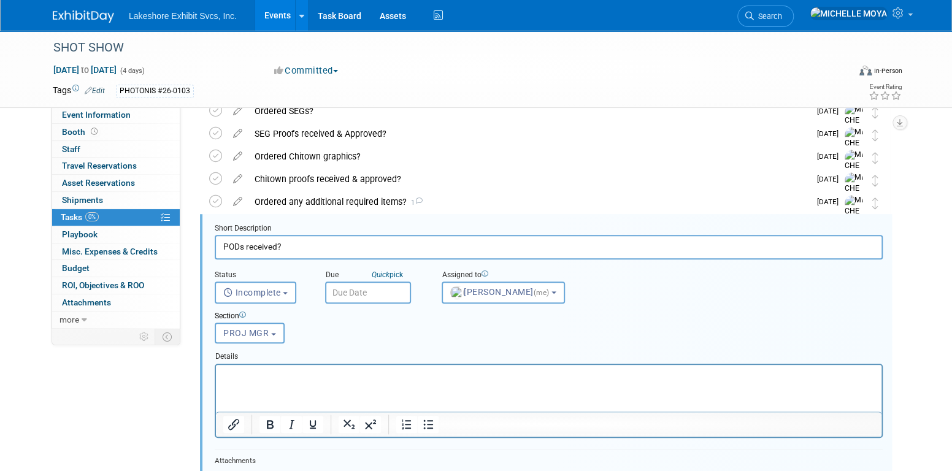
scroll to position [476, 0]
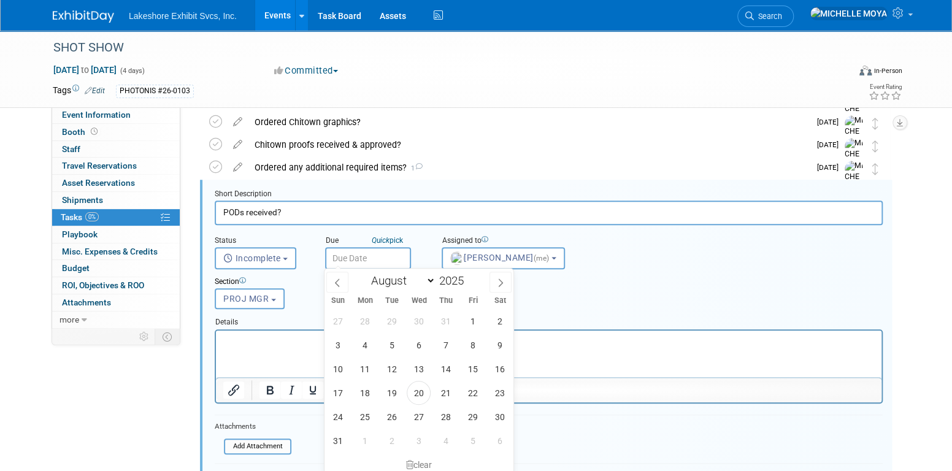
click at [356, 249] on input "text" at bounding box center [368, 258] width 86 height 22
click at [429, 282] on select "January February March April May June July August September October November De…" at bounding box center [400, 280] width 71 height 15
select select "11"
click at [365, 273] on select "January February March April May June July August September October November De…" at bounding box center [400, 280] width 71 height 15
click at [499, 282] on icon at bounding box center [500, 283] width 9 height 9
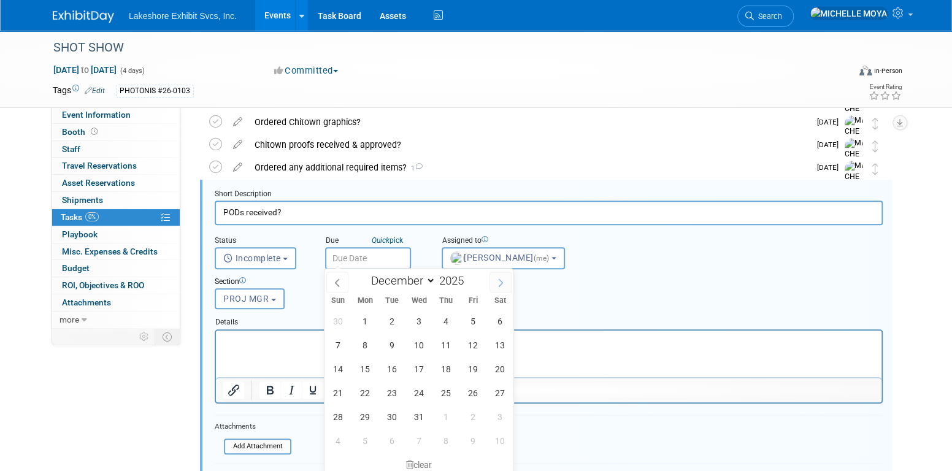
type input "2026"
select select "0"
click at [449, 342] on span "8" at bounding box center [446, 345] width 24 height 24
type input "[DATE]"
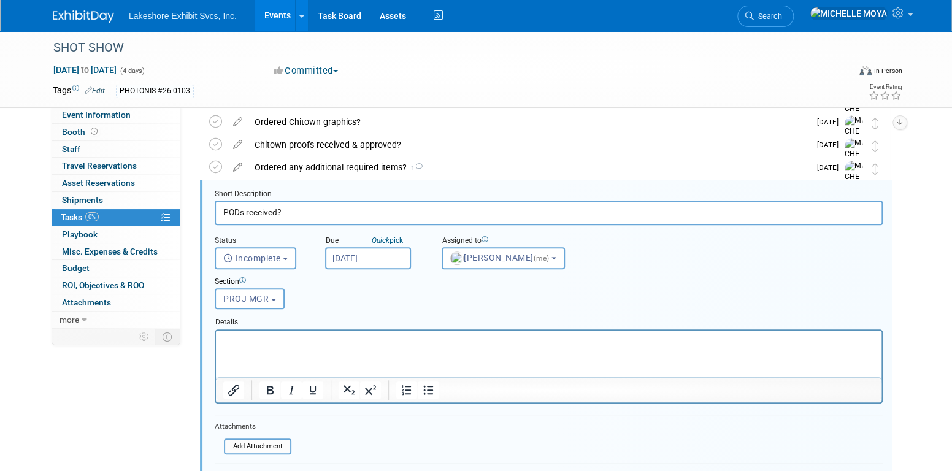
click at [401, 333] on html at bounding box center [549, 338] width 666 height 17
click at [430, 377] on div at bounding box center [549, 389] width 666 height 25
click at [429, 392] on icon "Bullet list" at bounding box center [428, 390] width 15 height 15
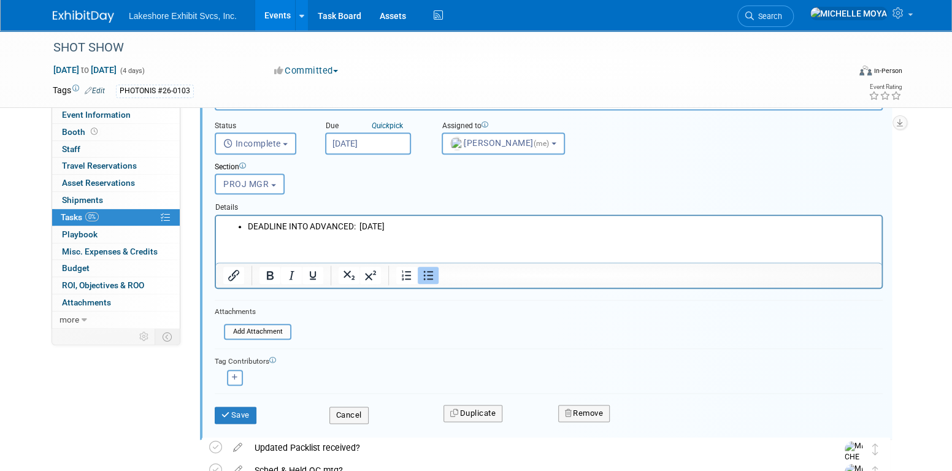
scroll to position [599, 0]
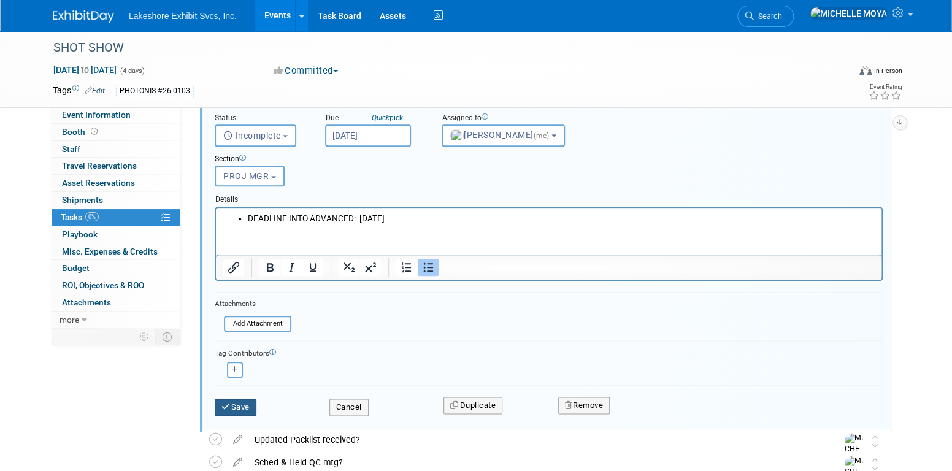
click at [244, 408] on button "Save" at bounding box center [236, 407] width 42 height 17
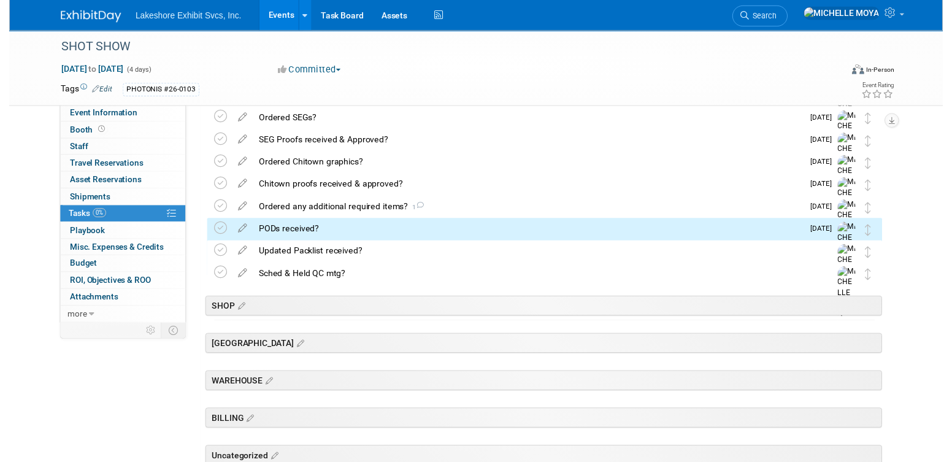
scroll to position [395, 0]
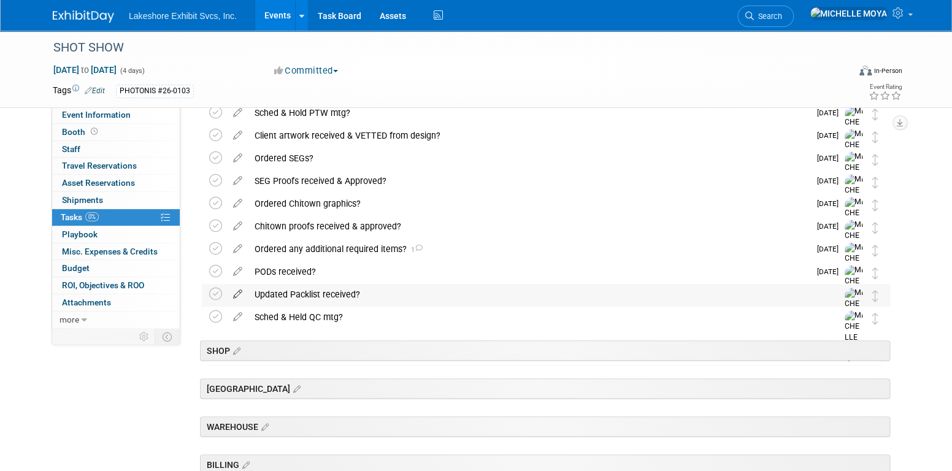
click at [239, 296] on icon at bounding box center [237, 291] width 21 height 15
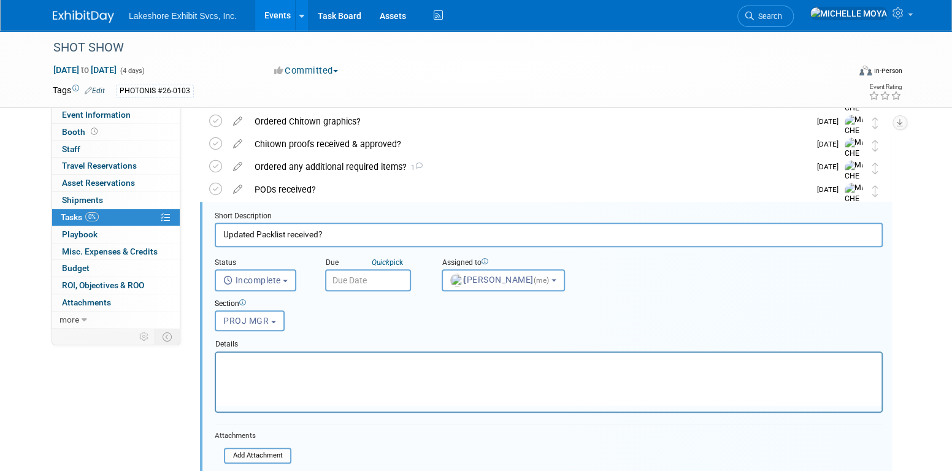
scroll to position [499, 0]
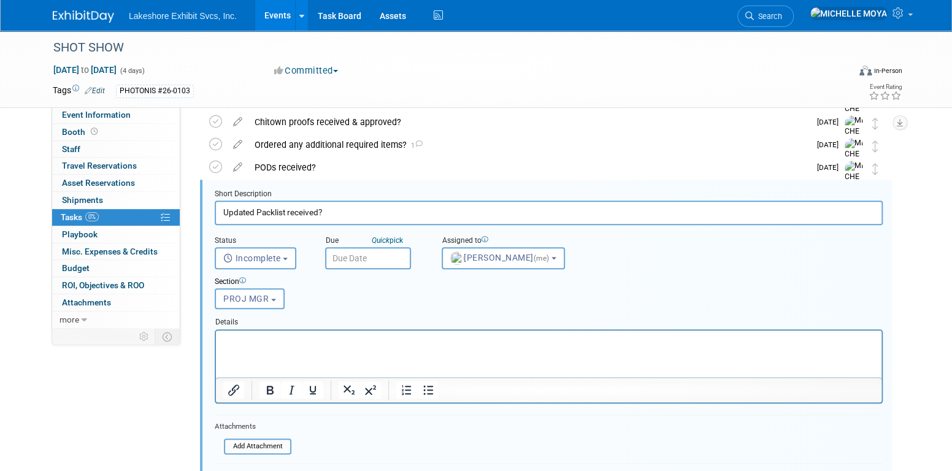
click at [364, 255] on input "text" at bounding box center [368, 258] width 86 height 22
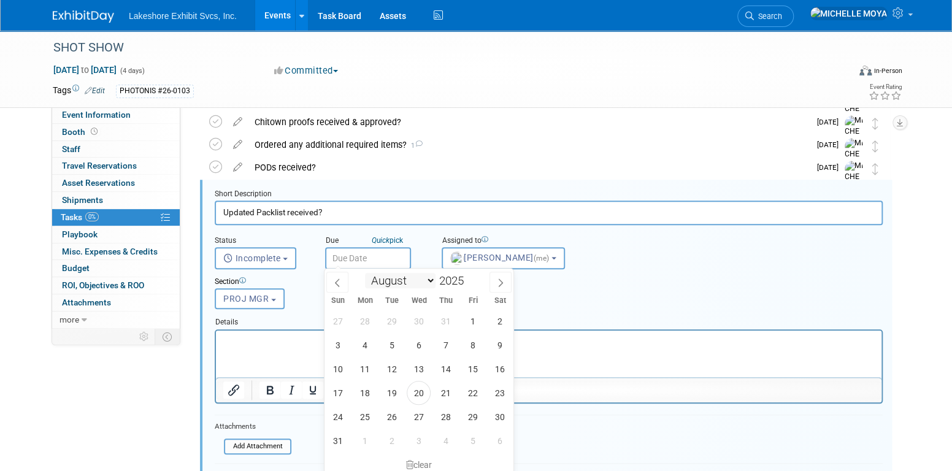
click at [433, 283] on select "January February March April May June July August September October November De…" at bounding box center [400, 280] width 71 height 15
select select "11"
click at [365, 273] on select "January February March April May June July August September October November De…" at bounding box center [400, 280] width 71 height 15
click at [500, 281] on icon at bounding box center [500, 283] width 9 height 9
type input "2026"
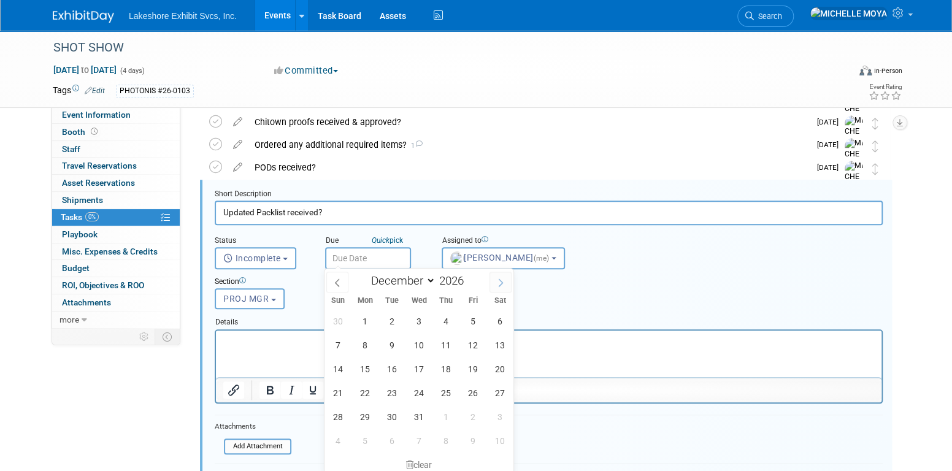
select select "0"
click at [449, 322] on span "1" at bounding box center [446, 321] width 24 height 24
type input "[DATE]"
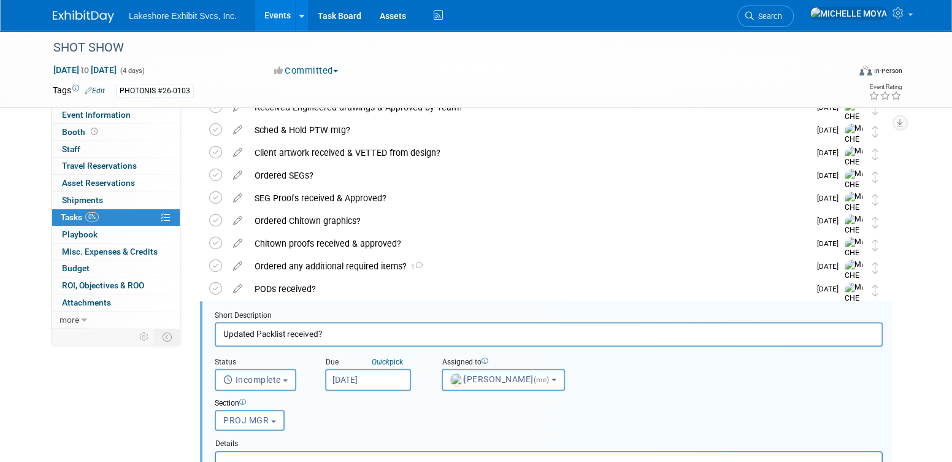
scroll to position [376, 0]
click at [379, 382] on input "[DATE]" at bounding box center [368, 381] width 86 height 22
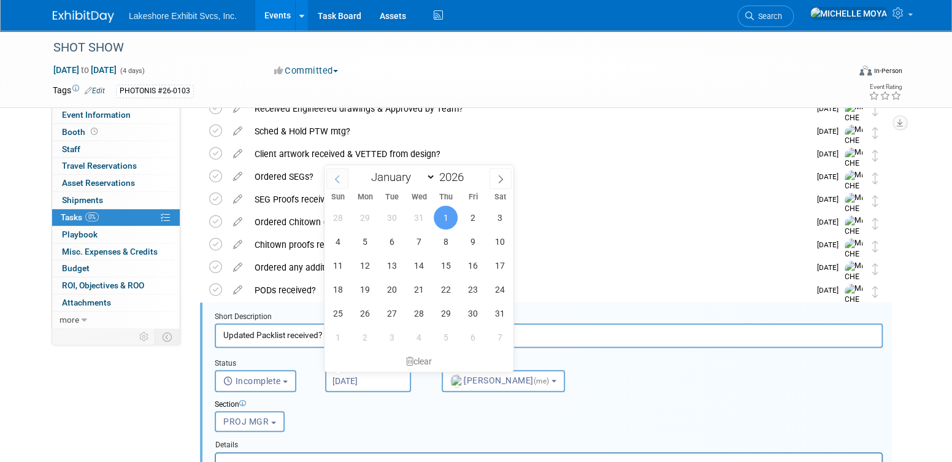
click at [339, 177] on icon at bounding box center [337, 179] width 9 height 9
type input "2025"
select select "11"
click at [466, 298] on span "26" at bounding box center [473, 289] width 24 height 24
type input "[DATE]"
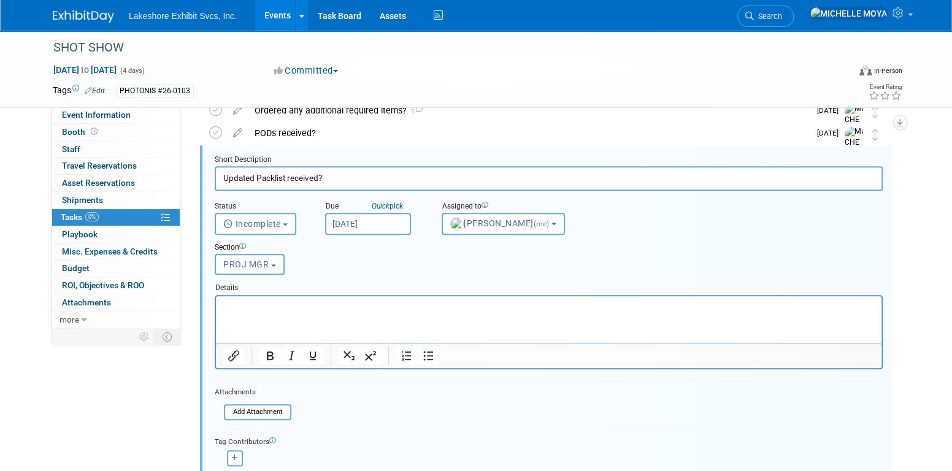
scroll to position [560, 0]
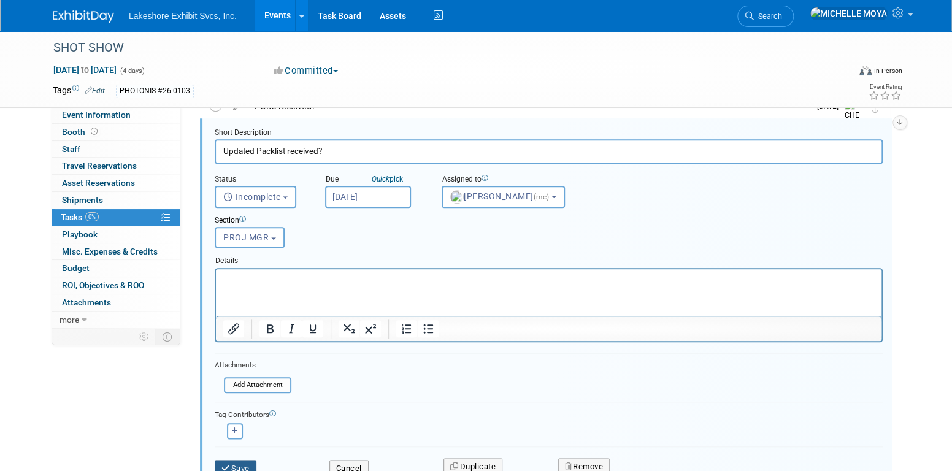
click at [243, 460] on button "Save" at bounding box center [236, 468] width 42 height 17
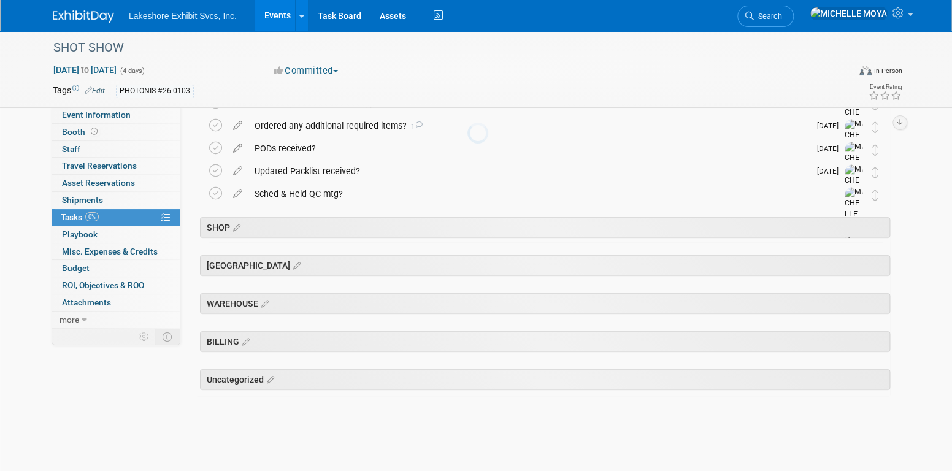
scroll to position [517, 0]
click at [245, 191] on icon at bounding box center [237, 191] width 21 height 15
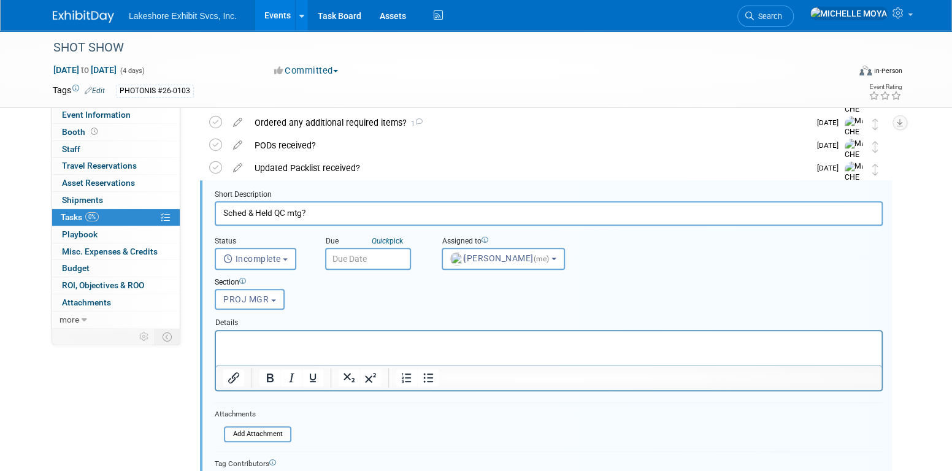
scroll to position [522, 0]
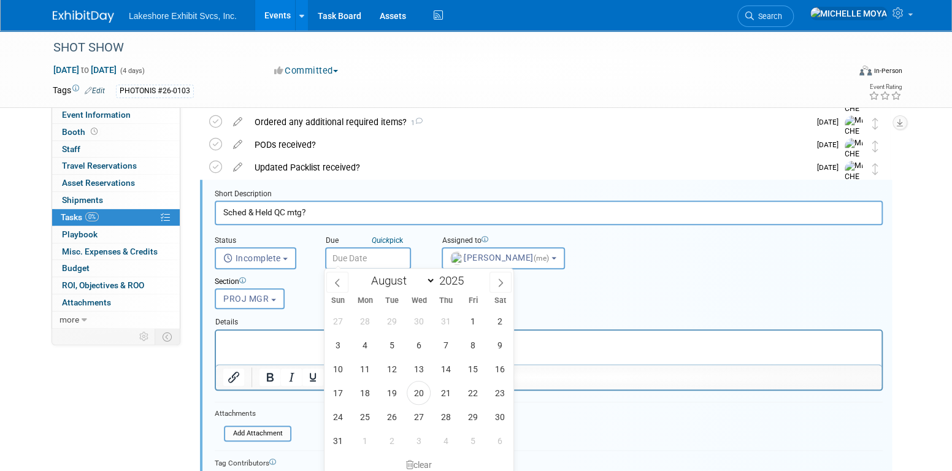
click at [355, 265] on input "text" at bounding box center [368, 258] width 86 height 22
click at [428, 279] on select "January February March April May June July August September October November De…" at bounding box center [400, 280] width 71 height 15
select select "11"
click at [365, 273] on select "January February March April May June July August September October November De…" at bounding box center [400, 280] width 71 height 15
click at [366, 415] on span "29" at bounding box center [365, 417] width 24 height 24
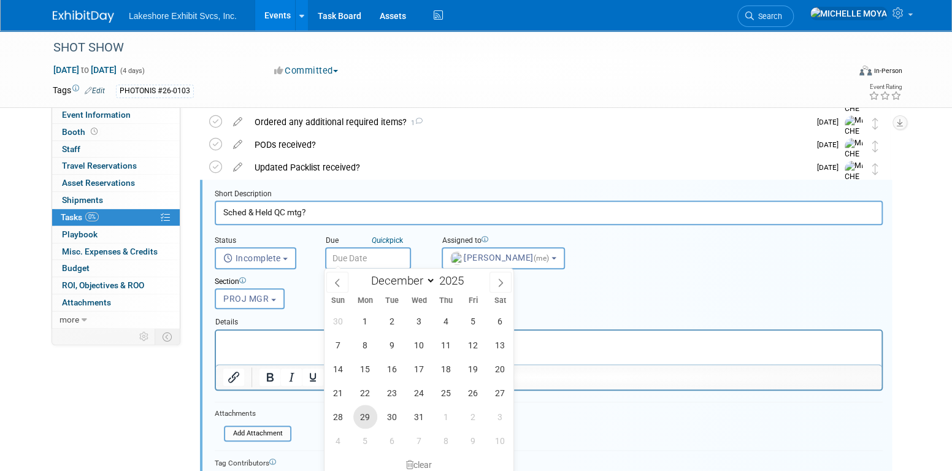
type input "[DATE]"
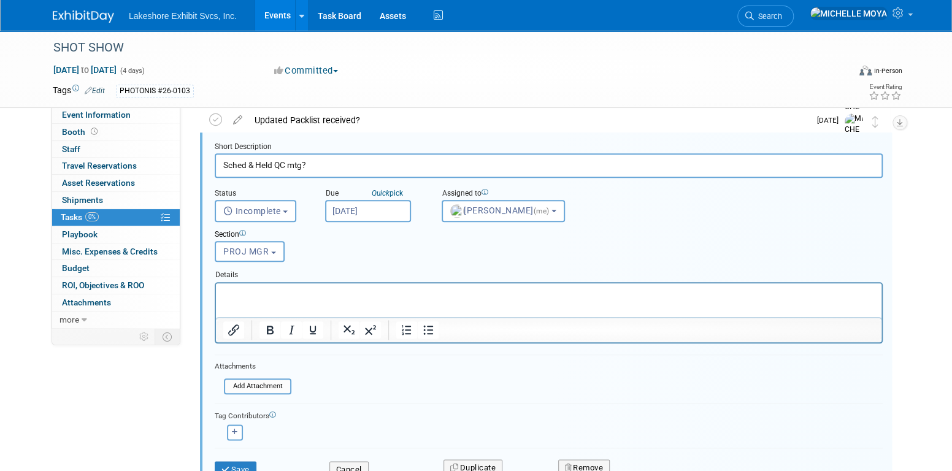
scroll to position [644, 0]
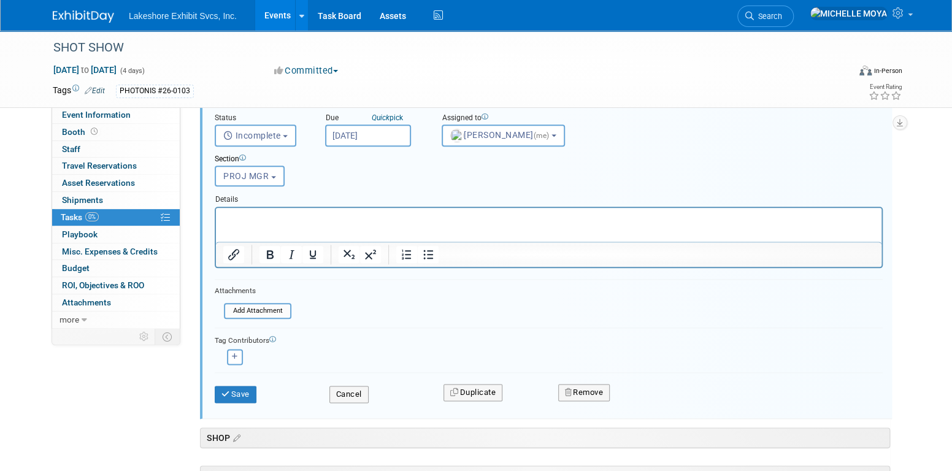
drag, startPoint x: 239, startPoint y: 381, endPoint x: 230, endPoint y: 401, distance: 21.7
click at [236, 388] on div "Save" at bounding box center [263, 390] width 115 height 25
click at [230, 392] on button "Save" at bounding box center [236, 394] width 42 height 17
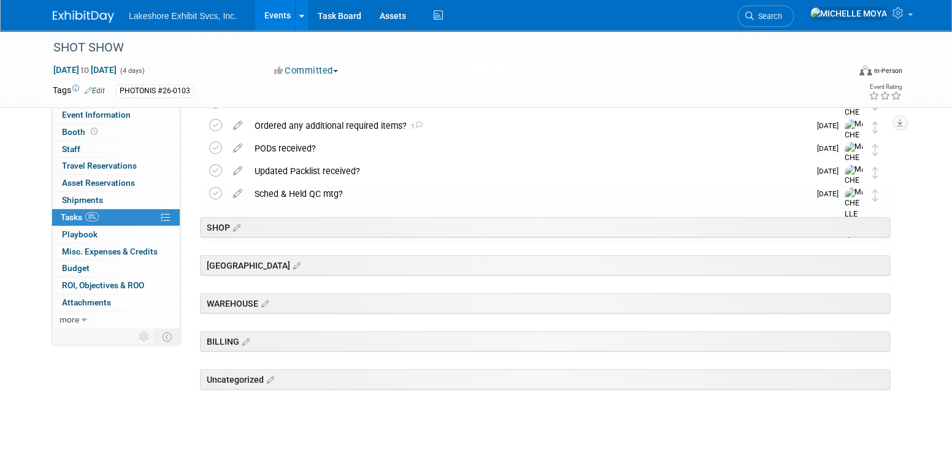
scroll to position [517, 0]
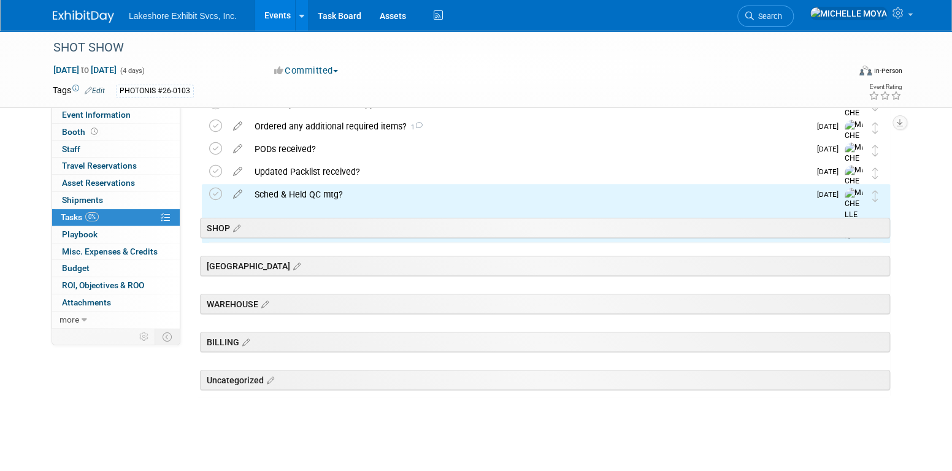
click at [326, 193] on div "Sched & Held QC mtg?" at bounding box center [530, 194] width 562 height 21
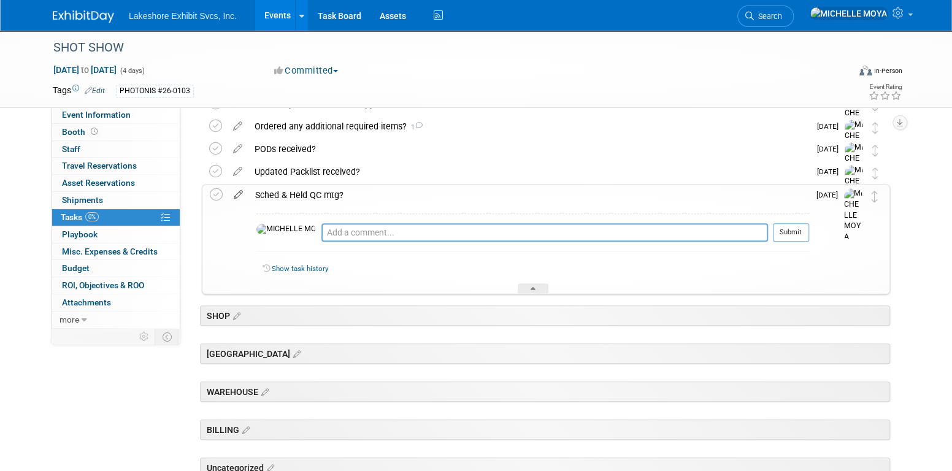
click at [238, 190] on icon at bounding box center [238, 192] width 21 height 15
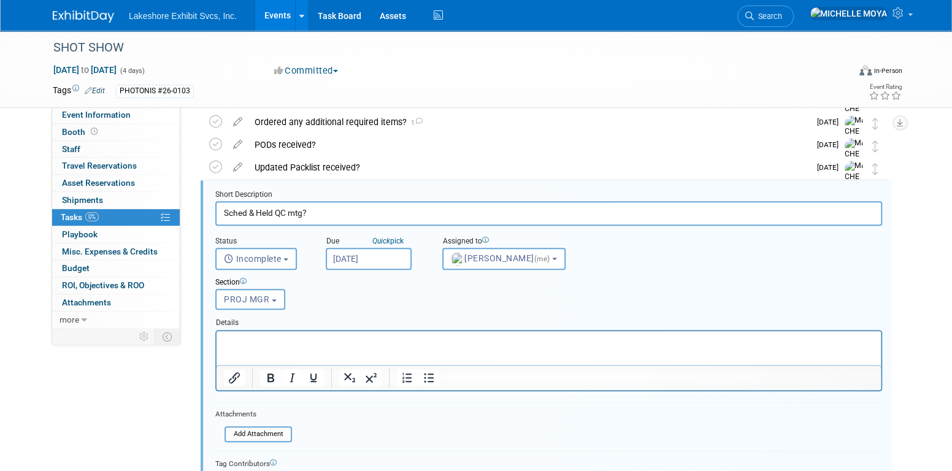
scroll to position [522, 0]
drag, startPoint x: 373, startPoint y: 339, endPoint x: 381, endPoint y: 344, distance: 10.2
click at [373, 339] on p "Rich Text Area. Press ALT-0 for help." at bounding box center [549, 342] width 651 height 12
click at [427, 377] on icon "Bullet list" at bounding box center [429, 378] width 15 height 15
click at [276, 368] on div at bounding box center [292, 378] width 79 height 20
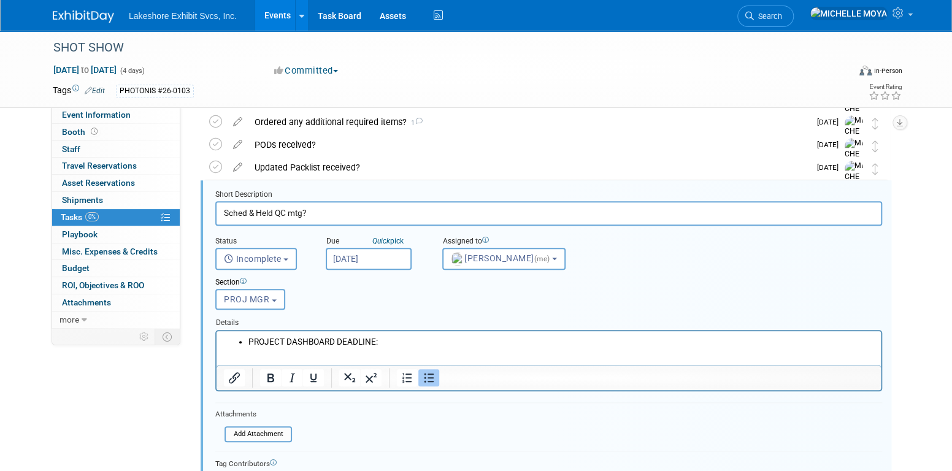
click at [385, 341] on li "PROJECT DASHBOARD DEADLINE:" at bounding box center [562, 342] width 626 height 12
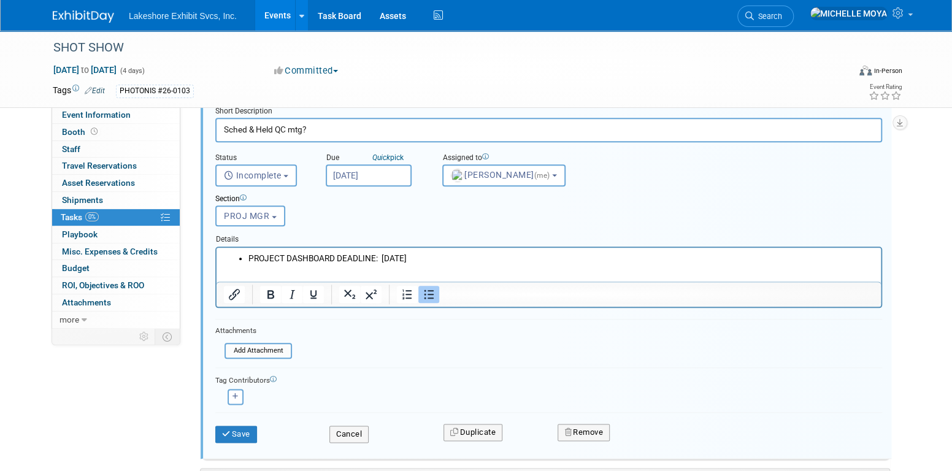
scroll to position [460, 0]
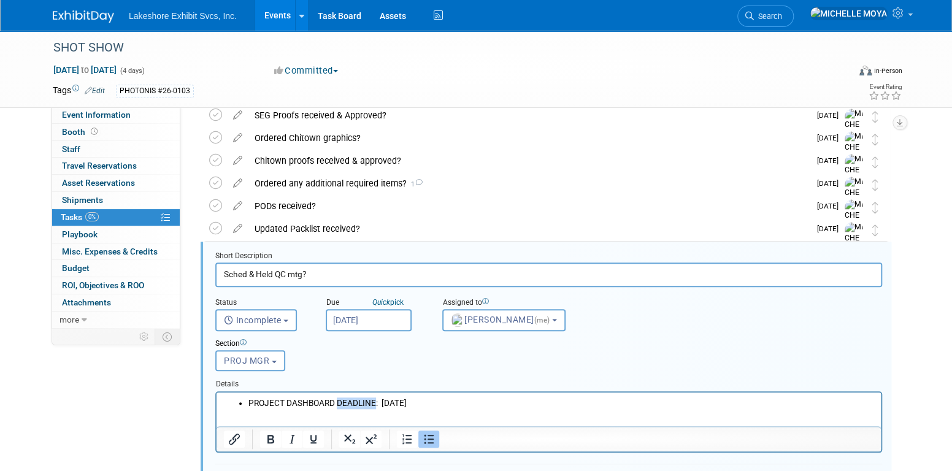
drag, startPoint x: 374, startPoint y: 403, endPoint x: 612, endPoint y: 765, distance: 433.9
click at [339, 401] on li "PROJECT DASHBOARD DEADLINE: [DATE]" at bounding box center [562, 403] width 626 height 12
click at [496, 400] on li "PROJECT DASHBOARD SHIPDATE: [DATE]" at bounding box center [562, 403] width 626 height 12
click at [411, 415] on li "ADVANCED WAREHOUSE DEADLINE:" at bounding box center [562, 415] width 626 height 12
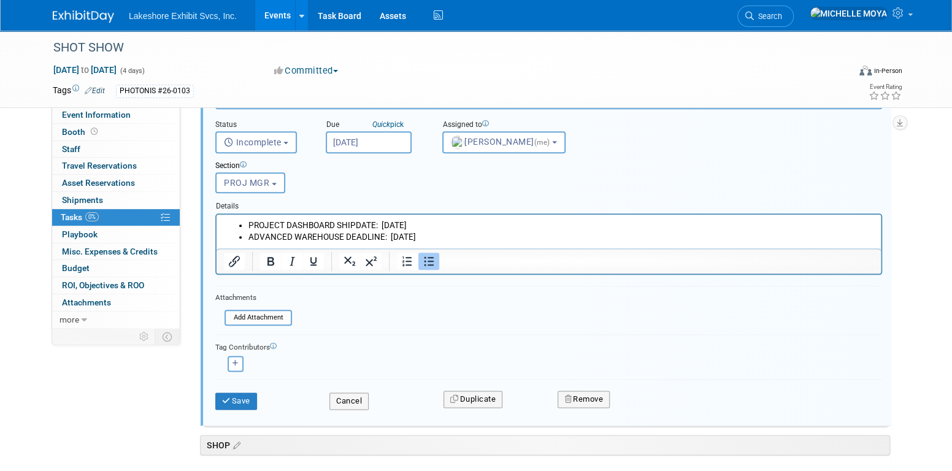
scroll to position [644, 0]
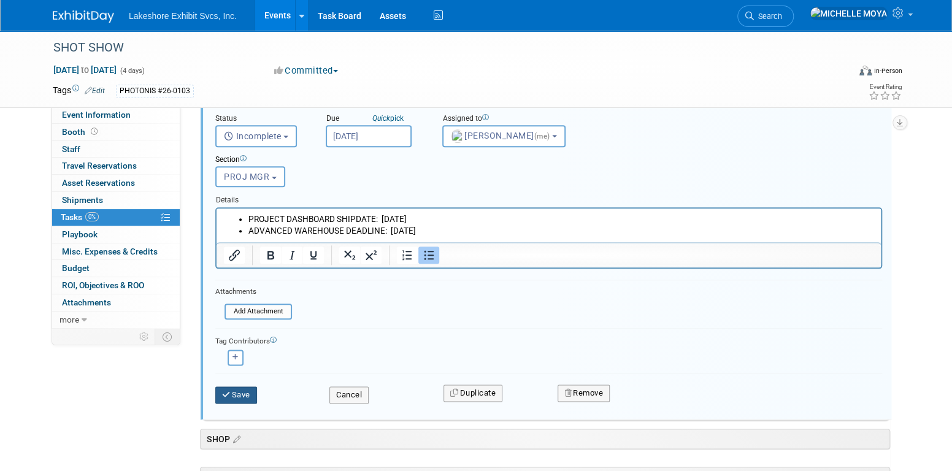
click at [245, 394] on button "Save" at bounding box center [236, 395] width 42 height 17
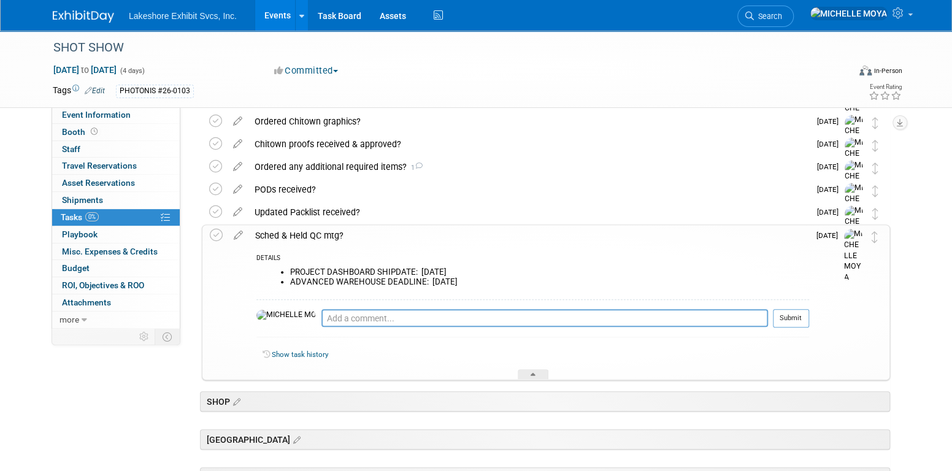
scroll to position [399, 0]
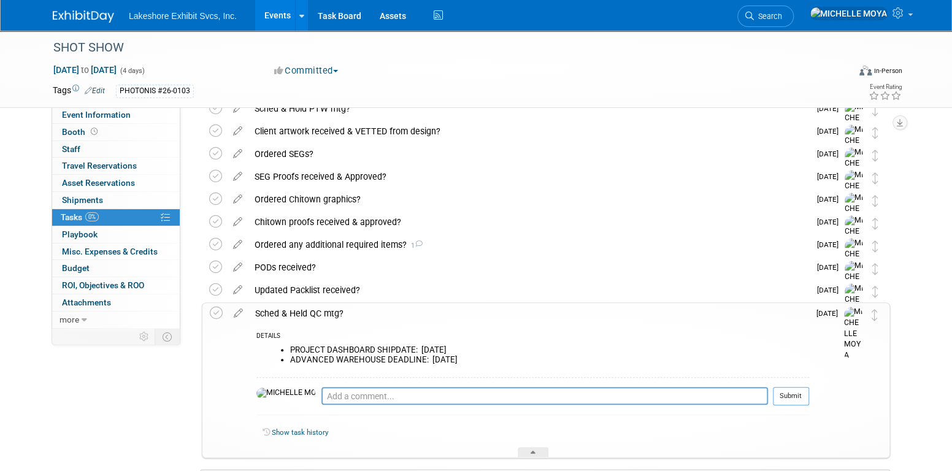
click at [299, 309] on div "Sched & Held QC mtg?" at bounding box center [529, 313] width 560 height 21
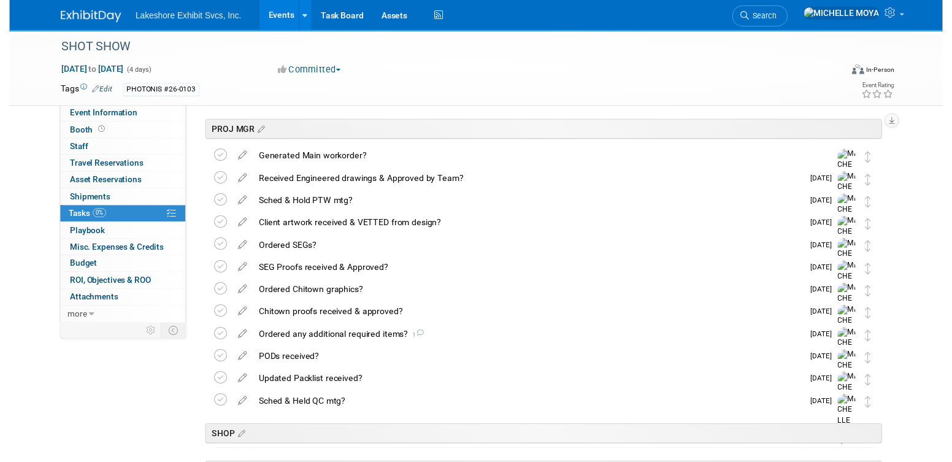
scroll to position [307, 0]
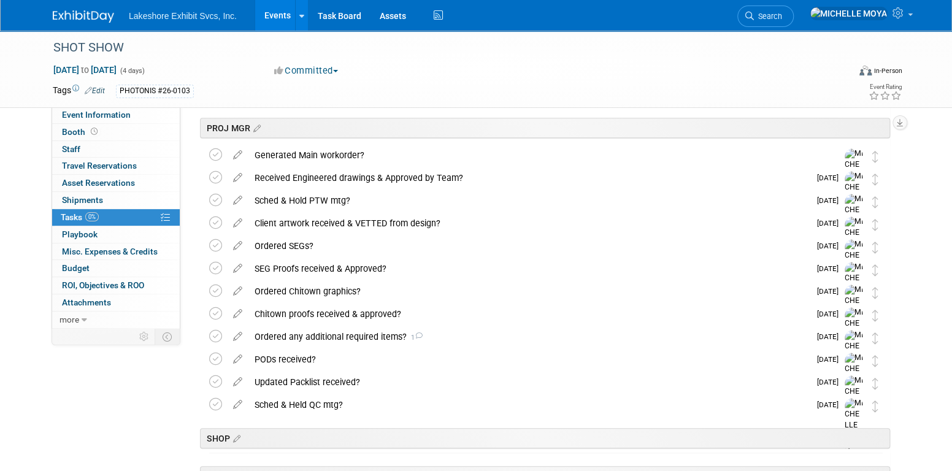
click at [341, 336] on div "Ordered any additional required items? 1" at bounding box center [530, 336] width 562 height 21
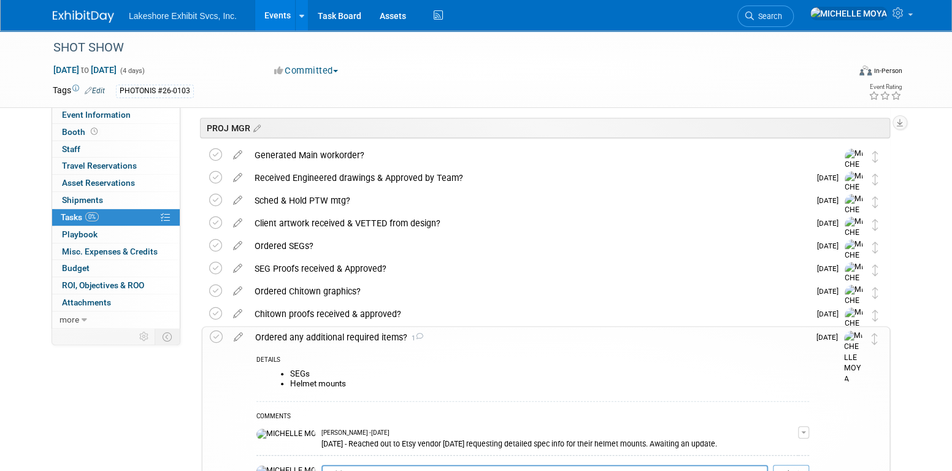
click at [243, 336] on icon at bounding box center [238, 334] width 21 height 15
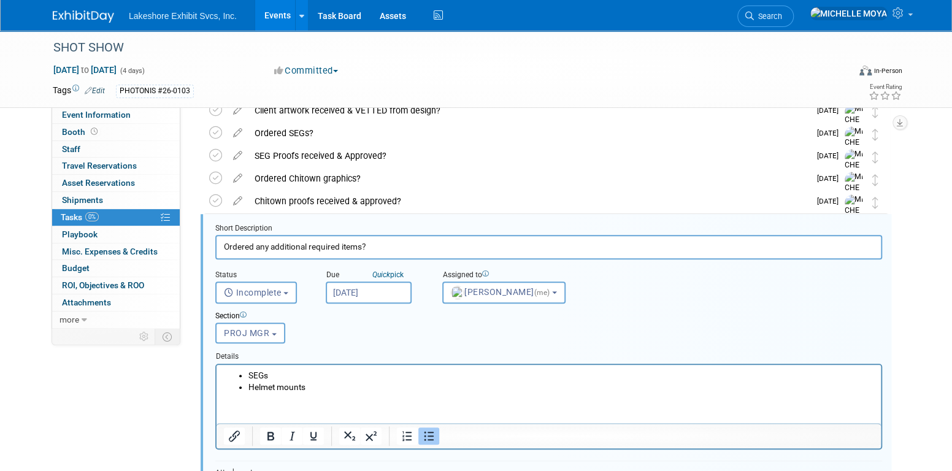
scroll to position [454, 0]
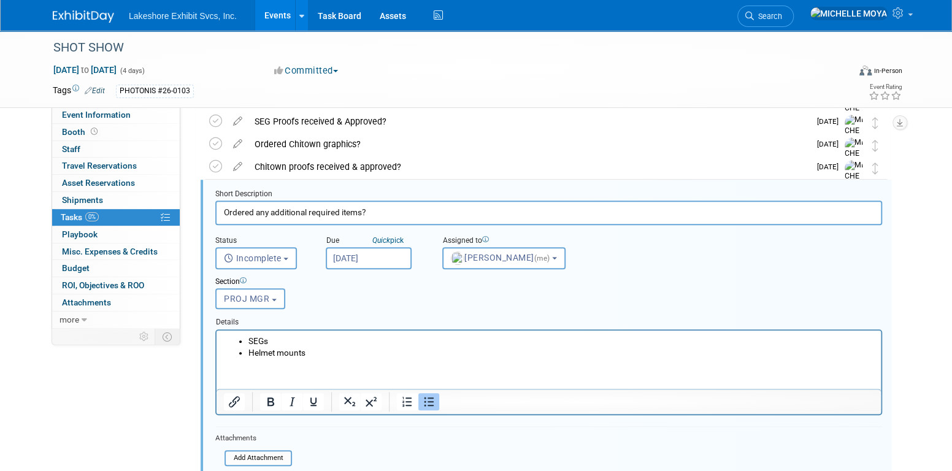
click at [319, 356] on li "Helmet mounts" at bounding box center [562, 353] width 626 height 12
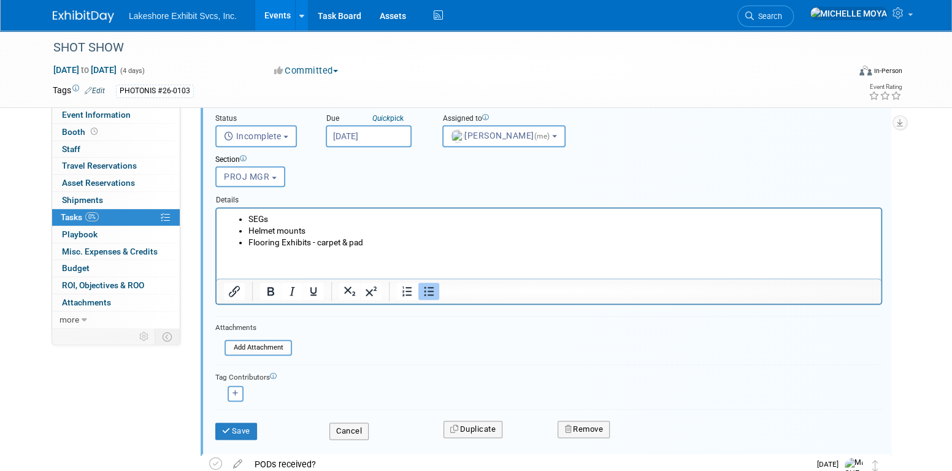
scroll to position [577, 0]
click at [245, 423] on button "Save" at bounding box center [236, 430] width 42 height 17
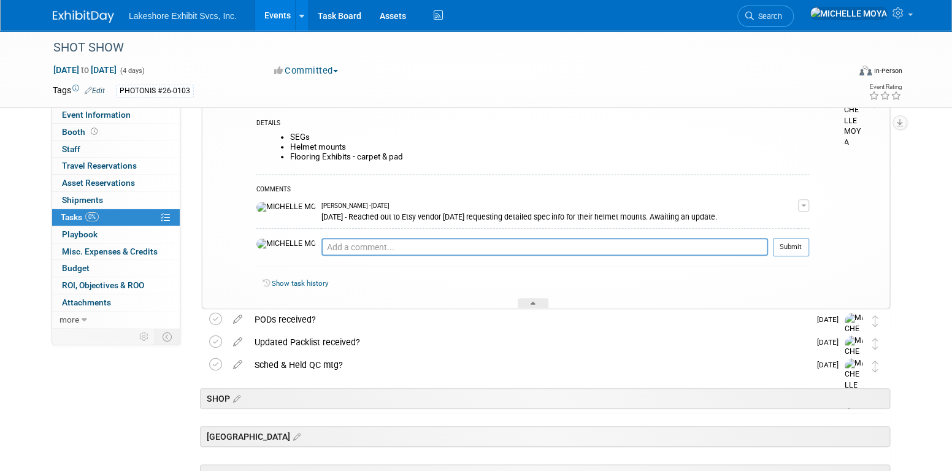
scroll to position [454, 0]
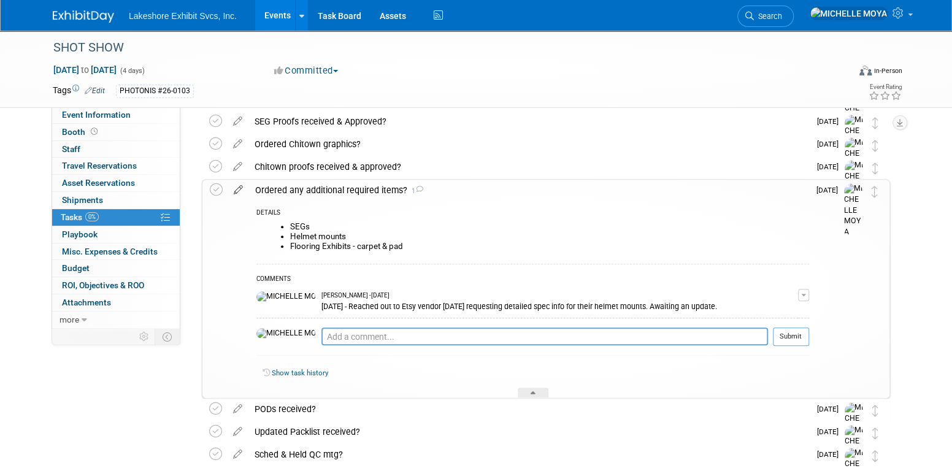
click at [238, 187] on icon at bounding box center [238, 187] width 21 height 15
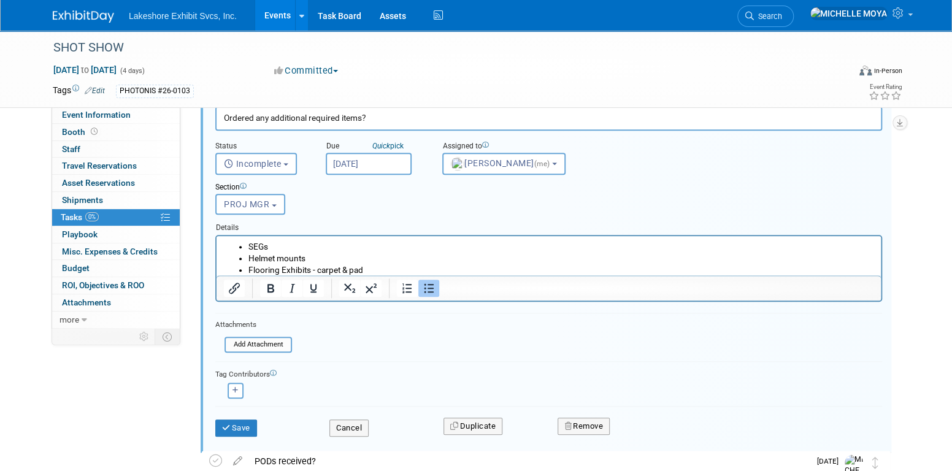
scroll to position [577, 0]
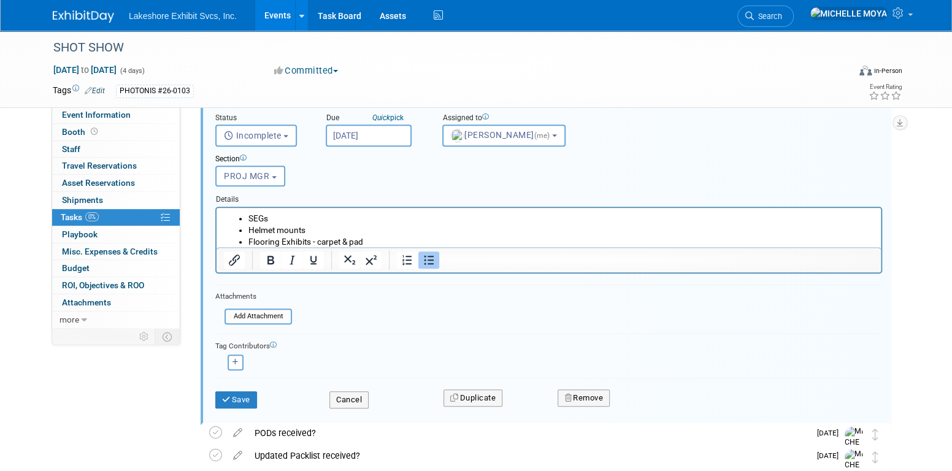
click at [377, 239] on li "Flooring Exhibits - carpet & pad" at bounding box center [562, 242] width 626 height 12
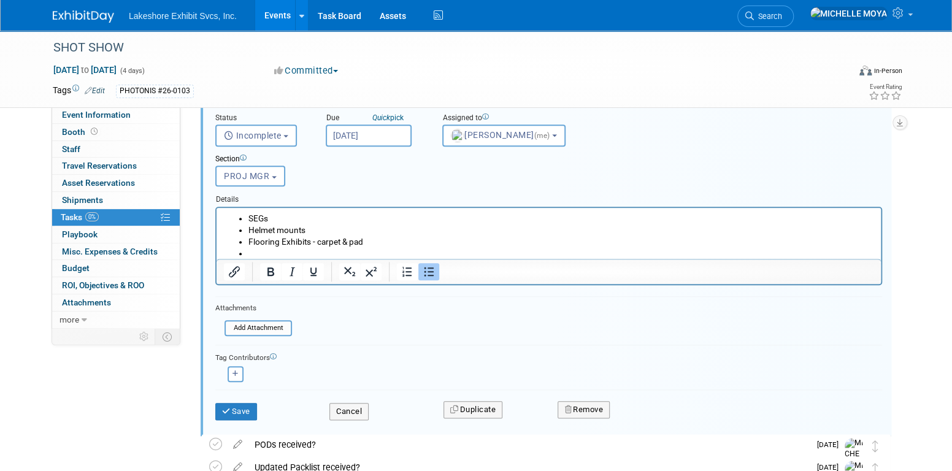
scroll to position [0, 0]
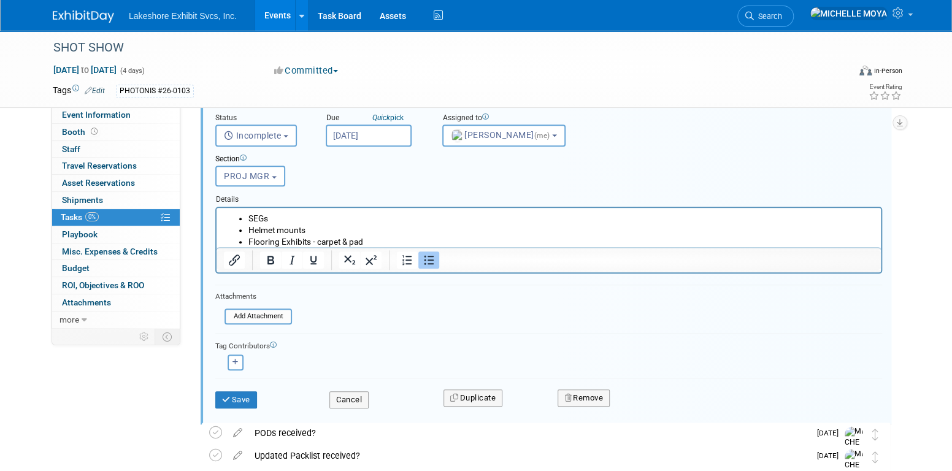
click at [249, 220] on li "SEGs" at bounding box center [562, 218] width 626 height 12
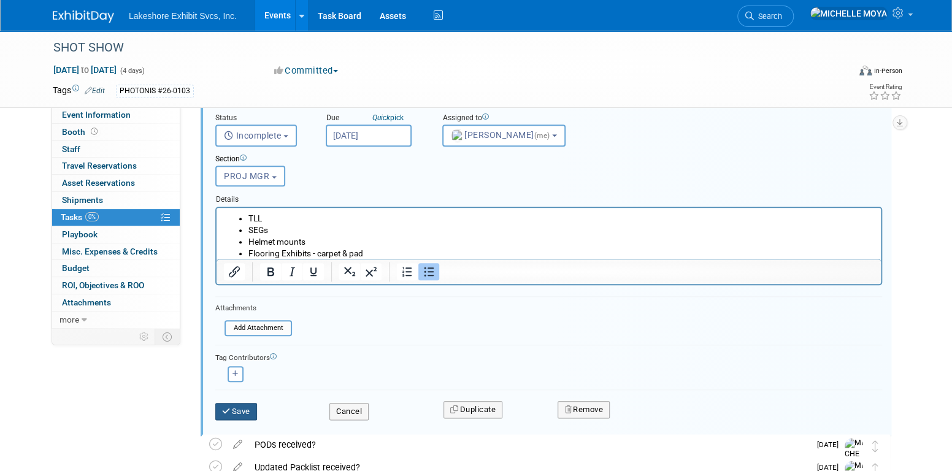
click at [233, 406] on button "Save" at bounding box center [236, 411] width 42 height 17
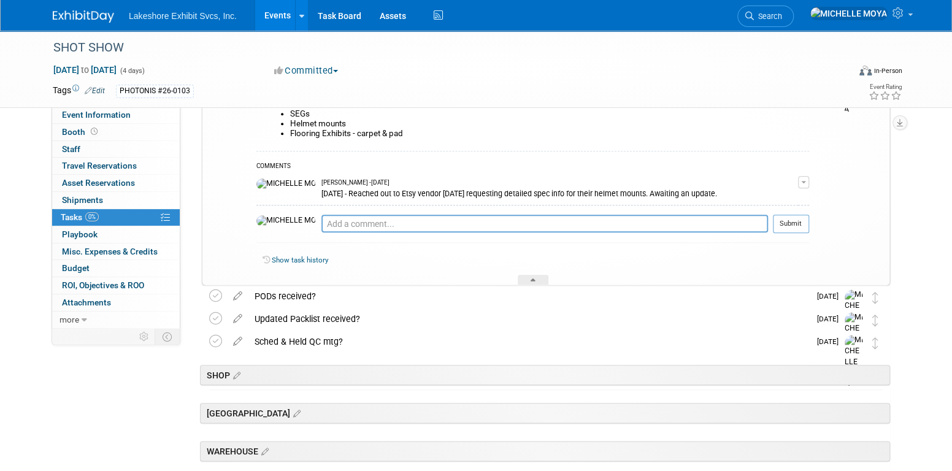
click at [809, 185] on button "button" at bounding box center [803, 182] width 11 height 12
click at [794, 194] on link "Edit Comment" at bounding box center [760, 199] width 97 height 17
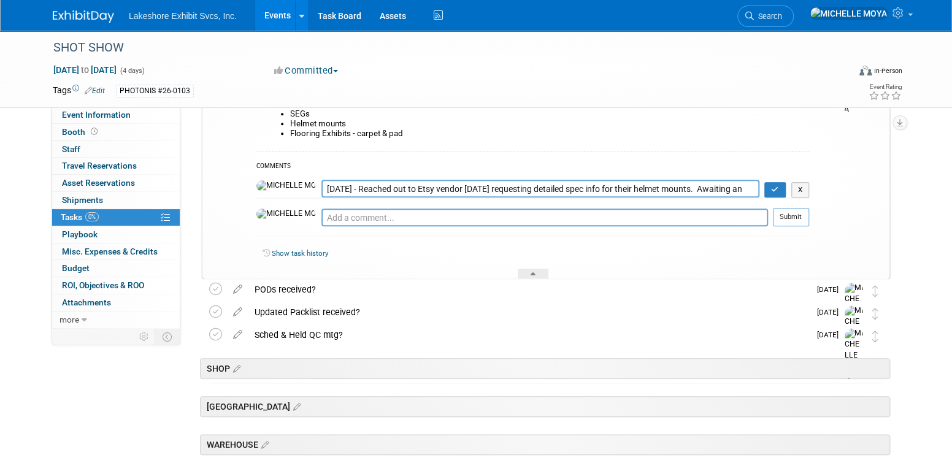
click at [322, 187] on textarea "[DATE] - Reached out to Etsy vendor [DATE] requesting detailed spec info for th…" at bounding box center [541, 189] width 438 height 18
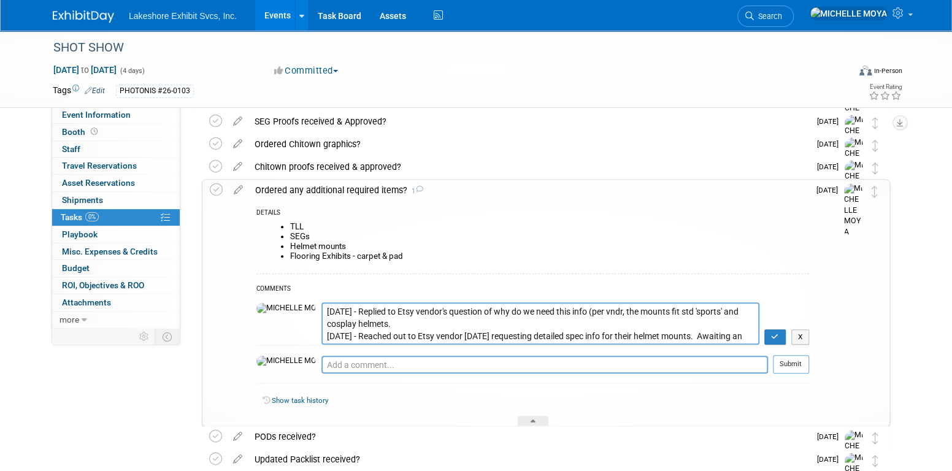
scroll to position [454, 0]
click at [322, 309] on textarea "[DATE] - Reached out to Etsy vendor [DATE] requesting detailed spec info for th…" at bounding box center [541, 324] width 438 height 42
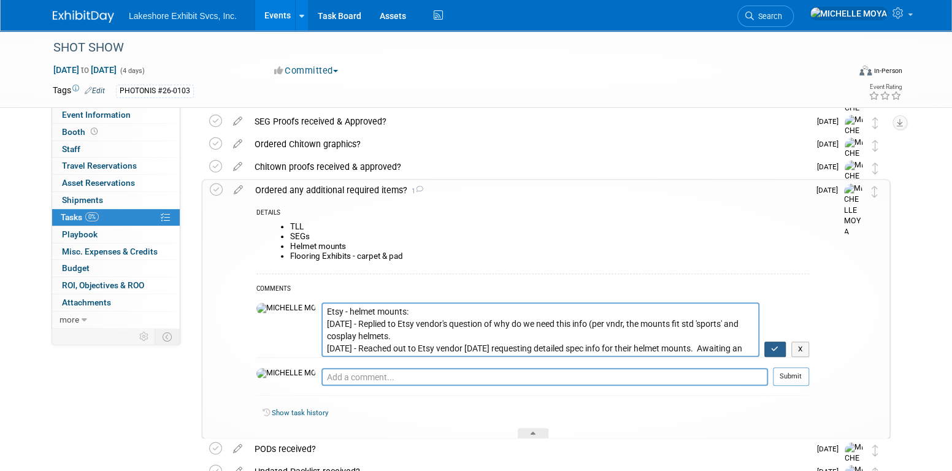
drag, startPoint x: 778, startPoint y: 349, endPoint x: 435, endPoint y: 339, distance: 342.6
click at [449, 342] on tr "[DATE] - Reached out to Etsy vendor [DATE] requesting detailed spec info for th…" at bounding box center [533, 330] width 553 height 55
click at [376, 331] on textarea "[DATE] - Reached out to Etsy vendor [DATE] requesting detailed spec info for th…" at bounding box center [541, 330] width 438 height 55
type textarea "Etsy - helmet mounts: [DATE] - Replied to Etsy vendor's question of why do we n…"
click at [776, 347] on icon "button" at bounding box center [775, 349] width 8 height 7
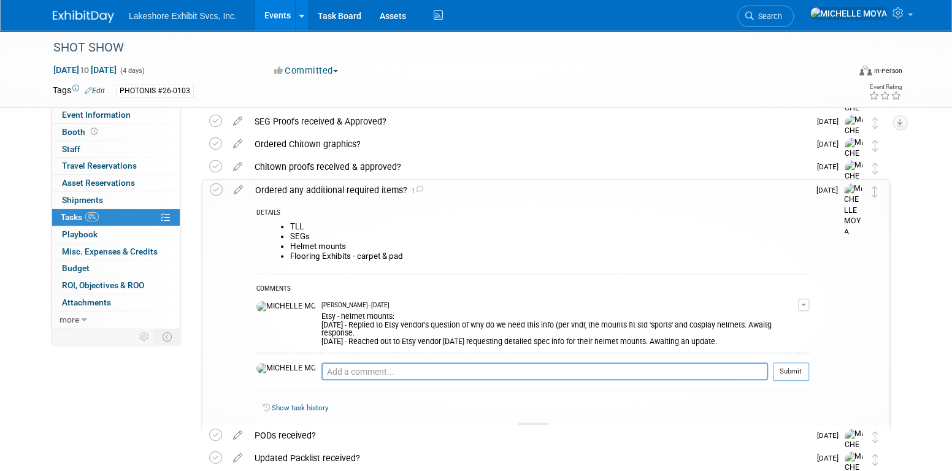
click at [358, 188] on div "Ordered any additional required items? 1" at bounding box center [529, 190] width 560 height 21
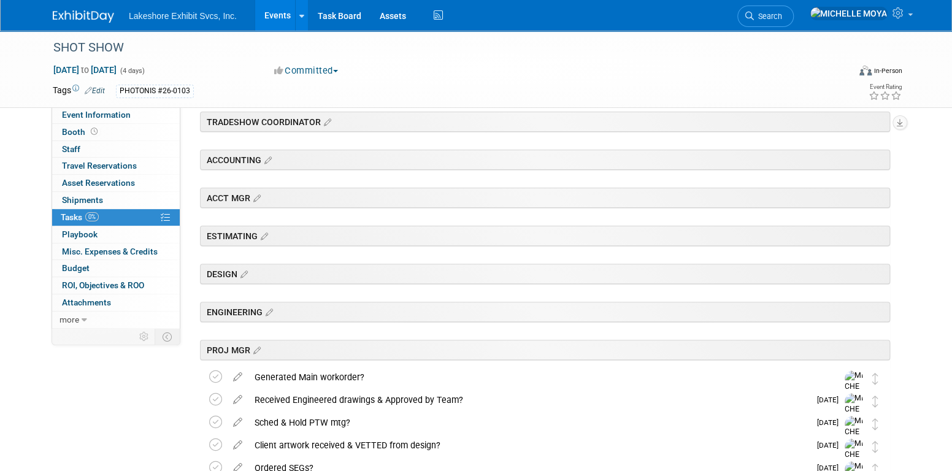
scroll to position [0, 0]
